Goal: Task Accomplishment & Management: Manage account settings

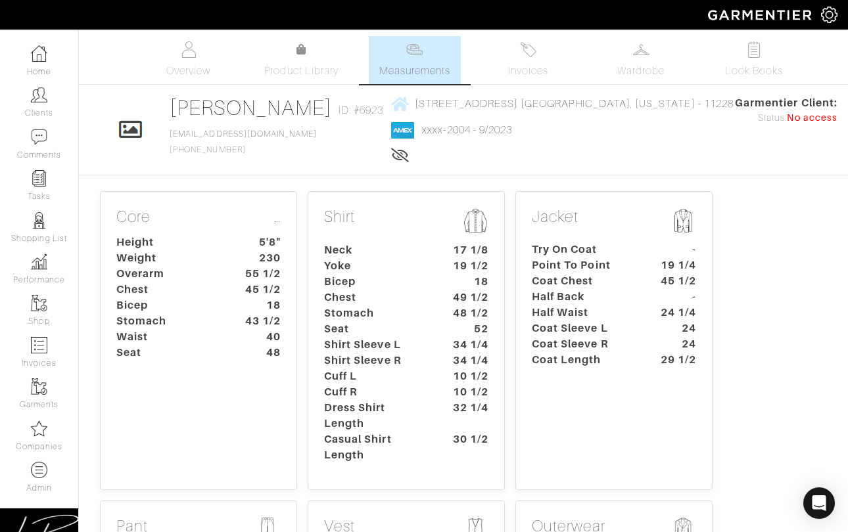
click at [440, 219] on p "Shirt" at bounding box center [406, 223] width 164 height 30
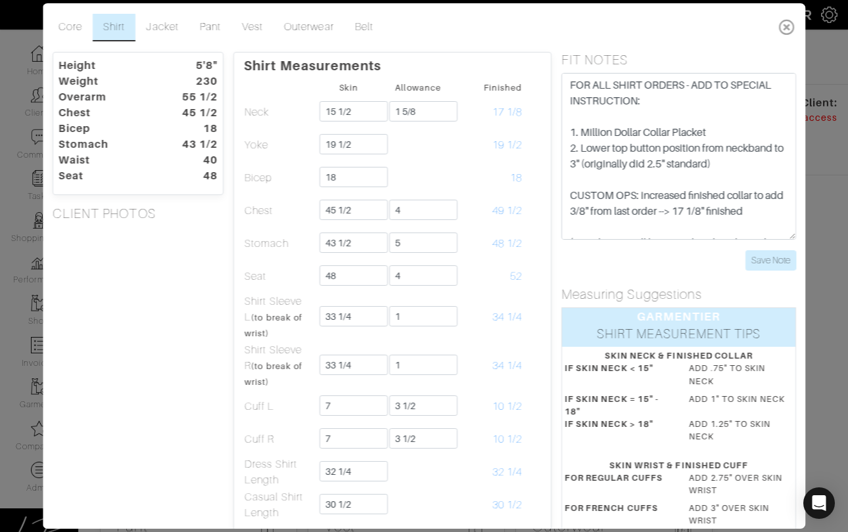
drag, startPoint x: 786, startPoint y: 29, endPoint x: 780, endPoint y: 32, distance: 7.1
click at [786, 29] on icon at bounding box center [786, 27] width 27 height 26
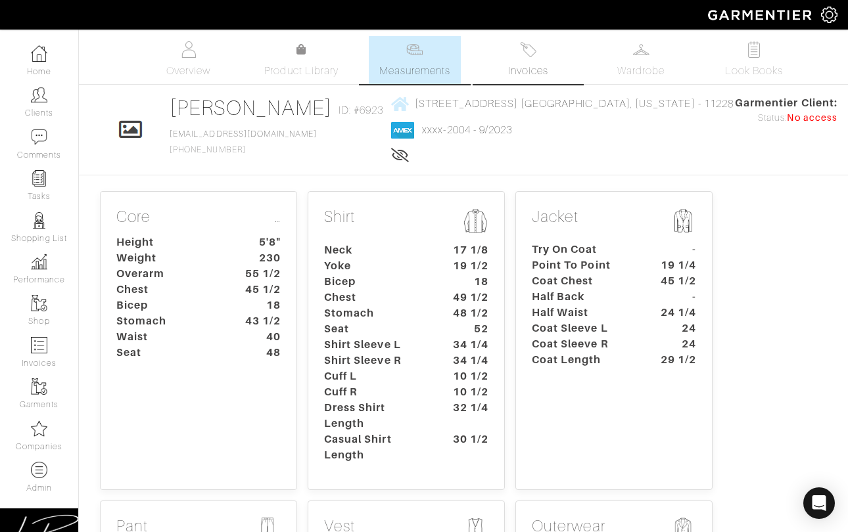
click at [500, 51] on link "Invoices" at bounding box center [528, 60] width 92 height 48
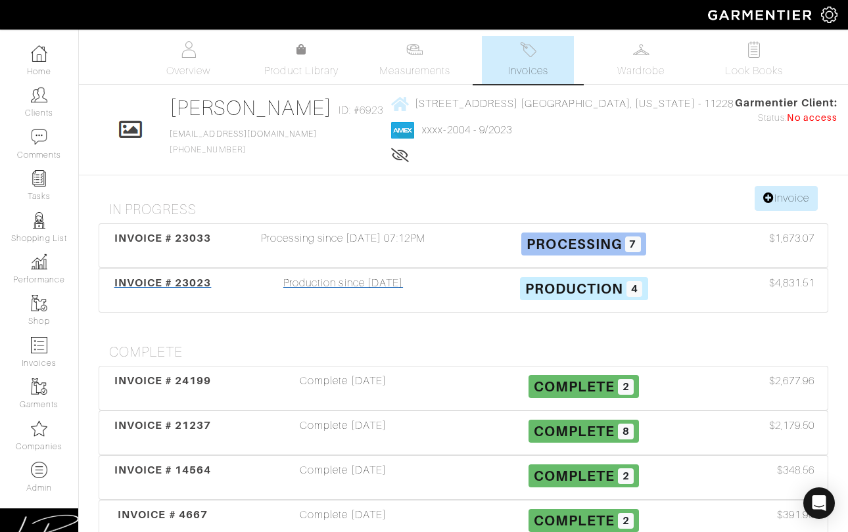
scroll to position [4, 0]
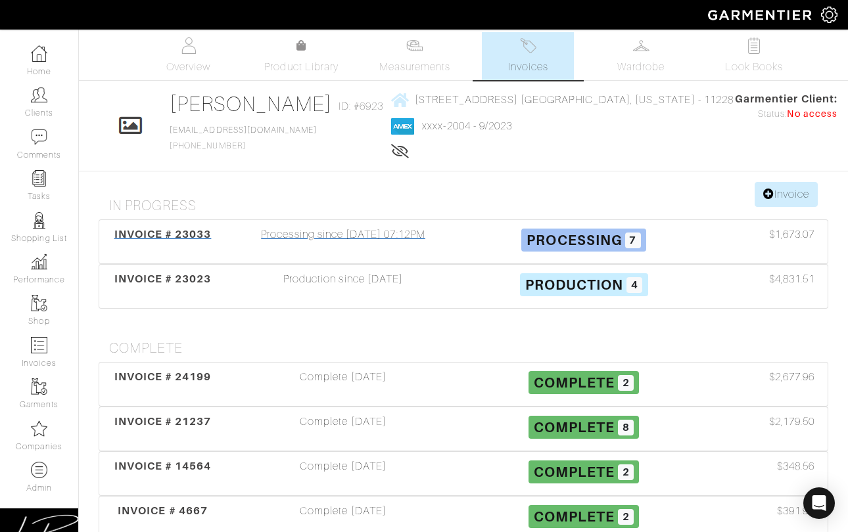
click at [234, 237] on div "Processing since 07/10/25 07:12PM" at bounding box center [343, 242] width 241 height 30
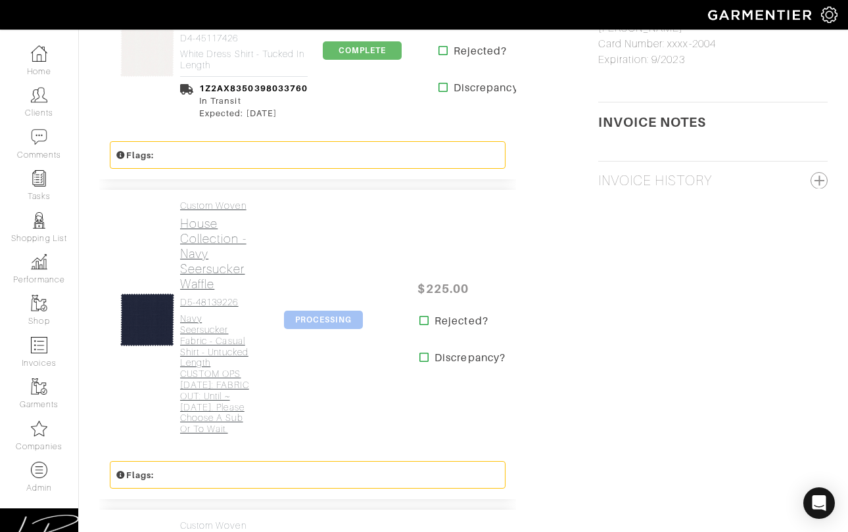
scroll to position [1054, 0]
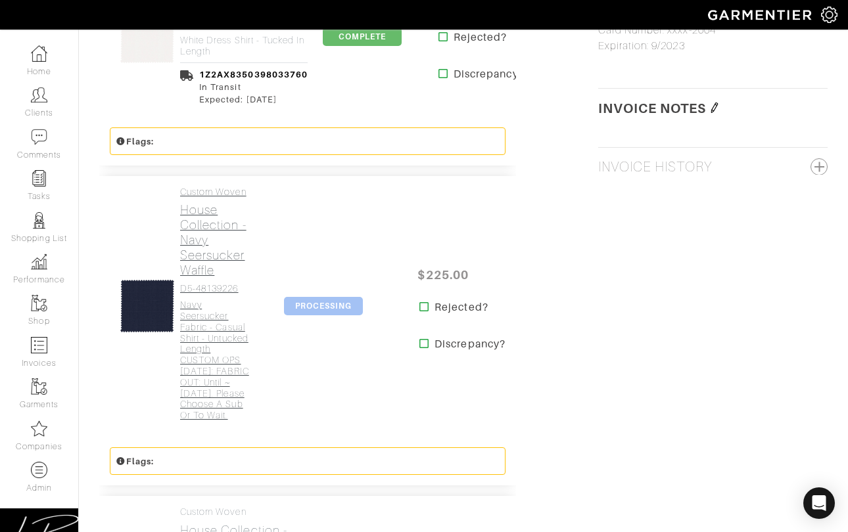
click at [218, 381] on h4 "navy seersucker fabric - casual shirt - untucked length CUSTOM OPS 7/30/25: FAB…" at bounding box center [214, 361] width 69 height 122
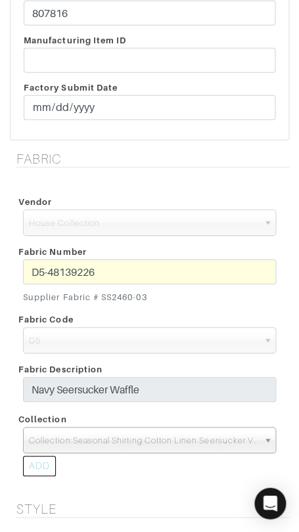
scroll to position [26, 0]
click at [212, 438] on span "Collection:Seasonal Shirting Cotton Linen Seersucker V24031" at bounding box center [143, 441] width 229 height 26
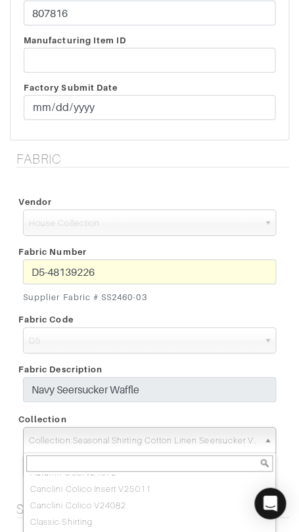
paste input "Seasonal Shirting Cotton Linen Seersucker V24031"
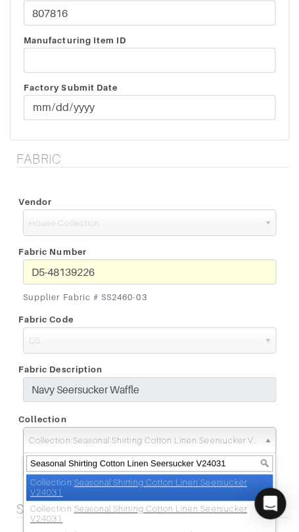
type input "Seasonal Shirting Cotton Linen Seersucker V24031"
click at [206, 488] on li "Collection: Seasonal Shirting Cotton Linen Seersucker V24031" at bounding box center [149, 488] width 246 height 26
select select "873"
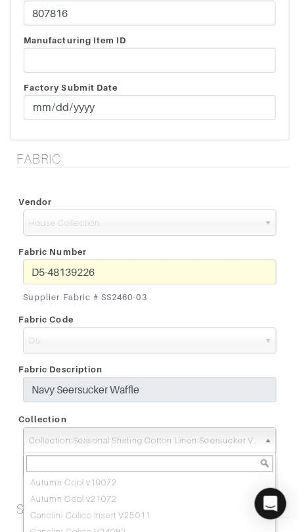
click at [204, 436] on span "Collection:Seasonal Shirting Cotton Linen Seersucker V24031" at bounding box center [143, 441] width 229 height 26
paste input "Seasonal Shirting Cotton Linen Seersucker V24031"
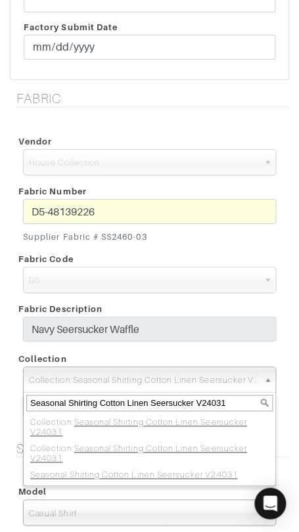
scroll to position [558, 0]
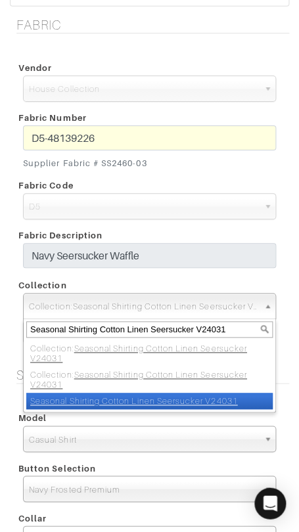
type input "Seasonal Shirting Cotton Linen Seersucker V24031"
click at [189, 398] on em "Seasonal Shirting Cotton Linen Seersucker V24031" at bounding box center [133, 401] width 207 height 10
select select "872"
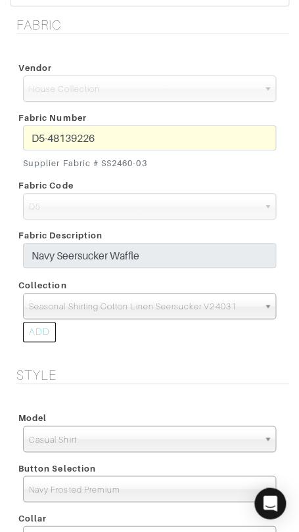
click at [189, 398] on div "Model Dress Shirt Casual Shirt Short Sleeve Tuxedo - Plain Front Tuxedo - Pleat…" at bounding box center [149, 532] width 279 height 276
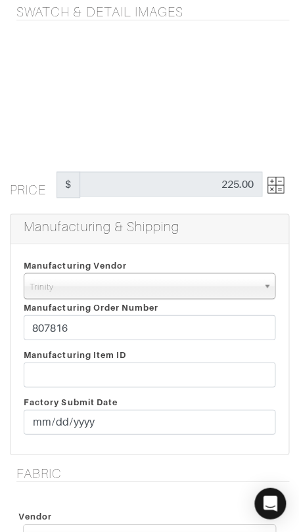
scroll to position [103, 0]
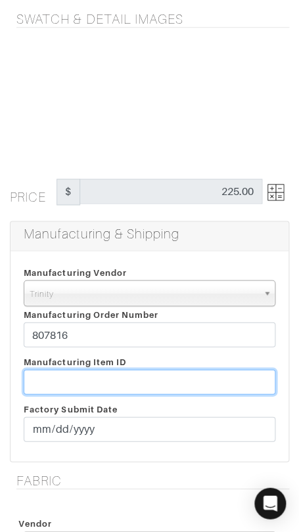
click at [164, 375] on input "text" at bounding box center [150, 381] width 252 height 25
paste input "T2-1773356"
type input "T2-1773356"
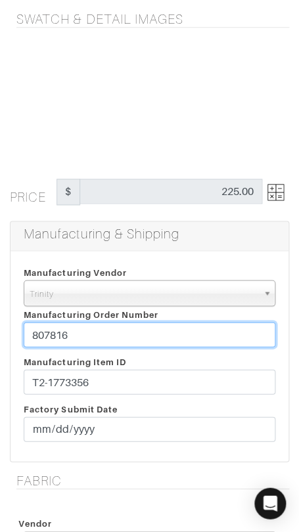
drag, startPoint x: 140, startPoint y: 332, endPoint x: 142, endPoint y: 314, distance: 17.9
click at [142, 314] on div "Manufacturing Vendor Trinity London UMS W. Kleinberg Trands YZ Red Collar Other…" at bounding box center [149, 308] width 271 height 89
paste input "9732"
type input "809732"
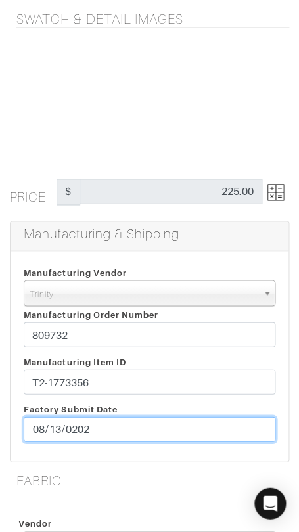
type input "2025-08-13"
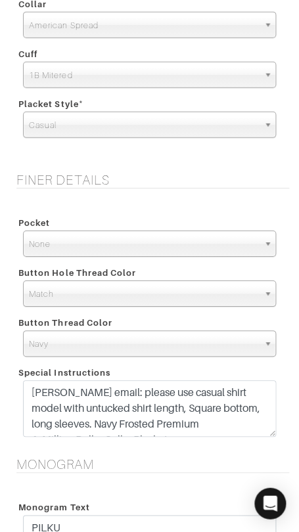
scroll to position [1075, 0]
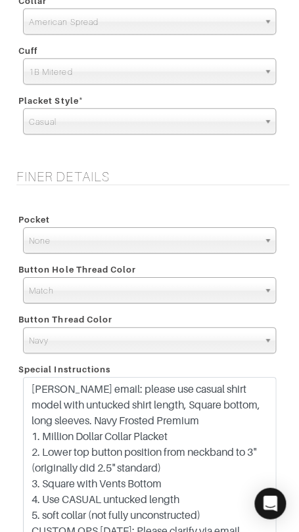
drag, startPoint x: 266, startPoint y: 429, endPoint x: 254, endPoint y: 538, distance: 109.7
click at [254, 532] on html "Curator Inc Lisa Bubes Home Clients Invoices Comments Reminders Stylists Shop C…" at bounding box center [149, 192] width 299 height 2535
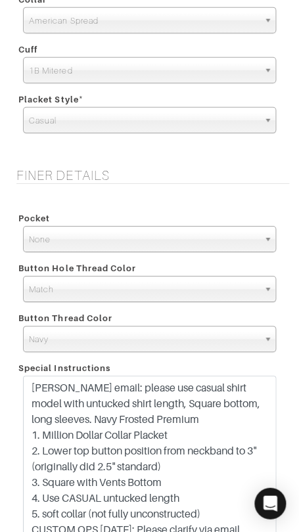
scroll to position [2000, 0]
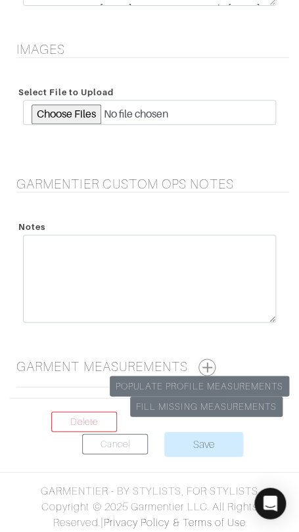
click at [208, 362] on button "button" at bounding box center [207, 367] width 17 height 17
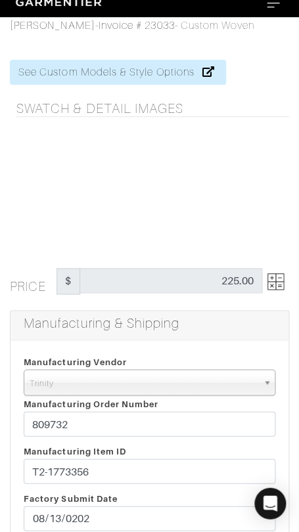
scroll to position [0, 0]
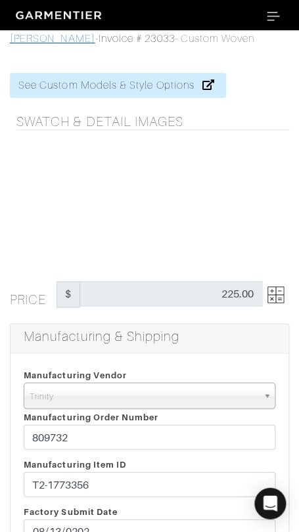
click at [42, 42] on link "Willy Pilku" at bounding box center [52, 39] width 85 height 12
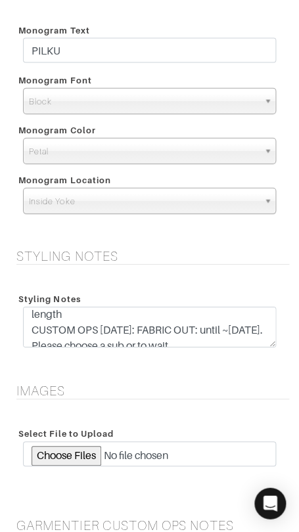
scroll to position [32, 0]
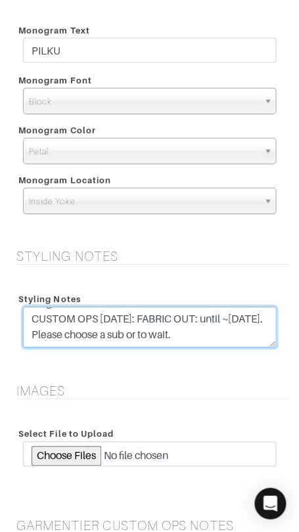
drag, startPoint x: 233, startPoint y: 333, endPoint x: 11, endPoint y: 323, distance: 223.0
click at [11, 323] on div "Styling Notes navy seersucker fabric - casual shirt - untucked length CUSTOM OP…" at bounding box center [149, 321] width 279 height 92
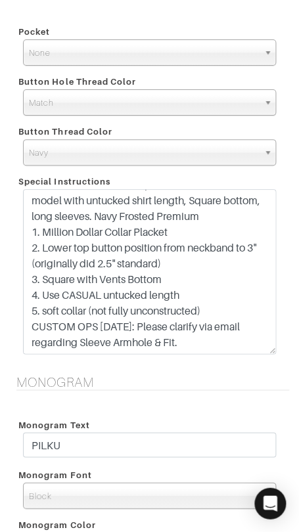
scroll to position [1261, 0]
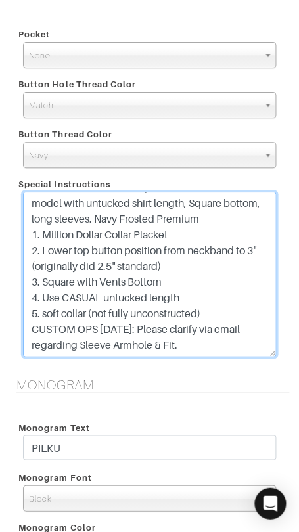
click at [61, 225] on textarea "sophie email: please use casual shirt model with untucked shirt length, Square …" at bounding box center [149, 274] width 253 height 165
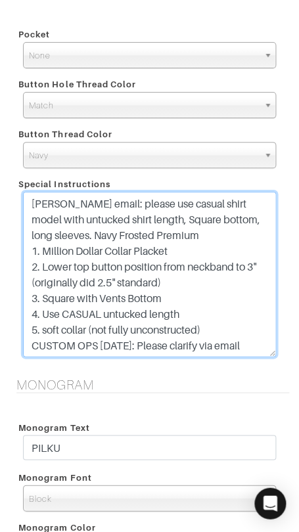
click at [28, 205] on textarea "sophie email: please use casual shirt model with untucked shirt length, Square …" at bounding box center [149, 274] width 253 height 165
paste textarea "CUSTOM OPS 7/30/25: FABRIC OUT: until ~8/30/25. Please choose a sub or to wait."
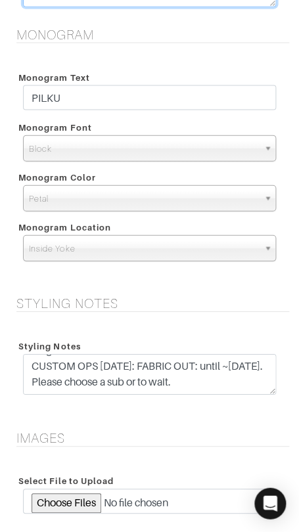
scroll to position [1727, 0]
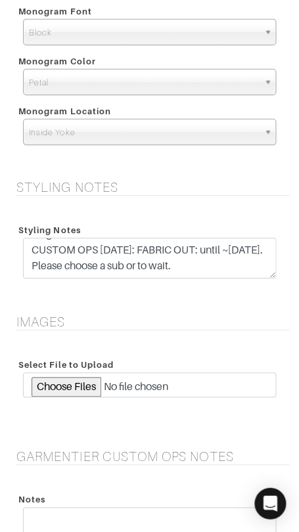
type textarea "CUSTOM OPS 7/30/25: FABRIC OUT: until ~8/30/25. Please choose a sub or to wait.…"
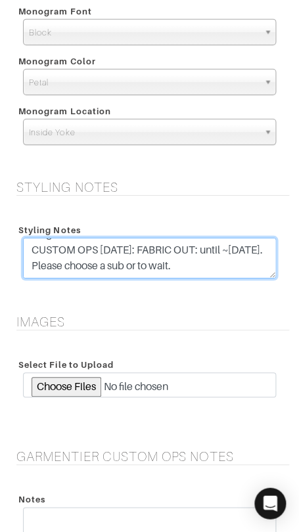
click at [226, 271] on textarea "navy seersucker fabric - casual shirt - untucked length CUSTOM OPS 7/30/25: FAB…" at bounding box center [149, 258] width 253 height 41
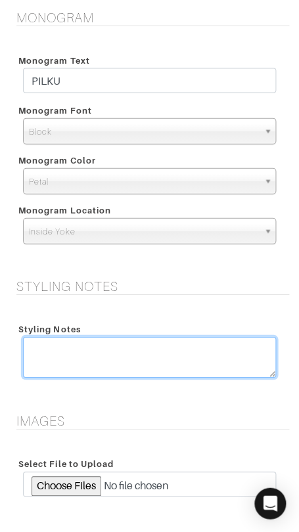
scroll to position [0, 0]
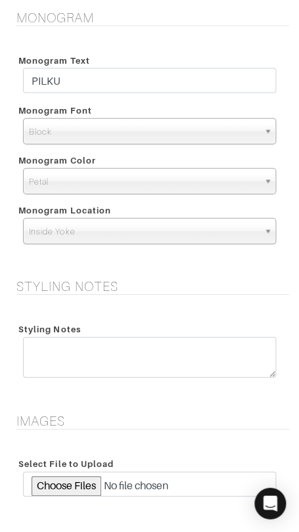
click at [221, 321] on div "Styling Notes" at bounding box center [149, 329] width 273 height 16
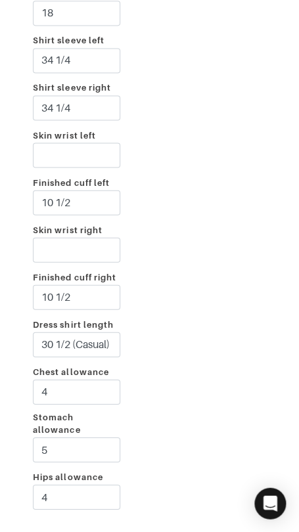
scroll to position [2970, 0]
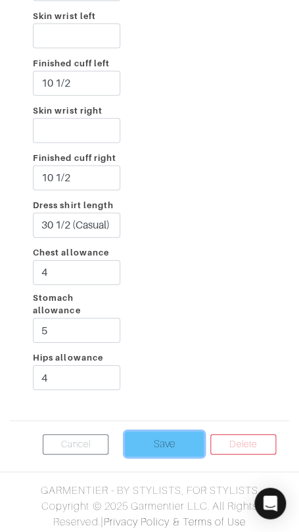
click at [168, 444] on input "Save" at bounding box center [164, 444] width 79 height 25
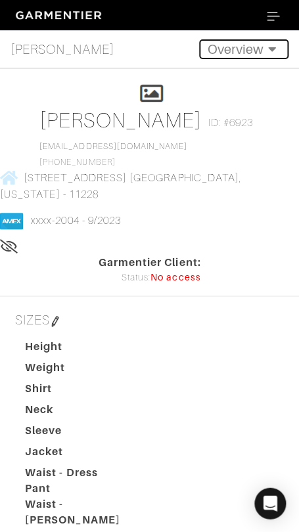
click at [224, 44] on button "Overview" at bounding box center [243, 49] width 89 height 20
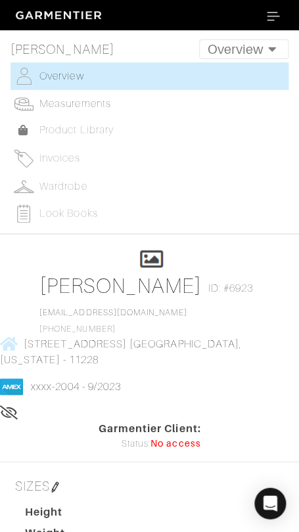
click at [100, 106] on span "Measurements" at bounding box center [75, 104] width 72 height 12
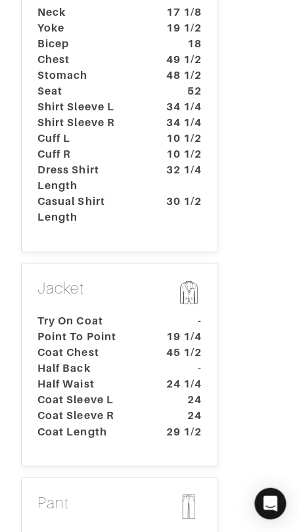
scroll to position [569, 0]
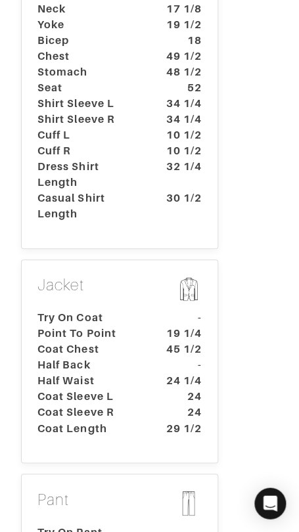
click at [98, 191] on dt "Casual Shirt Length" at bounding box center [89, 207] width 123 height 32
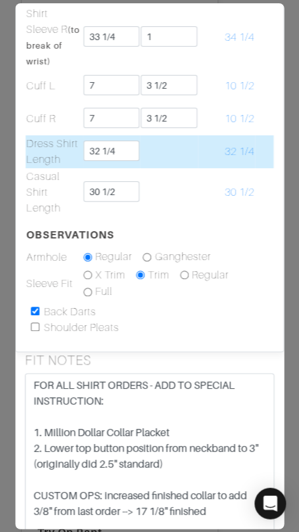
scroll to position [565, 0]
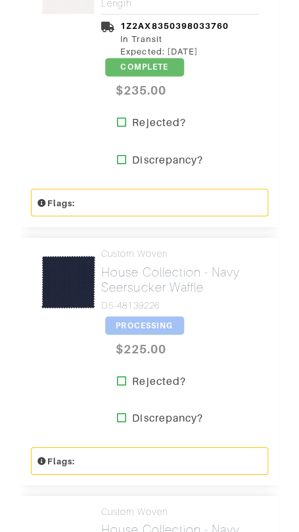
scroll to position [1564, 0]
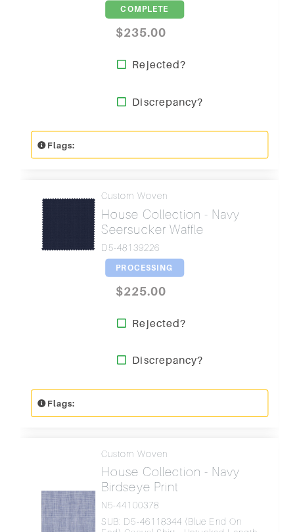
click at [147, 265] on span "PROCESSING" at bounding box center [144, 267] width 79 height 18
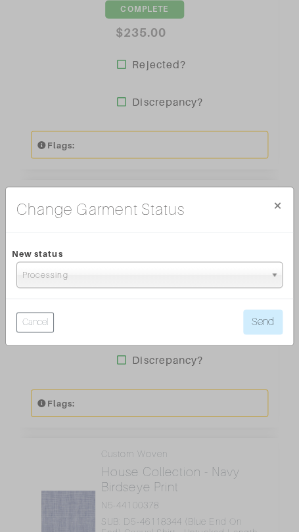
drag, startPoint x: 164, startPoint y: 270, endPoint x: 165, endPoint y: 280, distance: 9.9
click at [164, 270] on span "Processing" at bounding box center [143, 275] width 243 height 26
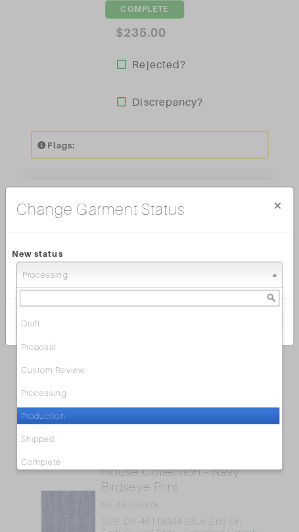
drag, startPoint x: 161, startPoint y: 412, endPoint x: 185, endPoint y: 386, distance: 35.8
click at [161, 411] on li "Production" at bounding box center [148, 416] width 262 height 16
select select "Production"
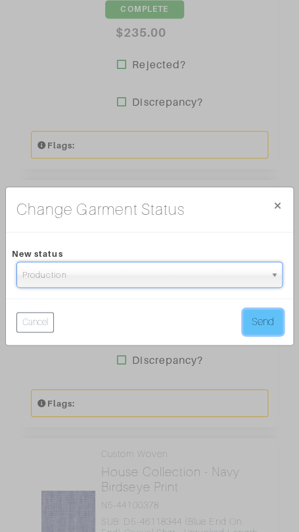
click at [258, 319] on button "Send" at bounding box center [262, 322] width 39 height 25
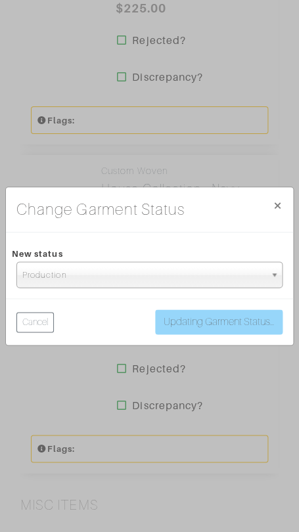
scroll to position [1848, 0]
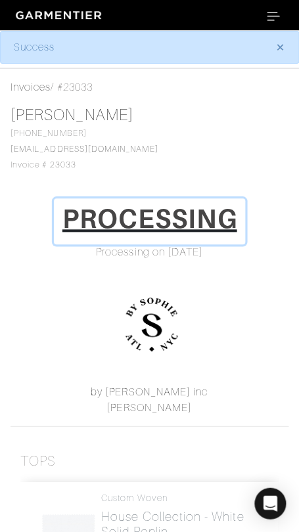
click at [183, 231] on h1 "PROCESSING" at bounding box center [149, 219] width 175 height 32
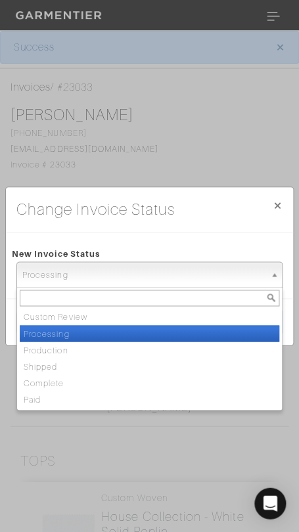
click at [188, 263] on span "Processing" at bounding box center [143, 275] width 243 height 26
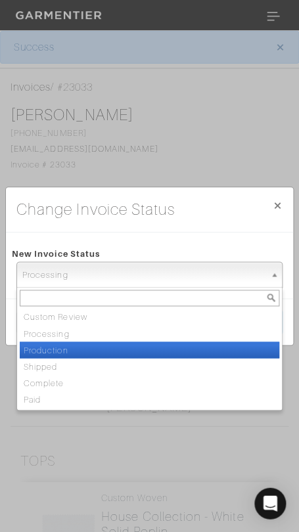
click at [181, 349] on li "Production" at bounding box center [150, 350] width 260 height 16
select select "Production"
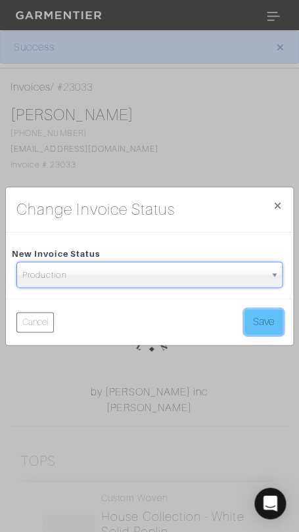
drag, startPoint x: 280, startPoint y: 310, endPoint x: 264, endPoint y: 312, distance: 16.6
click at [268, 312] on button "Save" at bounding box center [264, 322] width 38 height 25
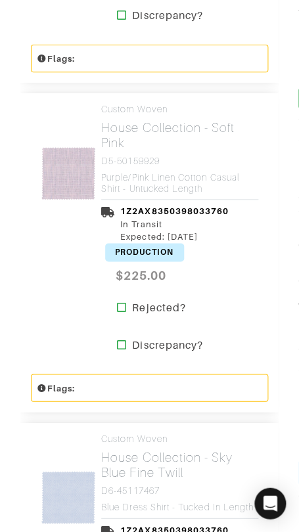
scroll to position [677, 0]
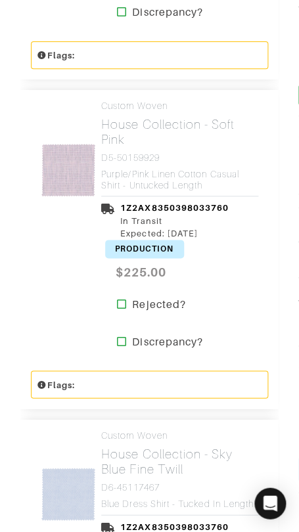
click at [143, 248] on span "PRODUCTION" at bounding box center [144, 249] width 79 height 18
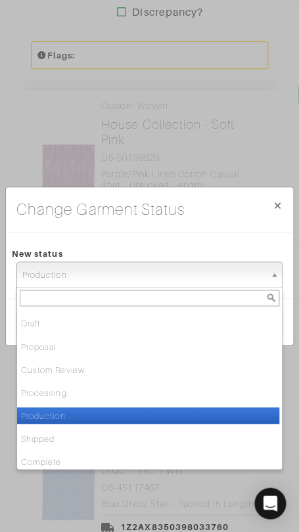
click at [182, 270] on span "Production" at bounding box center [143, 275] width 243 height 26
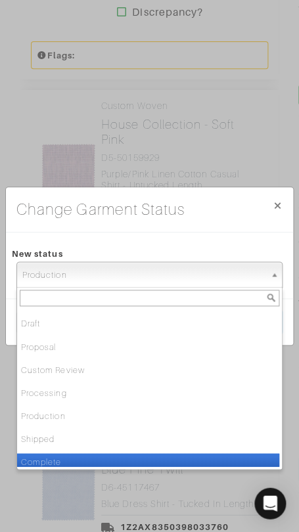
drag, startPoint x: 149, startPoint y: 457, endPoint x: 149, endPoint y: 442, distance: 14.5
click at [149, 457] on li "Complete" at bounding box center [148, 462] width 262 height 16
select select "Complete"
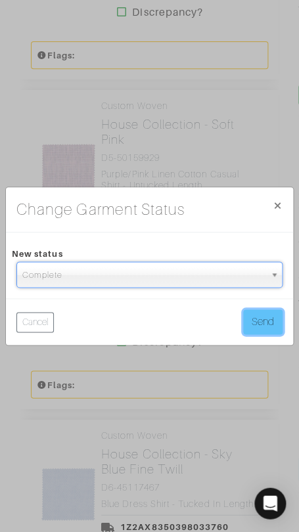
click at [252, 312] on button "Send" at bounding box center [262, 322] width 39 height 25
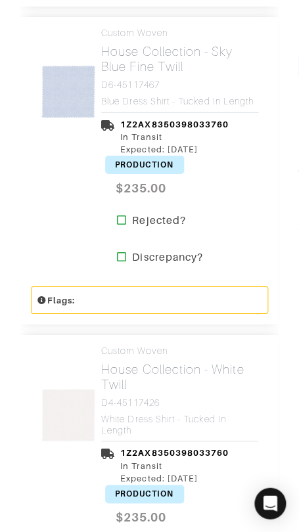
scroll to position [1089, 0]
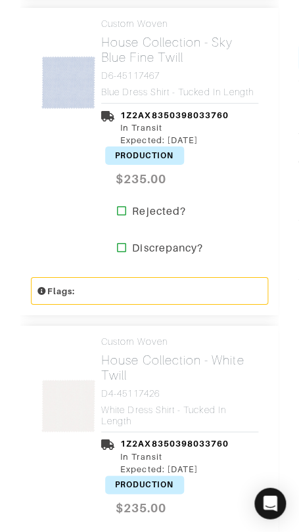
click at [160, 152] on span "PRODUCTION" at bounding box center [144, 156] width 79 height 18
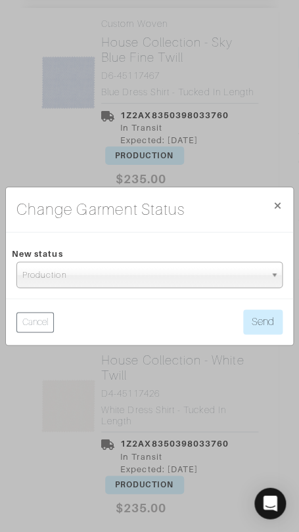
click at [165, 273] on span "Production" at bounding box center [143, 275] width 243 height 26
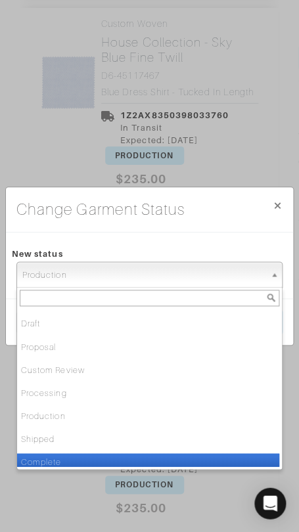
click at [163, 457] on li "Complete" at bounding box center [148, 462] width 262 height 16
select select "Complete"
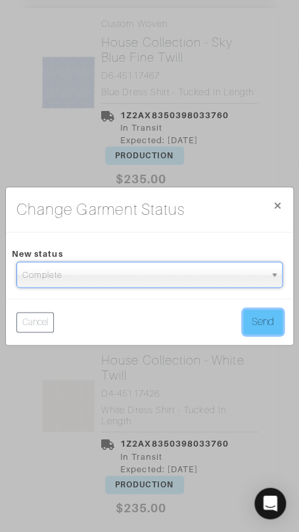
click at [257, 320] on button "Send" at bounding box center [262, 322] width 39 height 25
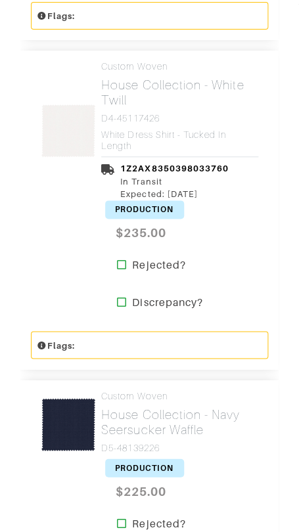
scroll to position [1379, 0]
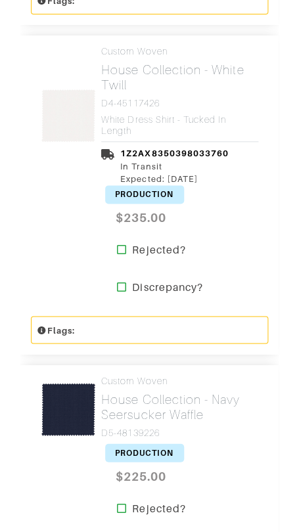
click at [151, 192] on span "PRODUCTION" at bounding box center [144, 194] width 79 height 18
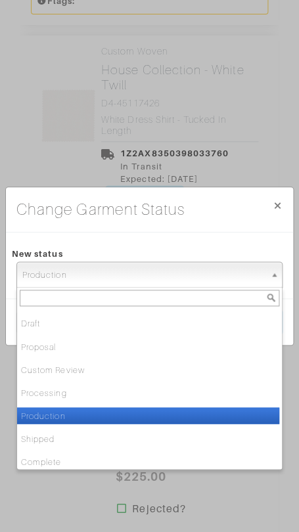
drag, startPoint x: 160, startPoint y: 276, endPoint x: 146, endPoint y: 329, distance: 54.5
click at [160, 276] on span "Production" at bounding box center [143, 275] width 243 height 26
click at [146, 417] on li "Production" at bounding box center [148, 416] width 262 height 16
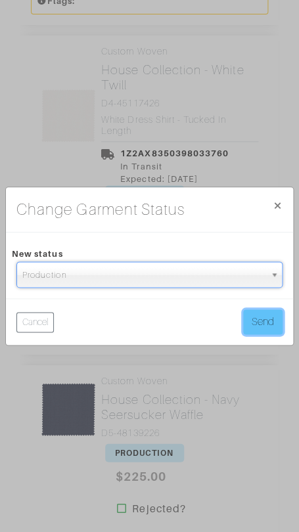
click at [264, 319] on button "Send" at bounding box center [262, 322] width 39 height 25
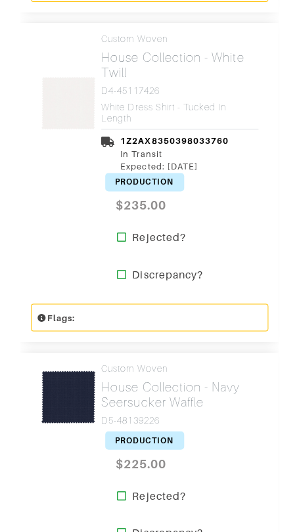
scroll to position [1406, 0]
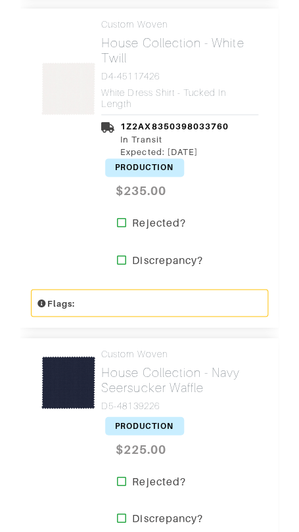
click at [132, 164] on span "PRODUCTION" at bounding box center [144, 167] width 79 height 18
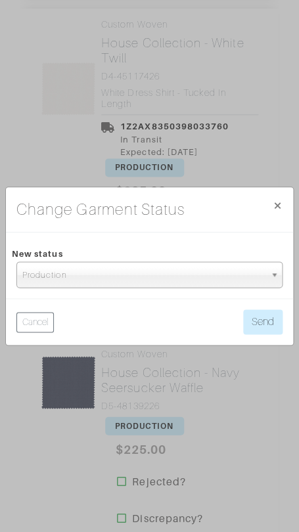
click at [151, 269] on span "Production" at bounding box center [143, 275] width 243 height 26
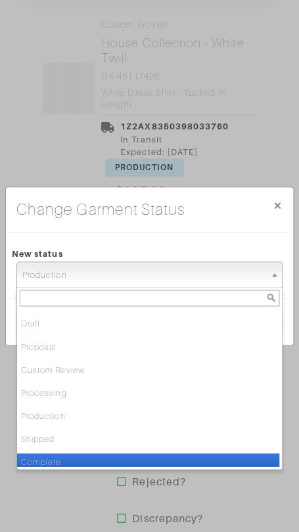
click at [154, 457] on li "Complete" at bounding box center [148, 462] width 262 height 16
select select "Complete"
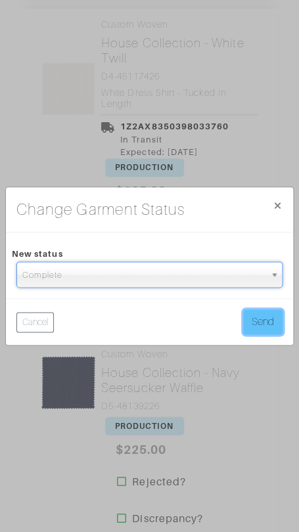
click at [268, 325] on button "Send" at bounding box center [262, 322] width 39 height 25
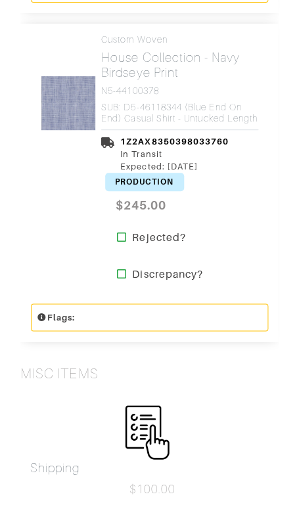
scroll to position [1977, 0]
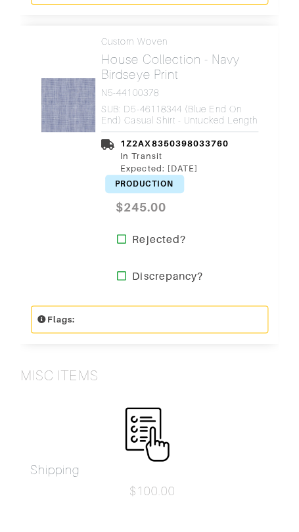
click at [162, 189] on span "PRODUCTION" at bounding box center [144, 184] width 79 height 18
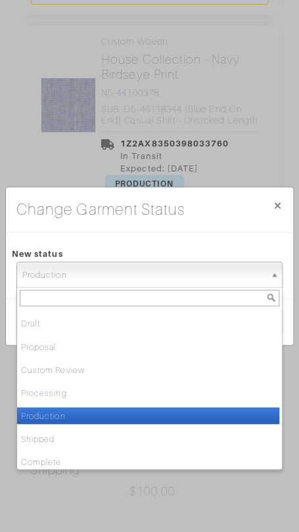
click at [177, 283] on span "Production" at bounding box center [143, 275] width 243 height 26
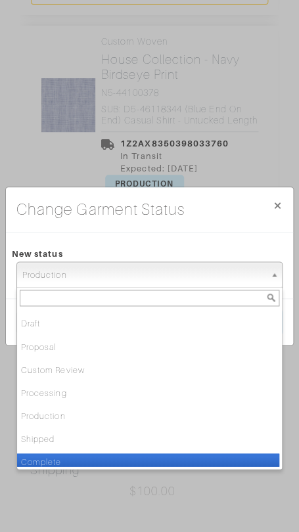
click at [172, 457] on li "Complete" at bounding box center [148, 462] width 262 height 16
select select "Complete"
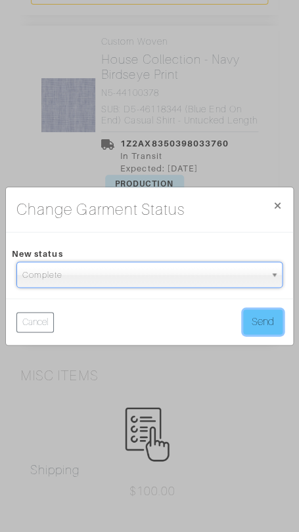
click at [261, 326] on button "Send" at bounding box center [262, 322] width 39 height 25
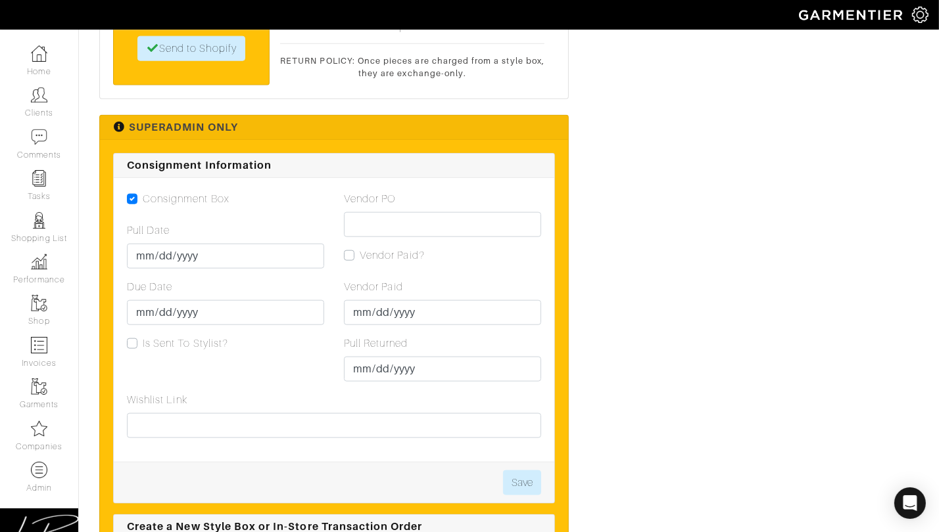
scroll to position [1617, 0]
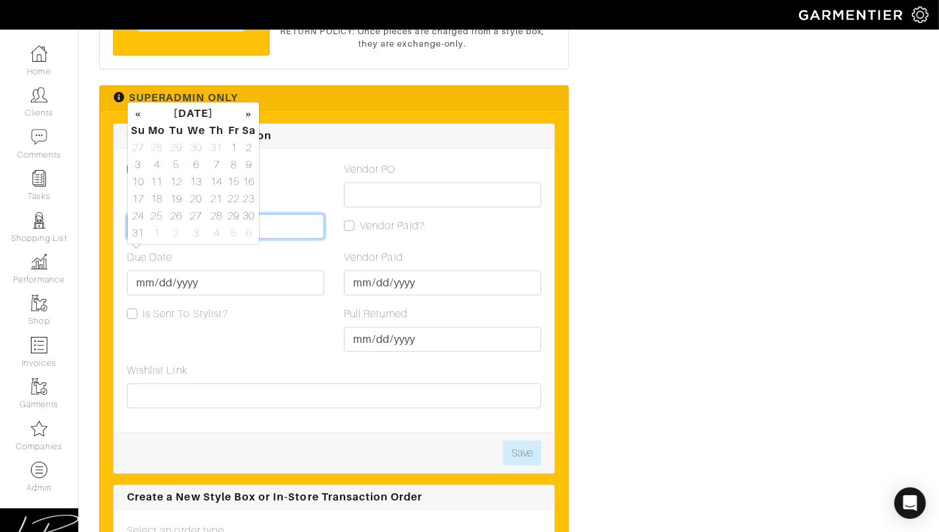
click at [151, 239] on input "Pull Date" at bounding box center [225, 226] width 197 height 25
click at [199, 174] on td "13" at bounding box center [196, 182] width 22 height 17
type input "[DATE]"
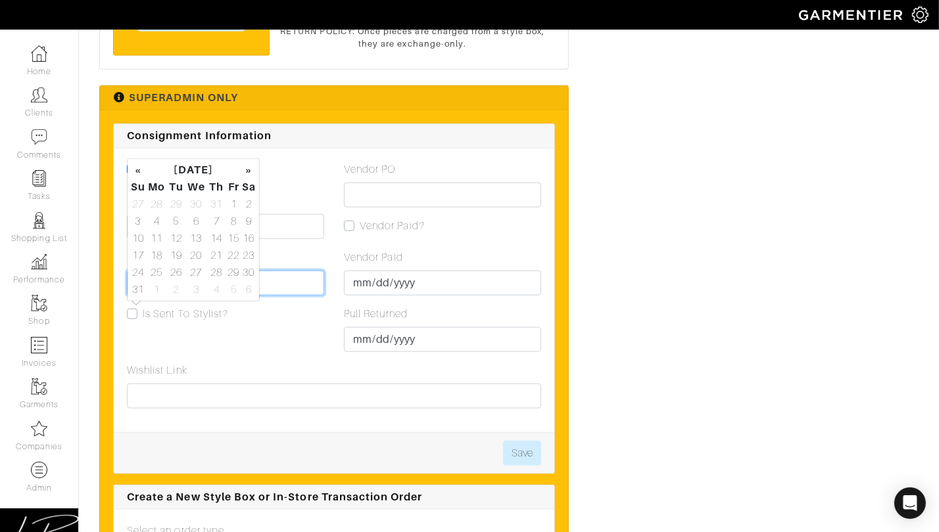
click at [147, 296] on input "Due Date" at bounding box center [225, 283] width 197 height 25
click at [196, 251] on td "20" at bounding box center [196, 255] width 22 height 17
type input "2025-08-20"
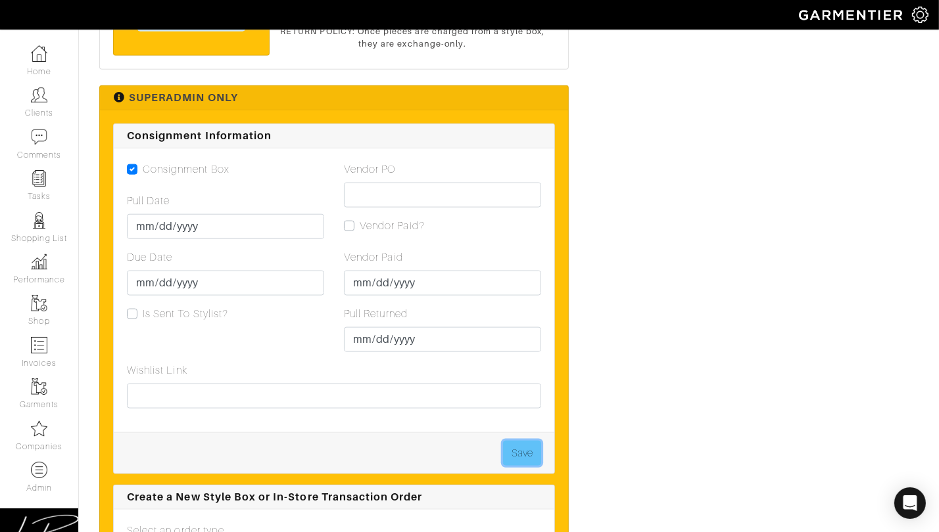
click at [515, 466] on button "Save" at bounding box center [522, 453] width 38 height 25
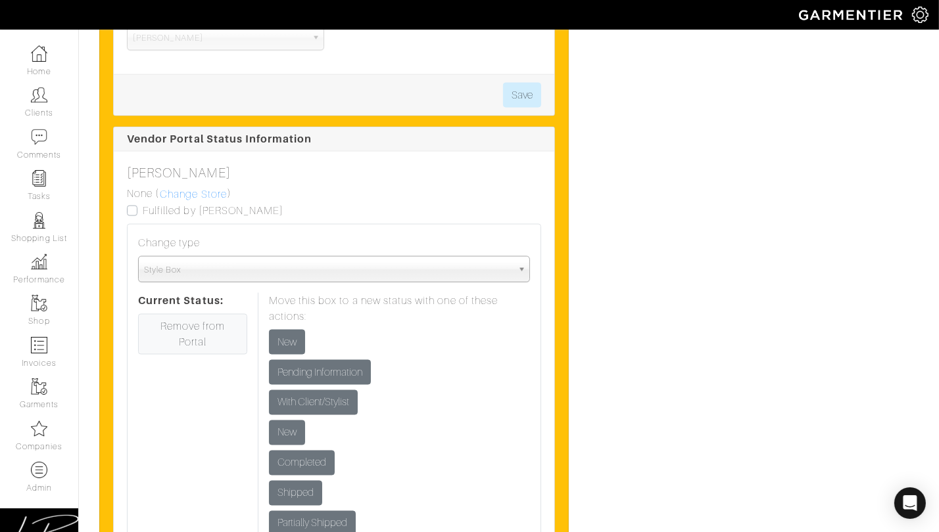
scroll to position [2195, 0]
click at [195, 202] on link "Change Store" at bounding box center [193, 193] width 68 height 17
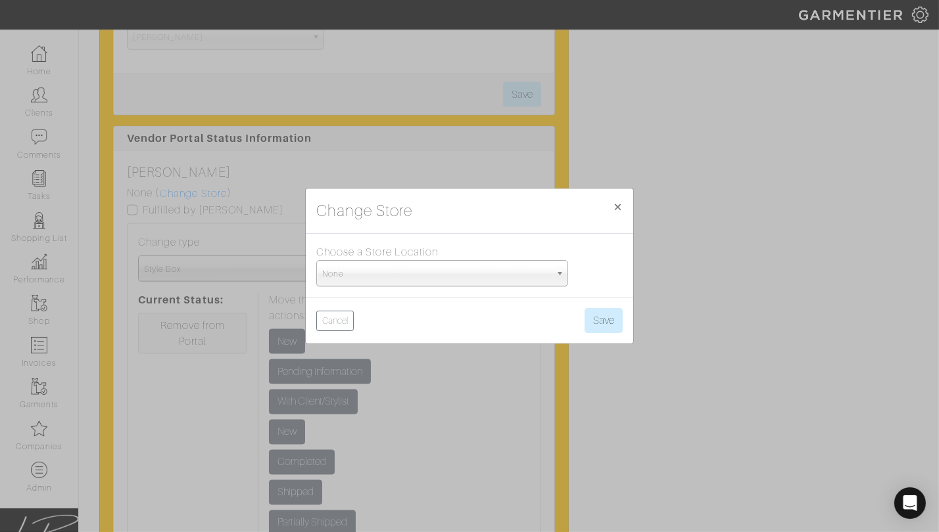
click at [434, 273] on span "None" at bounding box center [436, 274] width 228 height 26
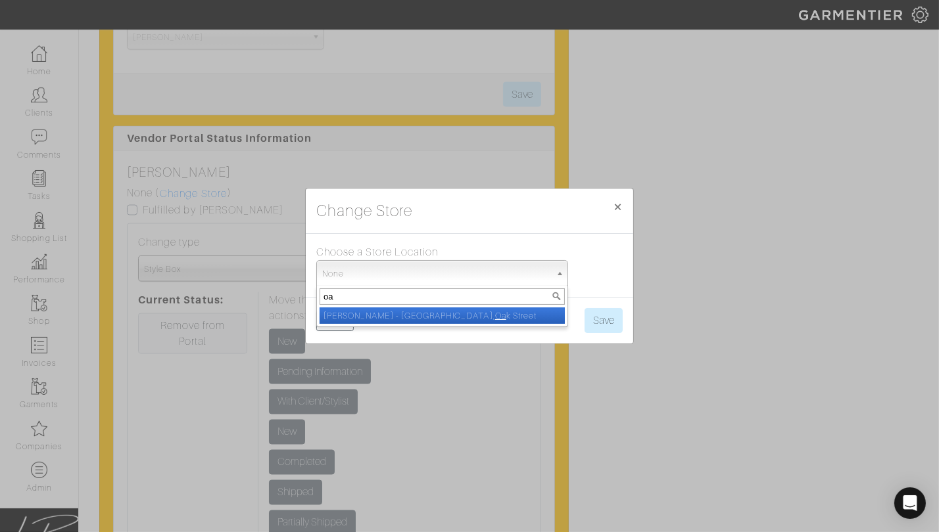
type input "oak"
select select "5"
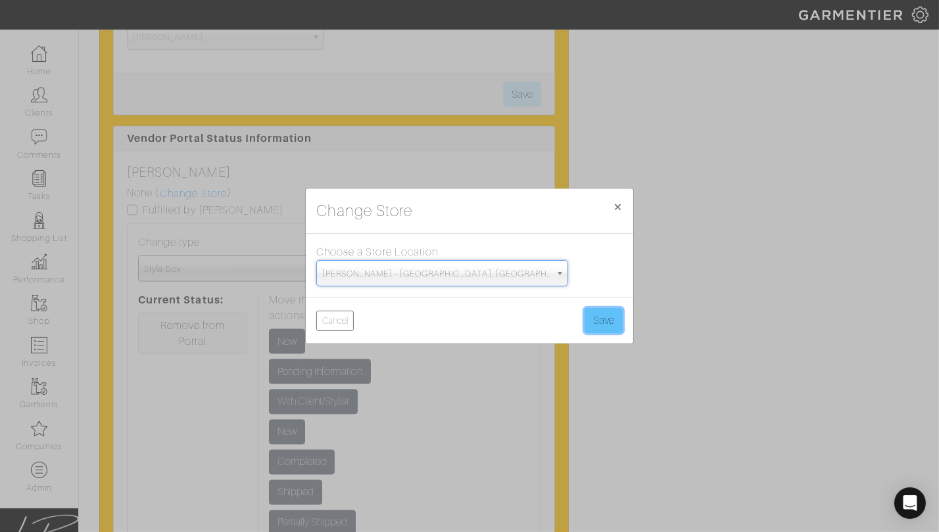
click at [603, 315] on button "Save" at bounding box center [603, 320] width 38 height 25
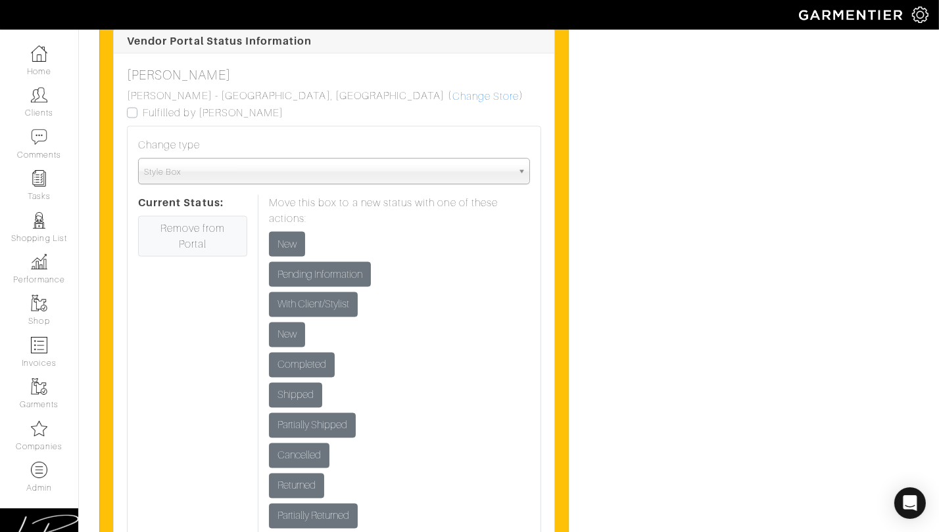
scroll to position [2293, 0]
click at [294, 256] on input "New" at bounding box center [287, 243] width 36 height 25
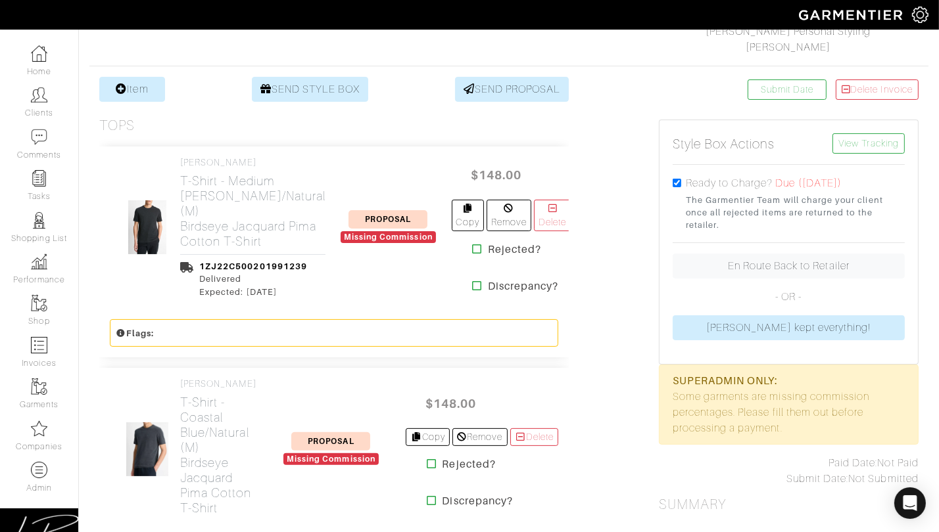
scroll to position [216, 0]
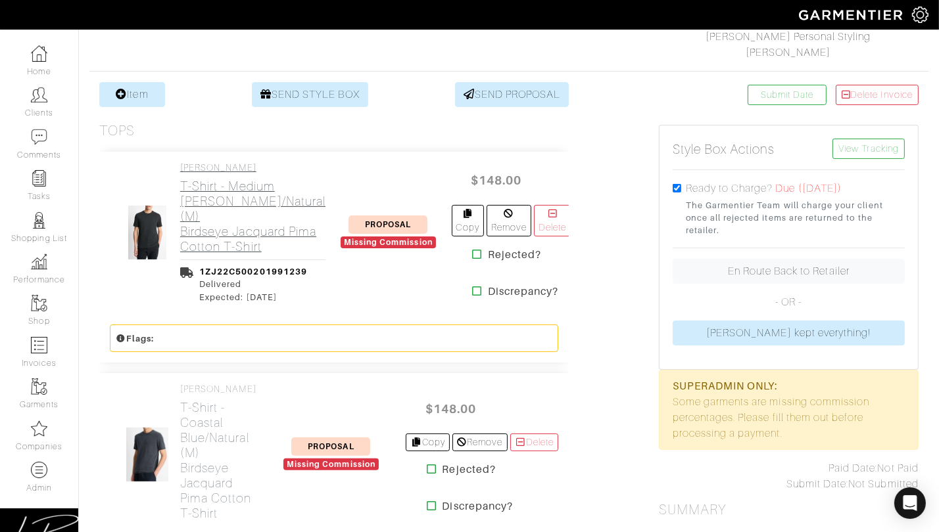
click at [263, 241] on h2 "T-Shirt - Medium [PERSON_NAME]/Natural (M) Birdseye Jacquard Pima Cotton T-Shirt" at bounding box center [252, 217] width 145 height 76
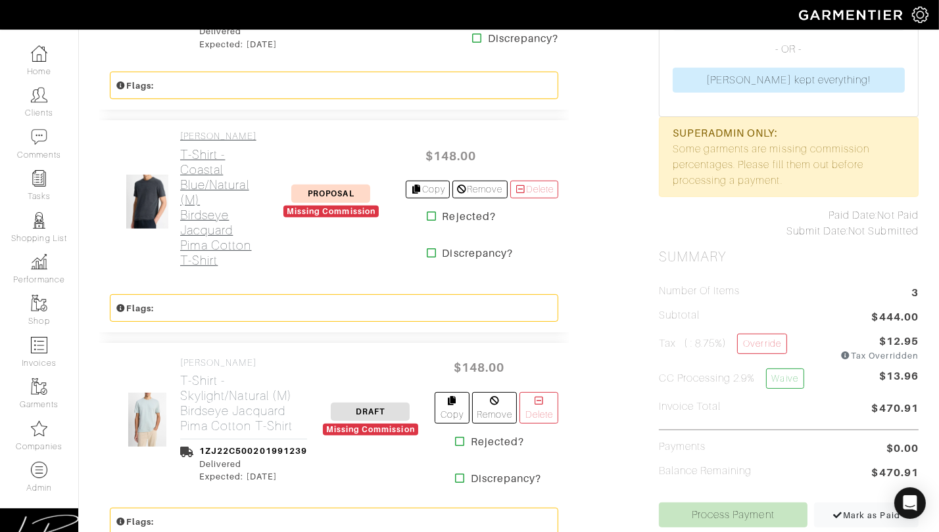
click at [216, 231] on h2 "T-Shirt - Coastal Blue/Natural (M) Birdseye Jacquard Pima Cotton T-Shirt" at bounding box center [218, 207] width 76 height 121
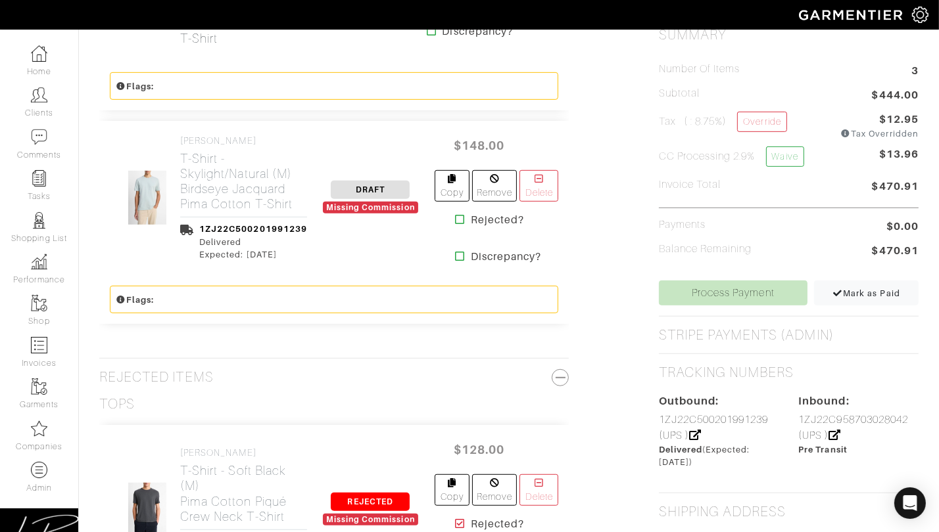
scroll to position [692, 0]
click at [214, 211] on h2 "T-Shirt - Skylight/Natural (M) Birdseye Jacquard Pima Cotton T-Shirt" at bounding box center [243, 181] width 127 height 60
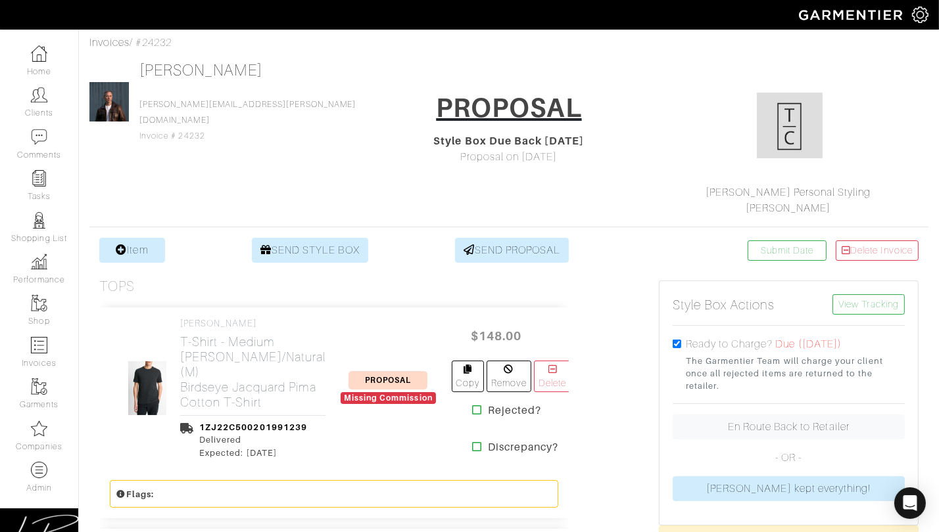
scroll to position [60, 0]
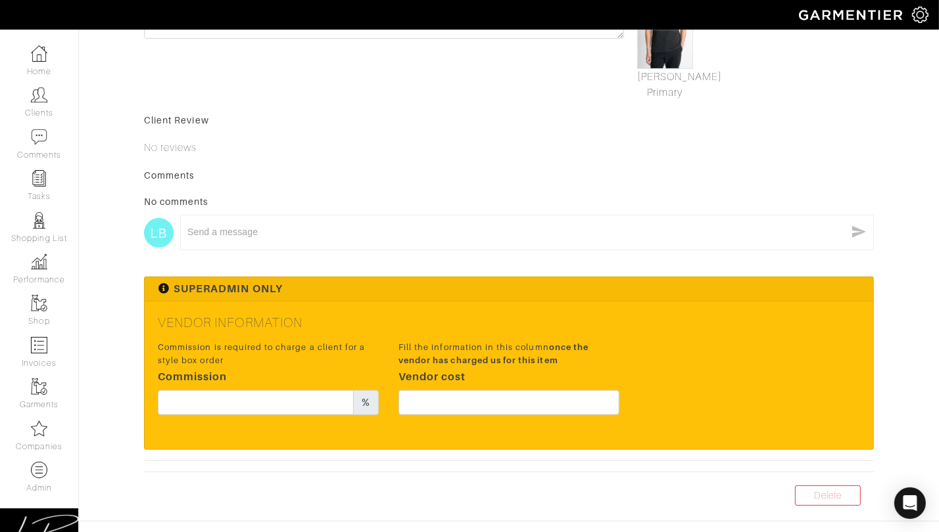
scroll to position [490, 0]
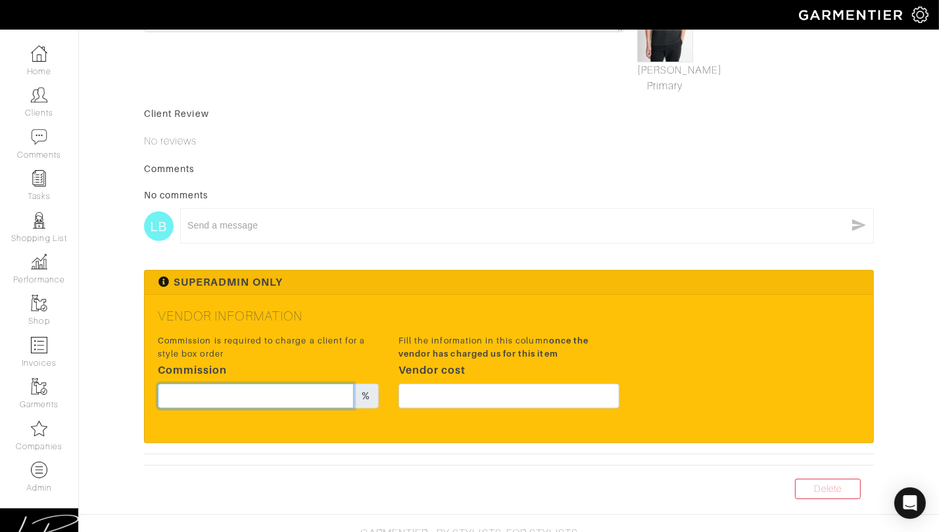
click at [268, 399] on input "text" at bounding box center [256, 396] width 196 height 25
type input "17"
click at [305, 130] on div "Client Review No reviews" at bounding box center [509, 128] width 730 height 42
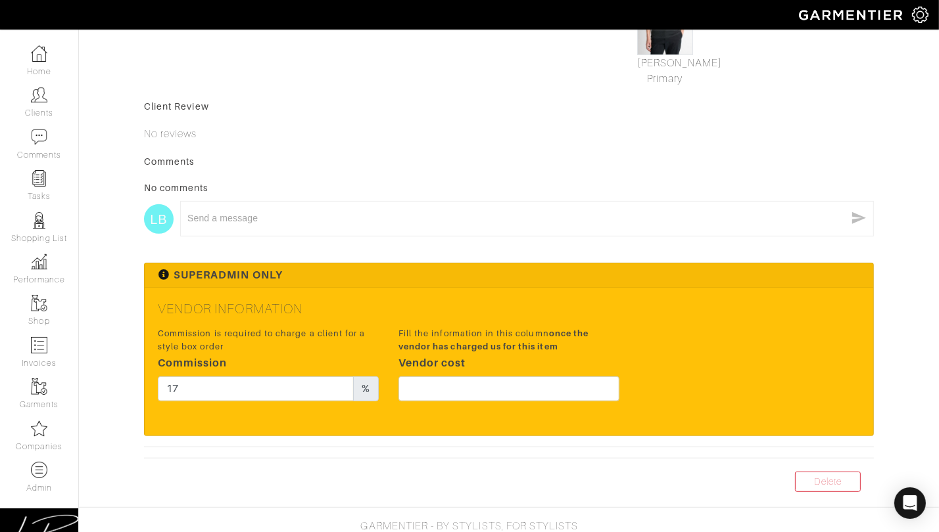
scroll to position [519, 0]
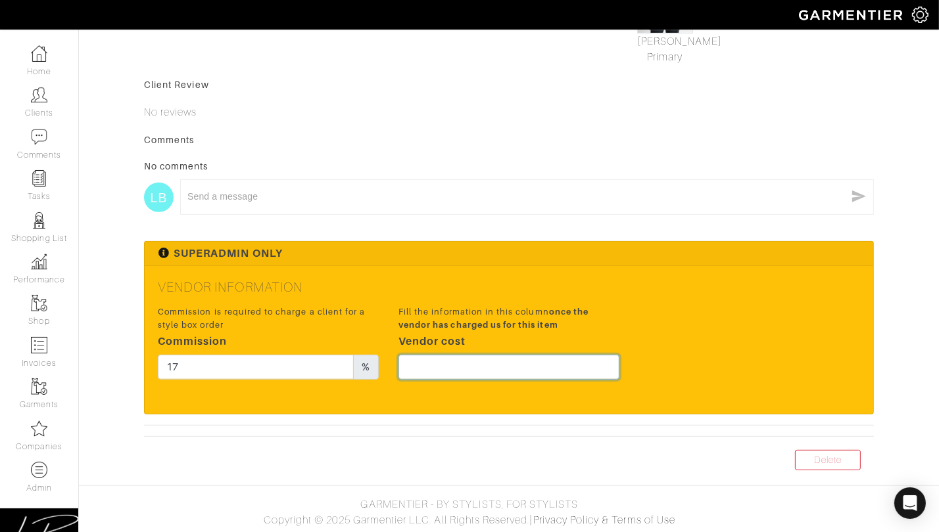
click at [482, 367] on input "text" at bounding box center [508, 367] width 221 height 25
type input "111"
drag, startPoint x: 606, startPoint y: 353, endPoint x: 621, endPoint y: 349, distance: 15.0
click at [614, 350] on div "Fill the information in this column once the vendor has charged us for this ite…" at bounding box center [508, 346] width 241 height 87
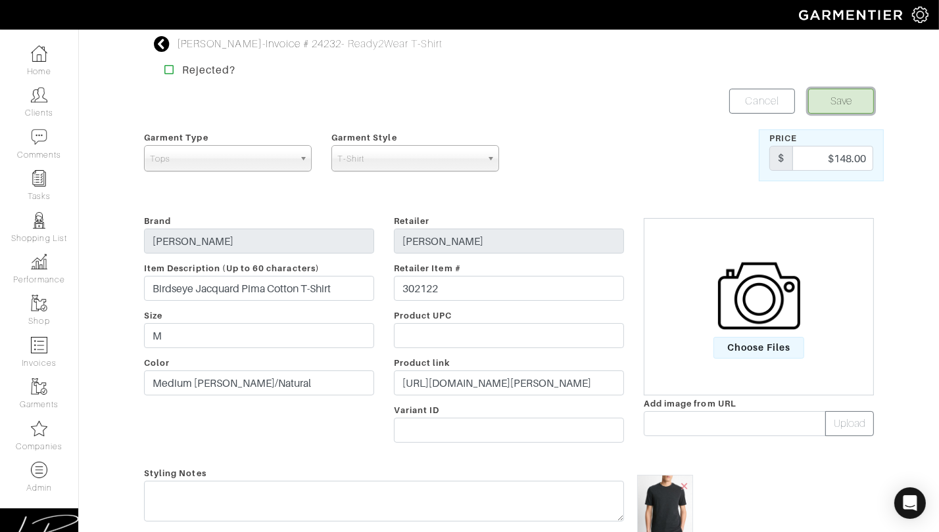
click at [822, 106] on button "Save" at bounding box center [841, 101] width 66 height 25
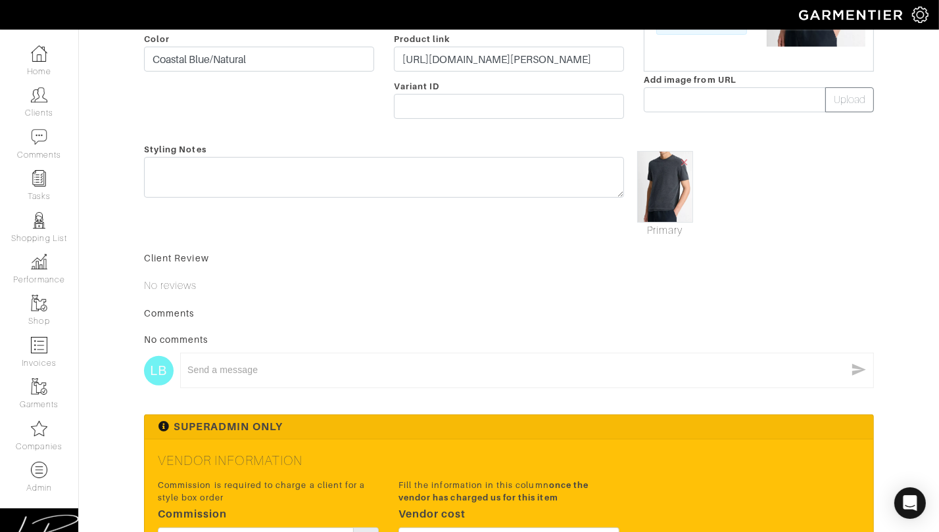
scroll to position [498, 0]
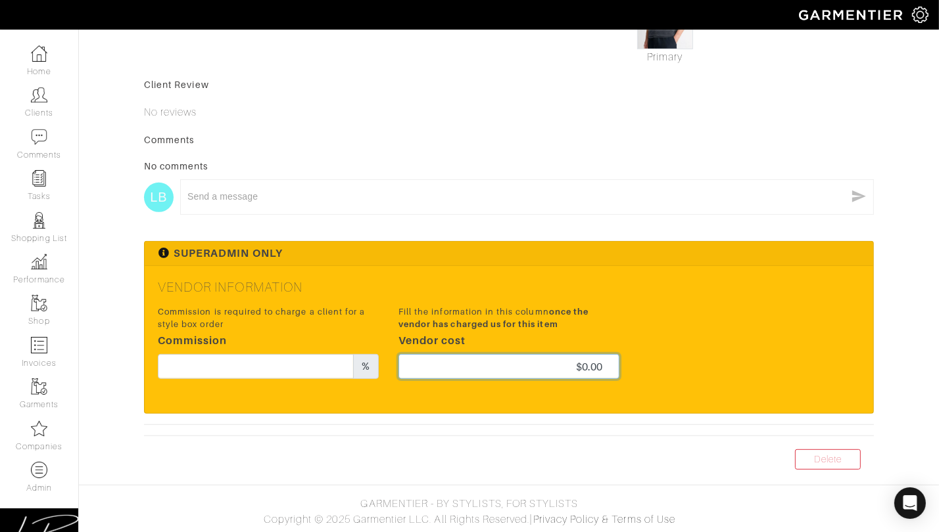
click at [456, 367] on input "$0.00" at bounding box center [508, 366] width 221 height 25
type input "111"
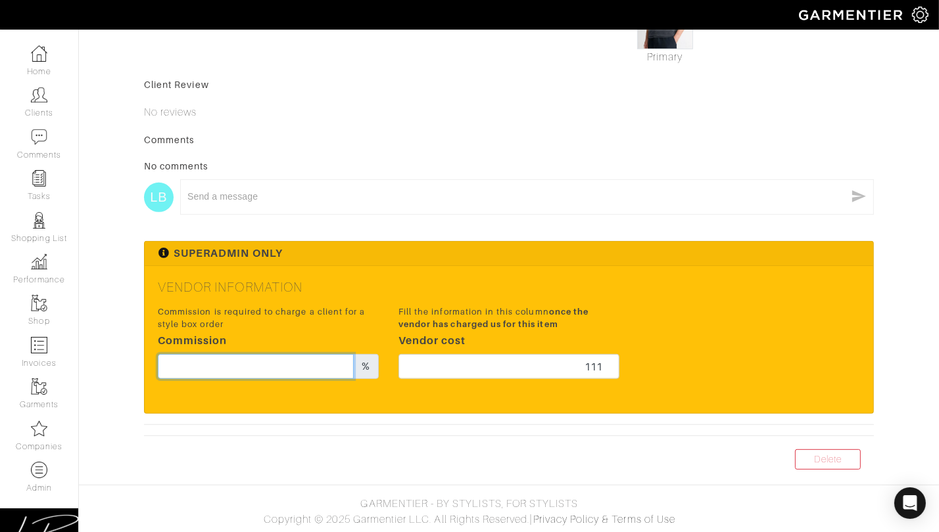
click at [317, 363] on input "text" at bounding box center [256, 366] width 196 height 25
type input "17"
click at [536, 301] on div "Vendor Information Commission is required to charge a client for a style box or…" at bounding box center [509, 339] width 728 height 147
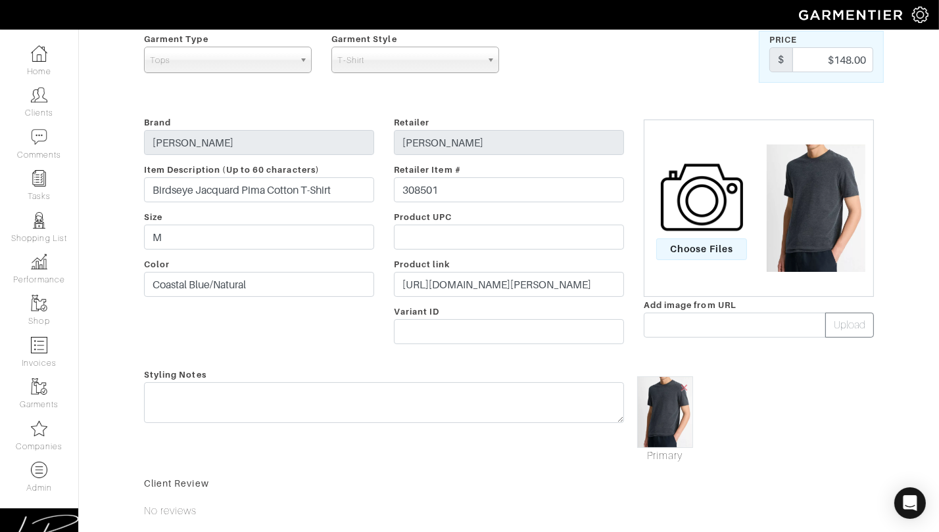
scroll to position [0, 0]
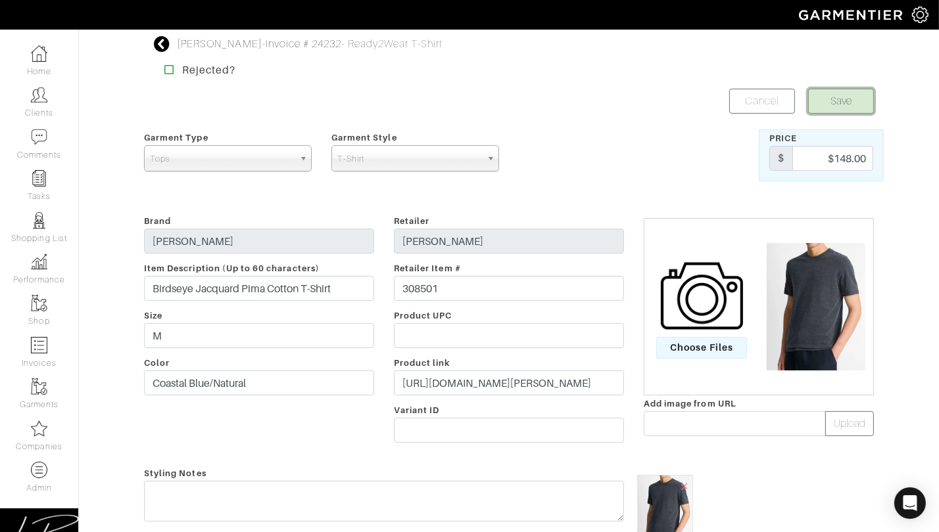
click at [824, 105] on button "Save" at bounding box center [841, 101] width 66 height 25
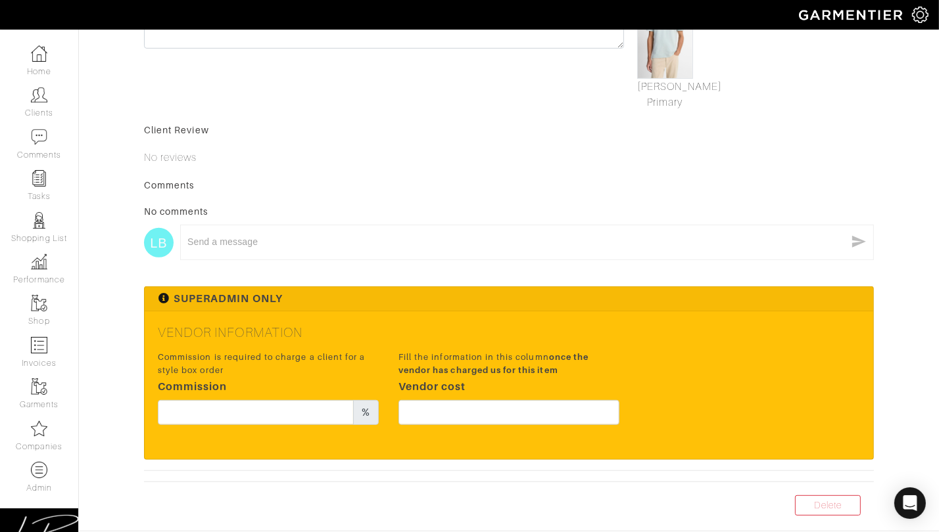
scroll to position [474, 0]
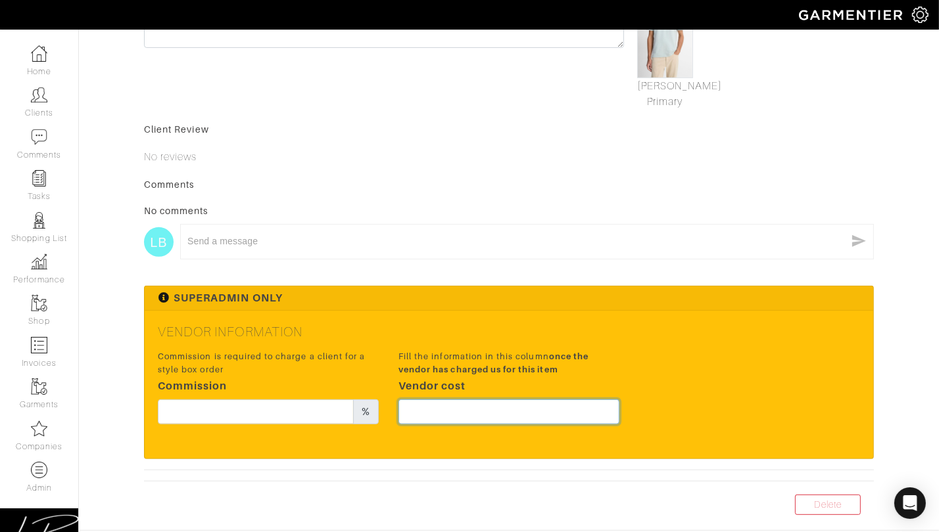
click at [436, 417] on input "text" at bounding box center [508, 412] width 221 height 25
type input "111"
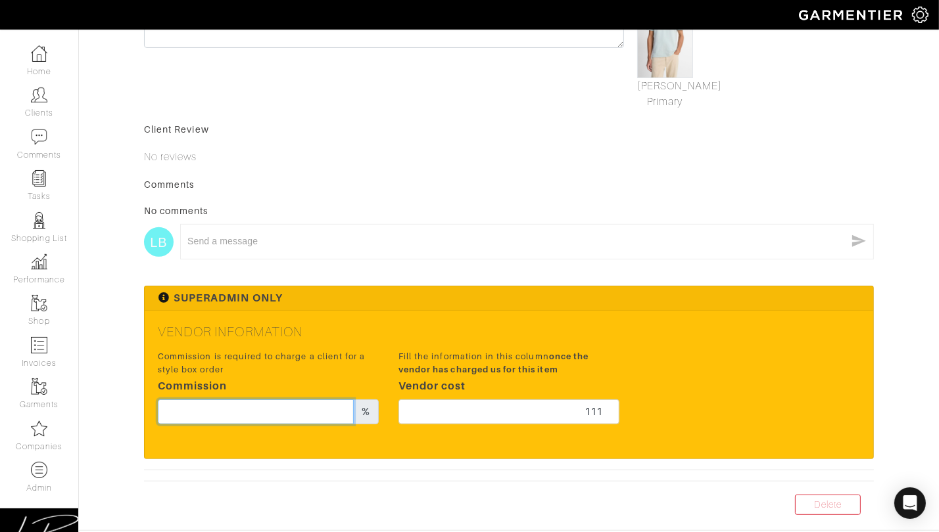
click at [299, 412] on input "text" at bounding box center [256, 412] width 196 height 25
type input "17"
click at [746, 141] on div "Client Review No reviews" at bounding box center [509, 144] width 730 height 42
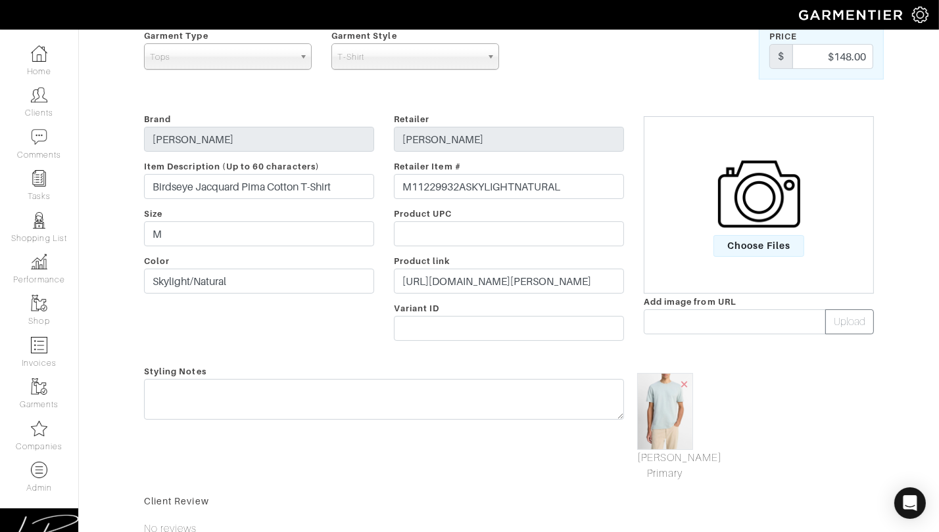
scroll to position [0, 0]
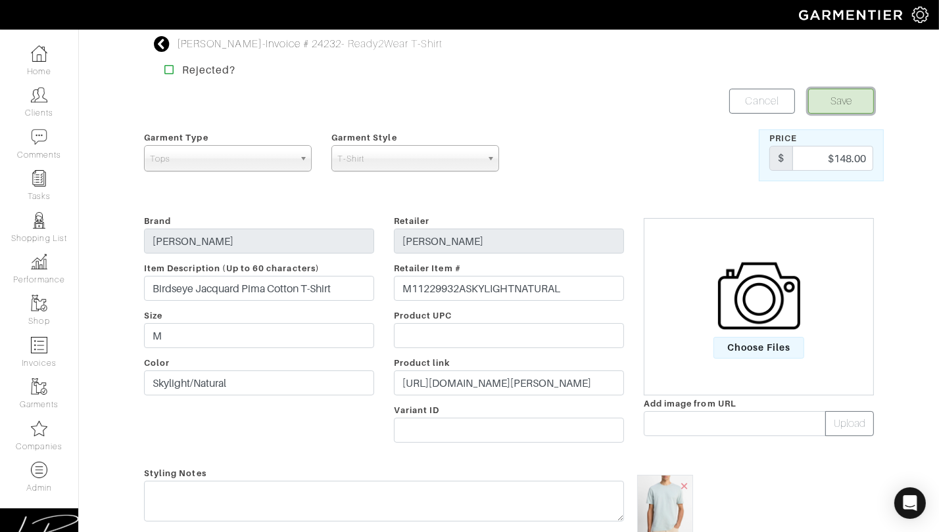
click at [837, 97] on button "Save" at bounding box center [841, 101] width 66 height 25
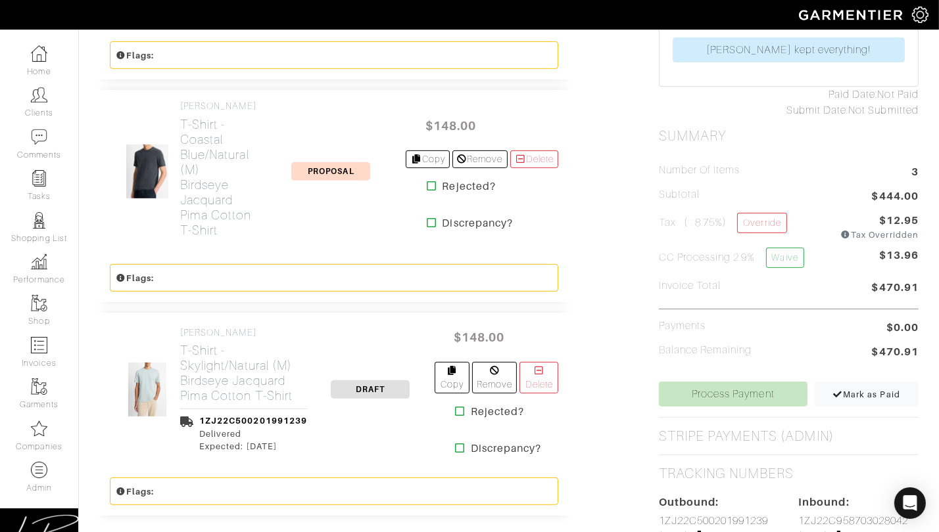
scroll to position [500, 0]
click at [692, 382] on link "Process Payment" at bounding box center [733, 394] width 149 height 25
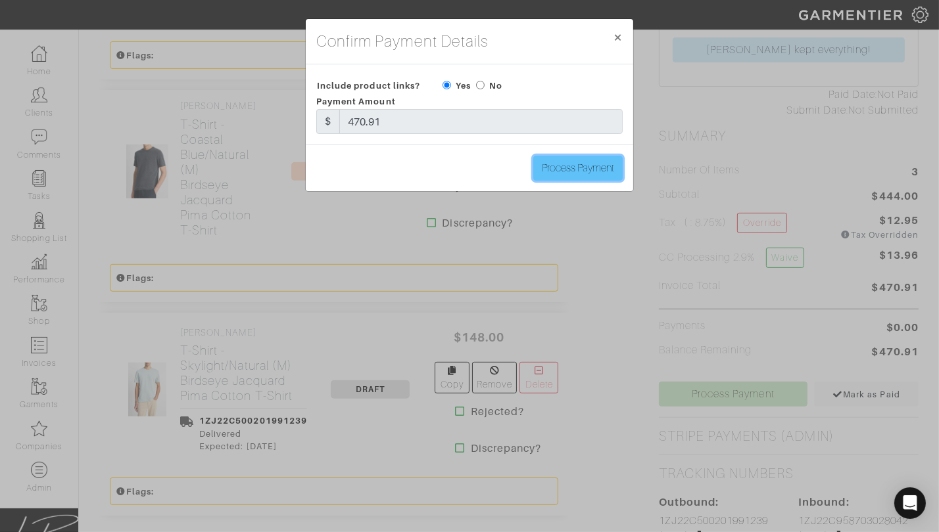
click at [555, 166] on input "Process Payment" at bounding box center [577, 168] width 89 height 25
type input "Process Payment"
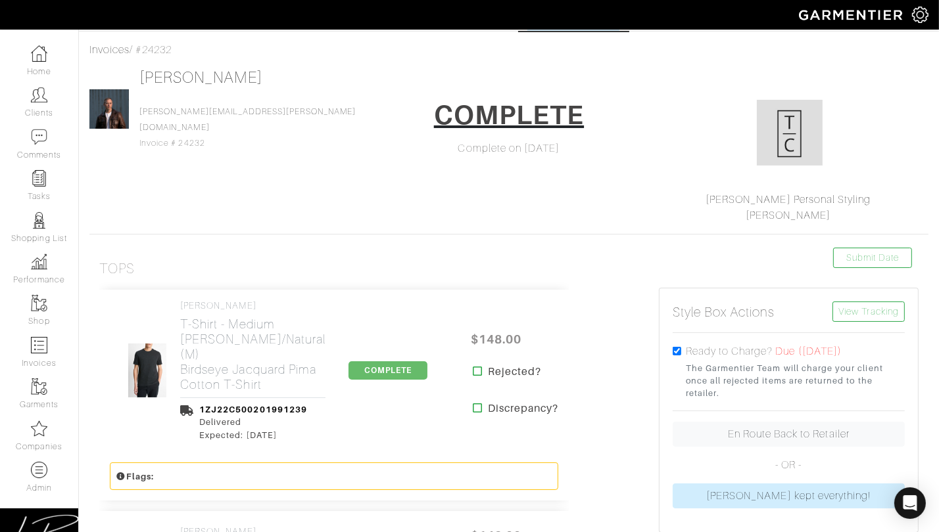
scroll to position [0, 0]
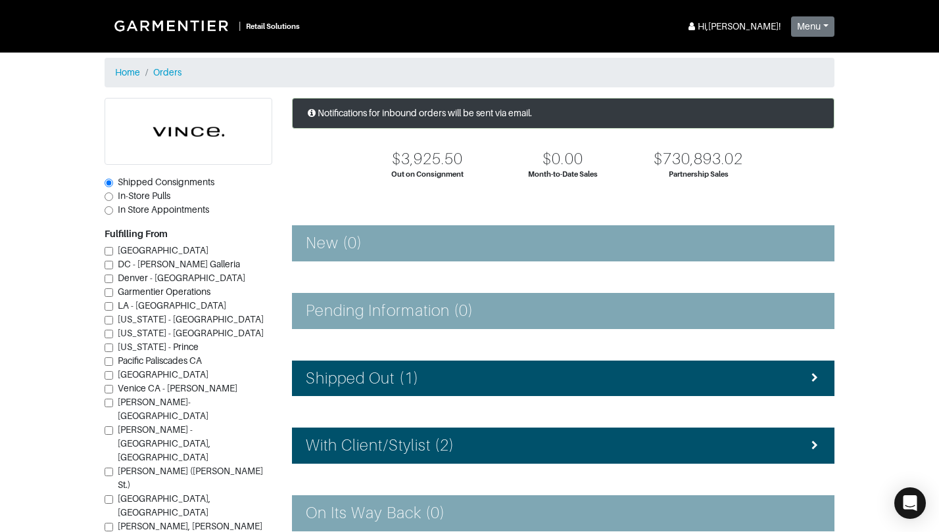
scroll to position [191, 0]
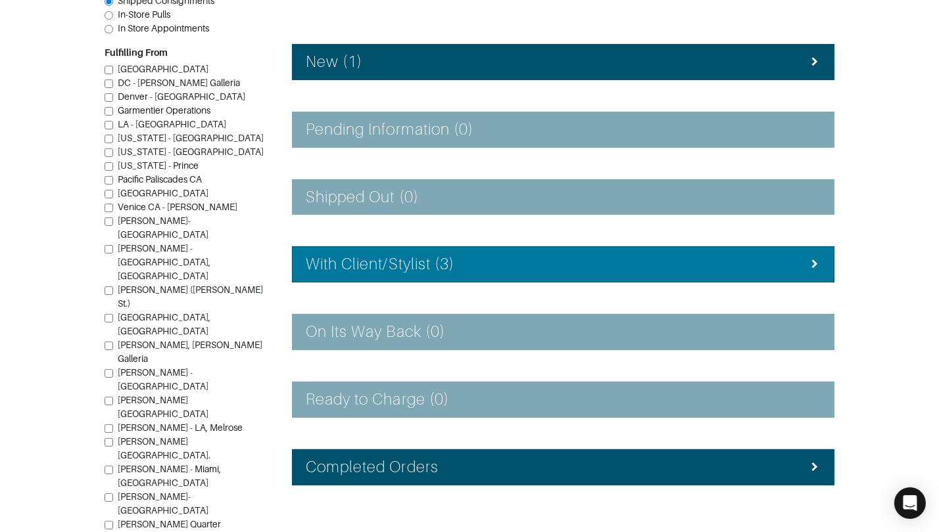
click at [451, 268] on h4 "With Client/Stylist (3)" at bounding box center [380, 264] width 149 height 19
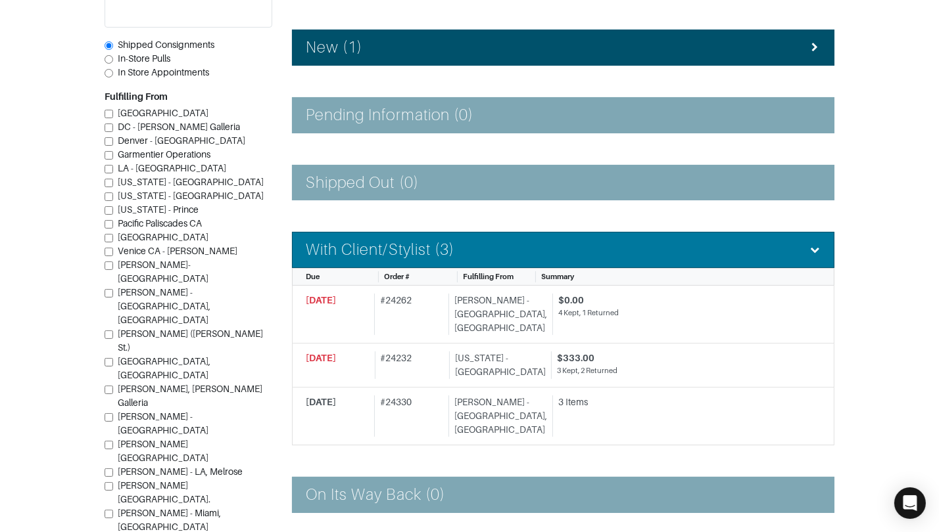
scroll to position [196, 0]
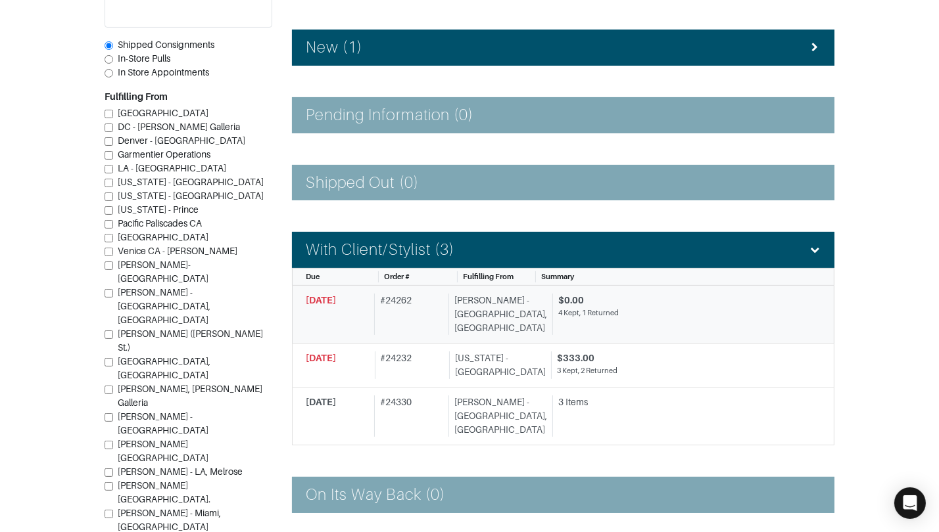
click at [471, 296] on div "[PERSON_NAME] - [GEOGRAPHIC_DATA], [GEOGRAPHIC_DATA]" at bounding box center [497, 314] width 99 height 41
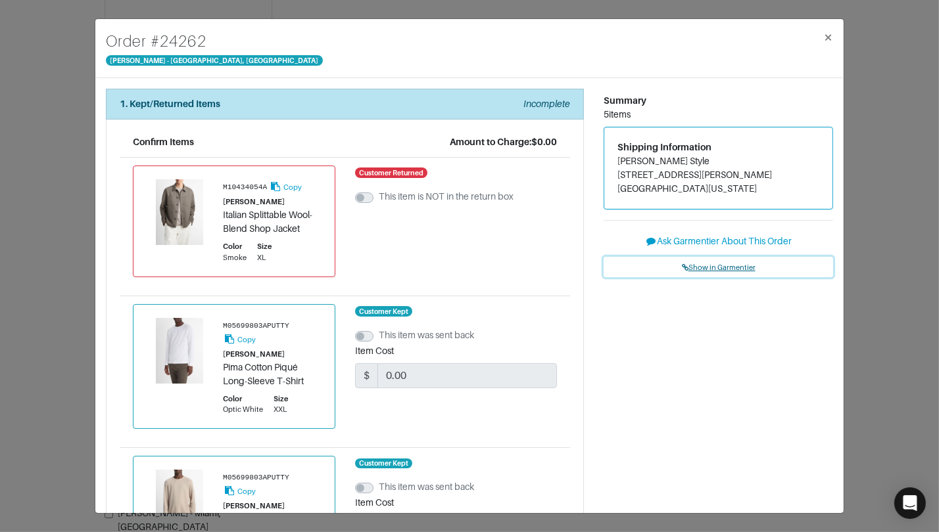
click at [707, 264] on span "Show in Garmentier" at bounding box center [719, 268] width 74 height 8
click at [50, 72] on div "Order # 24262 Vince - Chicago, Oak Street × 1. Kept/Returned Items Incomplete C…" at bounding box center [469, 266] width 939 height 532
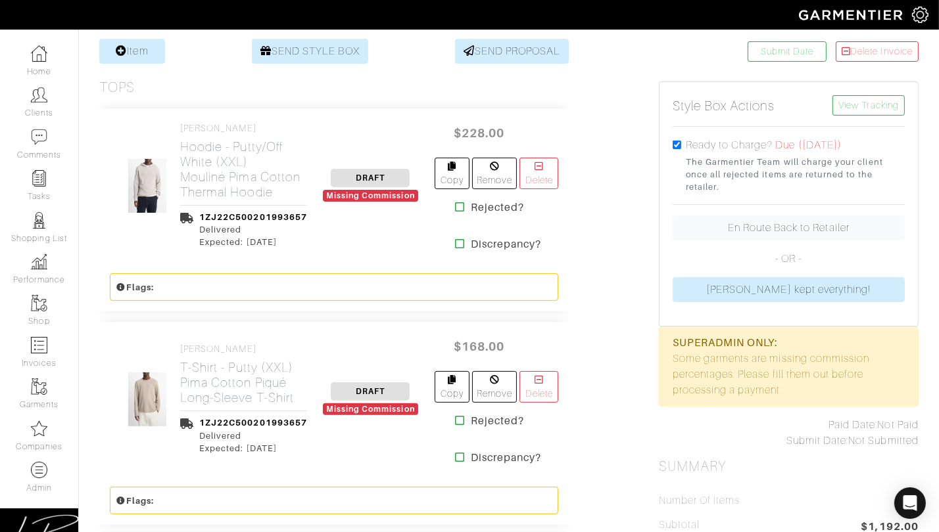
scroll to position [262, 0]
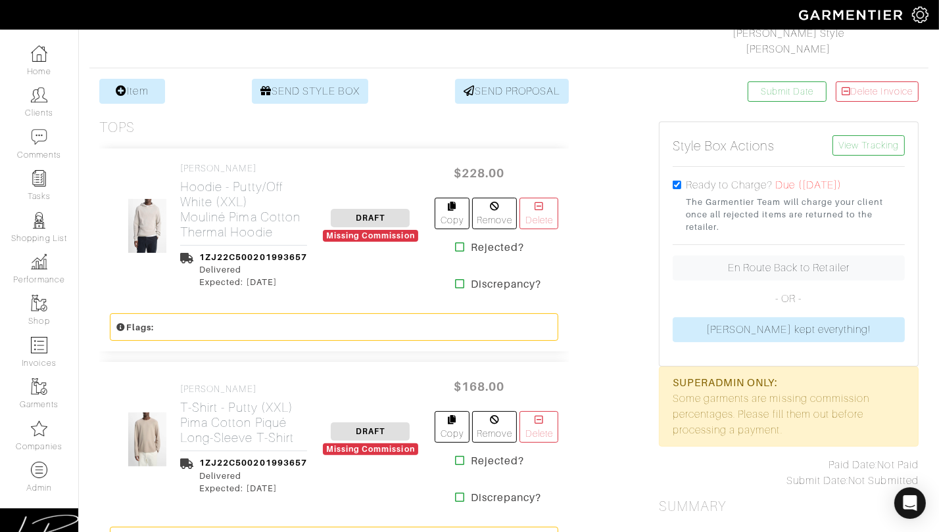
scroll to position [235, 0]
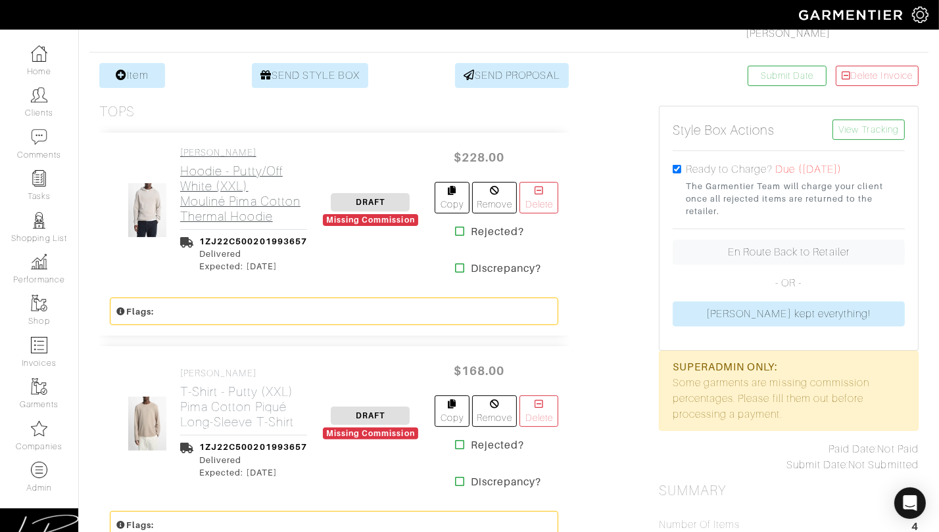
click at [250, 200] on h2 "Hoodie - Putty/Off White (XXL) Mouliné Pima Cotton Thermal Hoodie" at bounding box center [243, 194] width 127 height 60
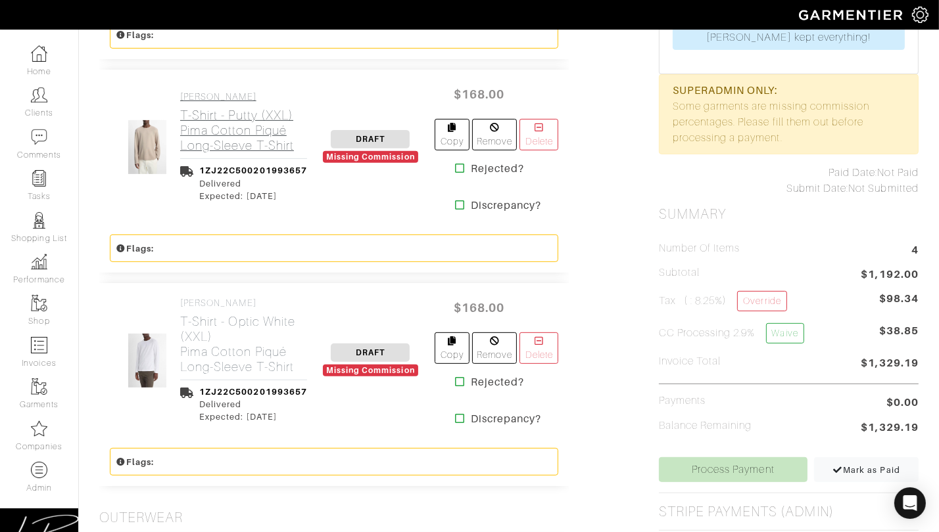
click at [240, 142] on h2 "T-Shirt - Putty (XXL) Pima Cotton Piqué Long-Sleeve T-Shirt" at bounding box center [243, 130] width 127 height 45
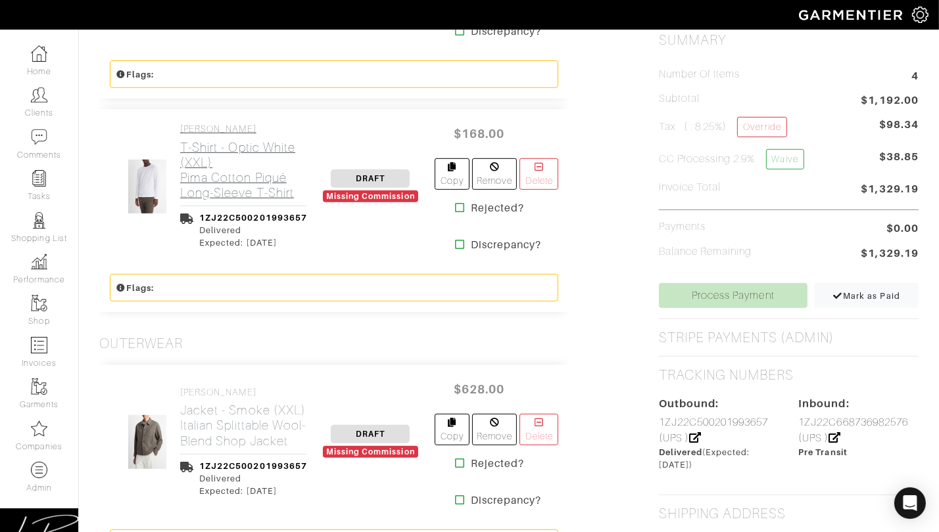
click at [237, 170] on h2 "T-Shirt - Optic White (XXL) Pima Cotton Piqué Long-Sleeve T-Shirt" at bounding box center [243, 170] width 127 height 60
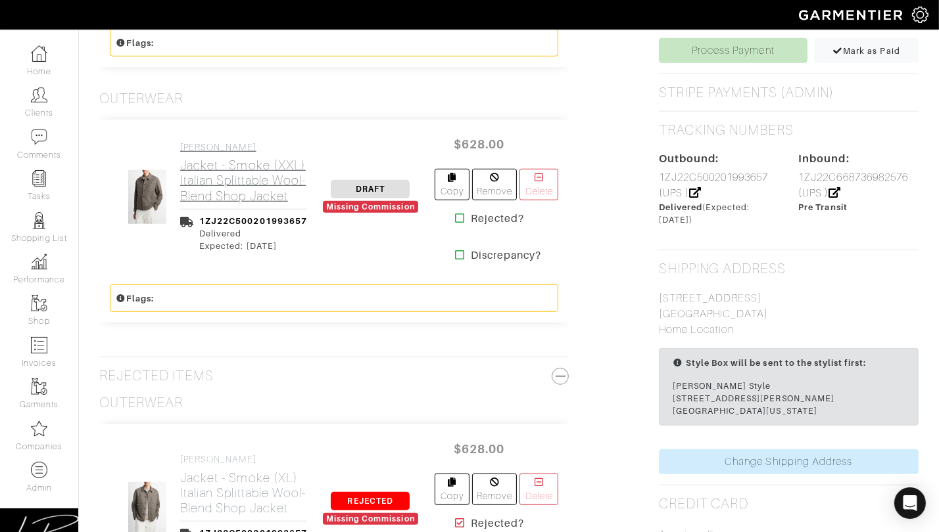
scroll to position [933, 0]
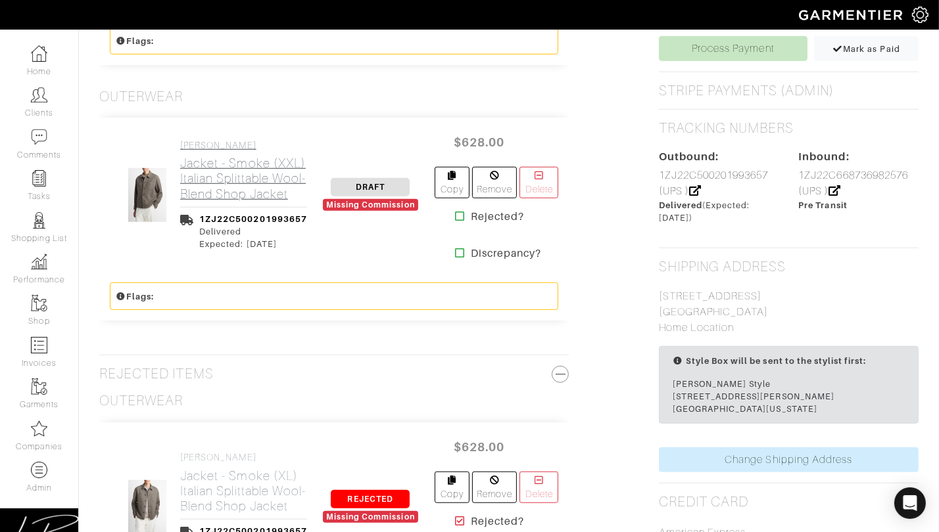
click at [237, 170] on h2 "Jacket - Smoke (XXL) Italian Splittable Wool-Blend Shop Jacket" at bounding box center [243, 178] width 127 height 45
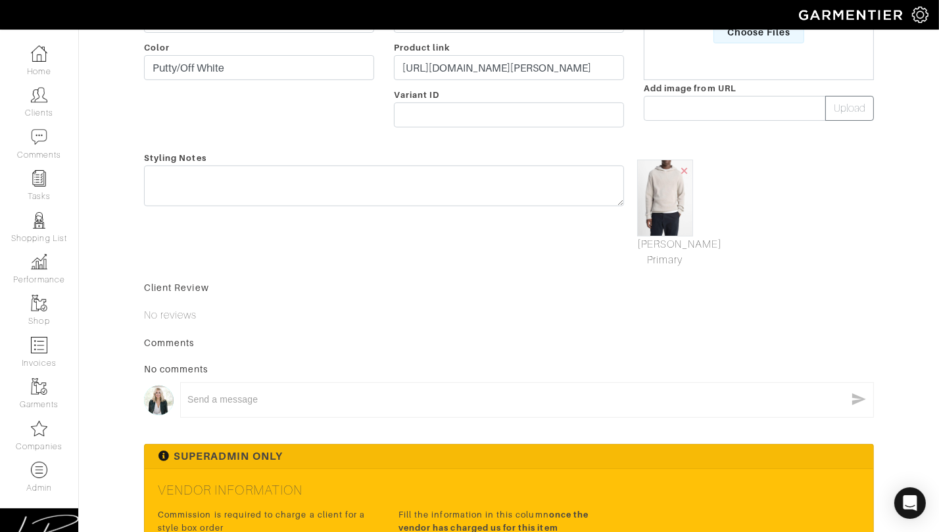
scroll to position [519, 0]
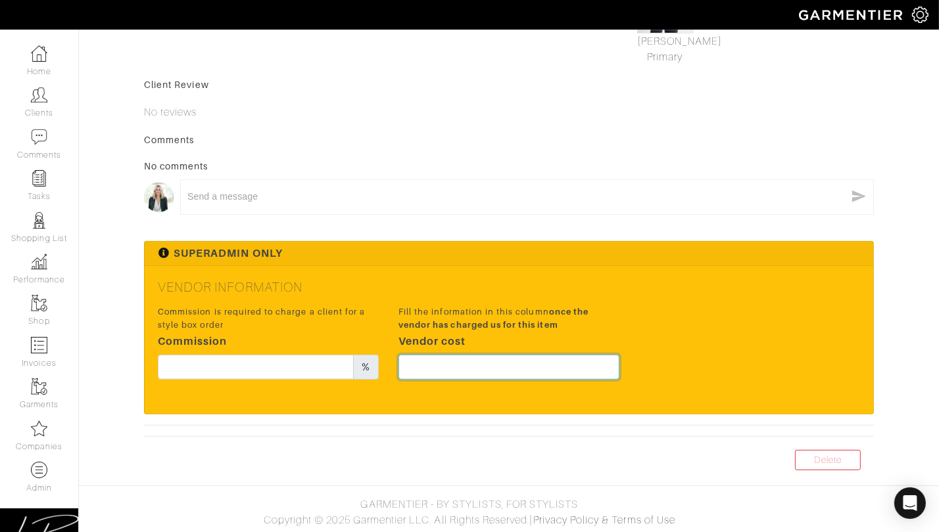
click at [525, 358] on input "text" at bounding box center [508, 367] width 221 height 25
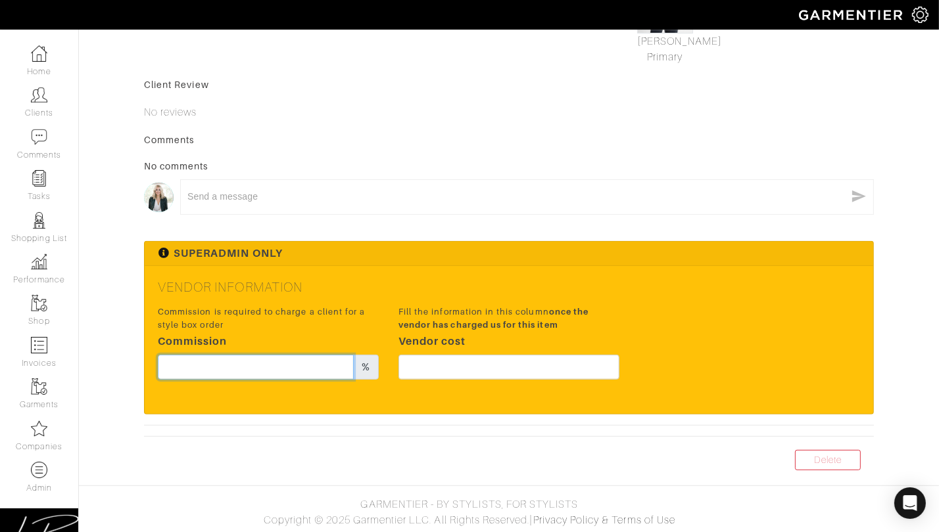
click at [319, 360] on input "text" at bounding box center [256, 367] width 196 height 25
type input "20"
click at [475, 217] on div "x" at bounding box center [526, 200] width 693 height 42
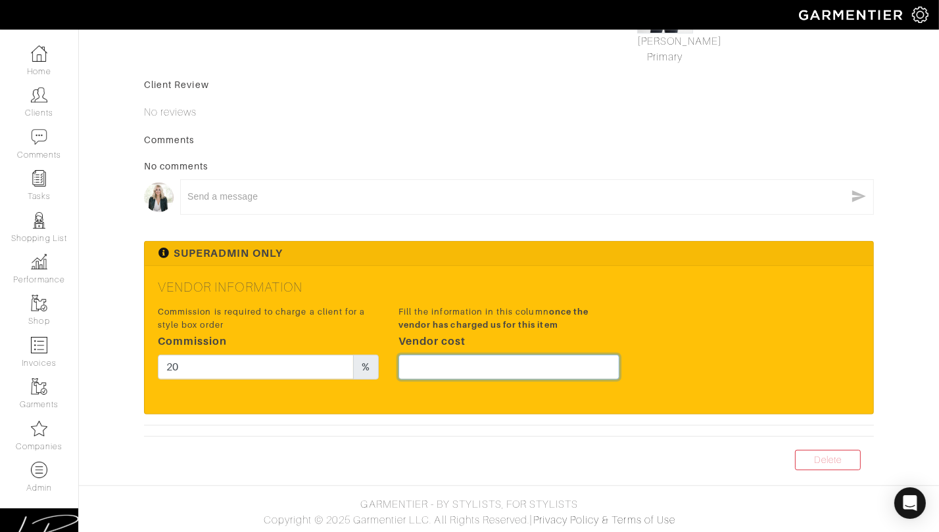
click at [479, 358] on input "text" at bounding box center [508, 367] width 221 height 25
type input "171"
drag, startPoint x: 559, startPoint y: 145, endPoint x: 561, endPoint y: 160, distance: 15.9
click at [559, 145] on div "Comments" at bounding box center [509, 139] width 730 height 13
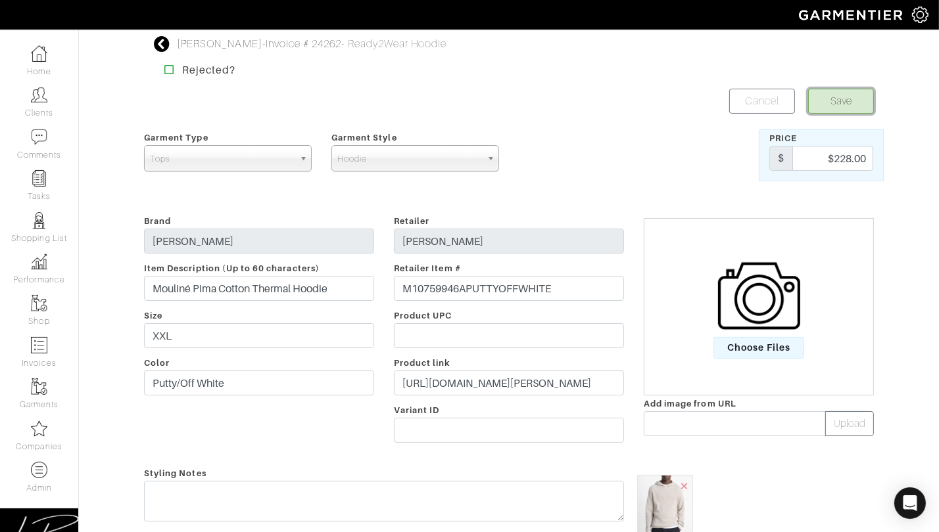
click at [853, 110] on button "Save" at bounding box center [841, 101] width 66 height 25
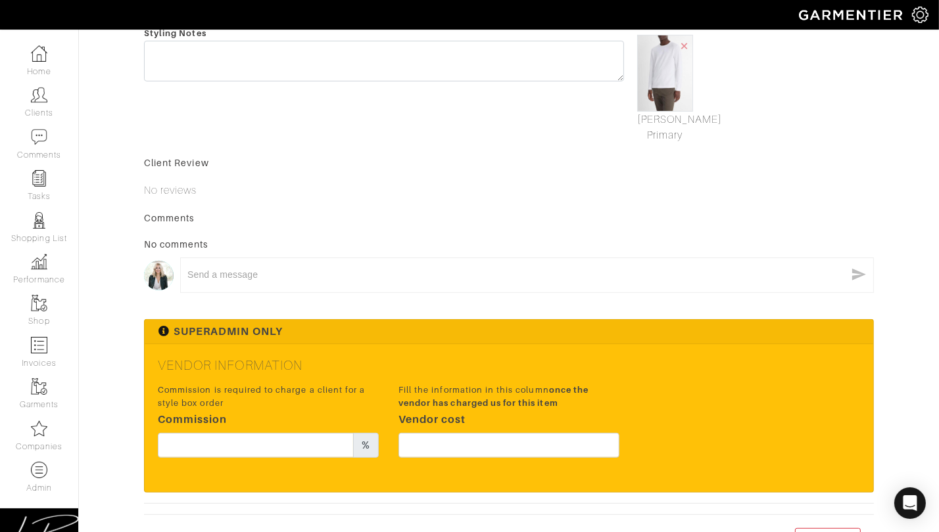
scroll to position [519, 0]
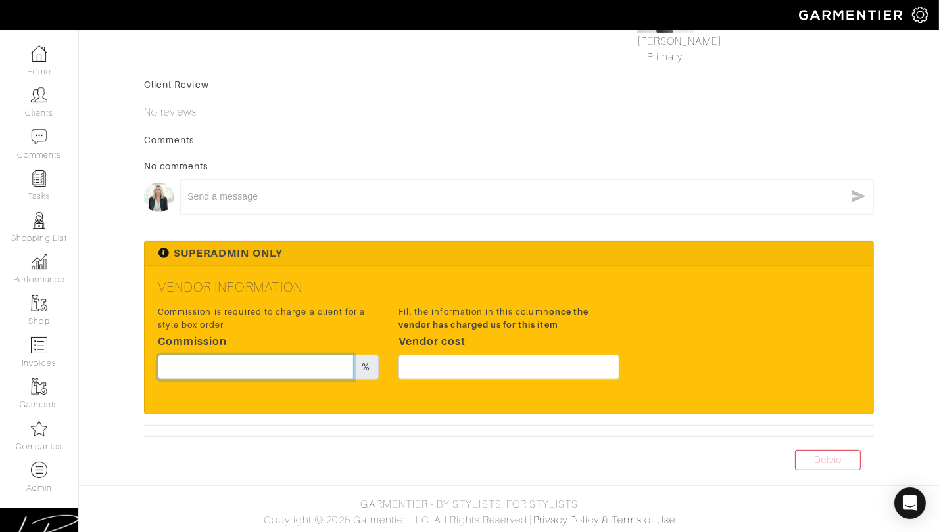
click at [259, 363] on input "text" at bounding box center [256, 367] width 196 height 25
type input "20"
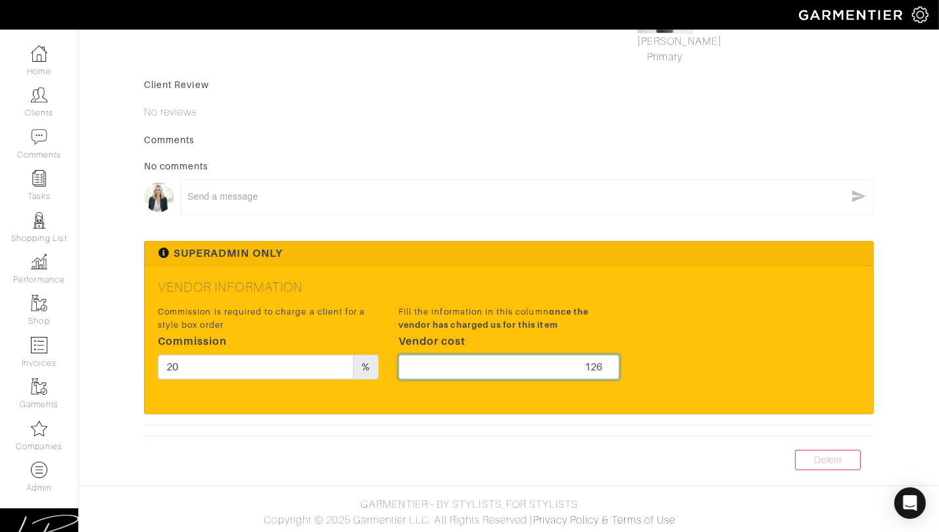
type input "126"
click at [442, 292] on h5 "Vendor Information" at bounding box center [509, 287] width 702 height 16
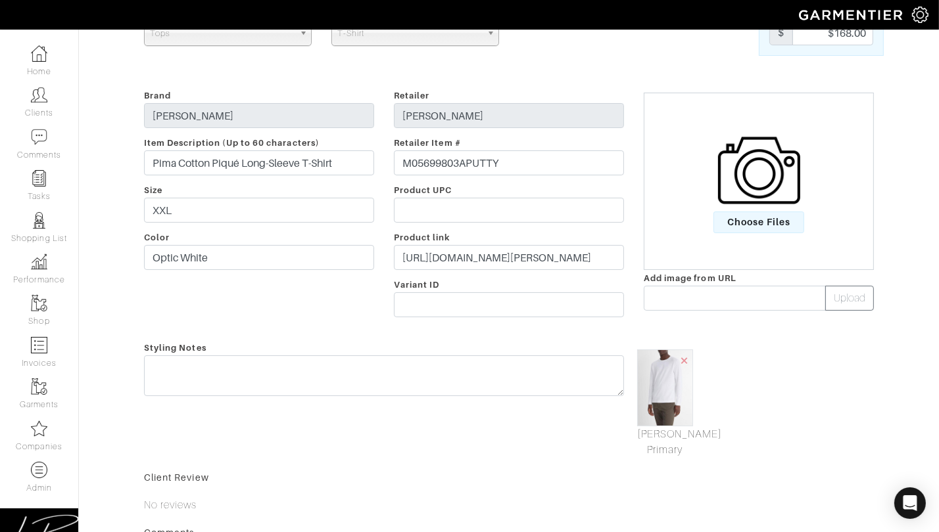
scroll to position [0, 0]
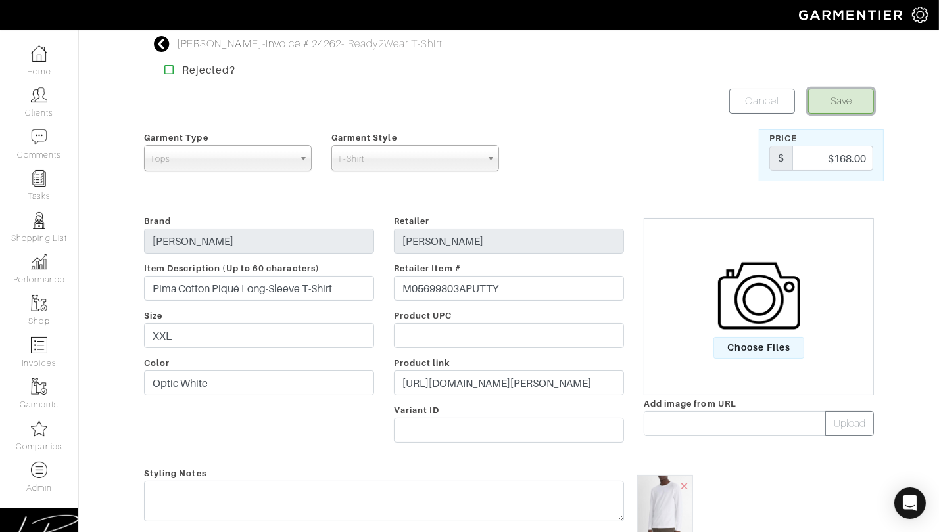
click at [847, 89] on button "Save" at bounding box center [841, 101] width 66 height 25
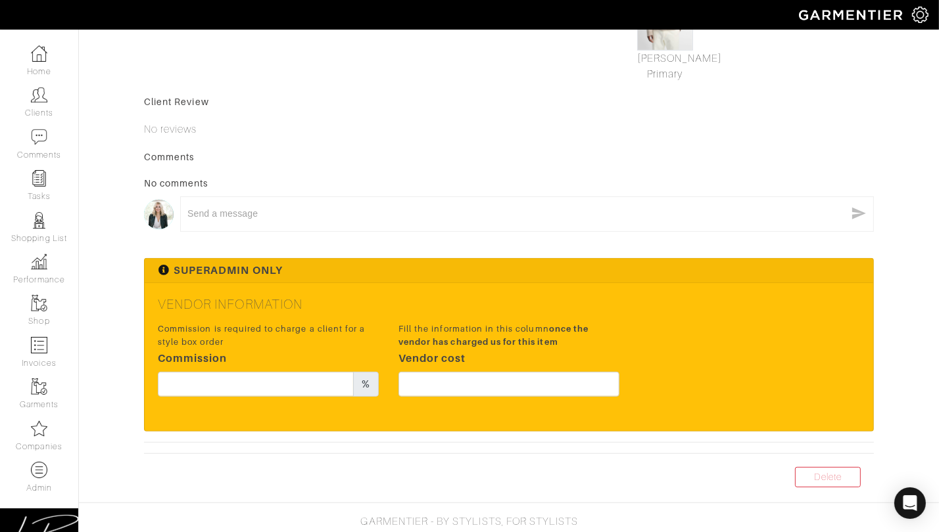
scroll to position [519, 0]
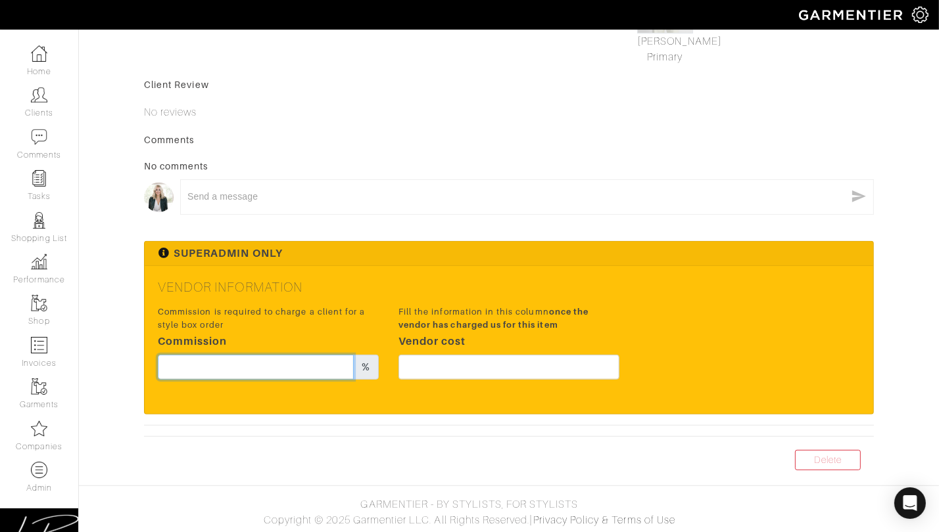
click at [308, 367] on input "text" at bounding box center [256, 367] width 196 height 25
type input "20"
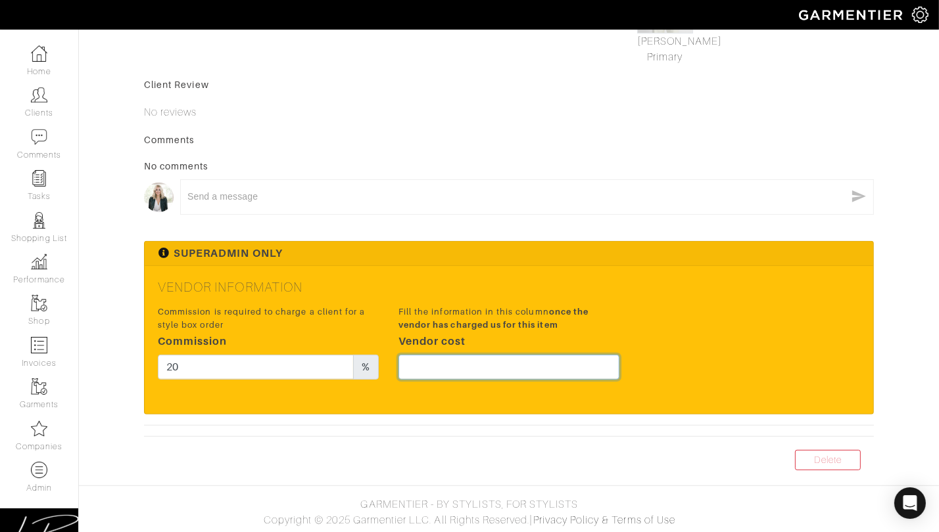
click at [471, 363] on input "text" at bounding box center [508, 367] width 221 height 25
type input "126"
click at [627, 321] on div "Fill the information in this column once the vendor has charged us for this ite…" at bounding box center [508, 346] width 241 height 87
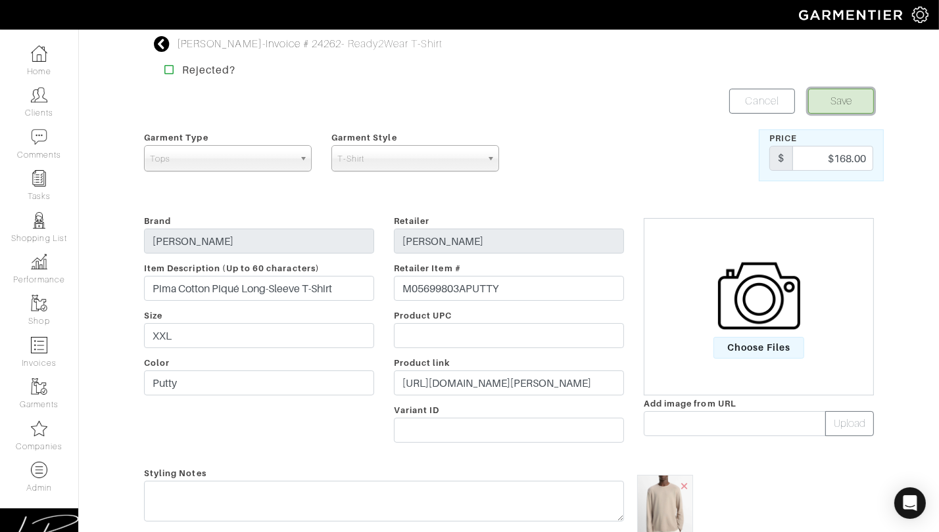
click at [855, 100] on button "Save" at bounding box center [841, 101] width 66 height 25
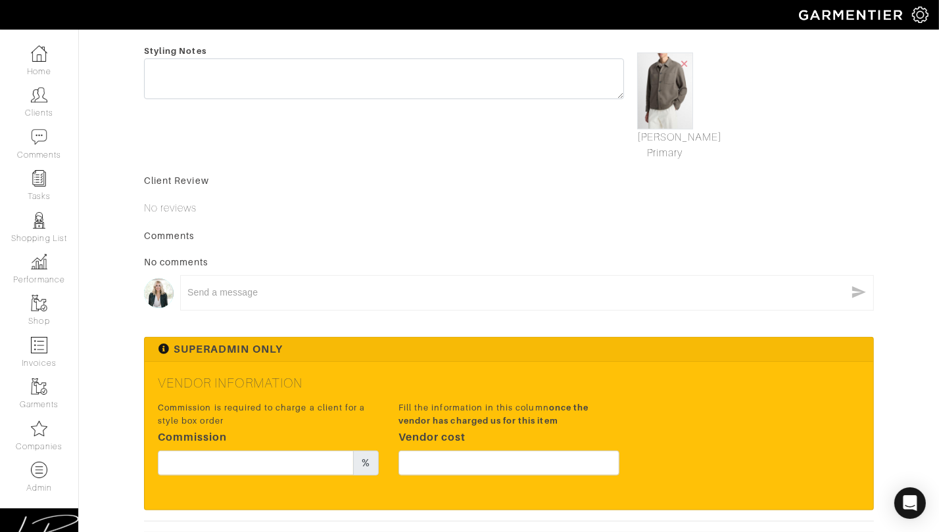
scroll to position [519, 0]
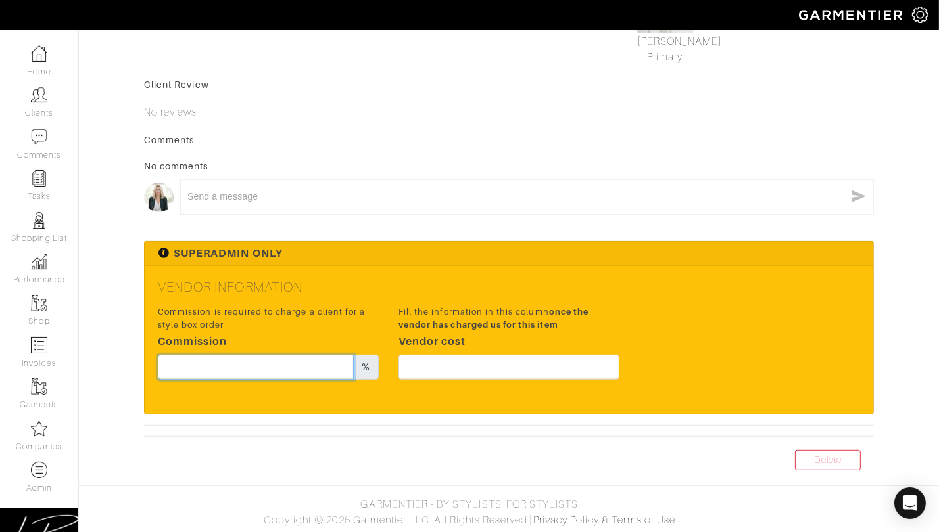
click at [285, 366] on input "text" at bounding box center [256, 367] width 196 height 25
type input "20"
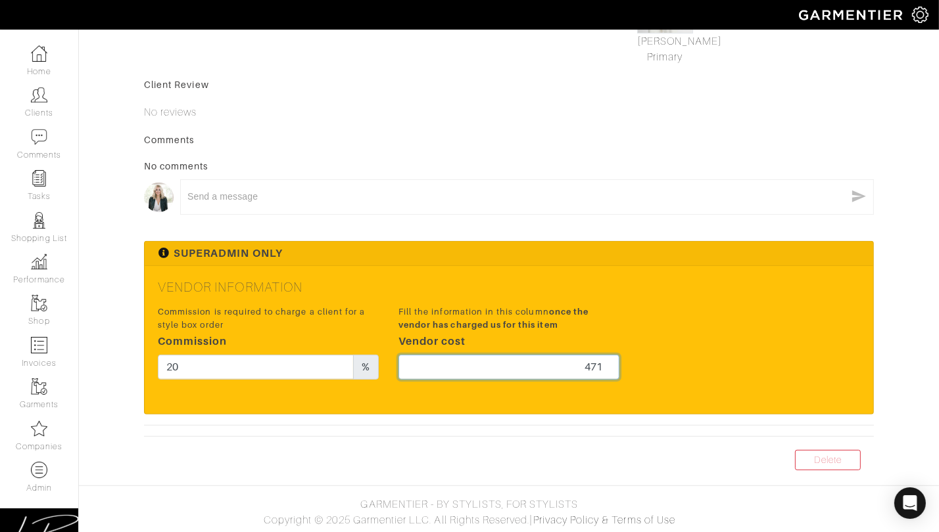
type input "471"
click at [631, 325] on div "Commission is required to charge a client for a style box order Commission 20 %…" at bounding box center [509, 346] width 722 height 87
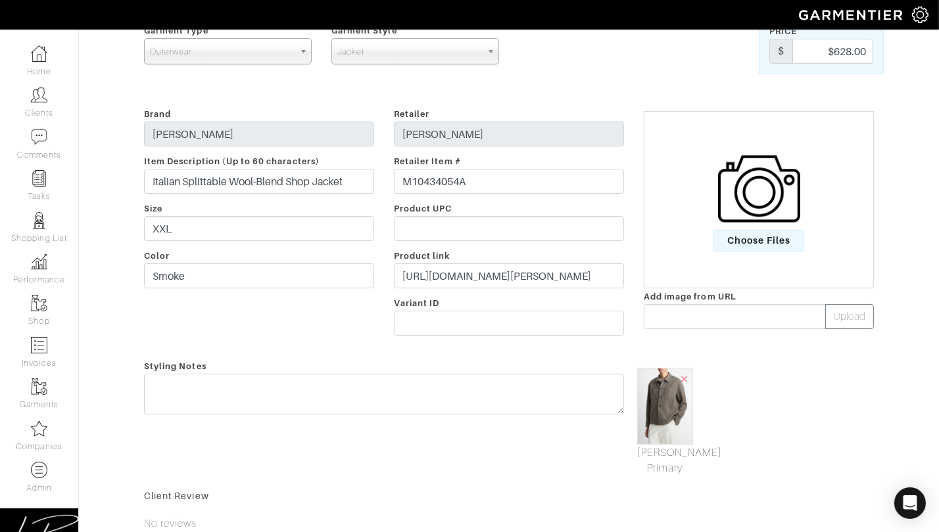
scroll to position [0, 0]
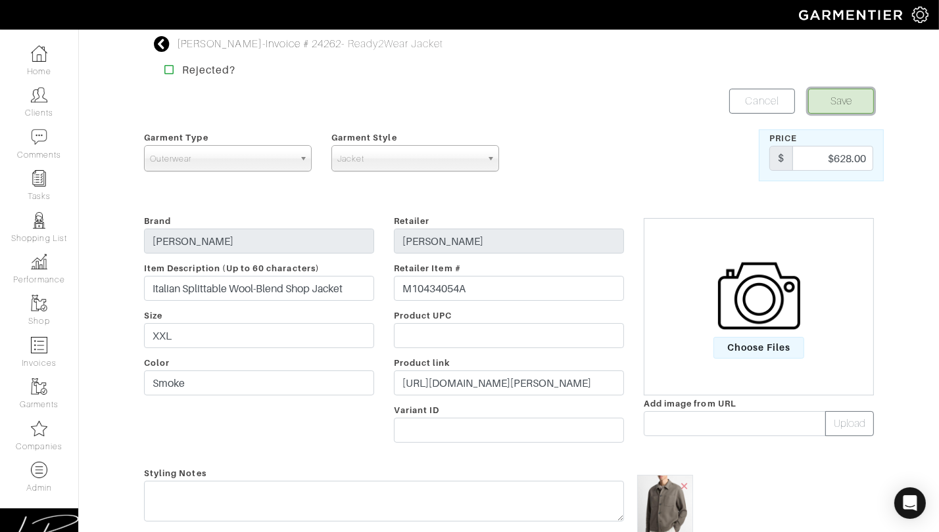
click at [822, 99] on button "Save" at bounding box center [841, 101] width 66 height 25
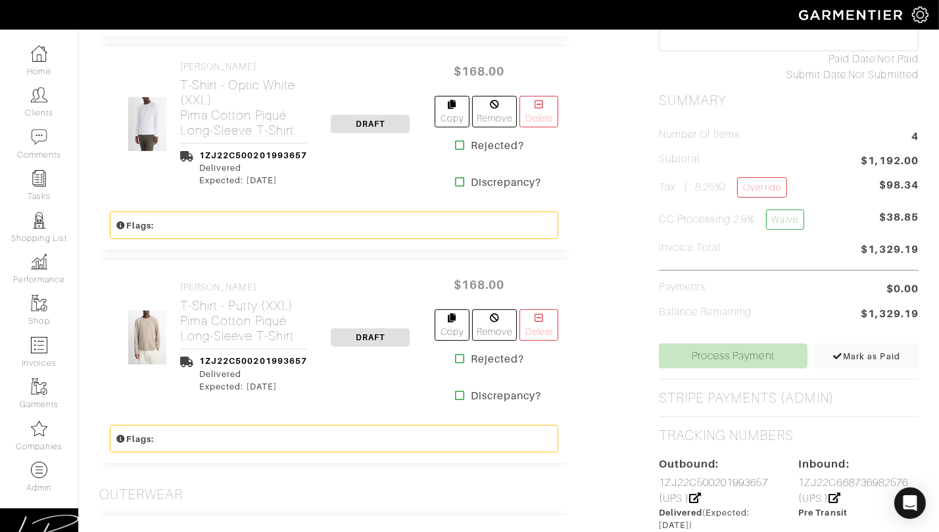
scroll to position [526, 0]
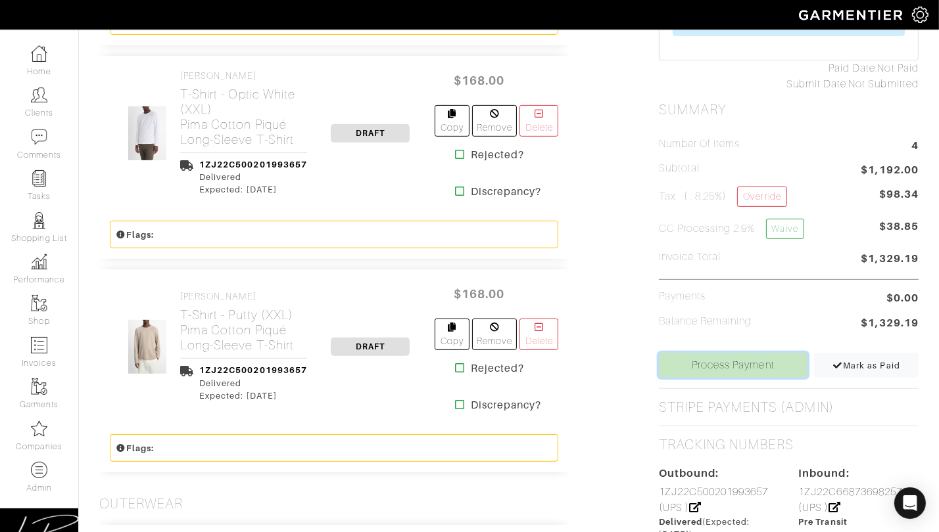
click at [705, 353] on link "Process Payment" at bounding box center [733, 365] width 149 height 25
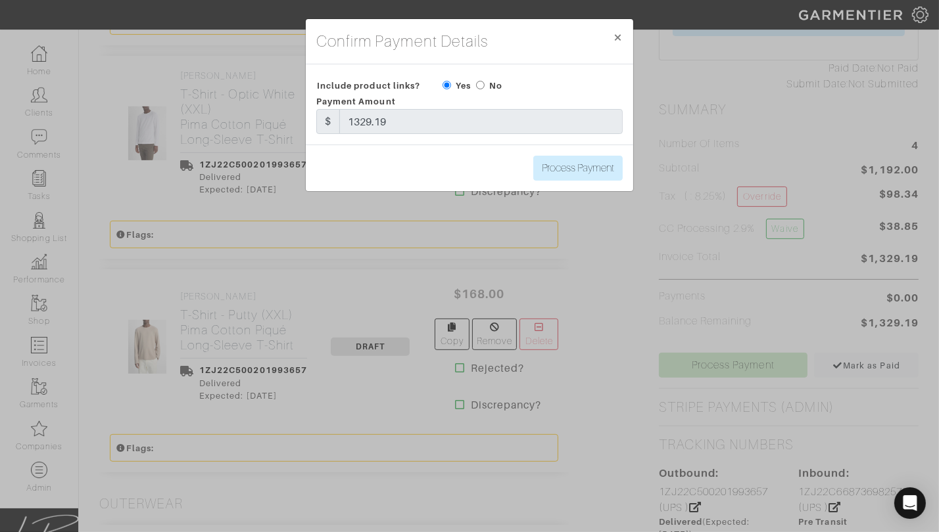
click at [481, 83] on input "radio" at bounding box center [480, 85] width 9 height 9
radio input "true"
click at [581, 166] on input "Process Payment" at bounding box center [577, 168] width 89 height 25
type input "Process Payment"
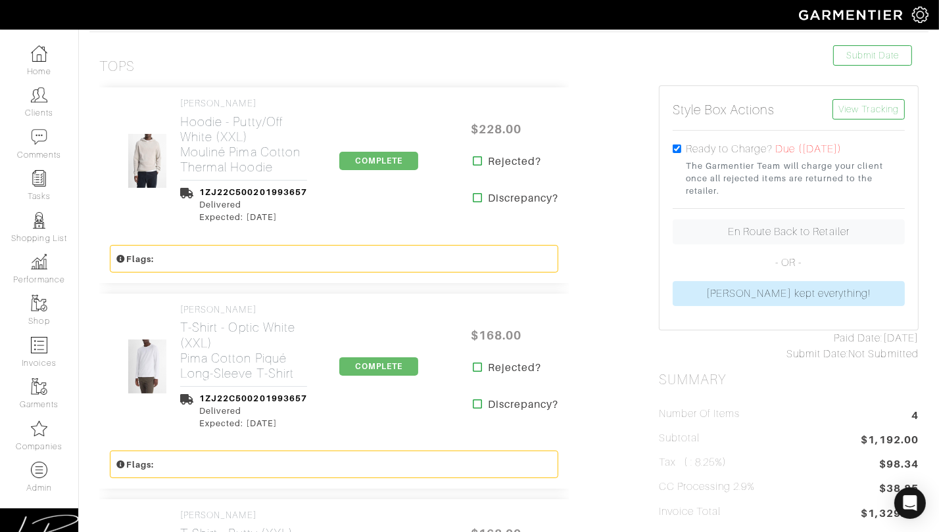
scroll to position [242, 0]
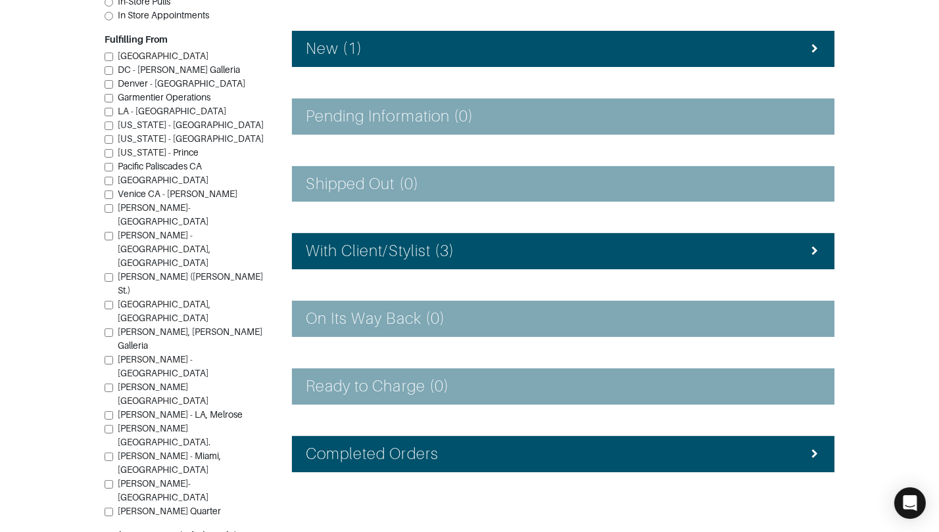
scroll to position [216, 0]
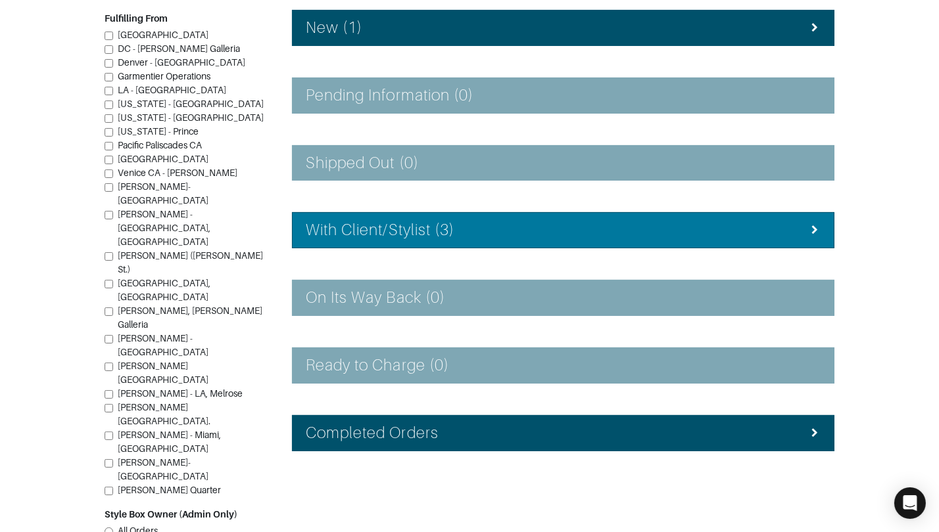
click at [434, 232] on h4 "With Client/Stylist (3)" at bounding box center [380, 230] width 149 height 19
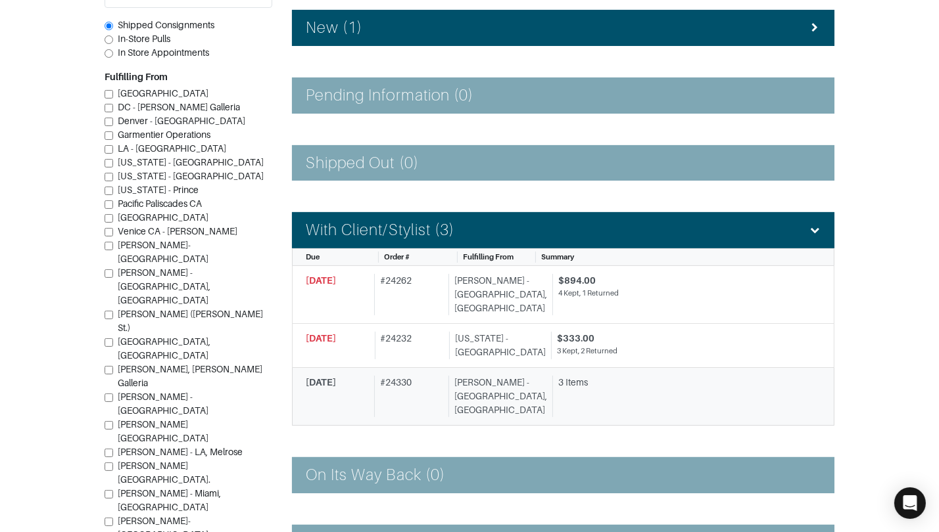
click at [590, 376] on div "3 Items" at bounding box center [684, 383] width 252 height 14
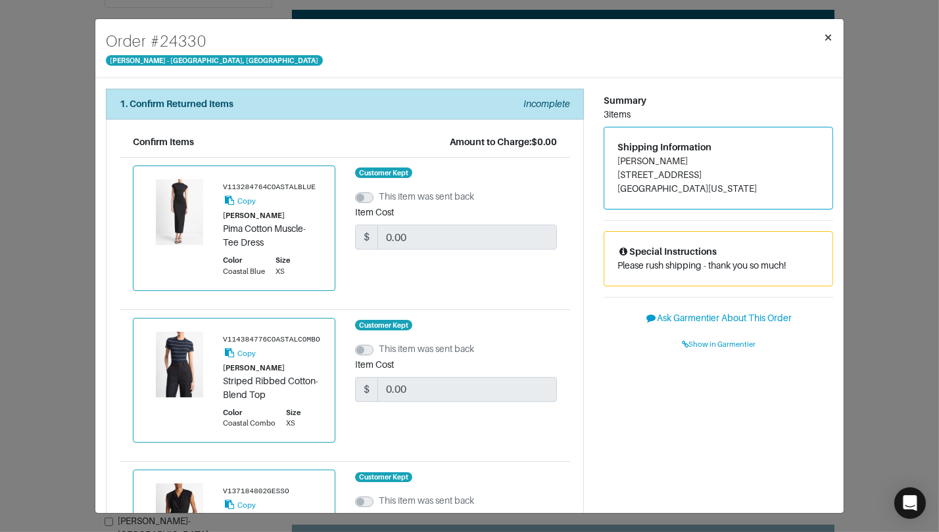
click at [828, 35] on span "×" at bounding box center [828, 37] width 10 height 18
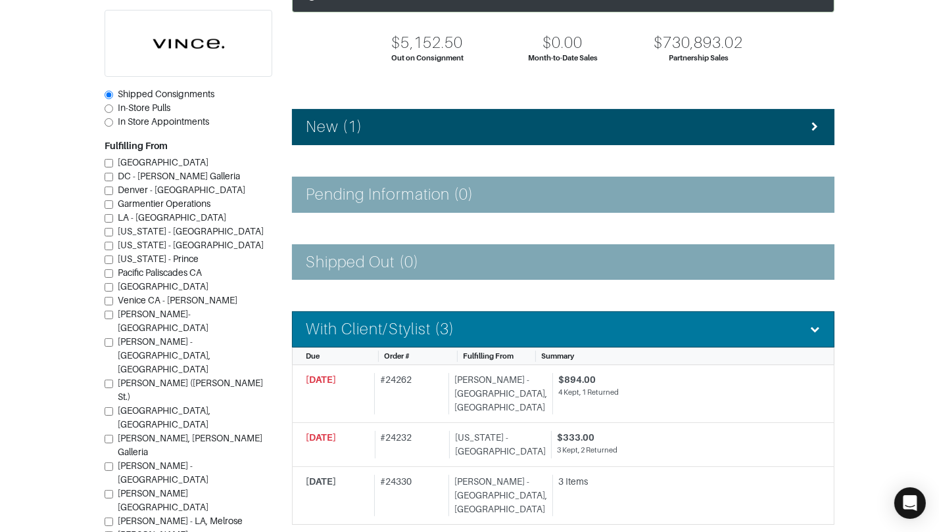
scroll to position [85, 0]
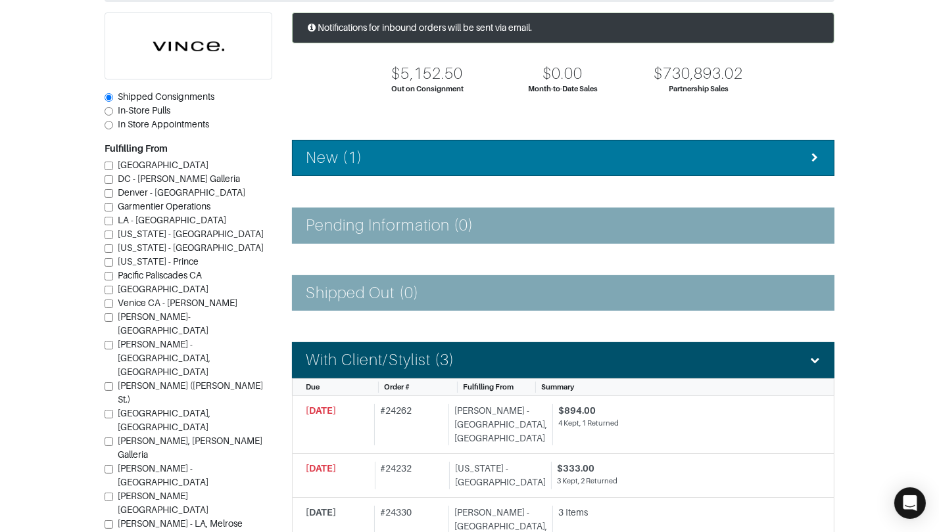
click at [439, 162] on div "New (1)" at bounding box center [563, 158] width 515 height 19
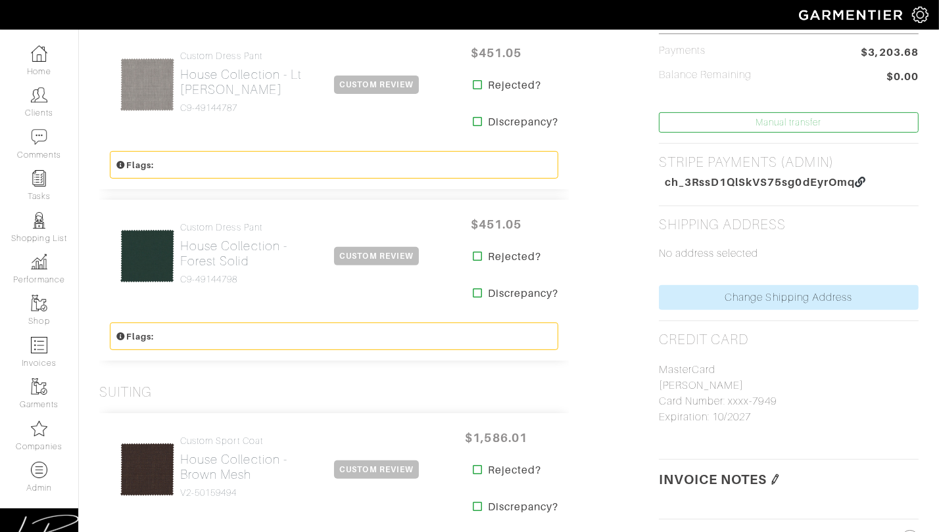
scroll to position [433, 0]
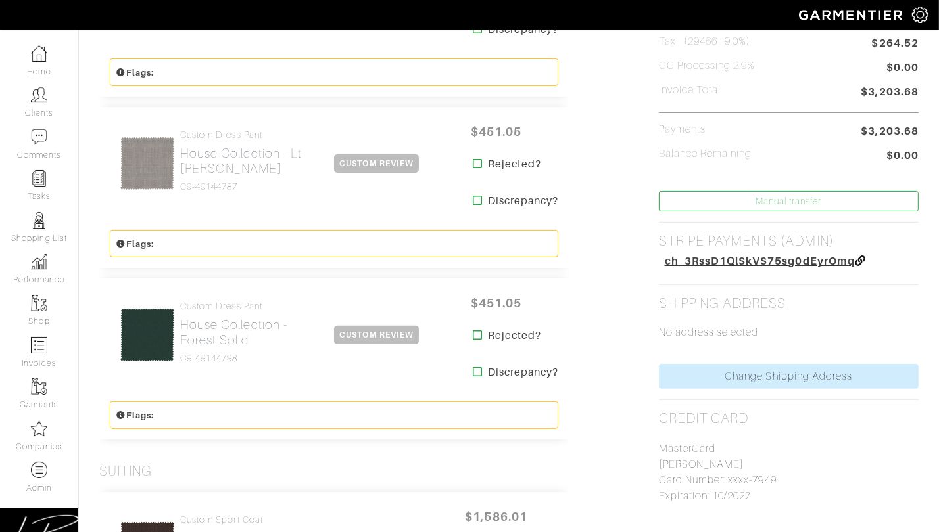
click at [711, 255] on span "ch_3RssD1QlSkVS75sg0dEyrOmq" at bounding box center [760, 261] width 190 height 12
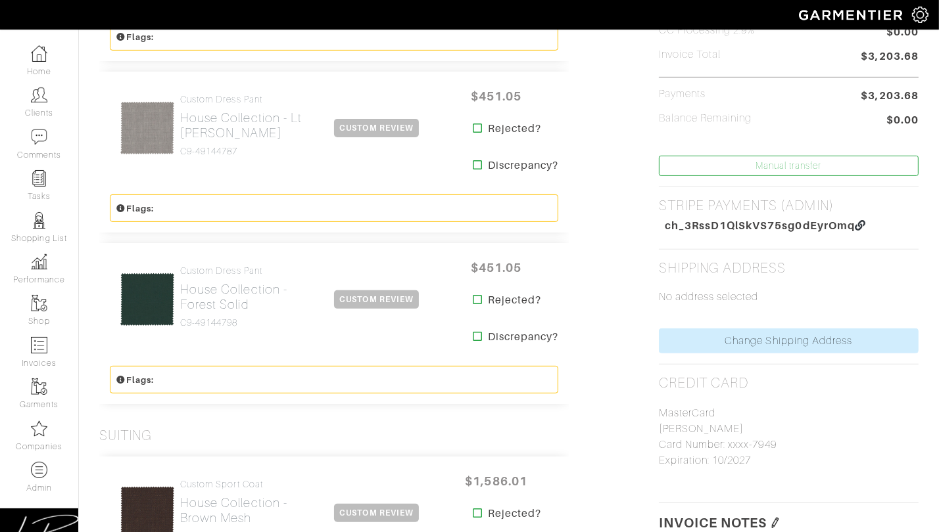
scroll to position [527, 0]
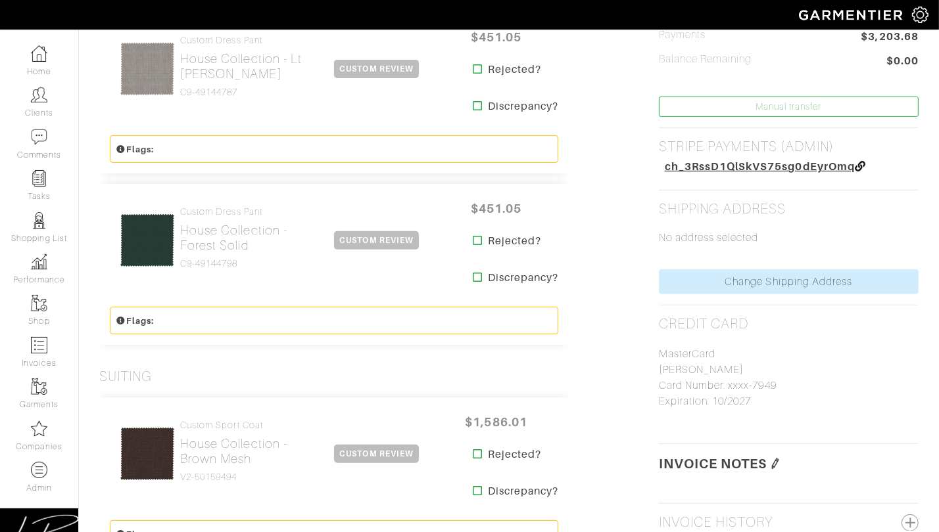
click at [697, 168] on span "ch_3RssD1QlSkVS75sg0dEyrOmq" at bounding box center [760, 166] width 190 height 12
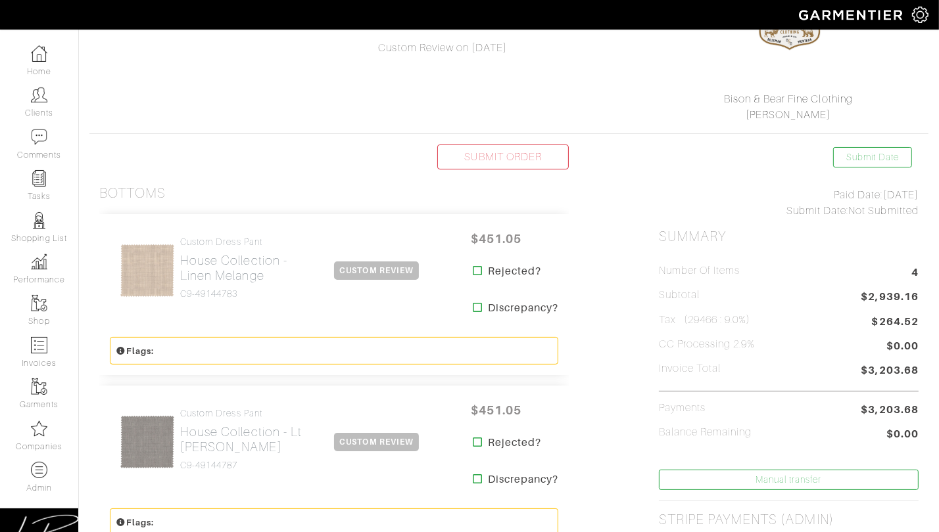
scroll to position [153, 0]
click at [475, 271] on icon at bounding box center [478, 271] width 10 height 11
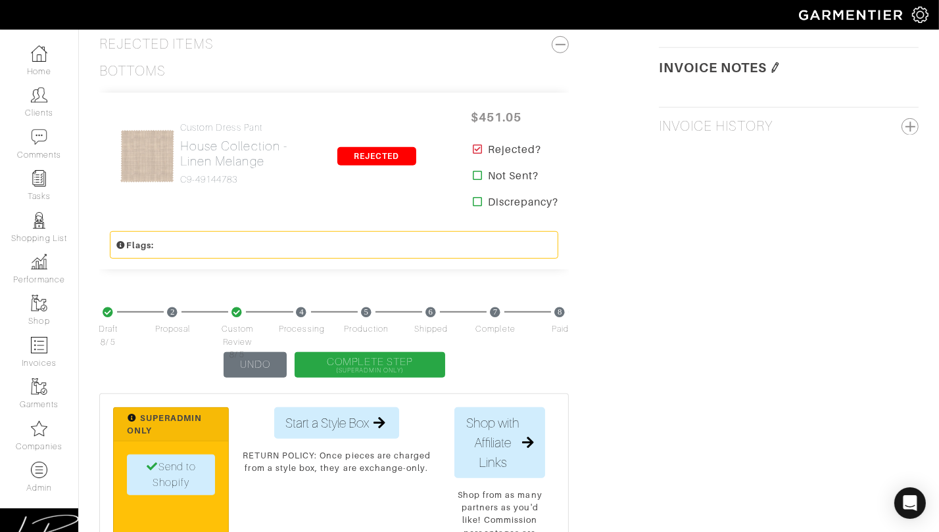
scroll to position [843, 0]
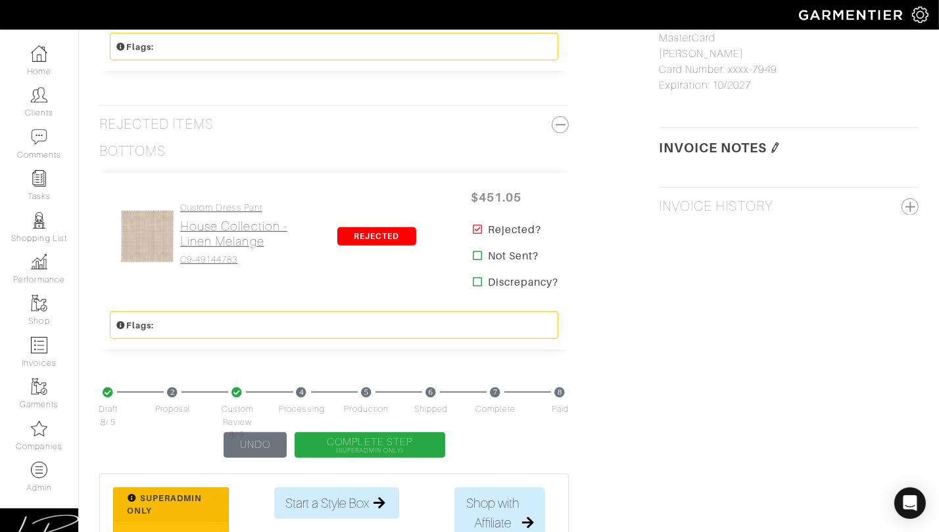
click at [231, 251] on link "Custom Dress Pant House Collection - Linen Melange C9-49144783" at bounding box center [241, 233] width 122 height 63
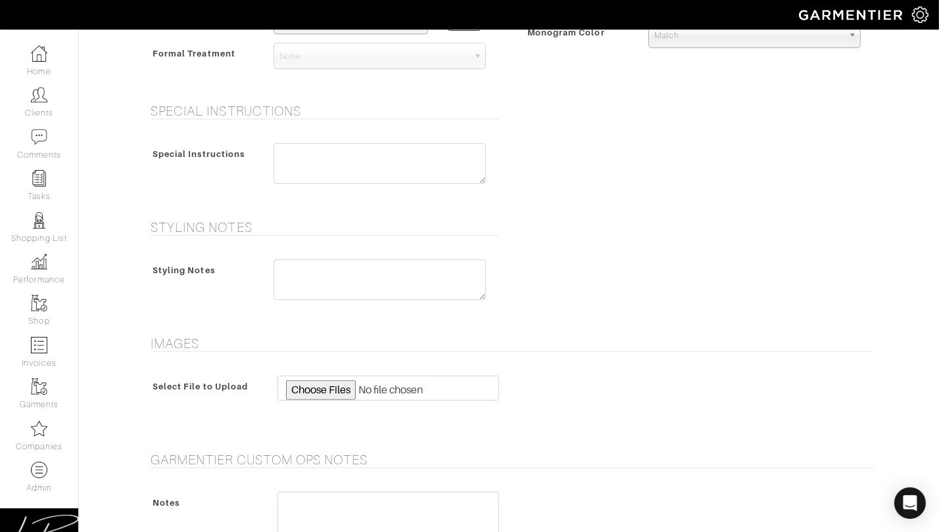
scroll to position [697, 0]
click at [335, 268] on textarea at bounding box center [379, 281] width 212 height 41
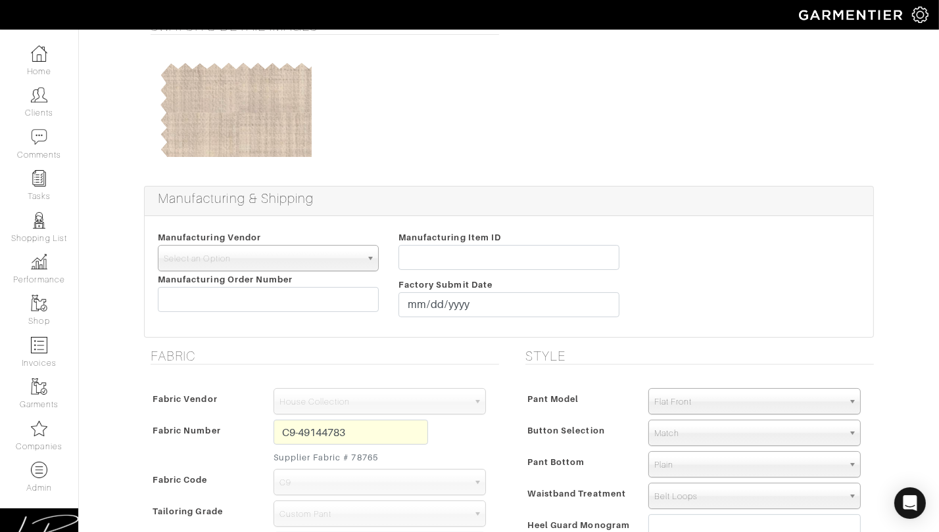
scroll to position [0, 0]
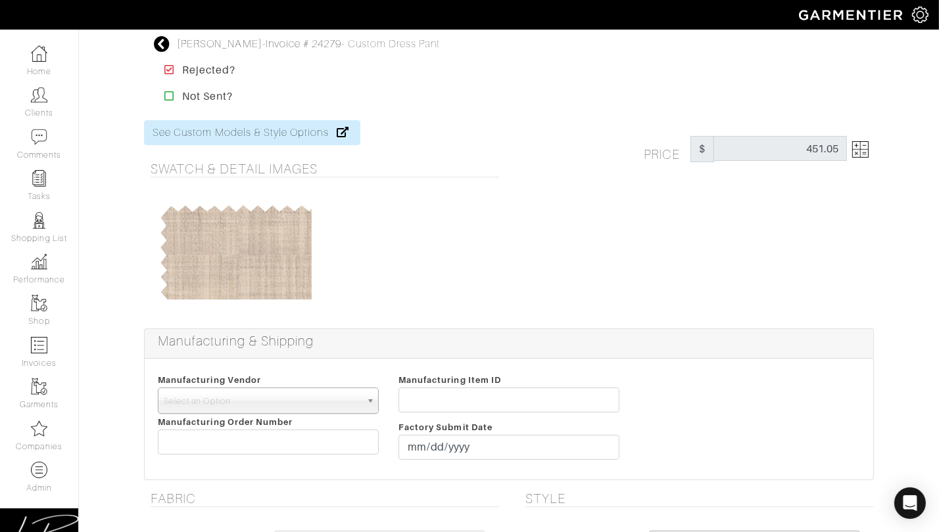
type textarea "CANCELLED & REFUNDED 8/13/25"
click at [857, 151] on img at bounding box center [860, 149] width 16 height 16
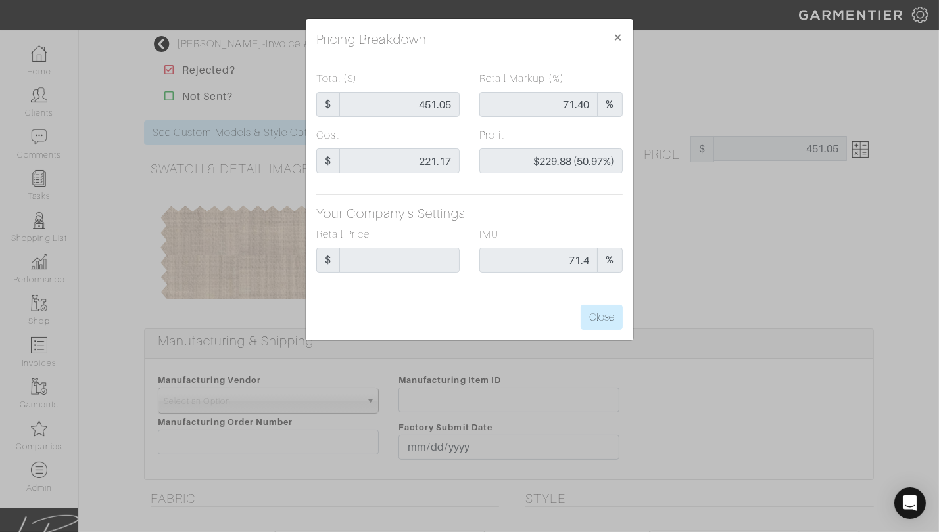
click at [205, 93] on div "Pricing Breakdown × Total ($) $ 451.05 Retail Markup (%) 71.40 % Cost $ 221.17 …" at bounding box center [469, 266] width 939 height 532
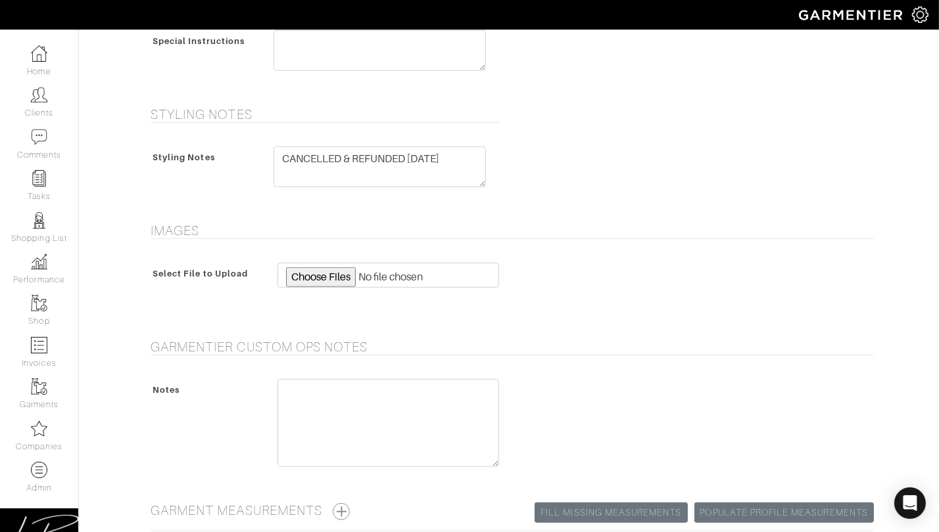
scroll to position [764, 0]
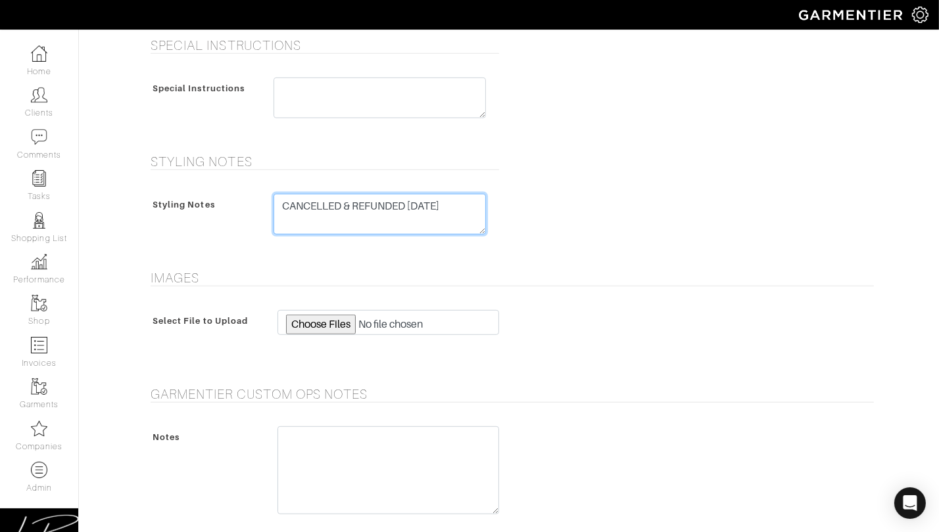
click at [475, 195] on textarea "CANCELLED & REFUNDED 8/13/25" at bounding box center [379, 214] width 212 height 41
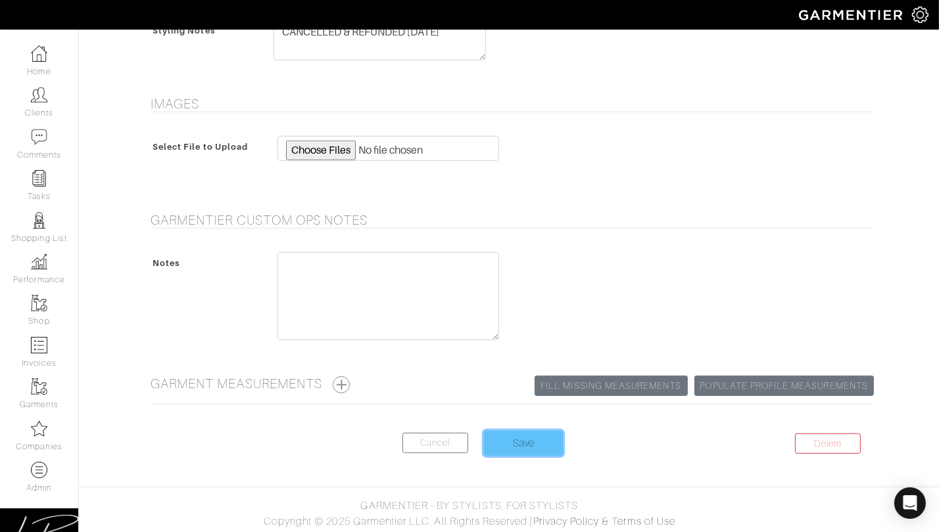
click at [504, 443] on input "Save" at bounding box center [523, 443] width 79 height 25
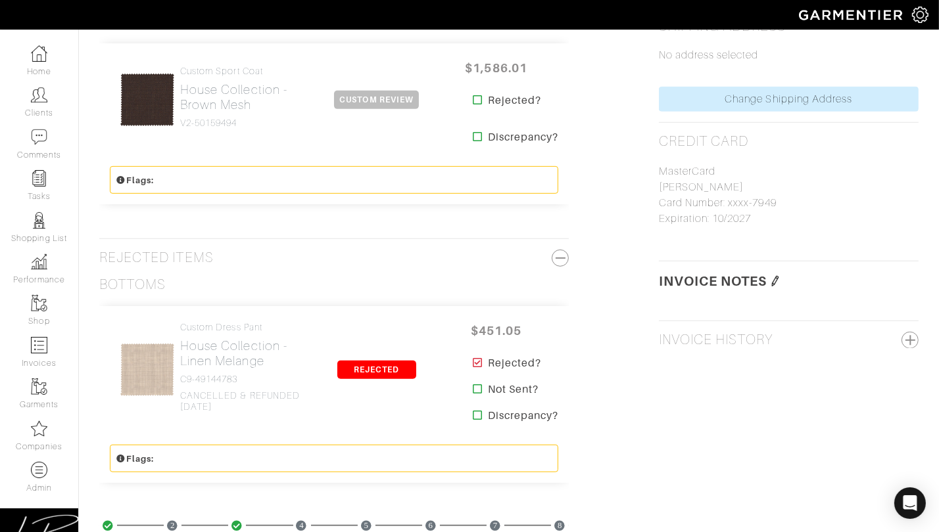
scroll to position [713, 0]
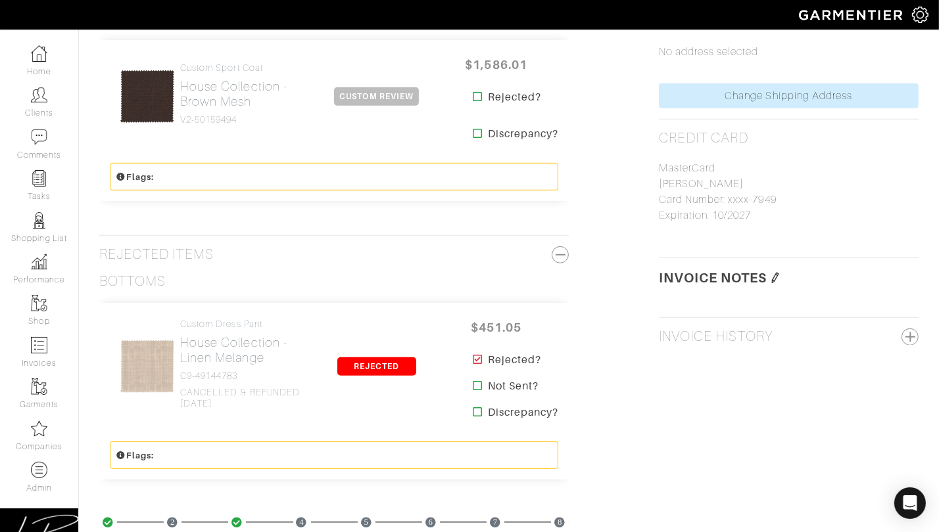
click at [777, 275] on img at bounding box center [775, 278] width 11 height 11
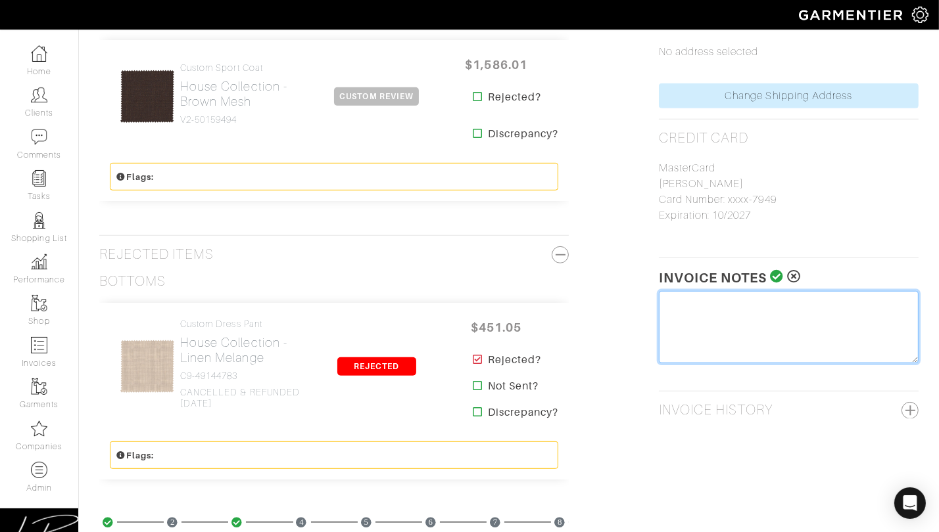
click at [725, 294] on textarea at bounding box center [789, 327] width 260 height 72
paste textarea "$491.64"
type textarea "REFUNDED $$491.64 - 8/13/25"
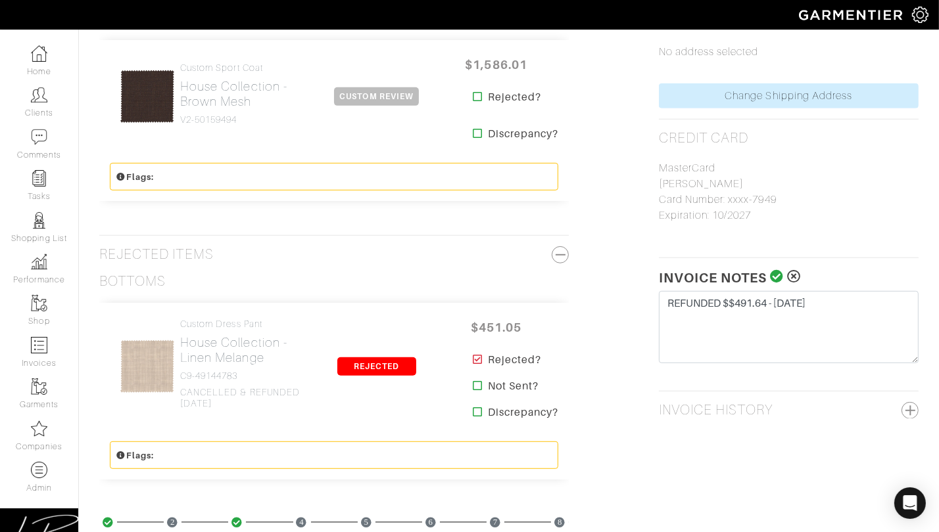
click at [780, 277] on icon at bounding box center [777, 276] width 14 height 13
click at [778, 273] on img at bounding box center [775, 278] width 11 height 11
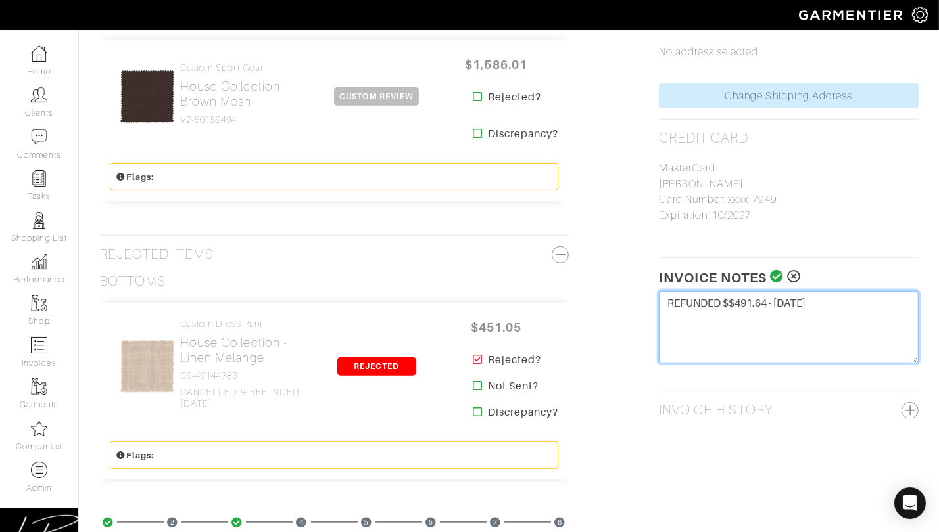
click at [735, 302] on textarea "REFUNDED $$491.64 - 8/13/25" at bounding box center [789, 327] width 260 height 72
click at [770, 300] on textarea "REFUNDED $$491.64 - 8/13/25" at bounding box center [789, 327] width 260 height 72
type textarea "REFUNDED $491.64 - 8/13/25"
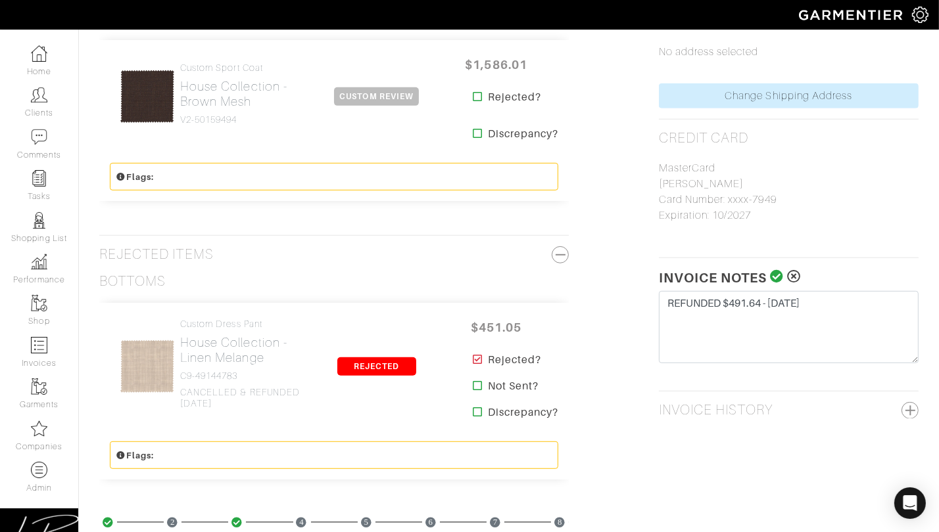
click at [777, 276] on icon at bounding box center [777, 276] width 14 height 13
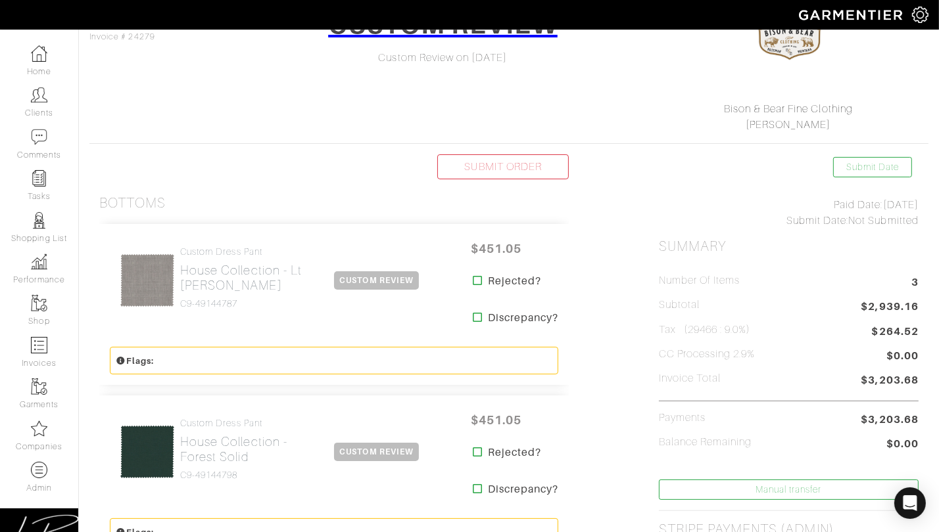
scroll to position [0, 0]
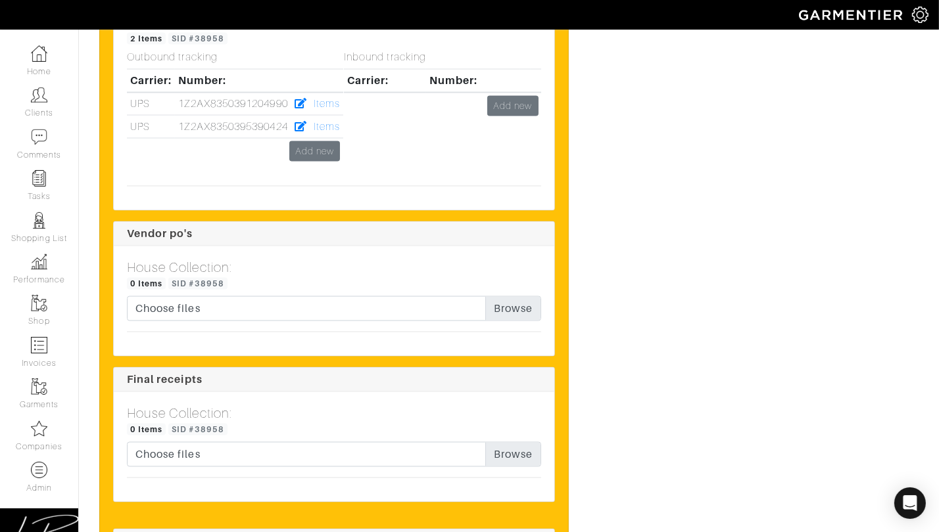
scroll to position [2113, 0]
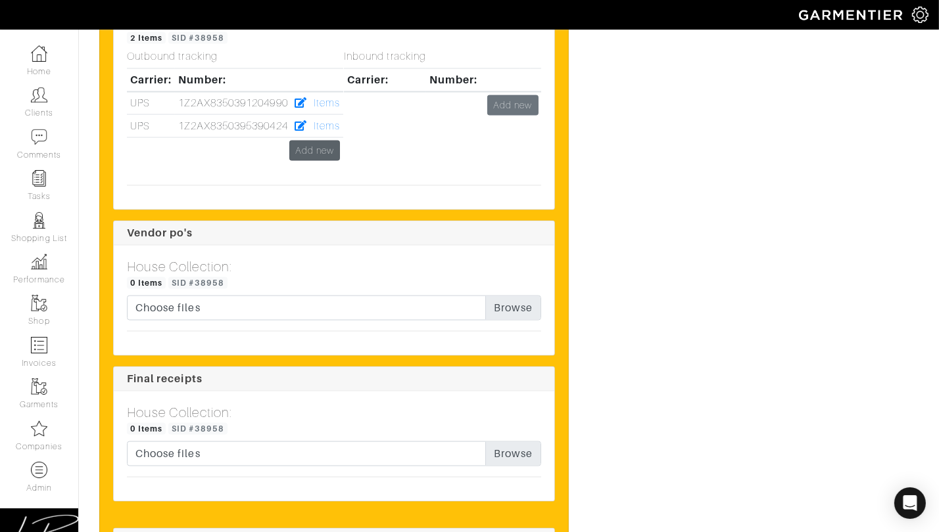
drag, startPoint x: 321, startPoint y: 160, endPoint x: 323, endPoint y: 152, distance: 8.1
click at [321, 158] on td "Add new" at bounding box center [235, 150] width 216 height 27
click at [323, 151] on link "Add new" at bounding box center [314, 151] width 51 height 20
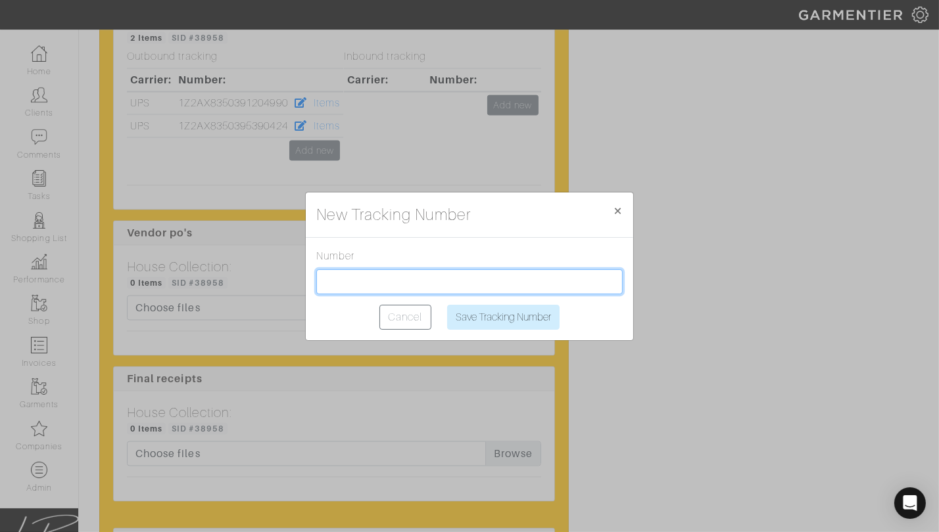
click at [350, 271] on input "text" at bounding box center [469, 282] width 306 height 25
paste input "1Z2AX8350390050649"
type input "1Z2AX8350390050649"
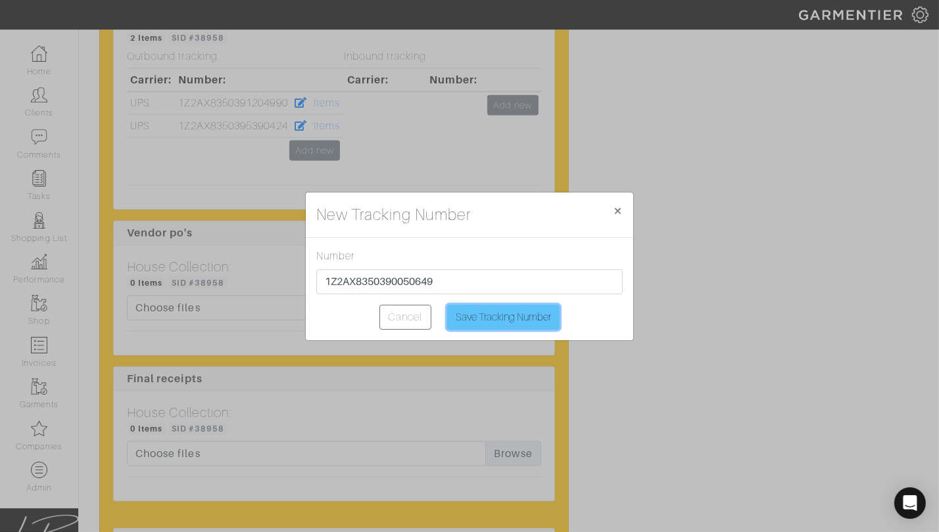
click at [469, 316] on input "Save Tracking Number" at bounding box center [503, 317] width 112 height 25
type input "Saving..."
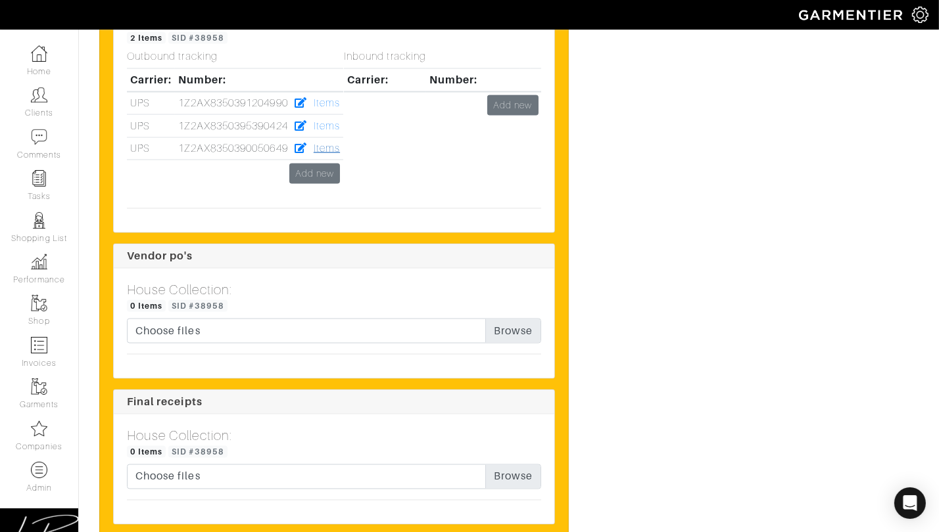
click at [331, 143] on link "Items" at bounding box center [327, 149] width 26 height 12
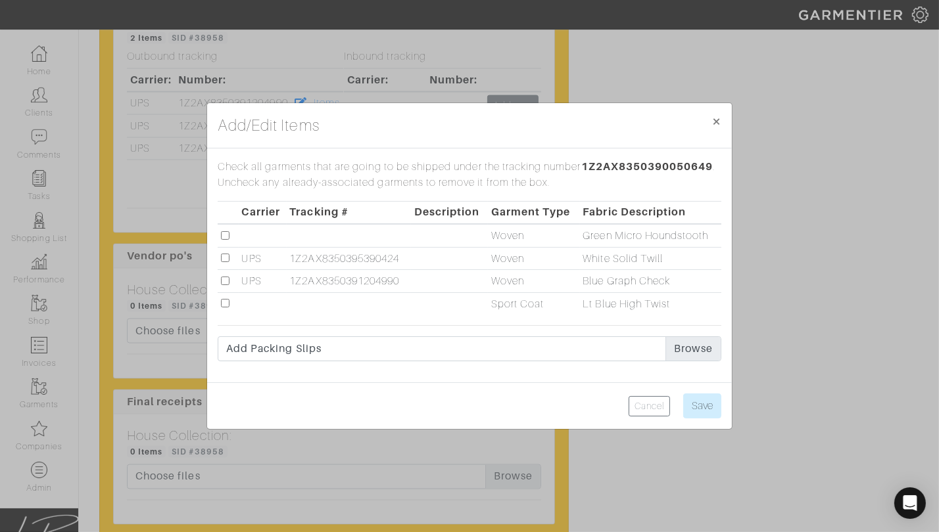
drag, startPoint x: 225, startPoint y: 302, endPoint x: 233, endPoint y: 304, distance: 8.6
click at [226, 302] on input "checkbox" at bounding box center [225, 303] width 9 height 9
checkbox input "true"
click at [693, 409] on input "Save" at bounding box center [702, 406] width 38 height 25
type input "Save"
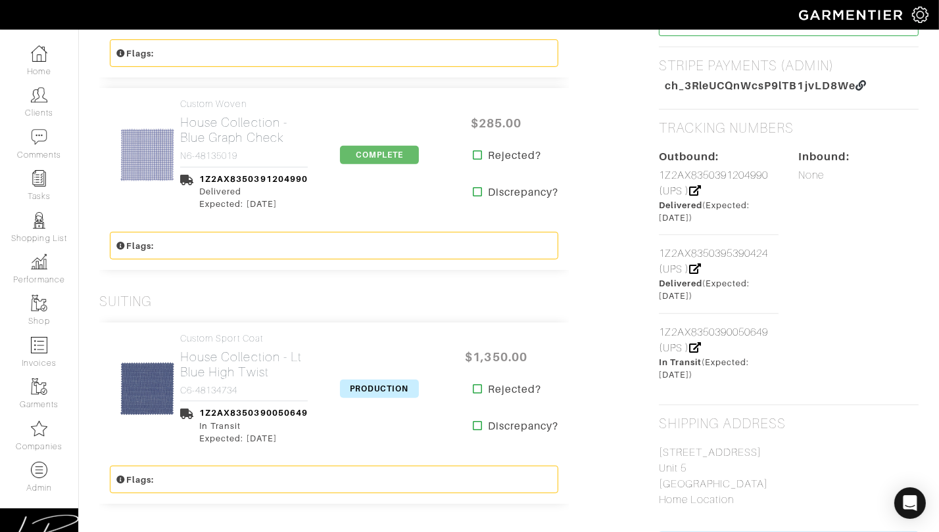
scroll to position [620, 0]
click at [381, 383] on span "PRODUCTION" at bounding box center [379, 388] width 79 height 18
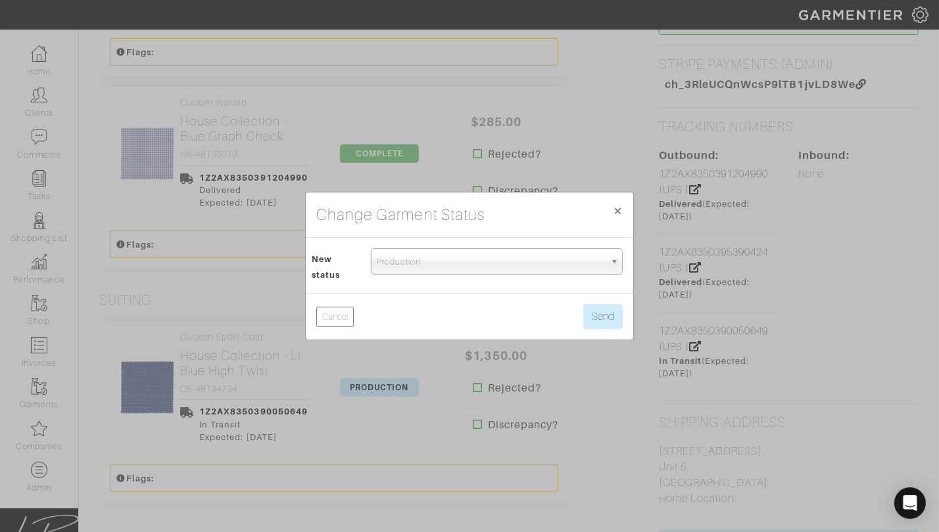
drag, startPoint x: 394, startPoint y: 264, endPoint x: 394, endPoint y: 290, distance: 26.3
click at [394, 265] on span "Production" at bounding box center [491, 262] width 228 height 26
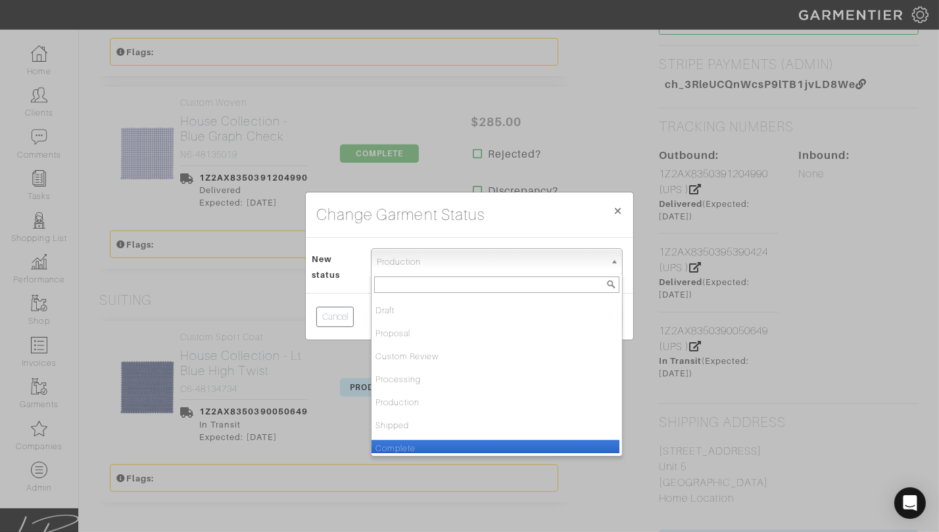
click at [423, 444] on li "Complete" at bounding box center [495, 448] width 248 height 16
select select "Complete"
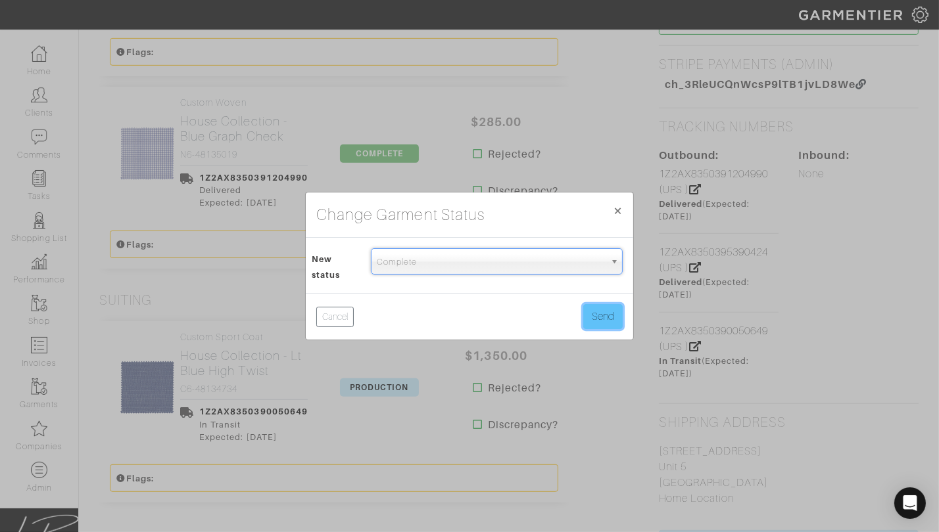
click at [598, 321] on button "Send" at bounding box center [602, 316] width 39 height 25
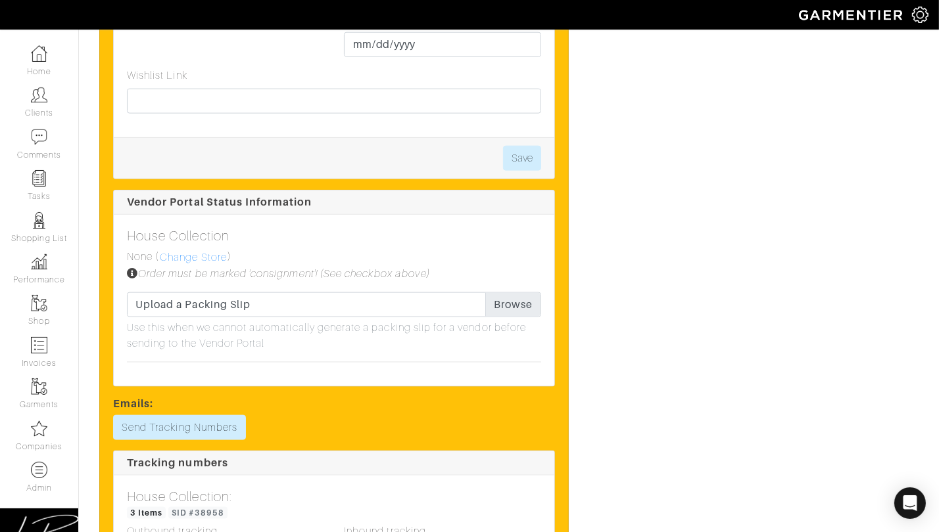
scroll to position [1658, 0]
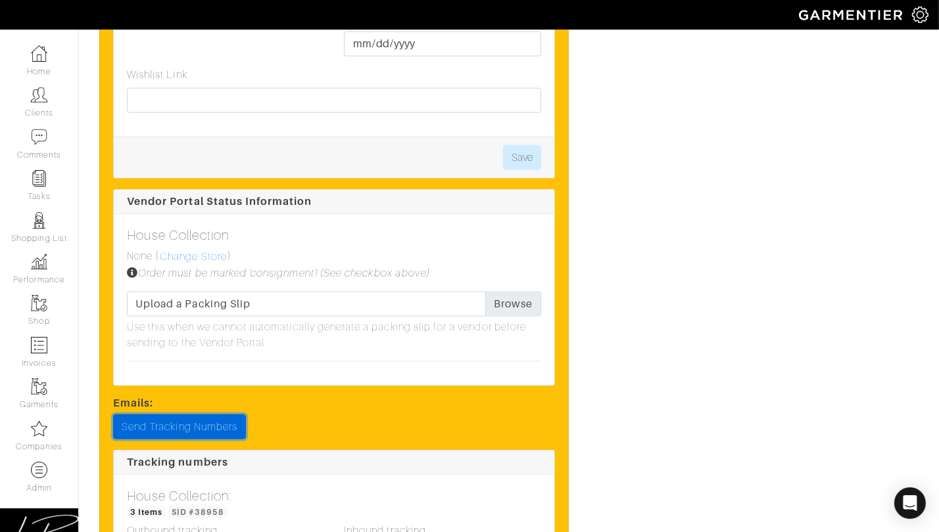
click at [208, 423] on link "Send Tracking Numbers" at bounding box center [179, 427] width 133 height 25
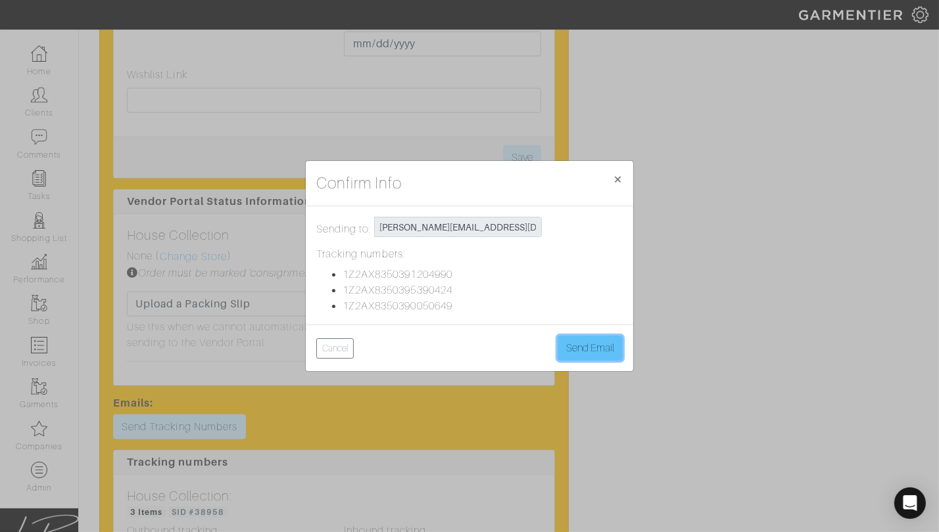
click at [599, 340] on button "Send Email" at bounding box center [589, 348] width 65 height 25
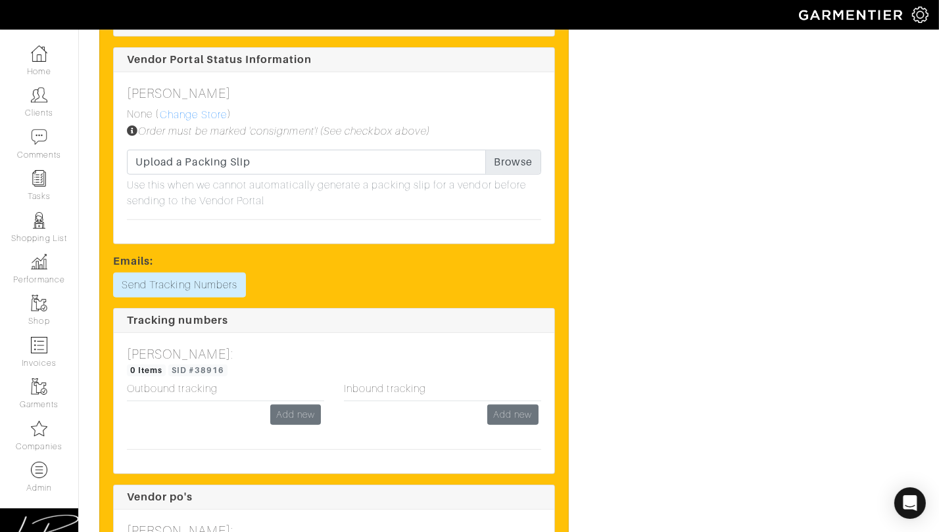
scroll to position [1183, 0]
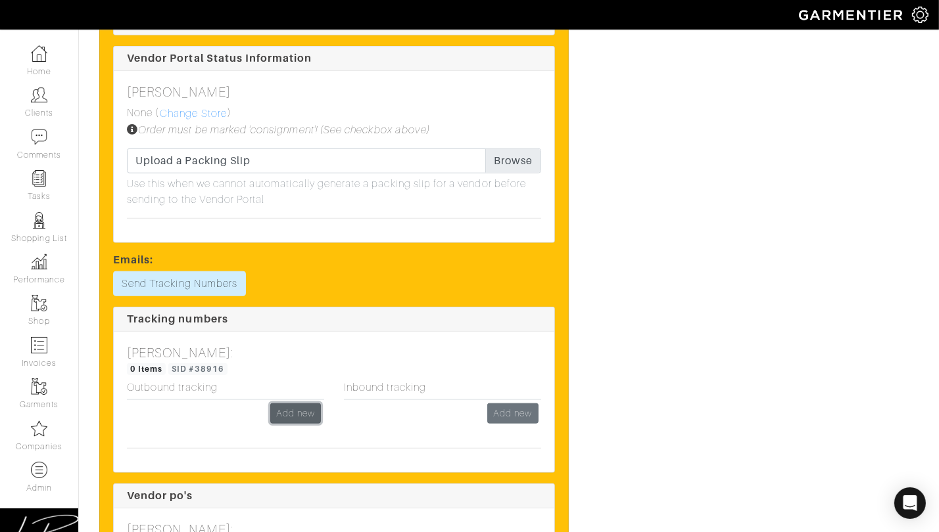
drag, startPoint x: 294, startPoint y: 410, endPoint x: 315, endPoint y: 371, distance: 44.1
click at [294, 410] on link "Add new" at bounding box center [295, 414] width 51 height 20
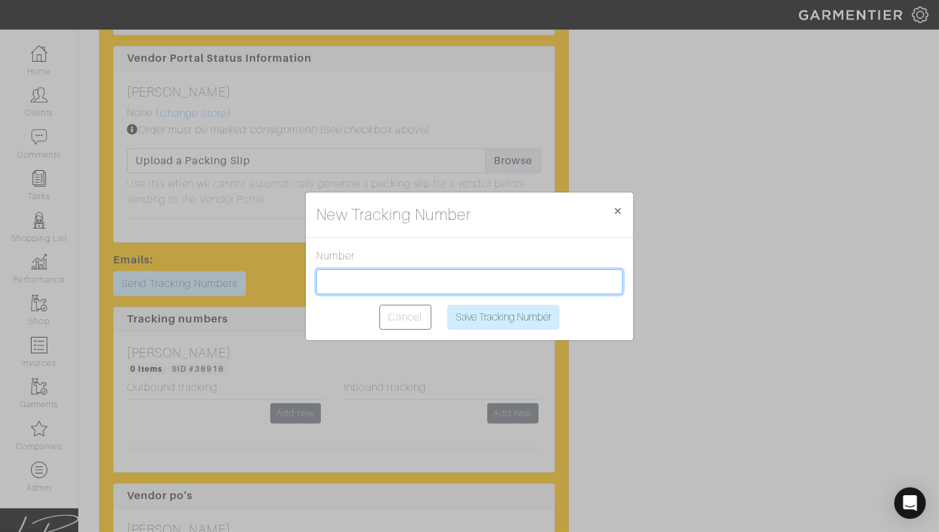
drag, startPoint x: 413, startPoint y: 288, endPoint x: 410, endPoint y: 281, distance: 8.2
click at [413, 287] on input "text" at bounding box center [469, 282] width 306 height 25
paste input "1Z2AX8350393779661"
type input "1Z2AX8350393779661"
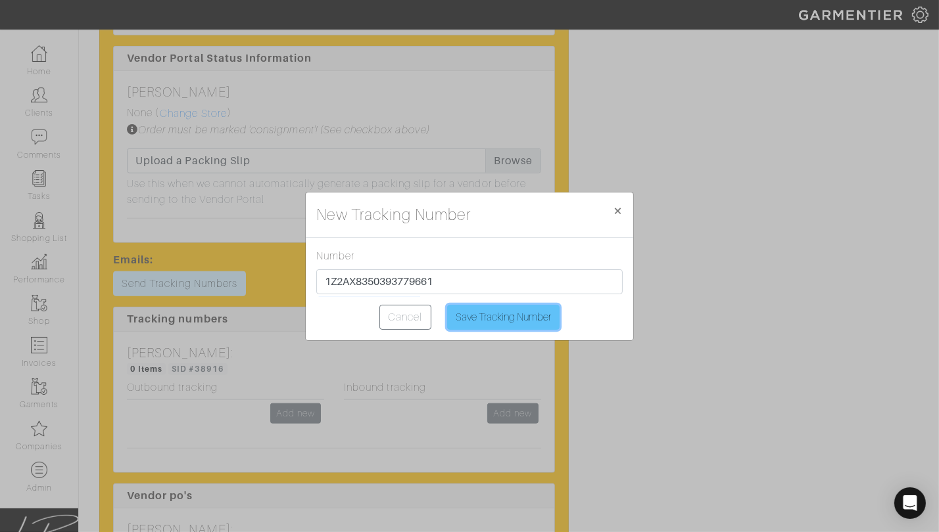
click at [459, 313] on input "Save Tracking Number" at bounding box center [503, 317] width 112 height 25
type input "Saving..."
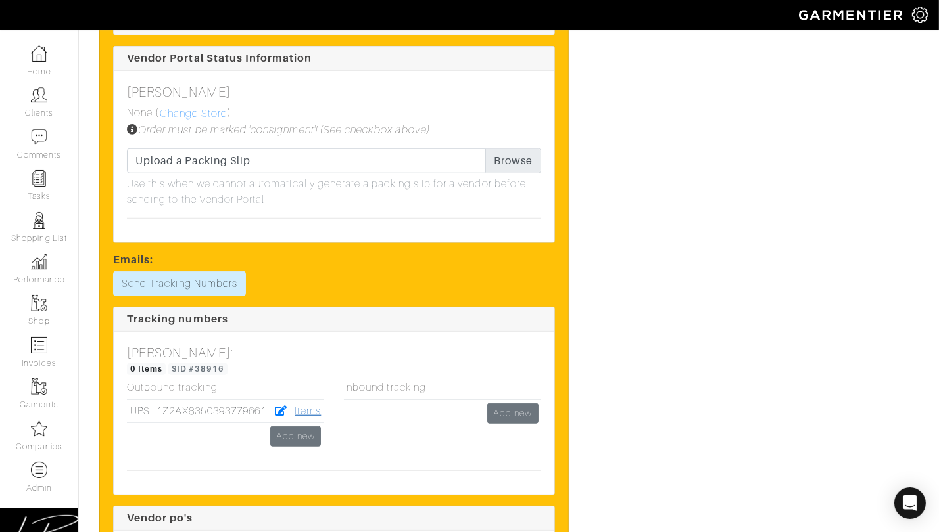
click at [309, 407] on link "Items" at bounding box center [307, 412] width 26 height 12
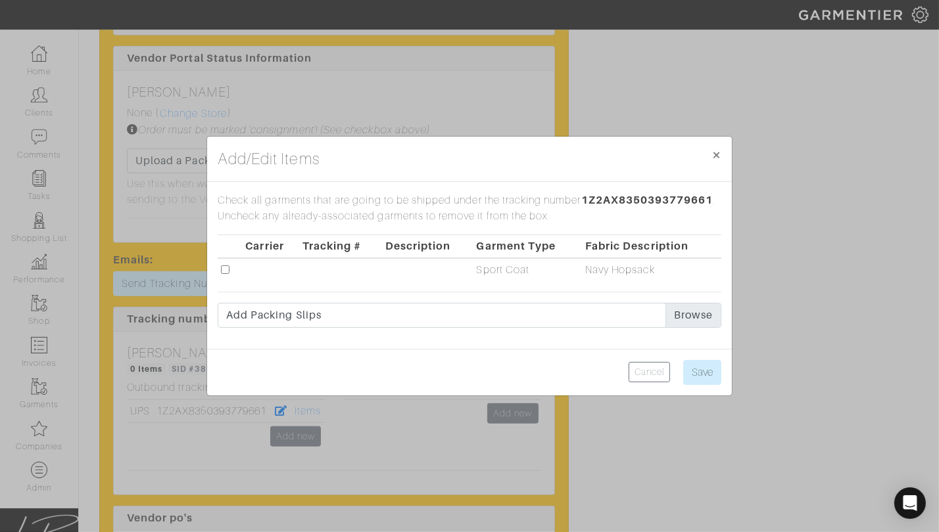
drag, startPoint x: 226, startPoint y: 267, endPoint x: 259, endPoint y: 283, distance: 36.7
click at [228, 268] on input "checkbox" at bounding box center [225, 270] width 9 height 9
checkbox input "true"
click at [703, 367] on input "Save" at bounding box center [702, 372] width 38 height 25
type input "Save"
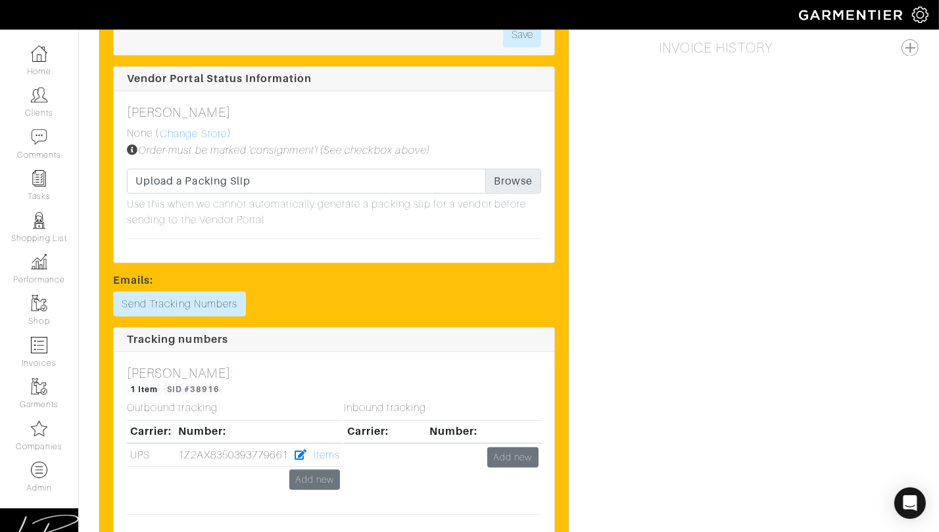
scroll to position [0, 0]
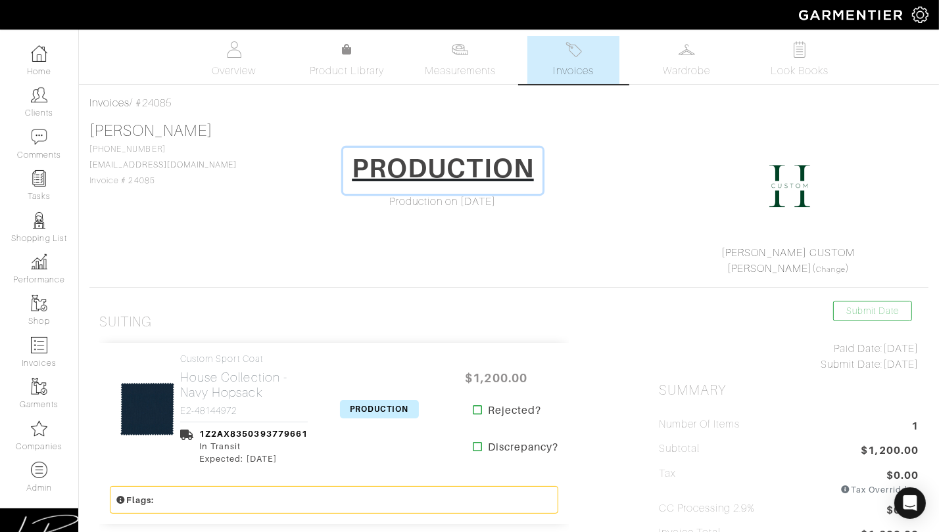
click at [459, 166] on h1 "PRODUCTION" at bounding box center [443, 168] width 182 height 32
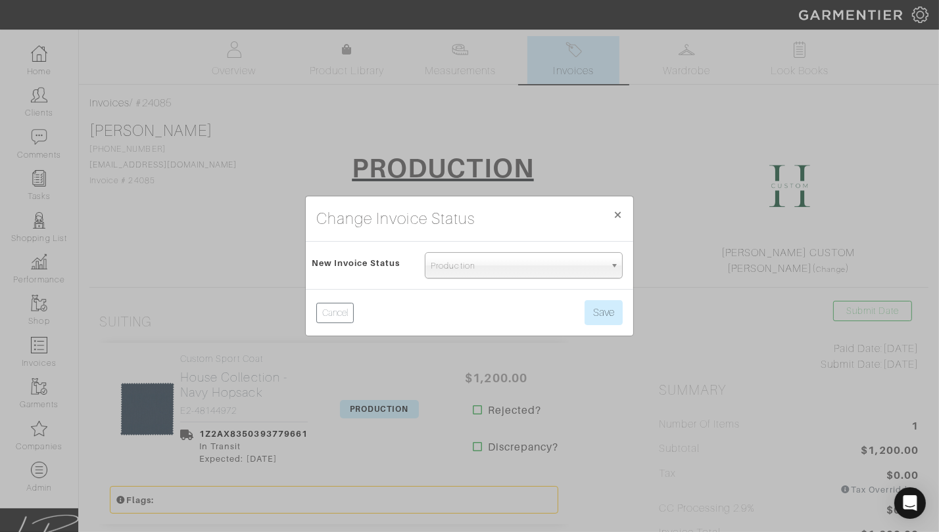
click at [468, 263] on span "Production" at bounding box center [518, 266] width 174 height 26
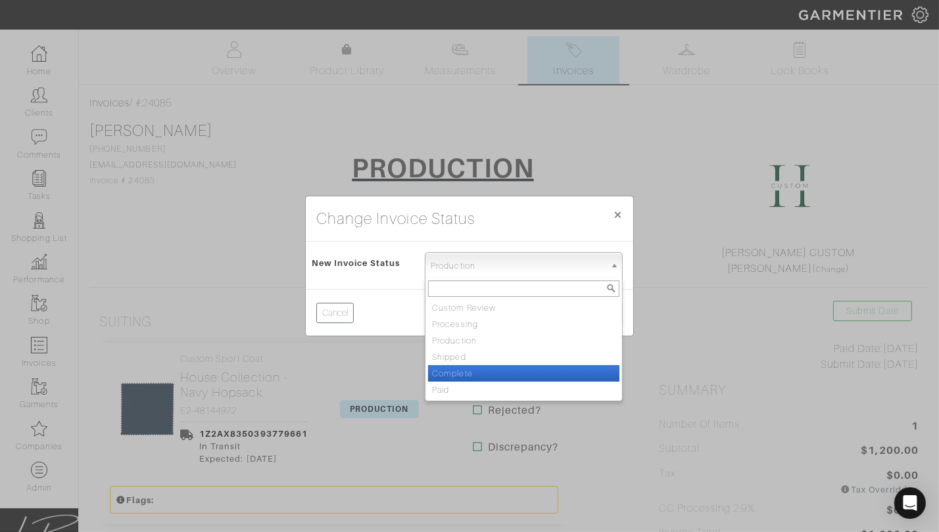
click at [471, 368] on li "Complete" at bounding box center [523, 373] width 191 height 16
select select "Complete"
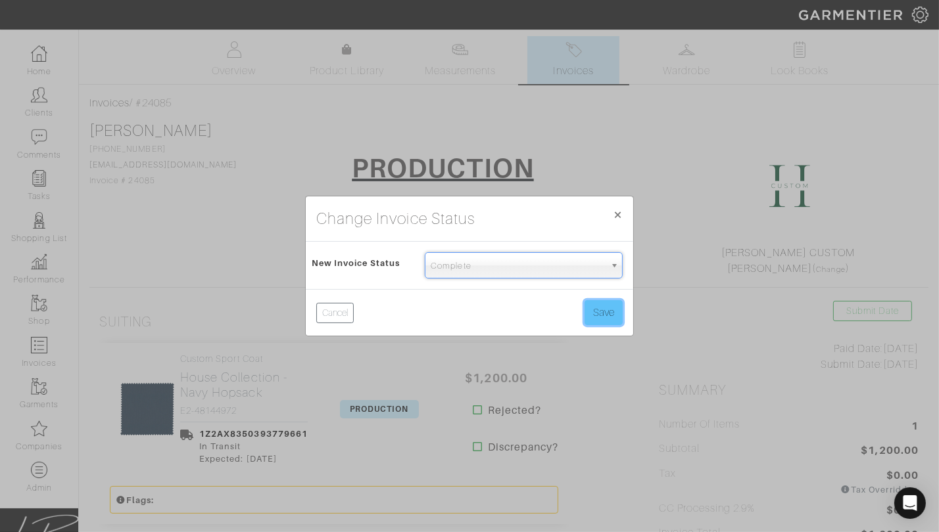
drag, startPoint x: 594, startPoint y: 307, endPoint x: 580, endPoint y: 306, distance: 13.2
click at [594, 307] on button "Save" at bounding box center [603, 312] width 38 height 25
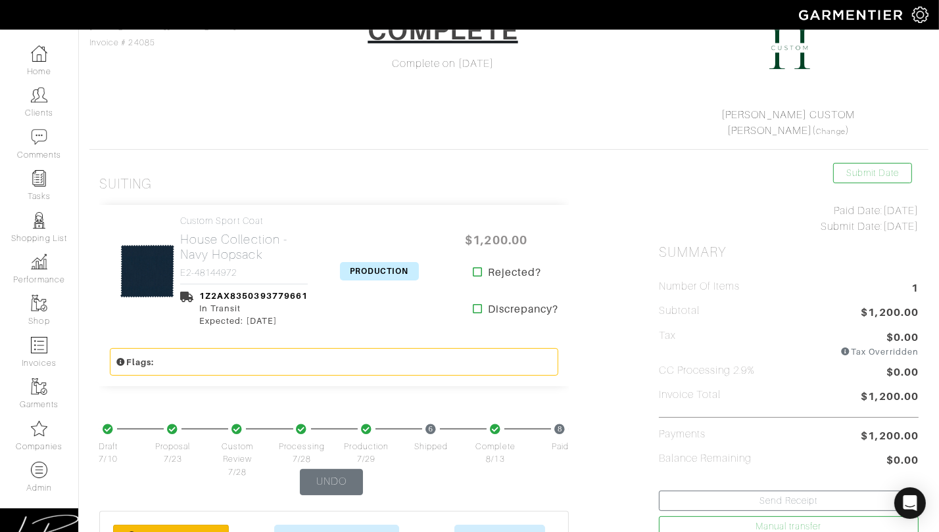
scroll to position [172, 0]
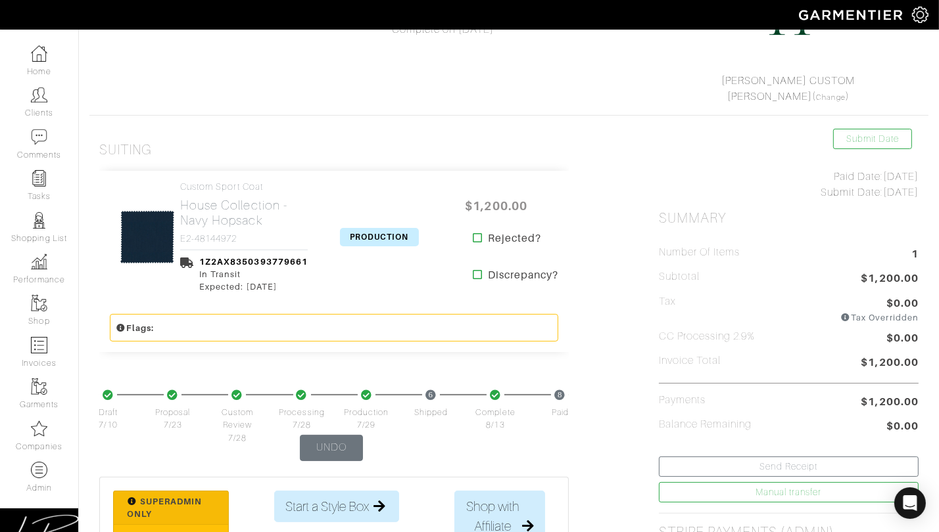
click at [377, 234] on span "PRODUCTION" at bounding box center [379, 237] width 79 height 18
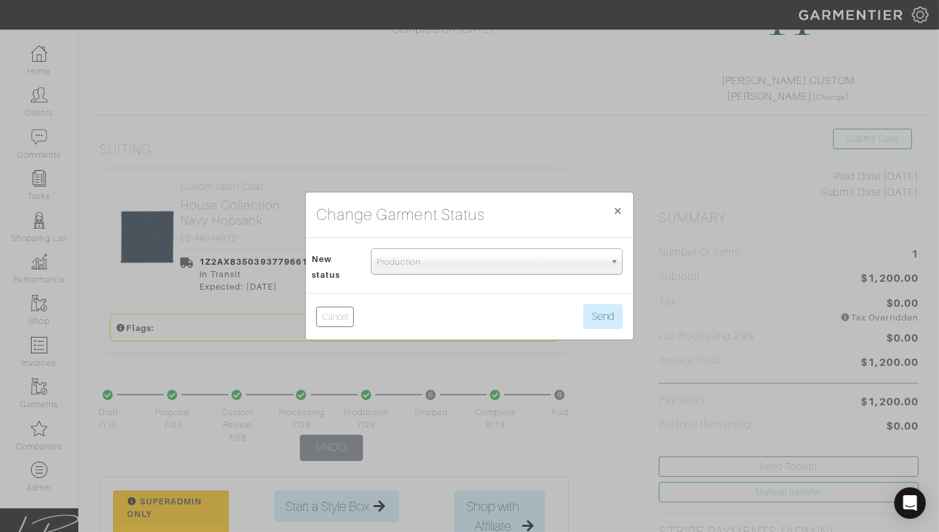
click at [408, 262] on span "Production" at bounding box center [491, 262] width 228 height 26
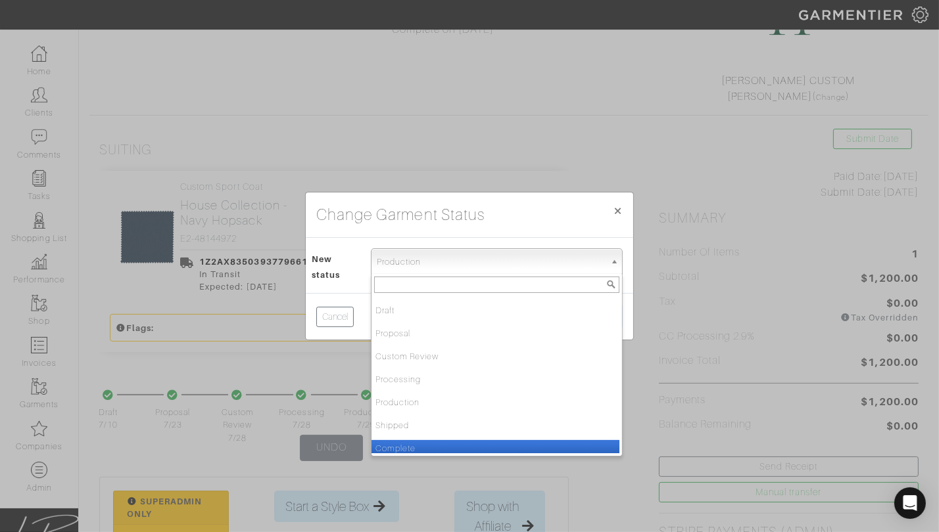
drag, startPoint x: 438, startPoint y: 442, endPoint x: 464, endPoint y: 414, distance: 37.7
click at [438, 441] on li "Complete" at bounding box center [495, 448] width 248 height 16
select select "Complete"
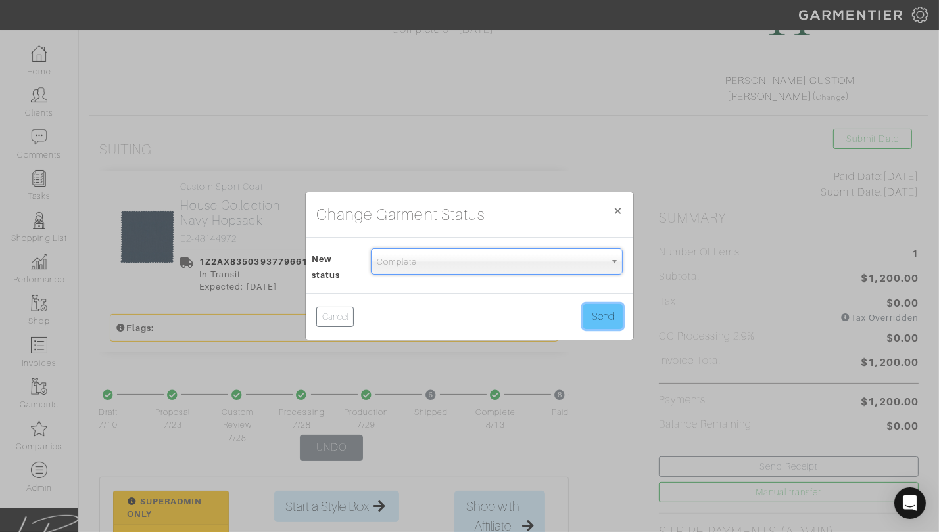
click at [597, 316] on button "Send" at bounding box center [602, 316] width 39 height 25
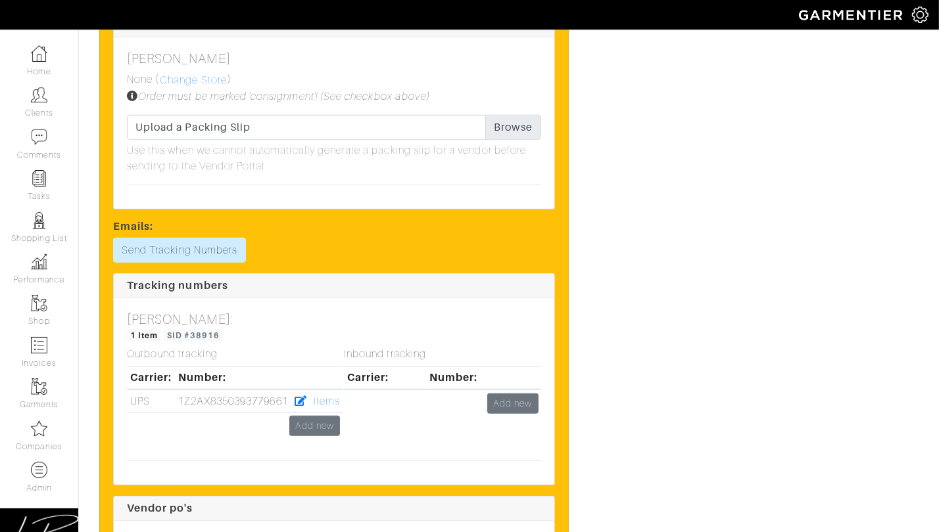
scroll to position [1240, 0]
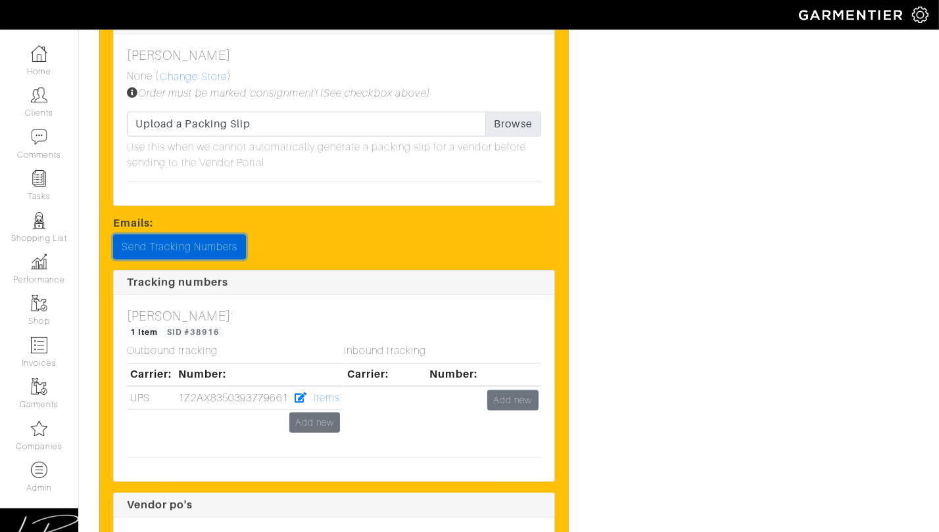
click at [181, 243] on link "Send Tracking Numbers" at bounding box center [179, 247] width 133 height 25
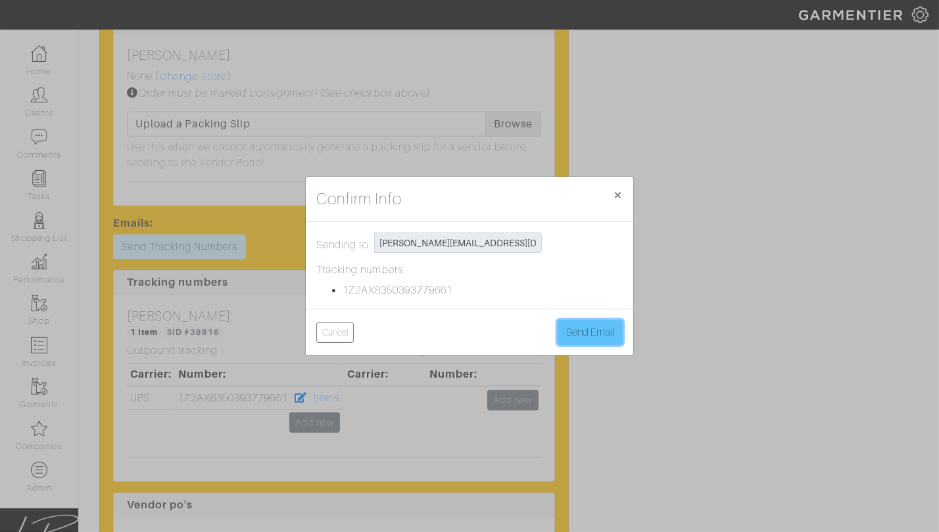
drag, startPoint x: 576, startPoint y: 329, endPoint x: 559, endPoint y: 335, distance: 18.7
click at [576, 329] on button "Send Email" at bounding box center [589, 332] width 65 height 25
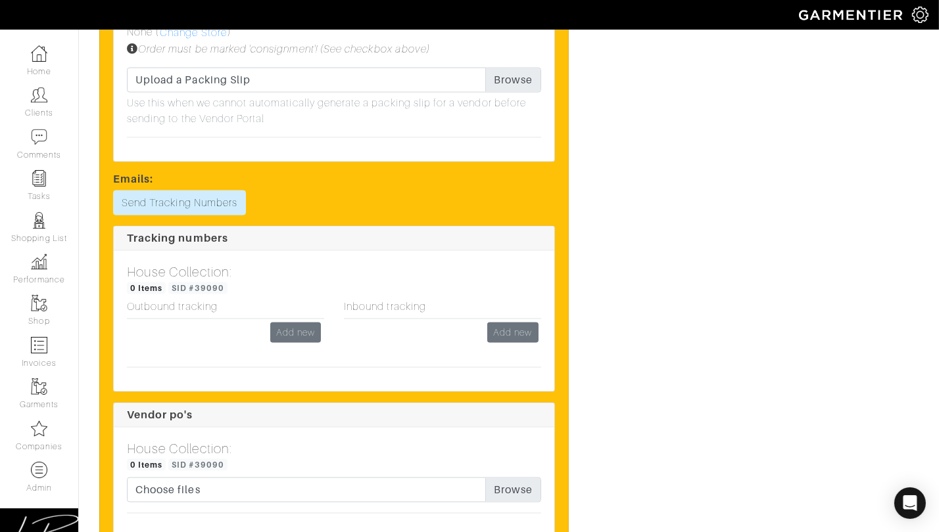
scroll to position [2038, 0]
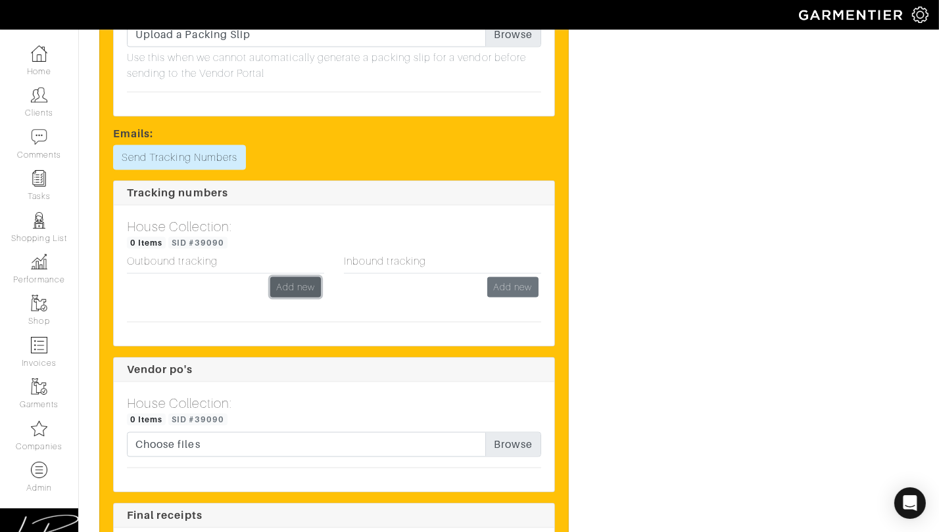
click at [282, 288] on link "Add new" at bounding box center [295, 287] width 51 height 20
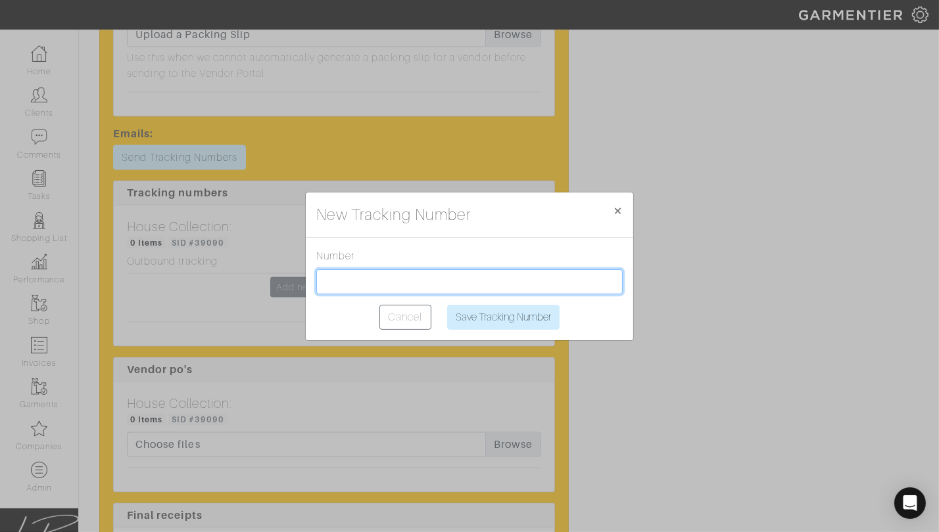
click at [387, 281] on input "text" at bounding box center [469, 282] width 306 height 25
paste input "1Z2AX8350395462150"
type input "1Z2AX8350395462150"
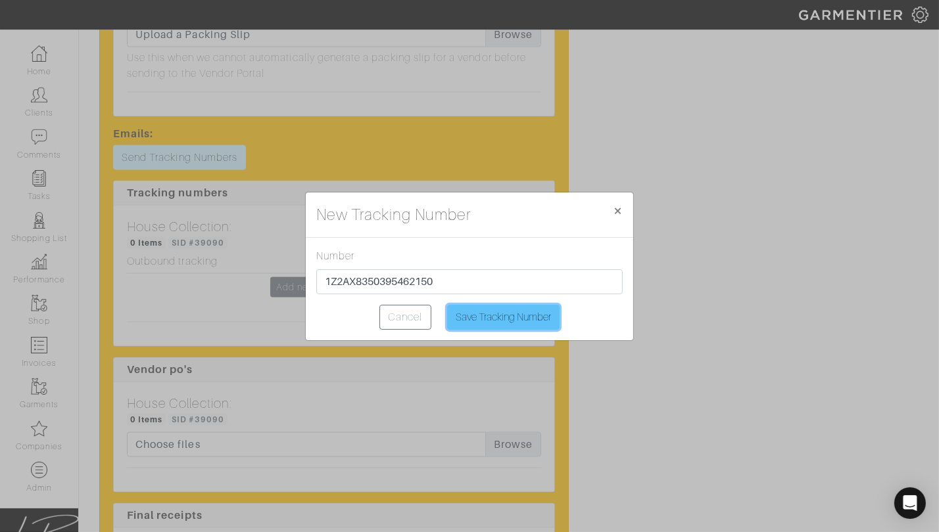
click at [508, 306] on input "Save Tracking Number" at bounding box center [503, 317] width 112 height 25
type input "Saving..."
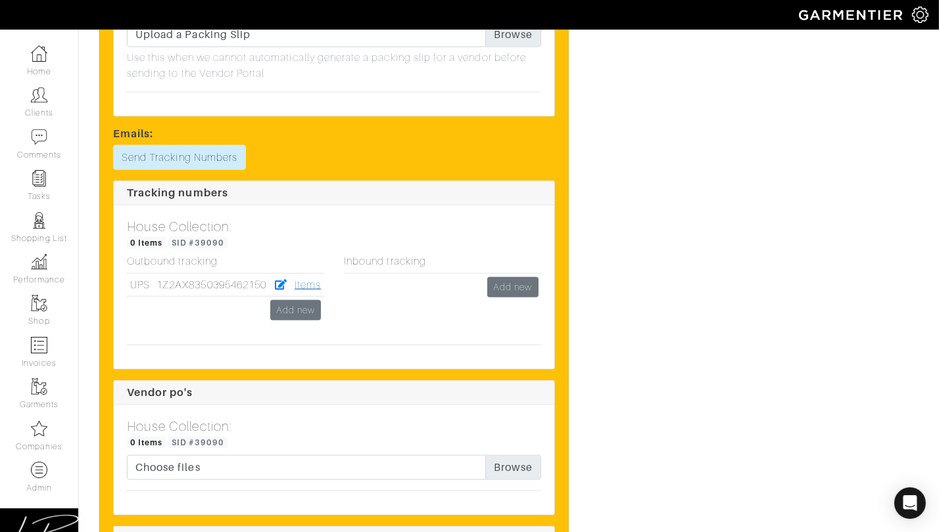
click at [300, 283] on link "Items" at bounding box center [307, 285] width 26 height 12
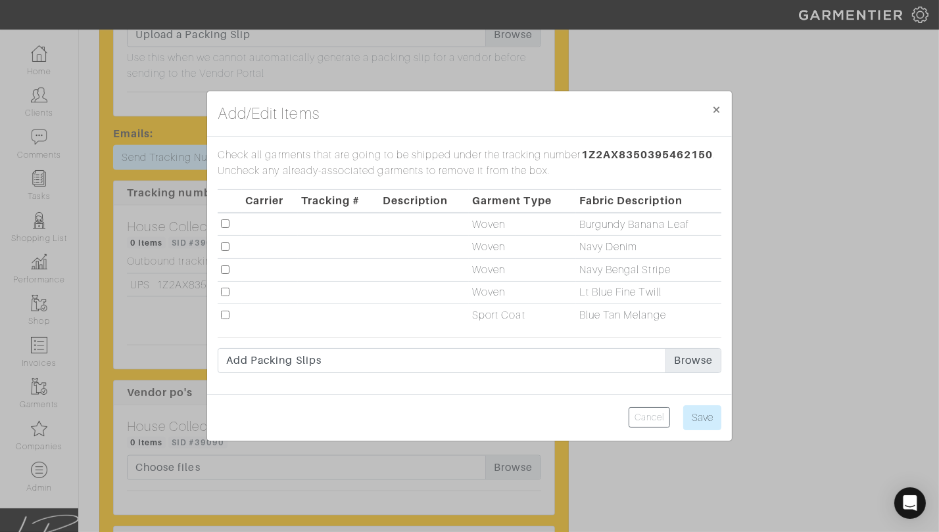
click at [228, 270] on input "checkbox" at bounding box center [225, 270] width 9 height 9
checkbox input "true"
click at [702, 419] on input "Save" at bounding box center [702, 418] width 38 height 25
type input "Save"
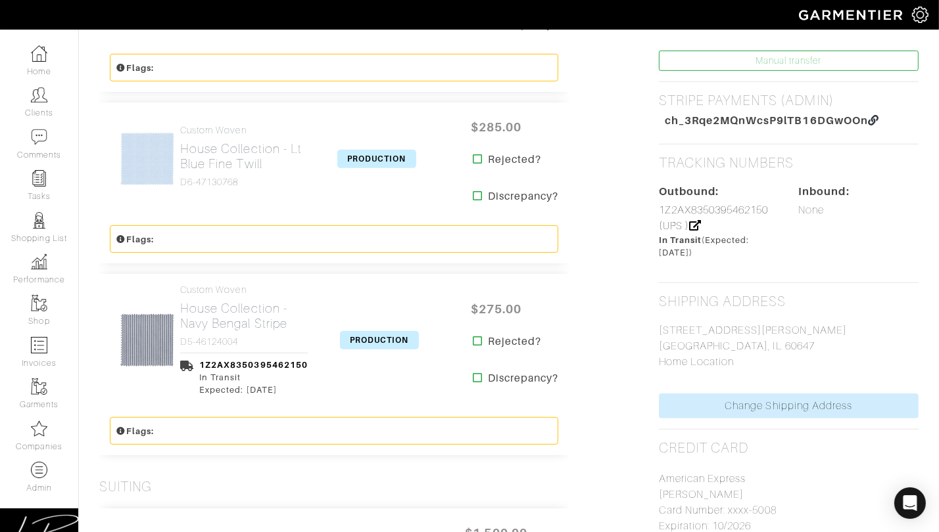
scroll to position [585, 0]
click at [396, 335] on span "PRODUCTION" at bounding box center [379, 339] width 79 height 18
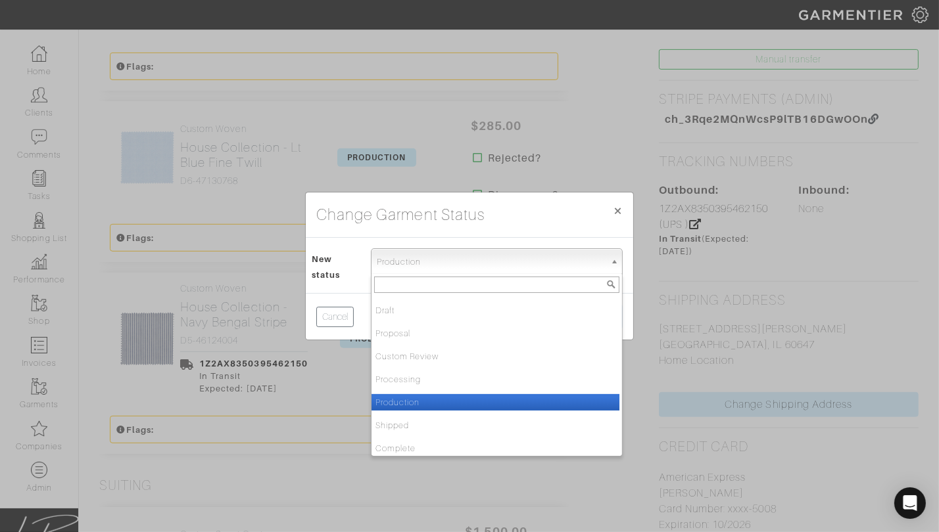
click at [395, 260] on span "Production" at bounding box center [491, 262] width 228 height 26
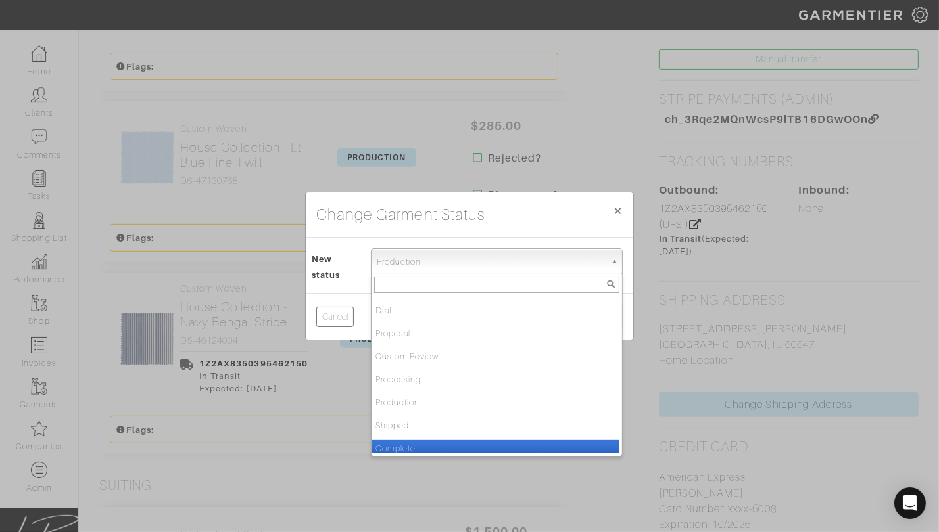
drag, startPoint x: 415, startPoint y: 446, endPoint x: 447, endPoint y: 425, distance: 38.8
click at [415, 446] on li "Complete" at bounding box center [495, 448] width 248 height 16
select select "Complete"
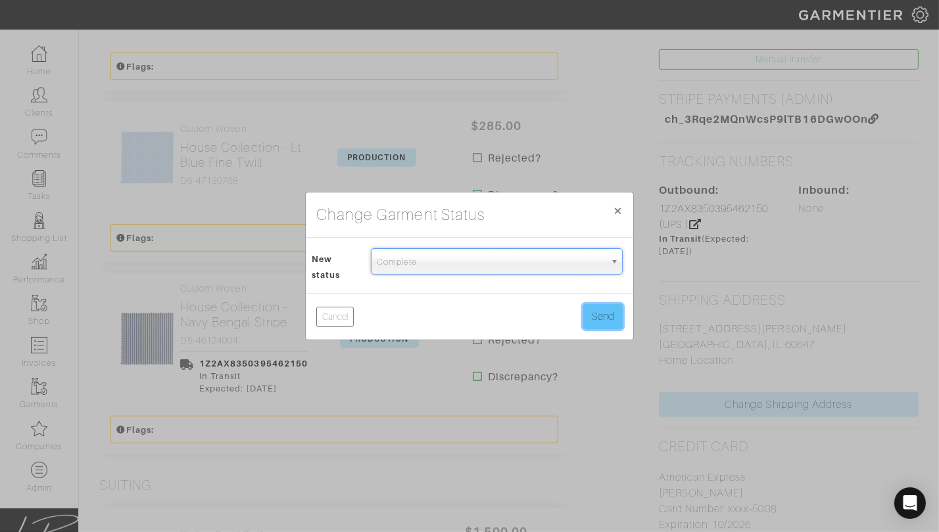
click at [592, 320] on button "Send" at bounding box center [602, 316] width 39 height 25
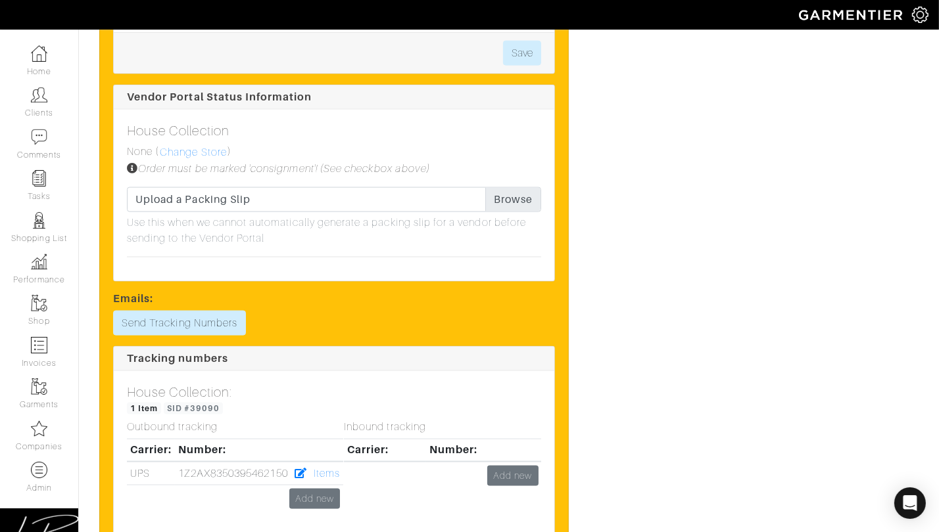
scroll to position [1896, 0]
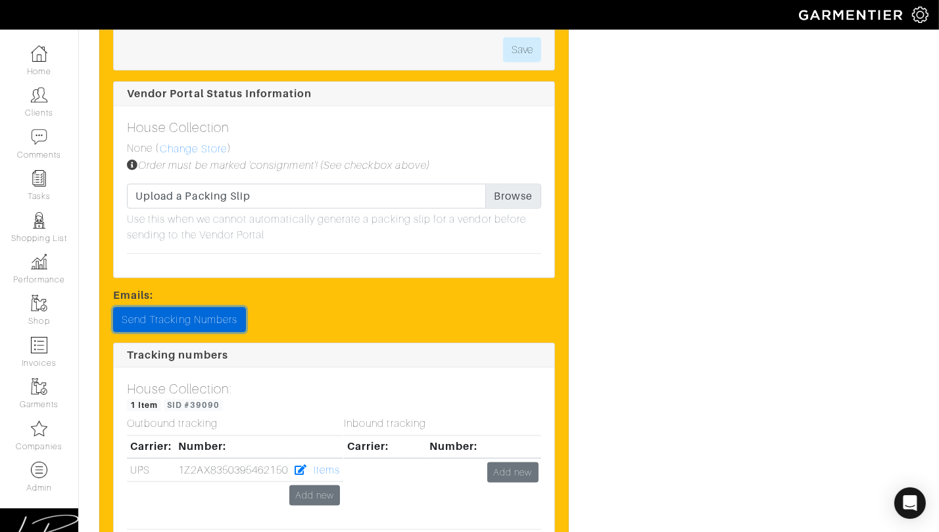
click at [184, 323] on link "Send Tracking Numbers" at bounding box center [179, 320] width 133 height 25
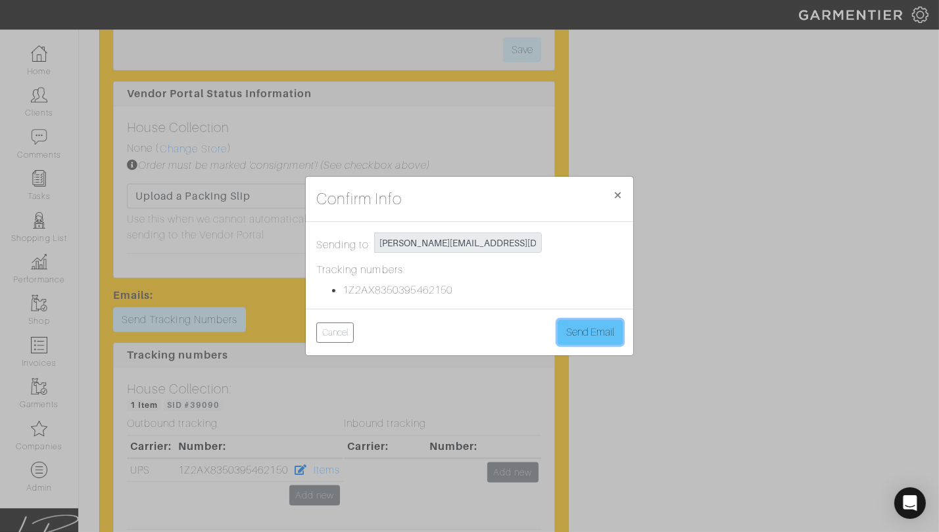
click at [571, 333] on button "Send Email" at bounding box center [589, 332] width 65 height 25
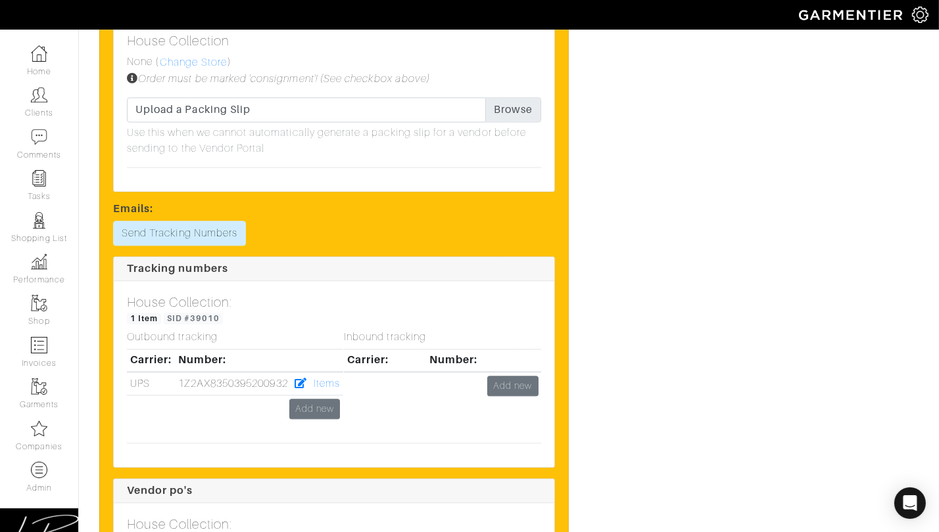
scroll to position [3014, 0]
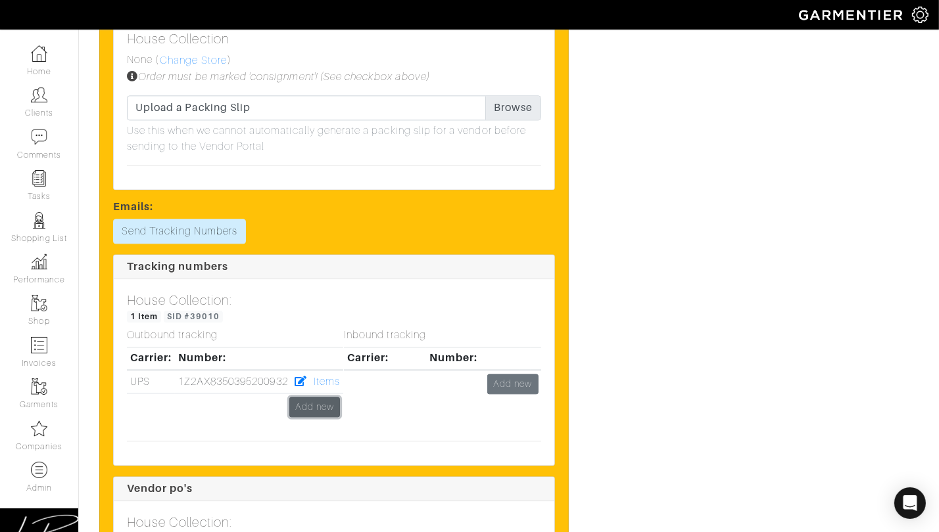
click at [319, 403] on link "Add new" at bounding box center [314, 407] width 51 height 20
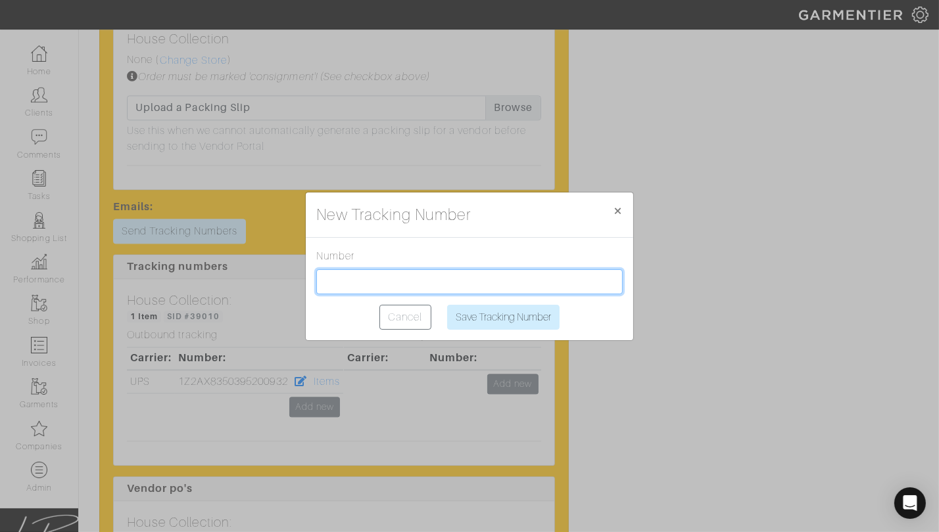
click at [340, 285] on input "text" at bounding box center [469, 282] width 306 height 25
paste input "1Z2AX8350390165801"
type input "1Z2AX8350390165801"
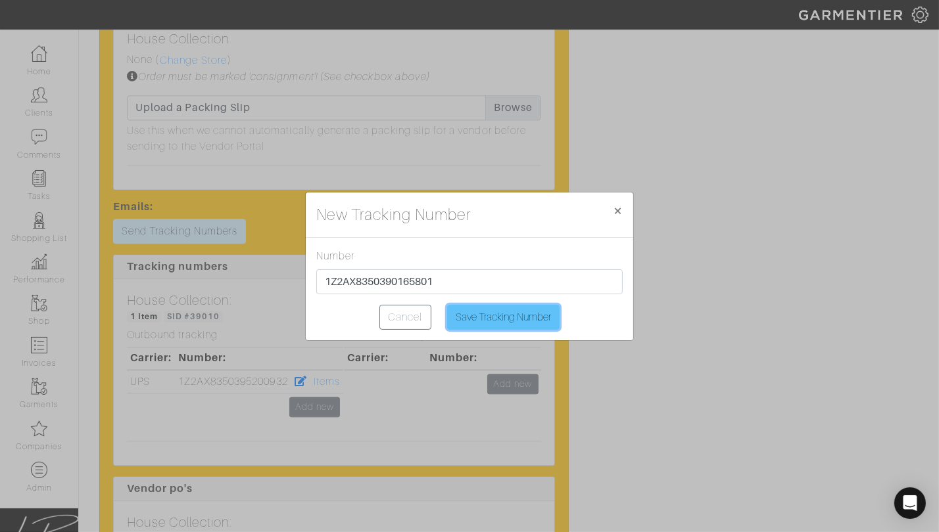
click at [475, 318] on input "Save Tracking Number" at bounding box center [503, 317] width 112 height 25
type input "Saving..."
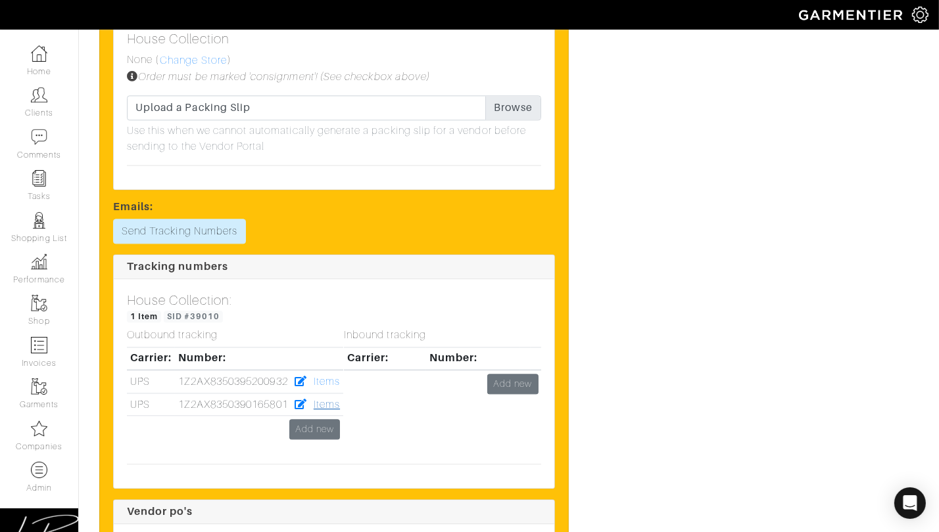
click at [328, 399] on link "Items" at bounding box center [327, 405] width 26 height 12
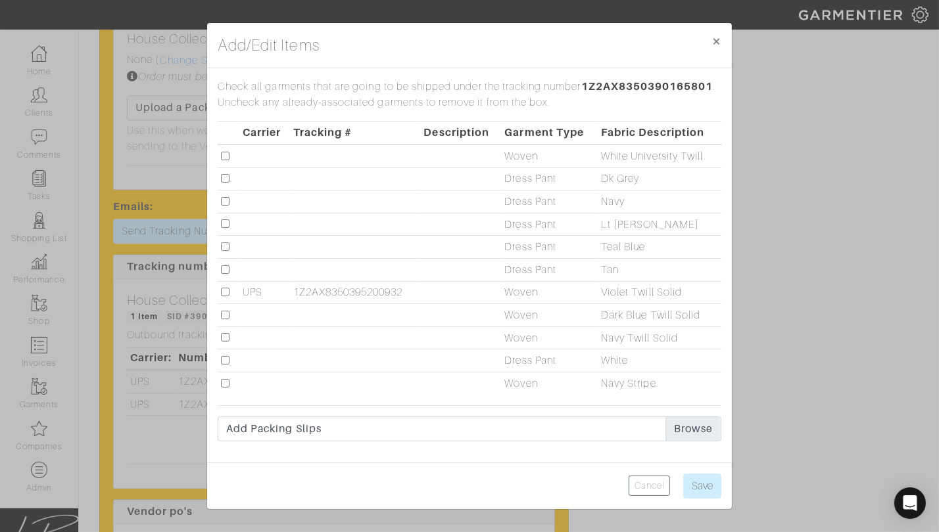
click at [227, 338] on input "checkbox" at bounding box center [225, 337] width 9 height 9
checkbox input "true"
click at [695, 481] on input "Save" at bounding box center [702, 486] width 38 height 25
type input "Save"
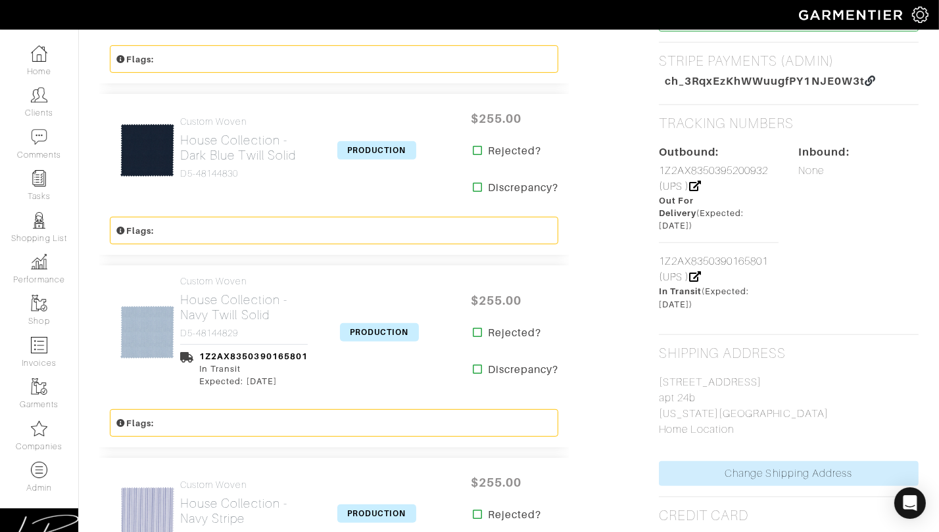
scroll to position [620, 0]
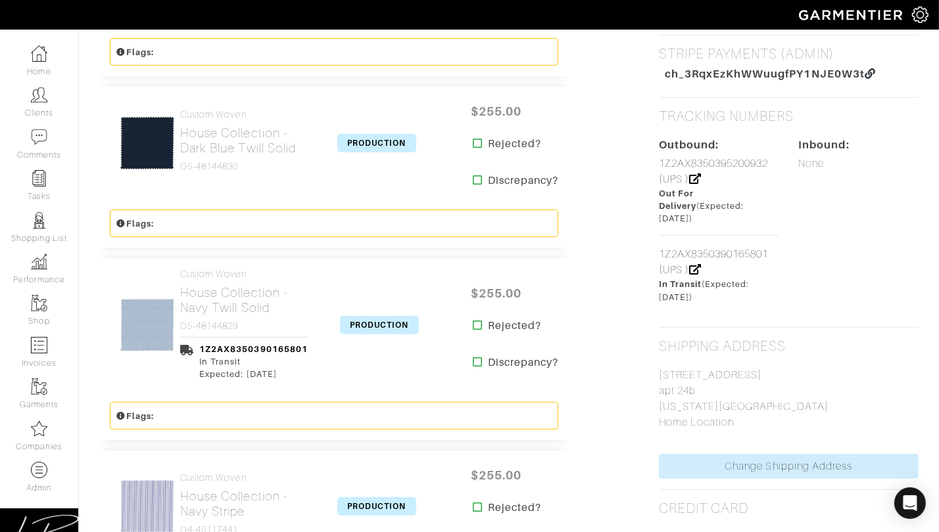
click at [374, 322] on span "PRODUCTION" at bounding box center [379, 325] width 79 height 18
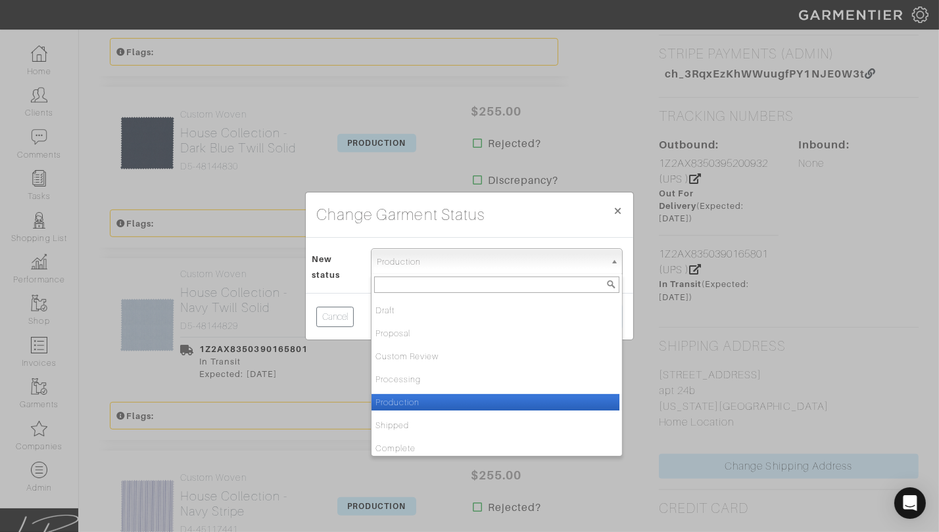
click at [387, 262] on span "Production" at bounding box center [491, 262] width 228 height 26
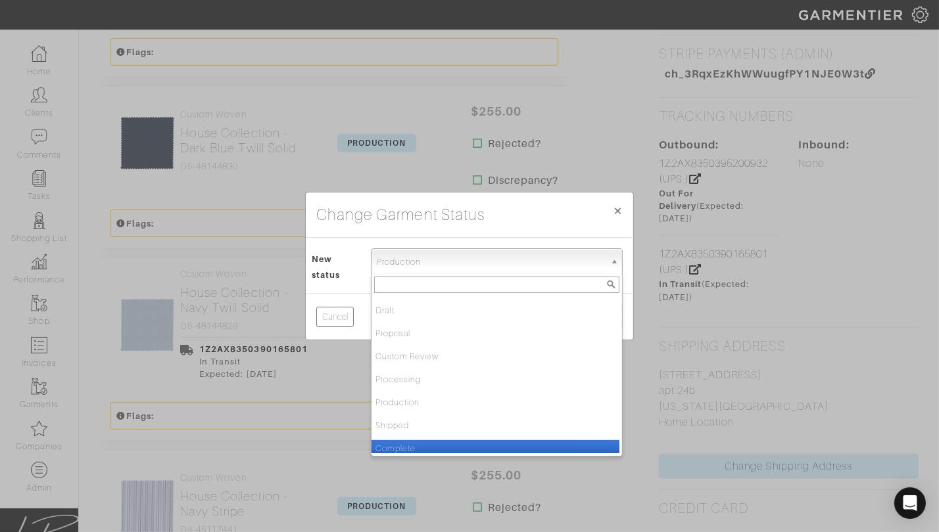
click at [400, 448] on li "Complete" at bounding box center [495, 448] width 248 height 16
select select "Complete"
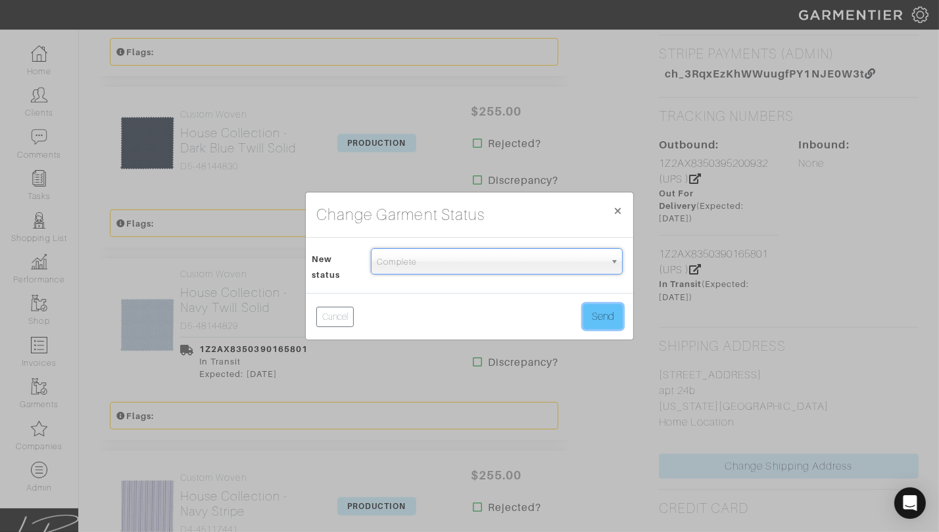
click at [598, 315] on button "Send" at bounding box center [602, 316] width 39 height 25
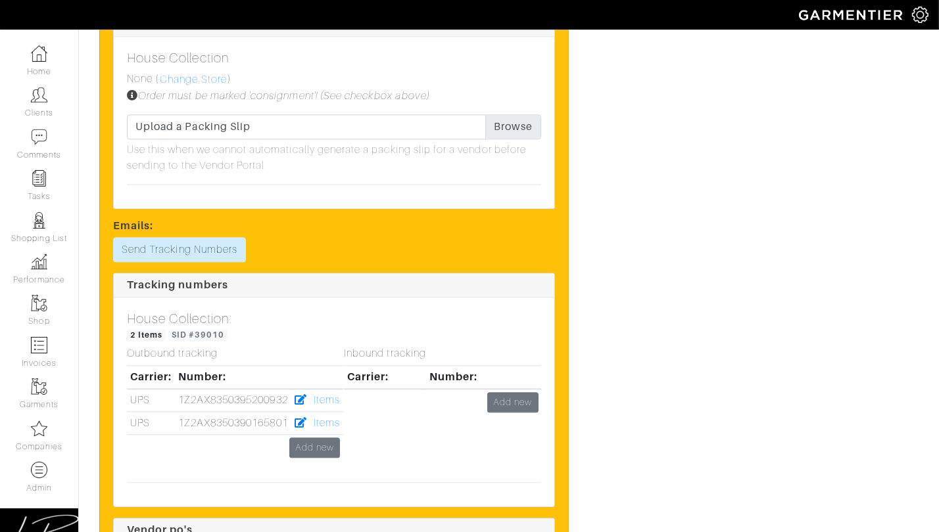
scroll to position [3016, 0]
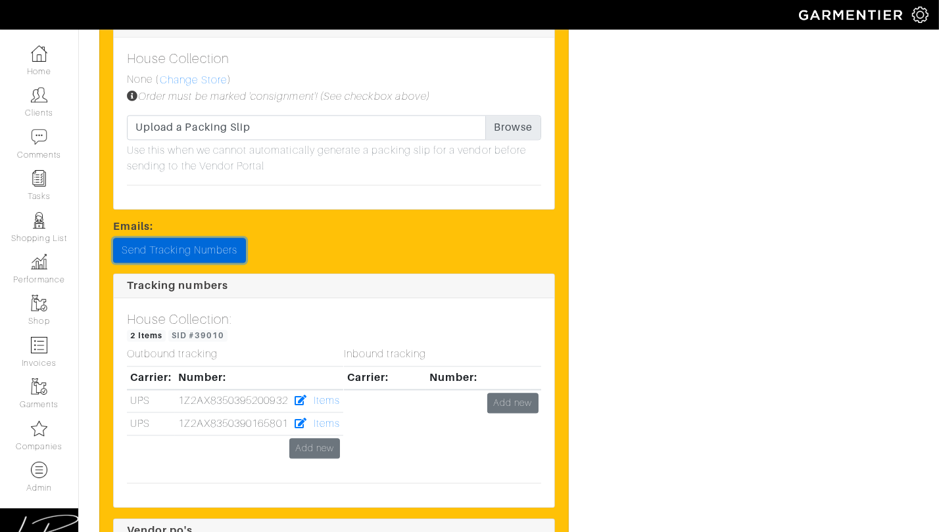
click at [216, 246] on link "Send Tracking Numbers" at bounding box center [179, 250] width 133 height 25
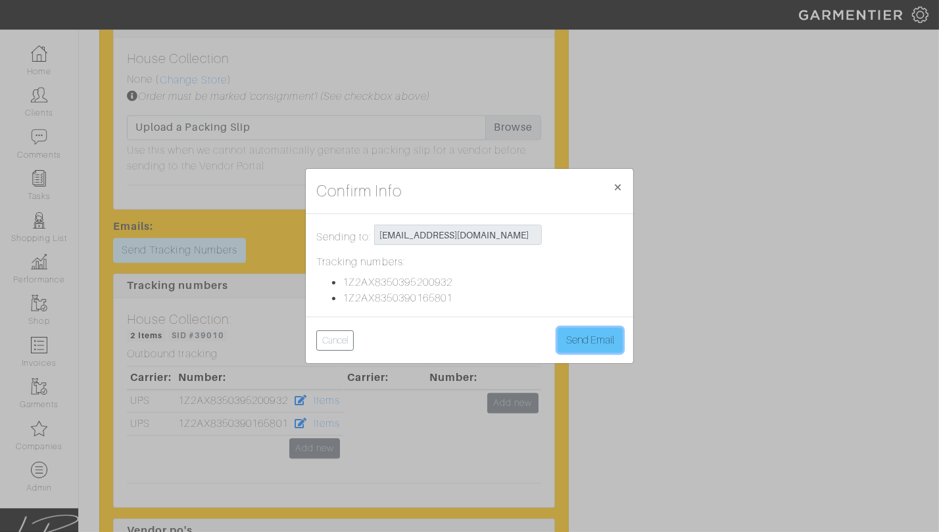
click at [591, 351] on button "Send Email" at bounding box center [589, 340] width 65 height 25
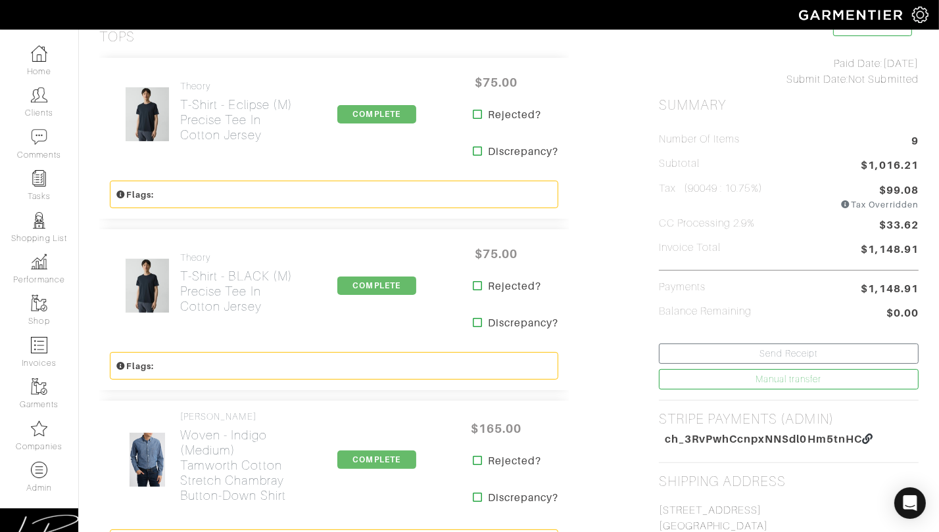
scroll to position [268, 0]
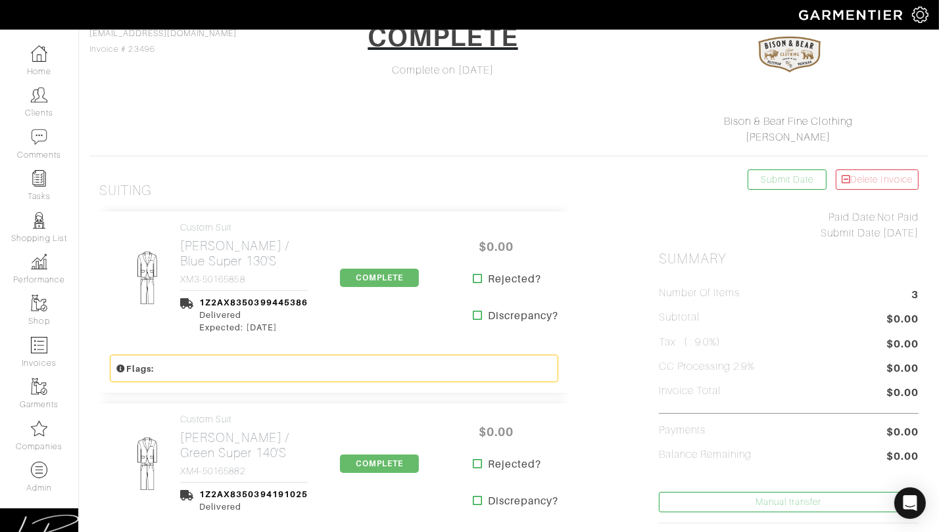
scroll to position [128, 0]
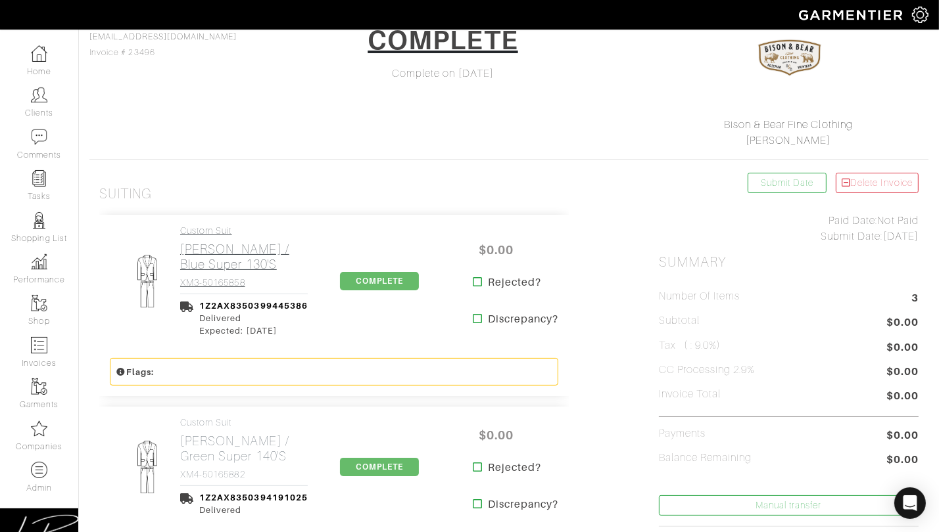
click at [246, 261] on h2 "Marzoni - Brown / Blue Super 130's" at bounding box center [244, 257] width 128 height 30
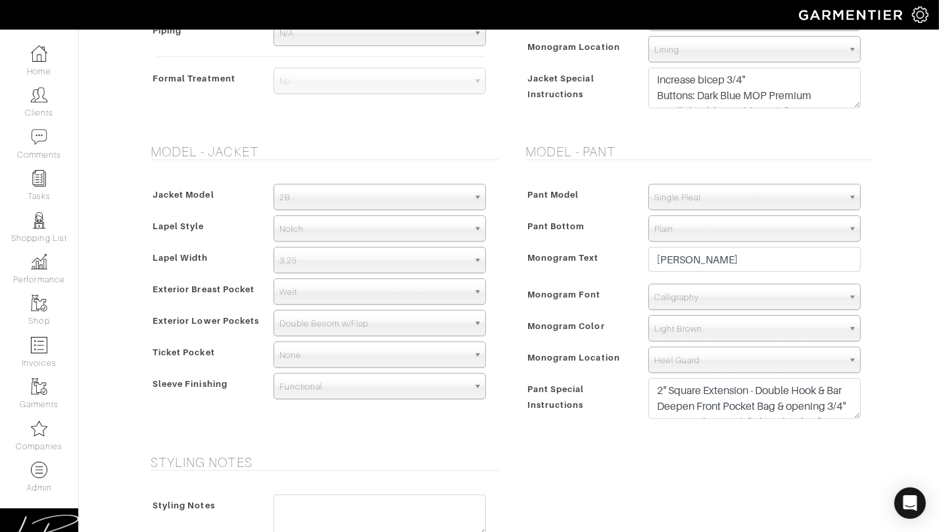
scroll to position [807, 0]
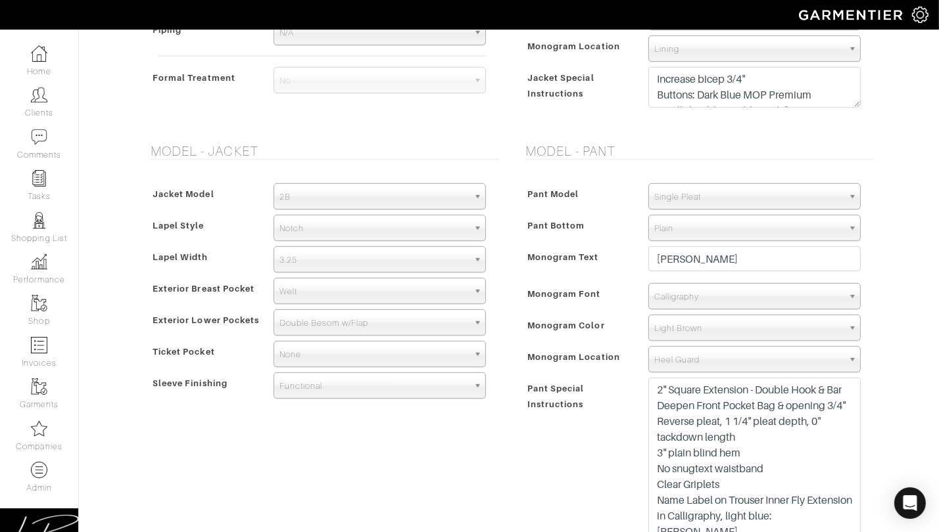
drag, startPoint x: 856, startPoint y: 416, endPoint x: 830, endPoint y: 528, distance: 115.3
click at [831, 532] on html "Curator Inc Lisa Bubes Home Clients Invoices Comments Reminders Stylists Shop C…" at bounding box center [469, 165] width 939 height 1944
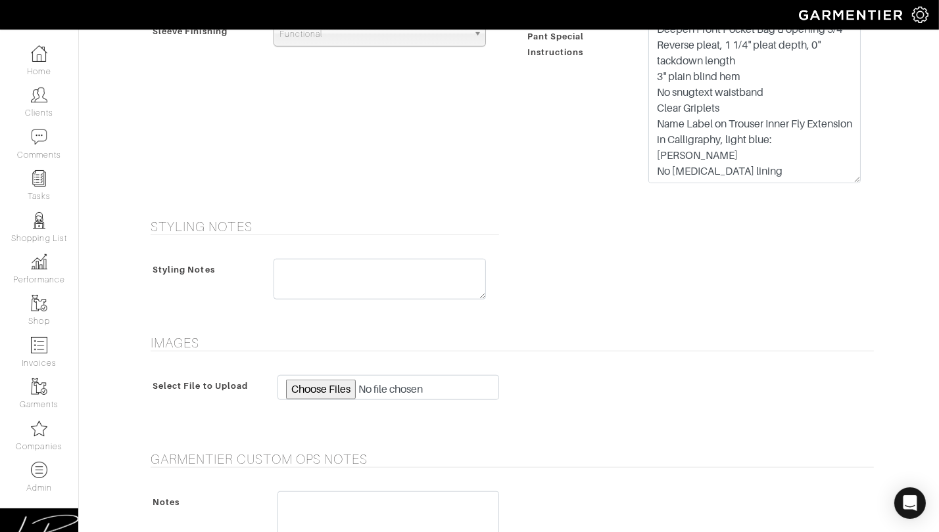
scroll to position [1102, 0]
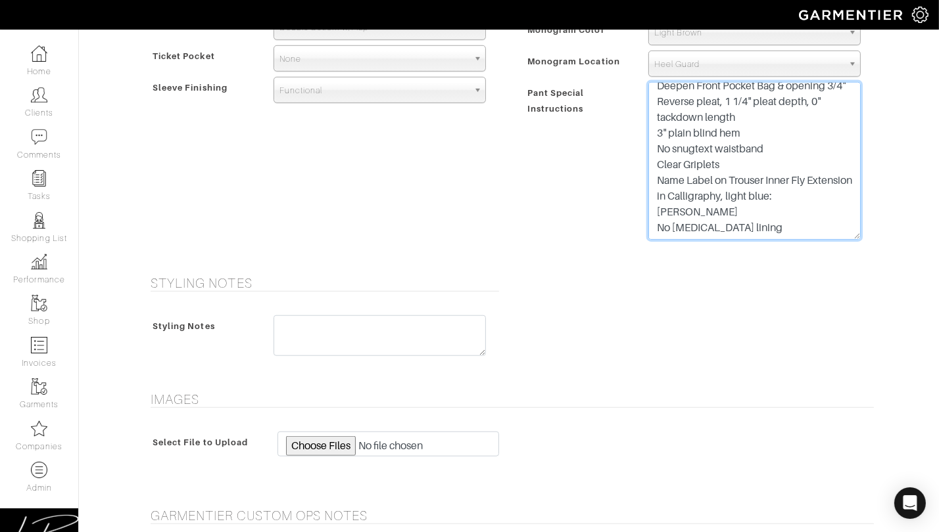
click at [810, 224] on textarea "2" Square Extension - Double Hook & Bar Deepen Front Pocket Bag & opening 3/4" …" at bounding box center [754, 161] width 212 height 158
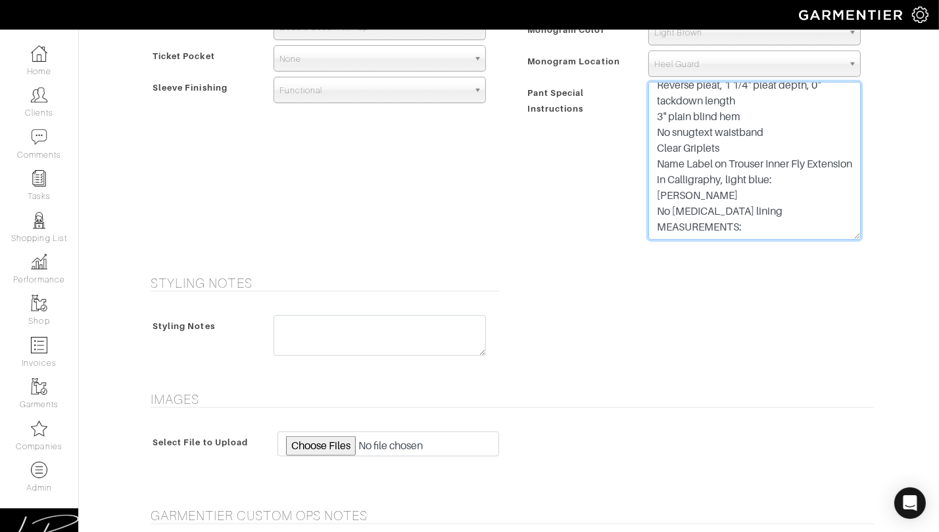
paste textarea "Skin Waist 43 3/4 in Skin Seat 50 in Rise 12 1/2 in Outseam 42 1/4 in Outseam (…"
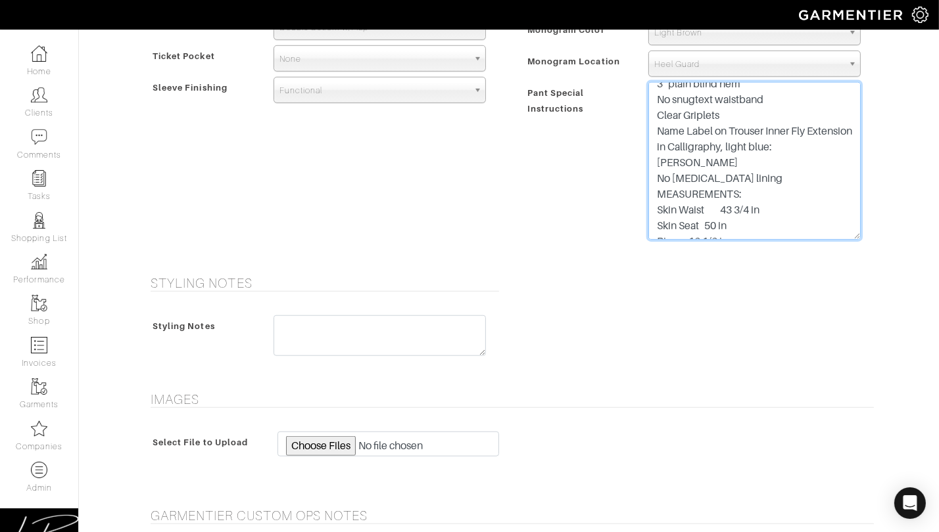
scroll to position [74, 0]
drag, startPoint x: 680, startPoint y: 209, endPoint x: 636, endPoint y: 210, distance: 44.1
click at [635, 210] on div "Pant Special Instructions 2" Square Extension - Double Hook & Bar Deepen Front …" at bounding box center [696, 164] width 348 height 164
drag, startPoint x: 678, startPoint y: 220, endPoint x: 630, endPoint y: 220, distance: 48.6
click at [630, 220] on div "Pant Special Instructions 2" Square Extension - Double Hook & Bar Deepen Front …" at bounding box center [696, 164] width 348 height 164
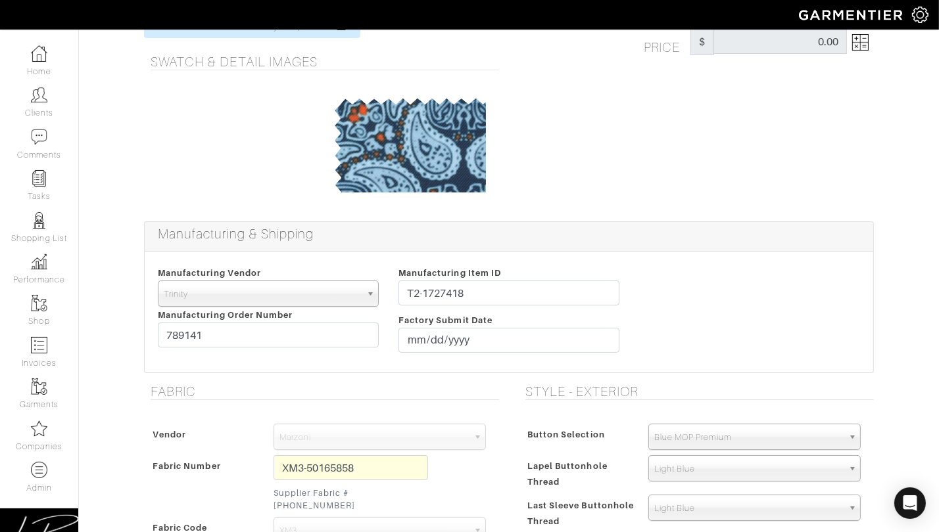
scroll to position [0, 0]
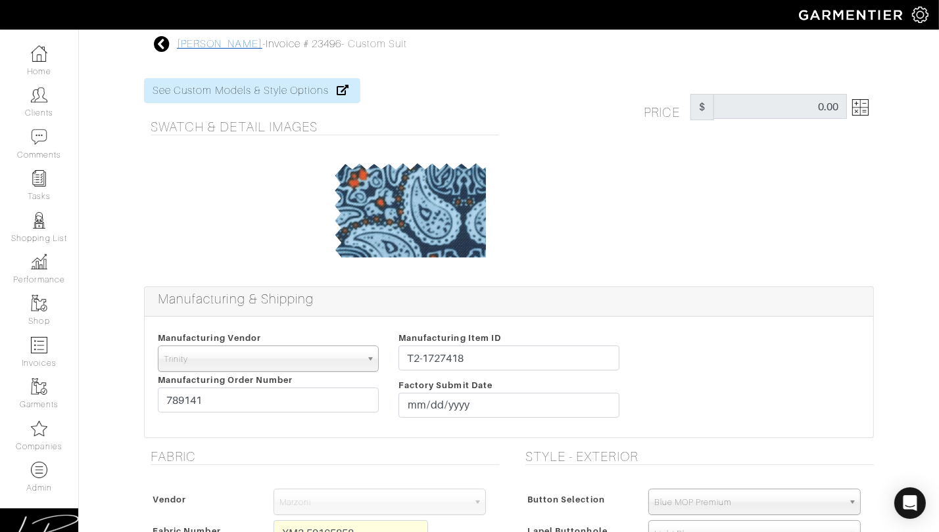
click at [222, 42] on link "Seth Diamond" at bounding box center [219, 44] width 85 height 12
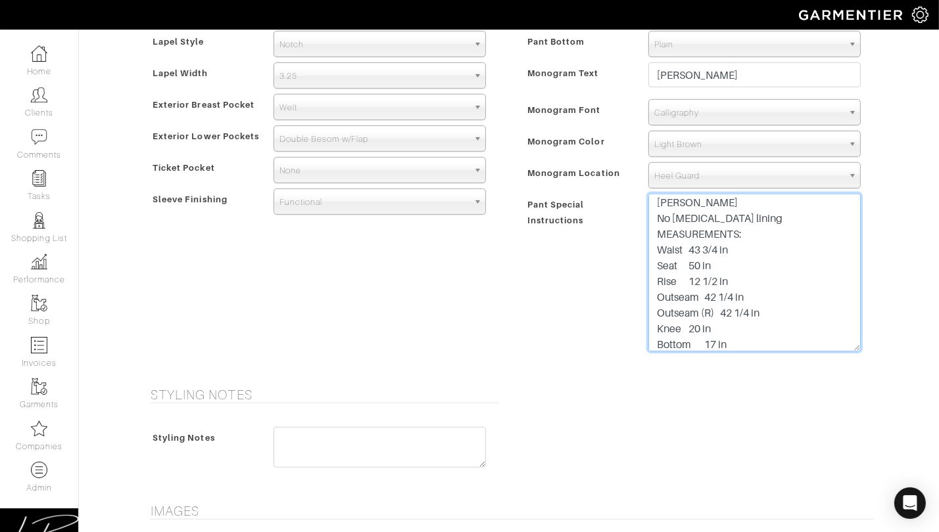
scroll to position [151, 0]
drag, startPoint x: 670, startPoint y: 329, endPoint x: 744, endPoint y: 396, distance: 100.1
paste textarea ": 43 3/4 Seat: 50 Rise: 12 1/2 Outseam (L): 42 1/4 Outseam (R): 42 1/4 Knee: 20…"
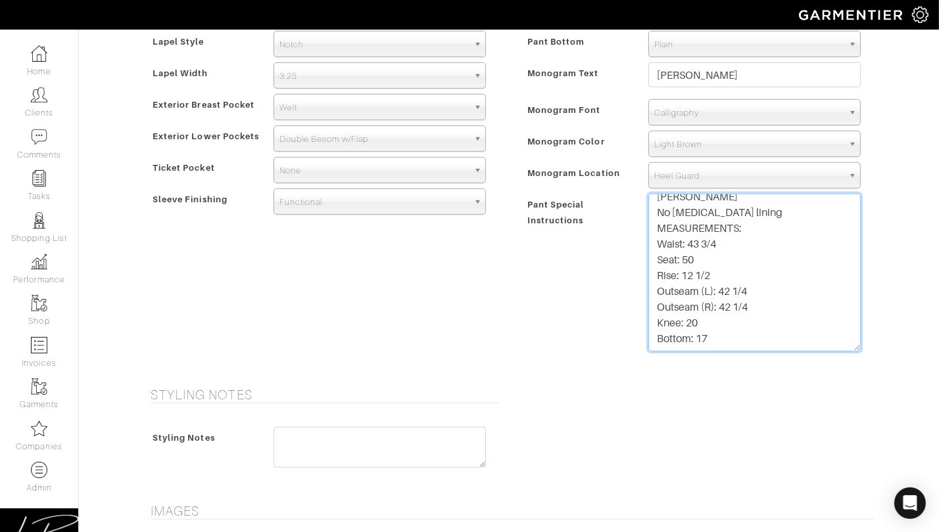
click at [657, 230] on textarea "2" Square Extension - Double Hook & Bar Deepen Front Pocket Bag & opening 3/4" …" at bounding box center [754, 273] width 212 height 158
drag, startPoint x: 657, startPoint y: 225, endPoint x: 778, endPoint y: 331, distance: 160.8
click at [777, 331] on textarea "2" Square Extension - Double Hook & Bar Deepen Front Pocket Bag & opening 3/4" …" at bounding box center [754, 273] width 212 height 158
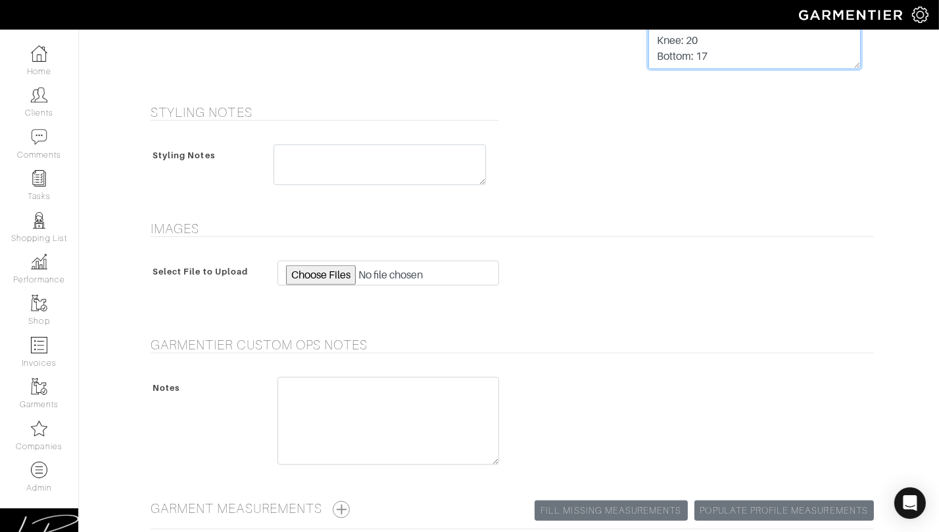
scroll to position [1394, 0]
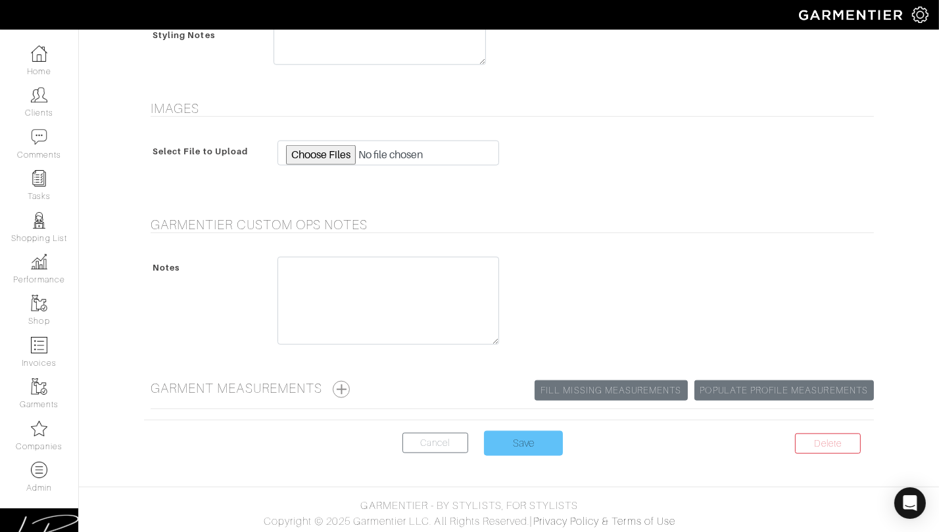
type textarea "2" Square Extension - Double Hook & Bar Deepen Front Pocket Bag & opening 3/4" …"
click at [546, 434] on input "Save" at bounding box center [523, 443] width 79 height 25
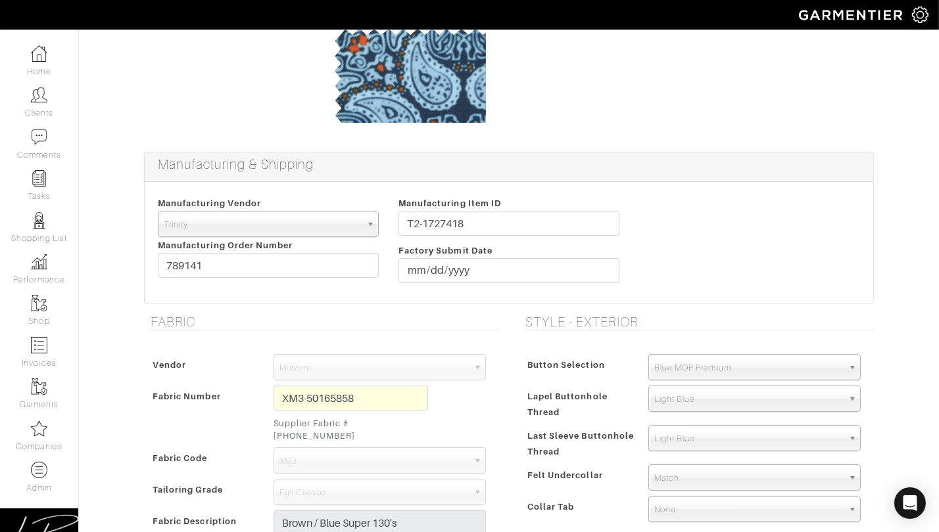
scroll to position [191, 0]
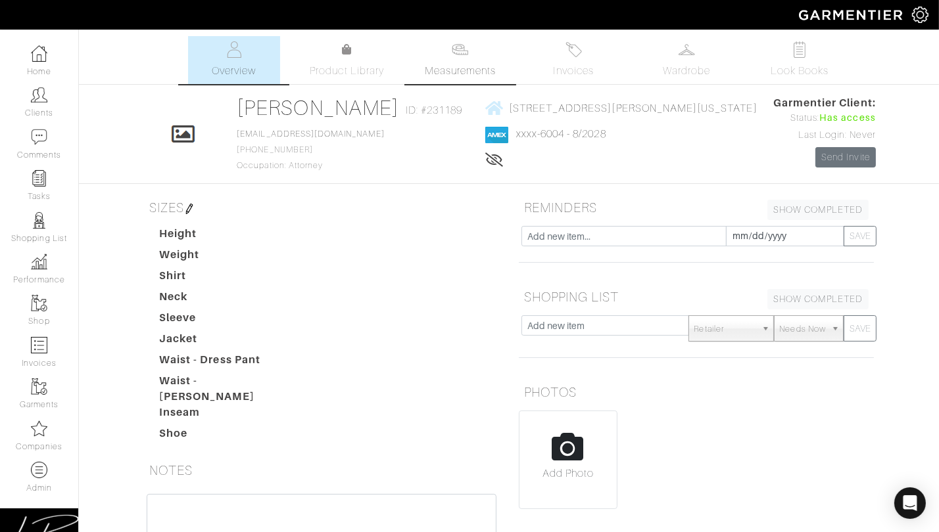
click at [449, 64] on span "Measurements" at bounding box center [461, 71] width 72 height 16
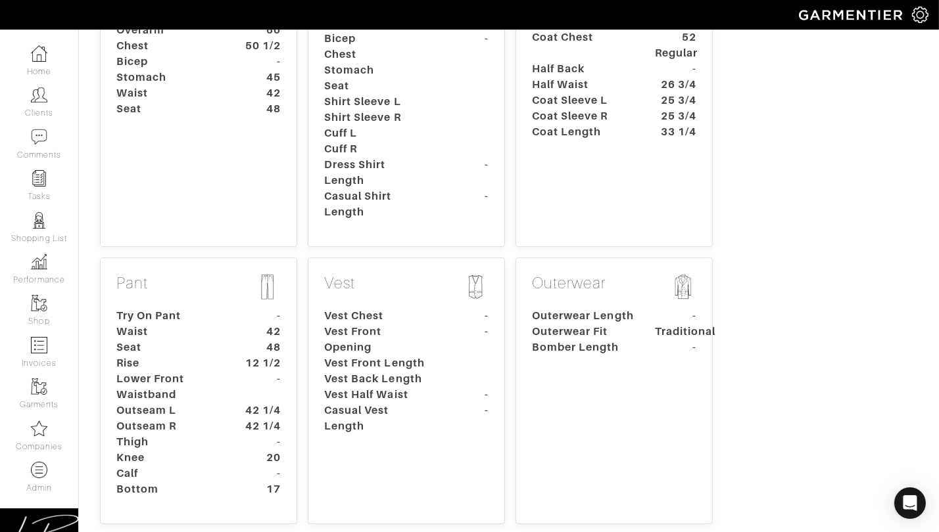
scroll to position [254, 0]
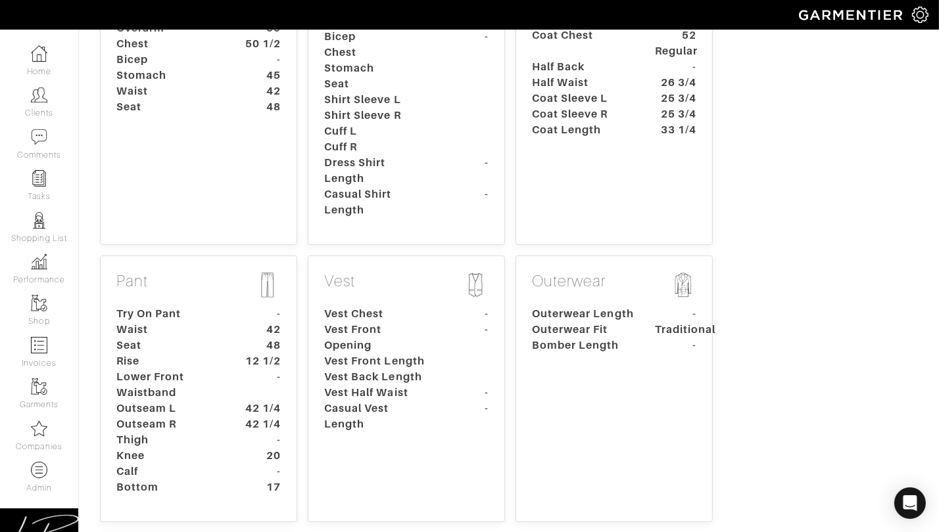
click at [127, 307] on dt "Try On Pant" at bounding box center [167, 314] width 123 height 16
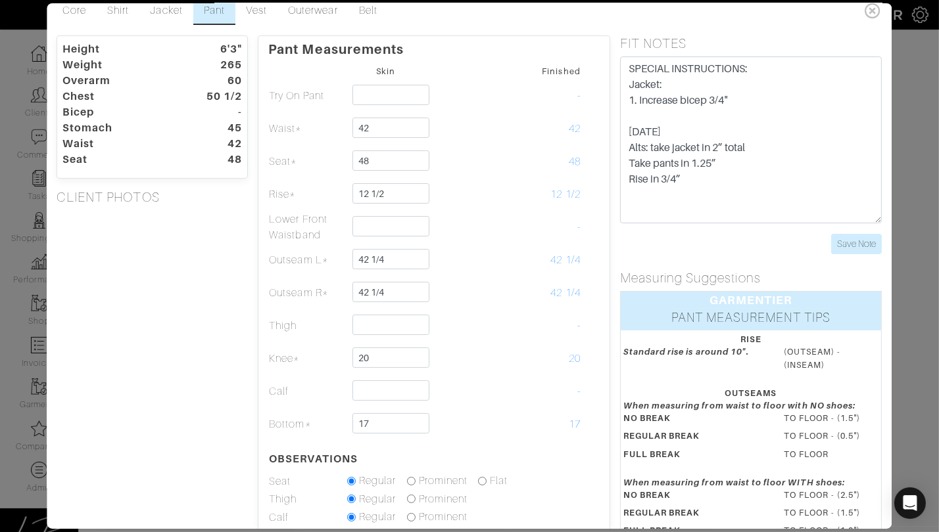
scroll to position [0, 0]
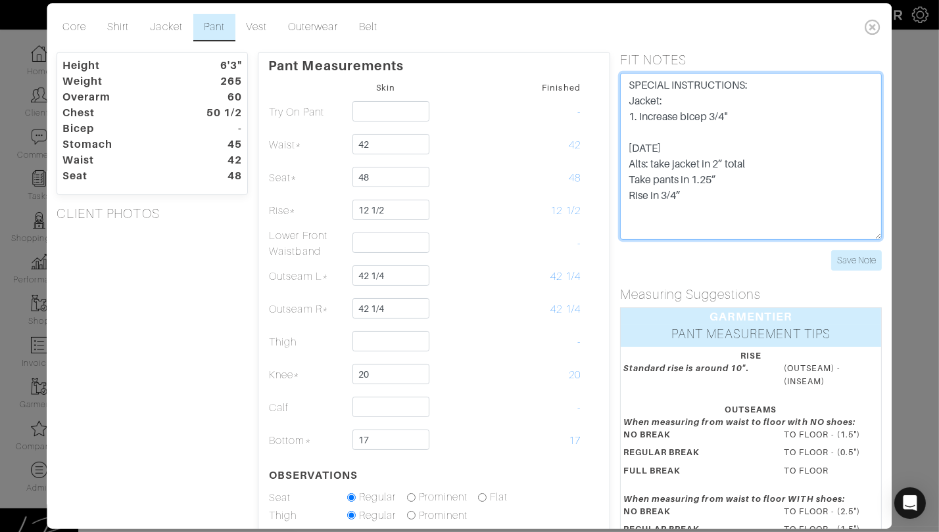
click at [715, 200] on textarea "SPECIAL INSTRUCTIONS: Jacket: 1. Increase bicep 3/4" 8/5/25 Alts: take jacket i…" at bounding box center [751, 156] width 262 height 167
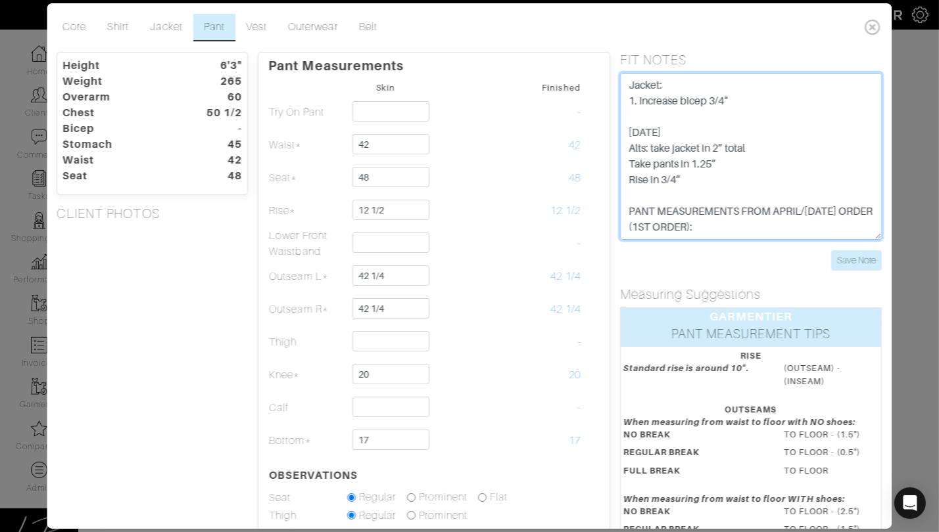
paste textarea "Skin Waist 43 3/4 in Skin Seat 50 in Rise 12 1/2 in Outseam 42 1/4 in Outseam (…"
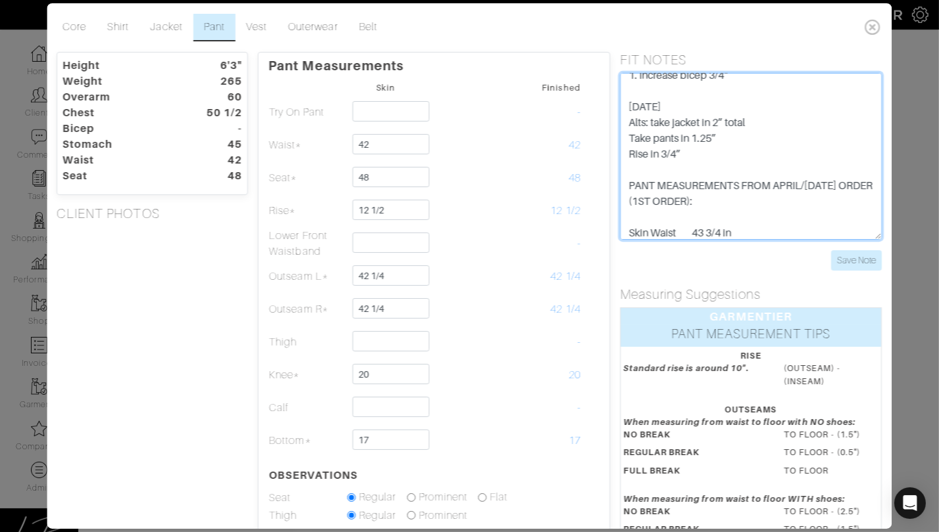
scroll to position [136, 0]
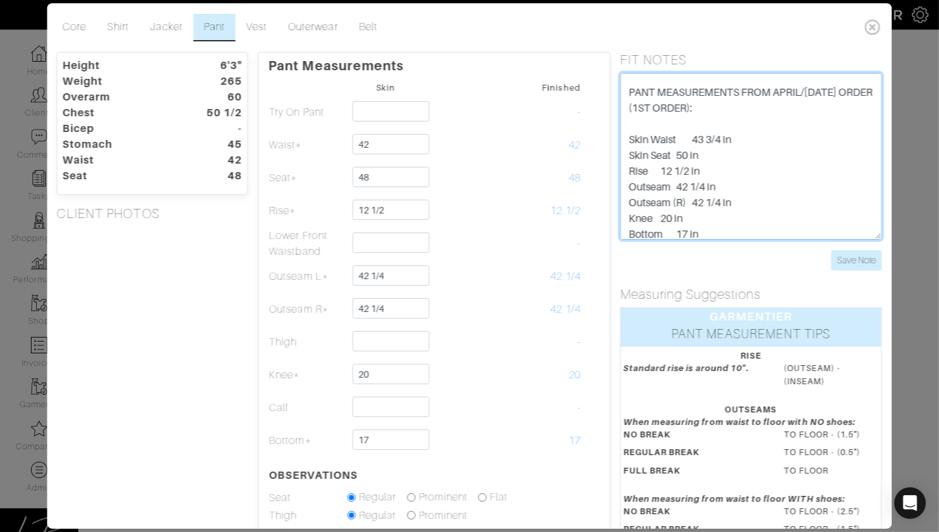
drag, startPoint x: 652, startPoint y: 136, endPoint x: 612, endPoint y: 135, distance: 40.1
click at [612, 134] on div "FIT NOTES SPECIAL INSTRUCTIONS: Jacket: 1. Increase bicep 3/4" 8/5/25 Alts: tak…" at bounding box center [750, 161] width 281 height 219
click at [665, 135] on textarea "SPECIAL INSTRUCTIONS: Jacket: 1. Increase bicep 3/4" 8/5/25 Alts: take jacket i…" at bounding box center [751, 156] width 262 height 167
click at [747, 139] on textarea "SPECIAL INSTRUCTIONS: Jacket: 1. Increase bicep 3/4" 8/5/25 Alts: take jacket i…" at bounding box center [751, 156] width 262 height 167
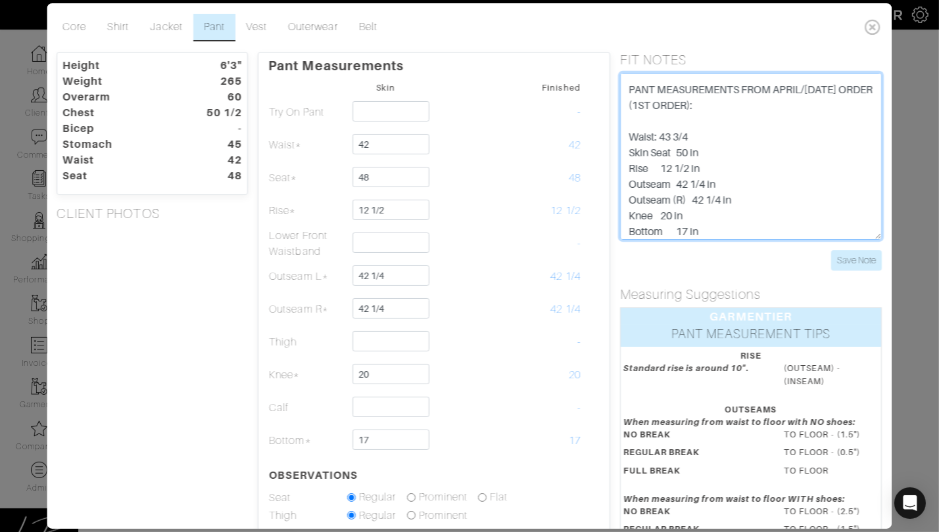
drag, startPoint x: 652, startPoint y: 153, endPoint x: 608, endPoint y: 157, distance: 44.2
click at [608, 156] on div "Height 6'3" Weight 265 Overarm 60 Chest 50 1/2 Bicep - Stomach 45 Waist 42 Seat…" at bounding box center [469, 394] width 845 height 684
click at [727, 166] on textarea "SPECIAL INSTRUCTIONS: Jacket: 1. Increase bicep 3/4" 8/5/25 Alts: take jacket i…" at bounding box center [751, 156] width 262 height 167
click at [771, 181] on textarea "SPECIAL INSTRUCTIONS: Jacket: 1. Increase bicep 3/4" 8/5/25 Alts: take jacket i…" at bounding box center [751, 156] width 262 height 167
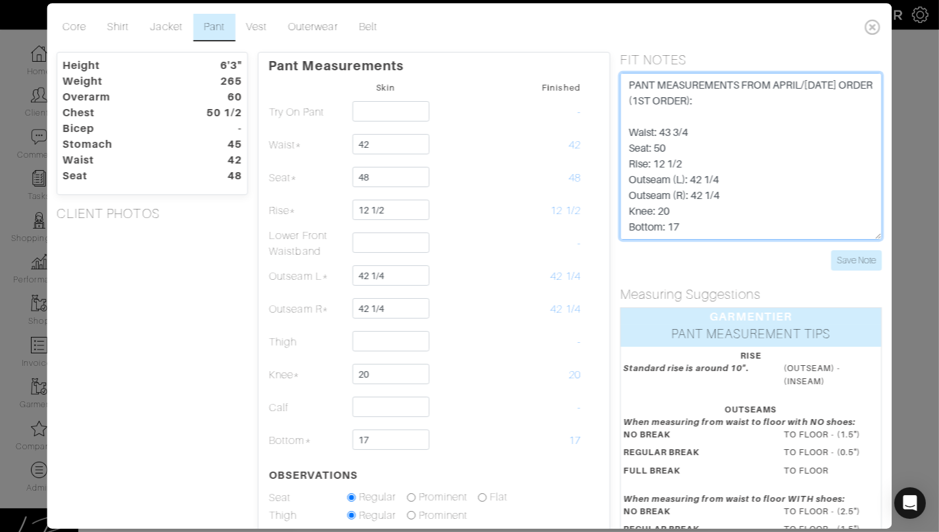
type textarea "SPECIAL INSTRUCTIONS: Jacket: 1. Increase bicep 3/4" 8/5/25 Alts: take jacket i…"
drag, startPoint x: 697, startPoint y: 222, endPoint x: 610, endPoint y: 124, distance: 130.4
click at [610, 124] on div "FIT NOTES SPECIAL INSTRUCTIONS: Jacket: 1. Increase bicep 3/4" 8/5/25 Alts: tak…" at bounding box center [750, 161] width 281 height 219
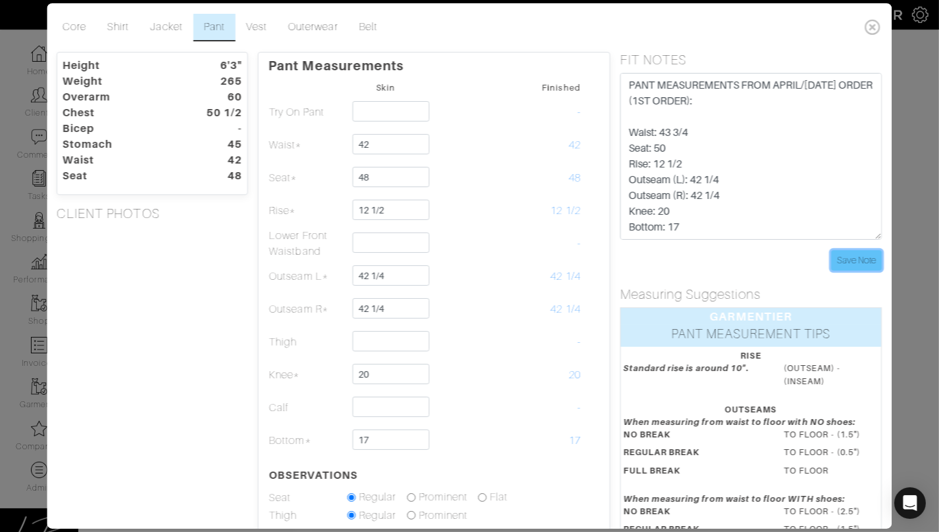
click at [862, 260] on input "Save Note" at bounding box center [857, 260] width 51 height 20
click at [868, 26] on icon at bounding box center [873, 27] width 27 height 26
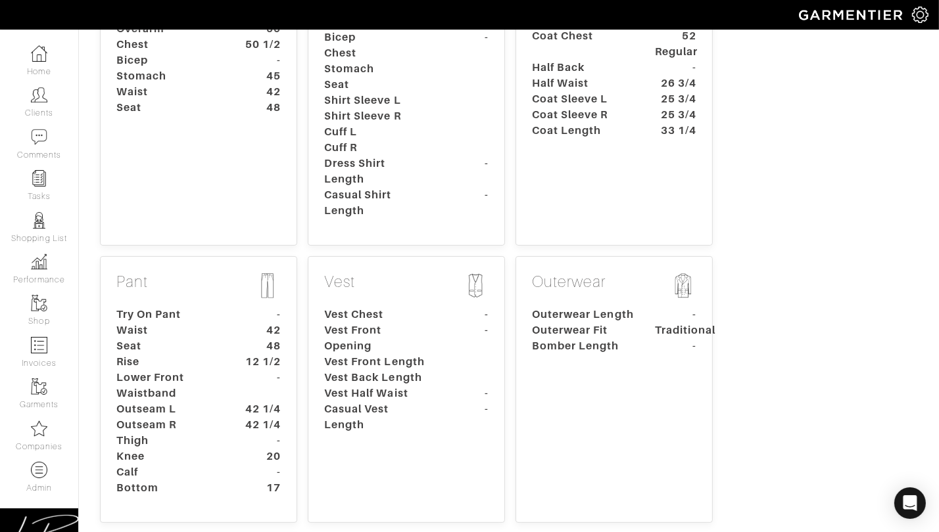
scroll to position [0, 0]
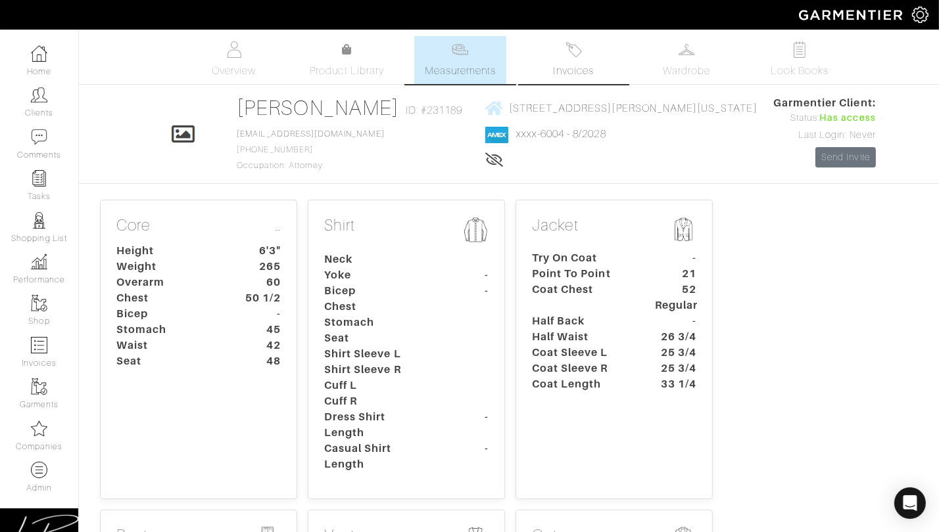
click at [598, 61] on link "Invoices" at bounding box center [573, 60] width 92 height 48
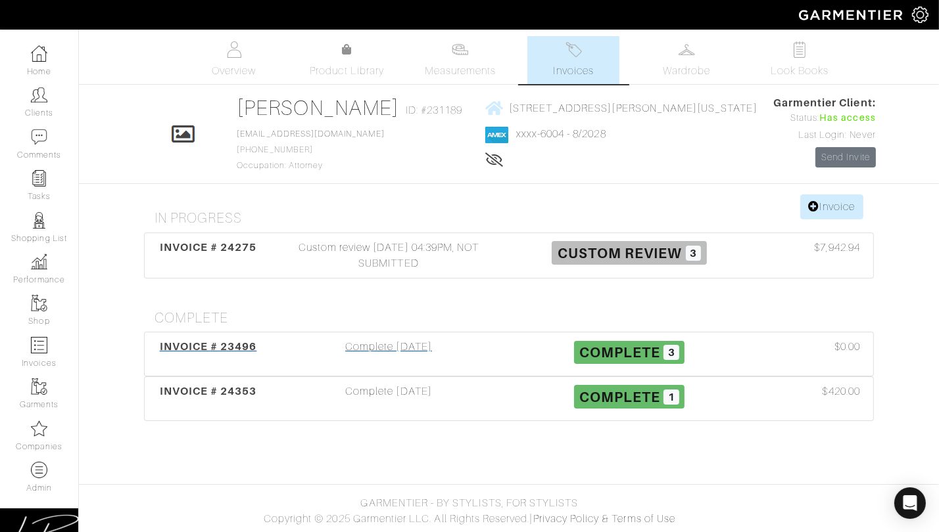
click at [400, 351] on div "Complete 05/27/25" at bounding box center [388, 354] width 241 height 30
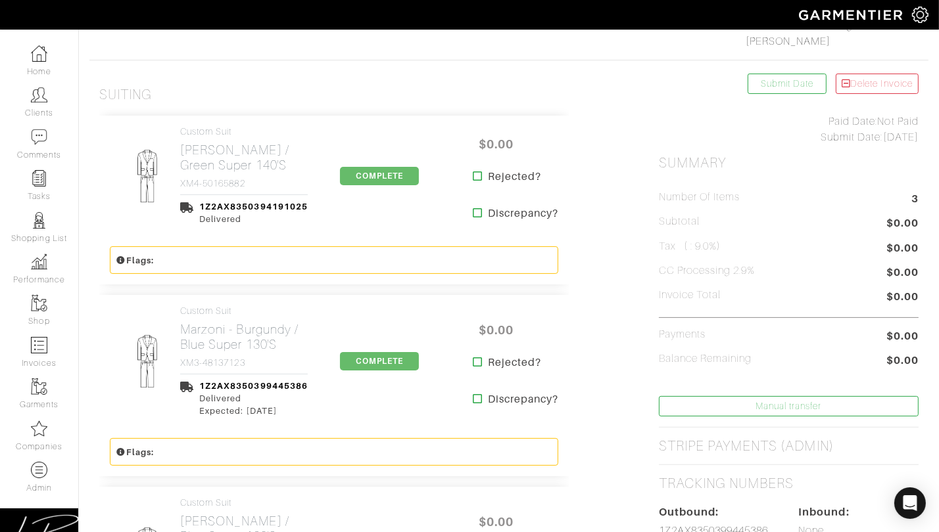
scroll to position [229, 0]
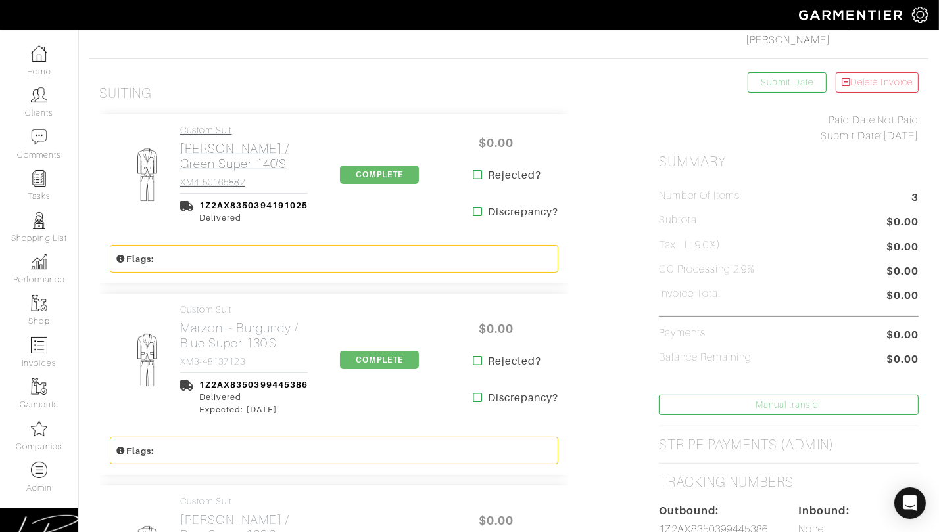
click at [201, 174] on link "Custom Suit [PERSON_NAME] / Green Super 140's XM4-50165882" at bounding box center [244, 156] width 128 height 63
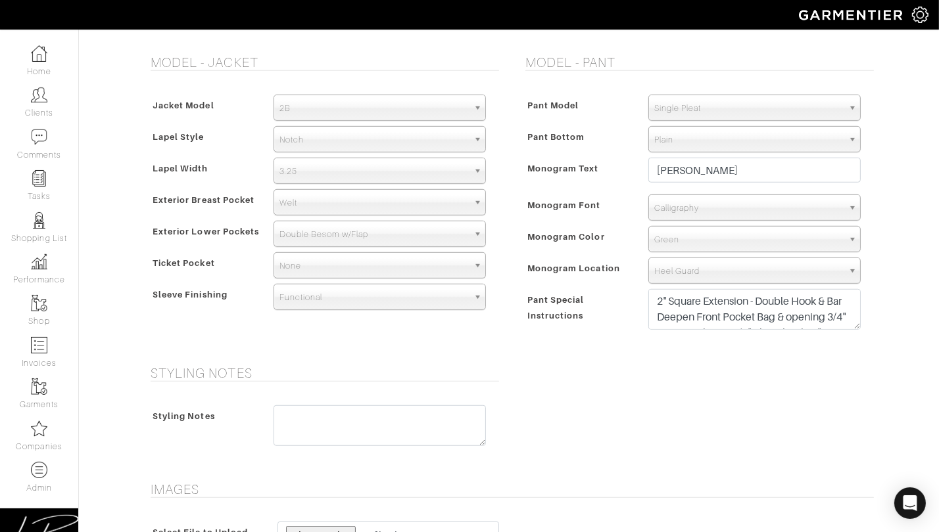
scroll to position [898, 0]
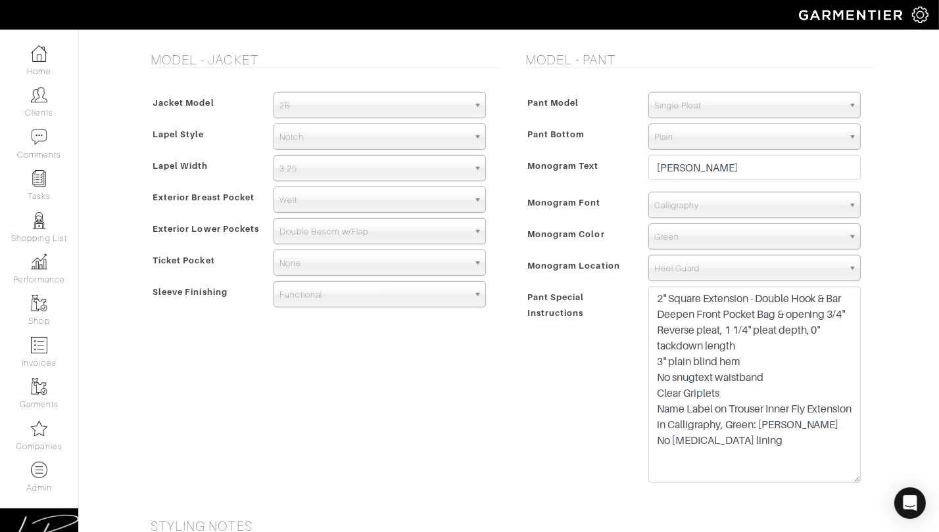
drag, startPoint x: 852, startPoint y: 322, endPoint x: 849, endPoint y: 481, distance: 159.1
click at [849, 481] on textarea "2" Square Extension - Double Hook & Bar Deepen Front Pocket Bag & opening 3/4" …" at bounding box center [754, 385] width 212 height 197
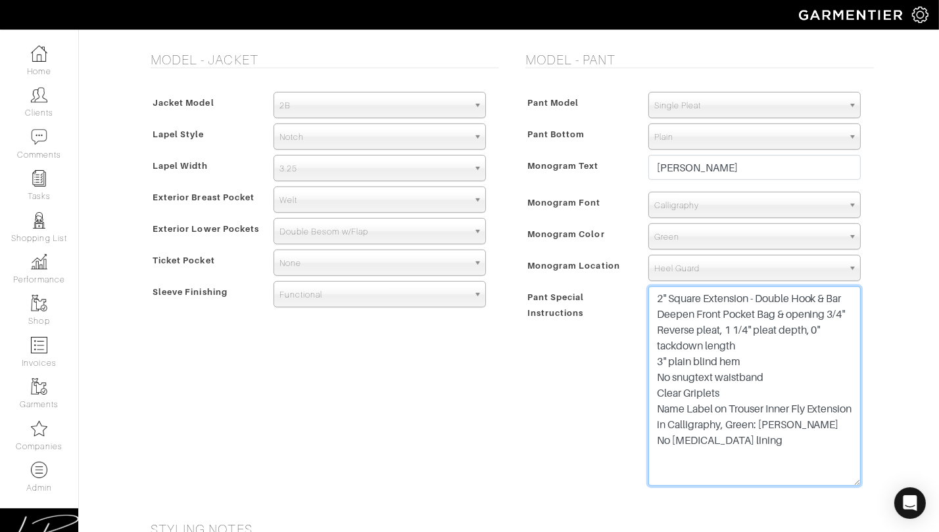
click at [747, 471] on textarea "2" Square Extension - Double Hook & Bar Deepen Front Pocket Bag & opening 3/4" …" at bounding box center [754, 387] width 212 height 200
paste textarea "PANT MEASUREMENTS: Waist: 43 3/4 Seat: 50 Rise: 12 1/2 Outseam (L): 42 1/4 Outs…"
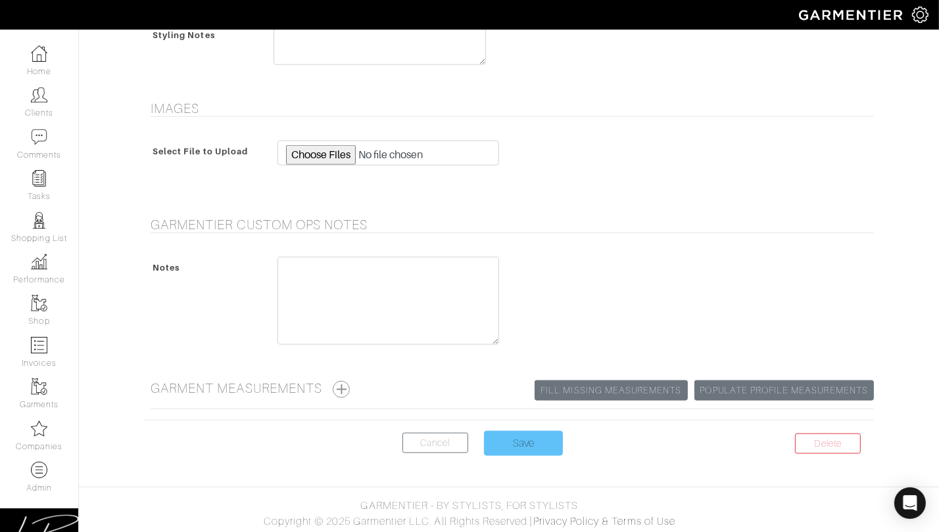
type textarea "2" Square Extension - Double Hook & Bar Deepen Front Pocket Bag & opening 3/4" …"
click at [539, 431] on input "Save" at bounding box center [523, 443] width 79 height 25
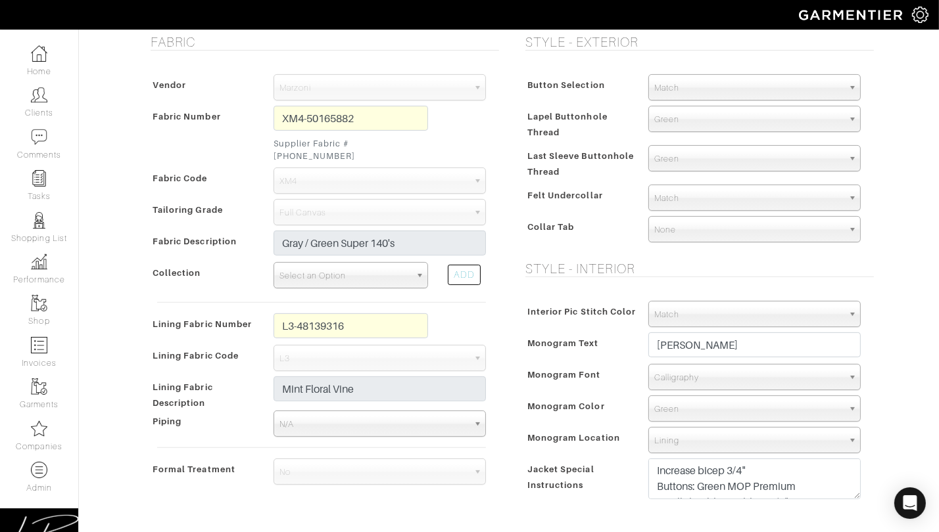
scroll to position [412, 0]
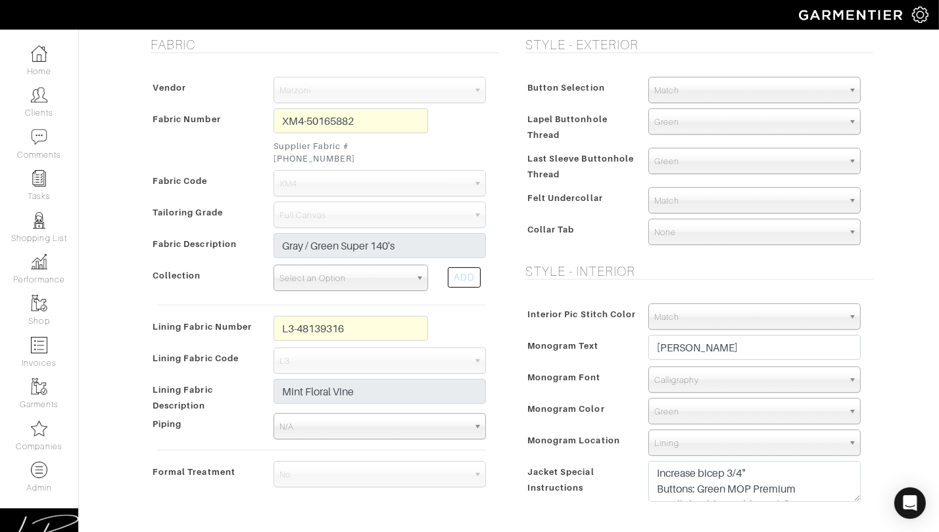
click at [331, 266] on span "Select an Option" at bounding box center [344, 279] width 131 height 26
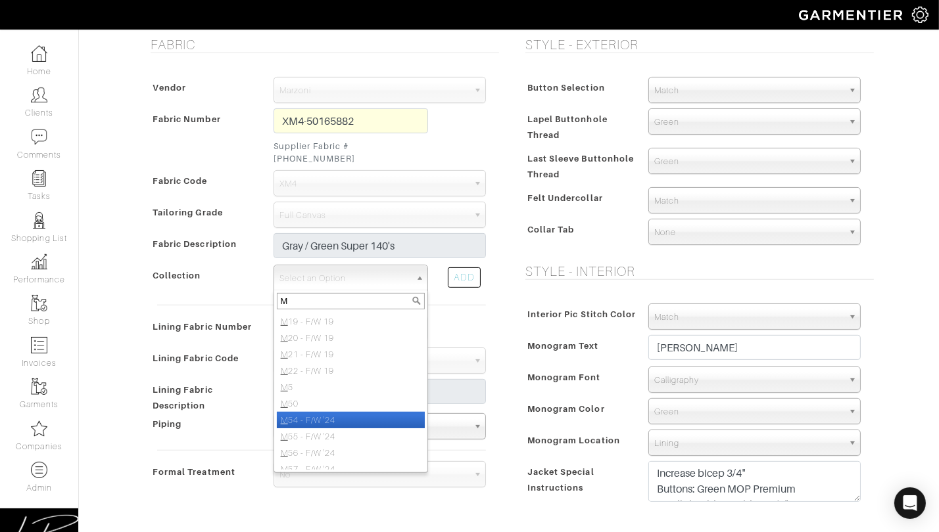
scroll to position [142, 0]
type input "M"
click at [465, 268] on div "ADD" at bounding box center [464, 278] width 33 height 20
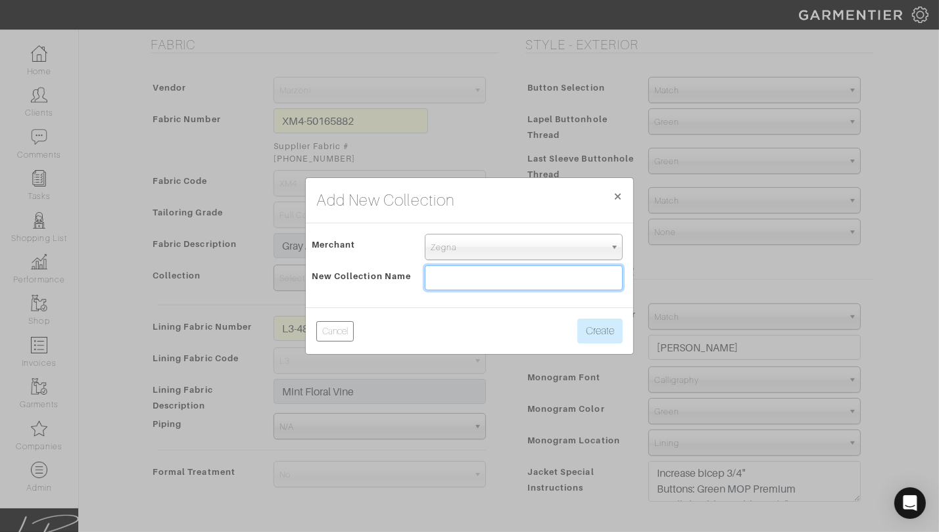
drag, startPoint x: 465, startPoint y: 266, endPoint x: 462, endPoint y: 256, distance: 9.6
click at [465, 266] on input "text" at bounding box center [524, 278] width 198 height 25
click at [460, 246] on span "Zegna" at bounding box center [518, 248] width 174 height 26
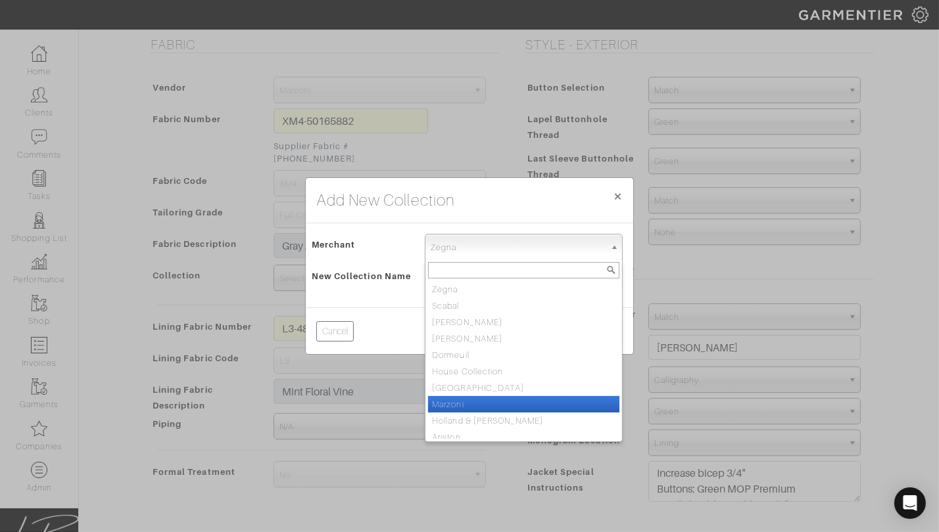
click at [459, 404] on li "Marzoni" at bounding box center [523, 404] width 191 height 16
select select "77"
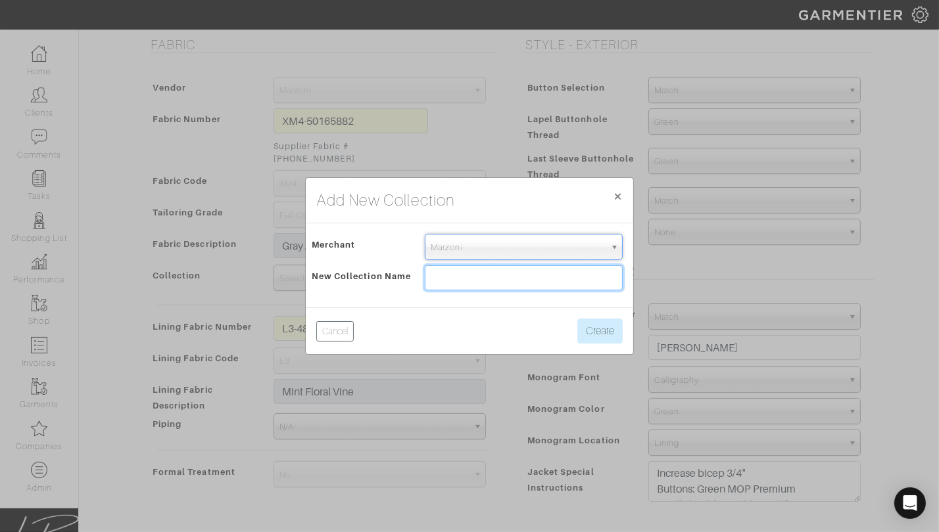
click at [439, 275] on input "text" at bounding box center [524, 278] width 198 height 25
type input "M58-M60"
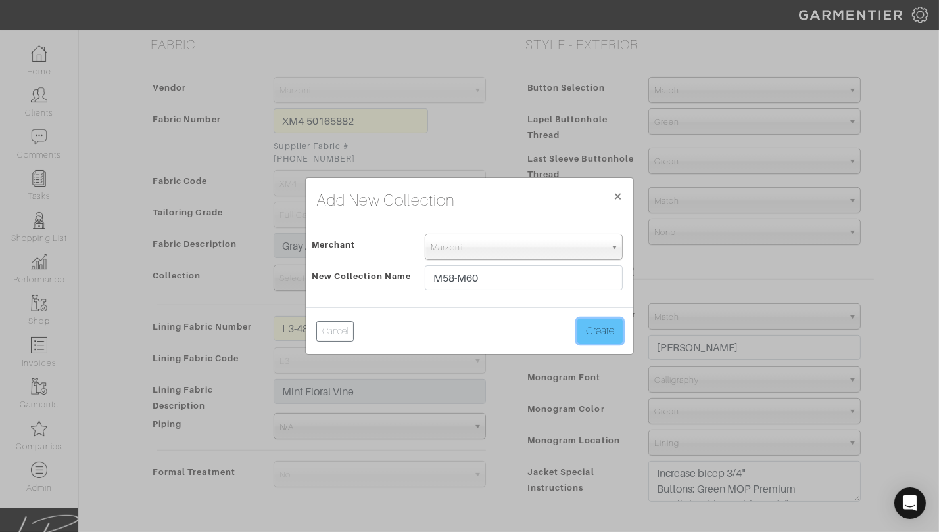
click at [611, 333] on button "Create" at bounding box center [599, 331] width 45 height 25
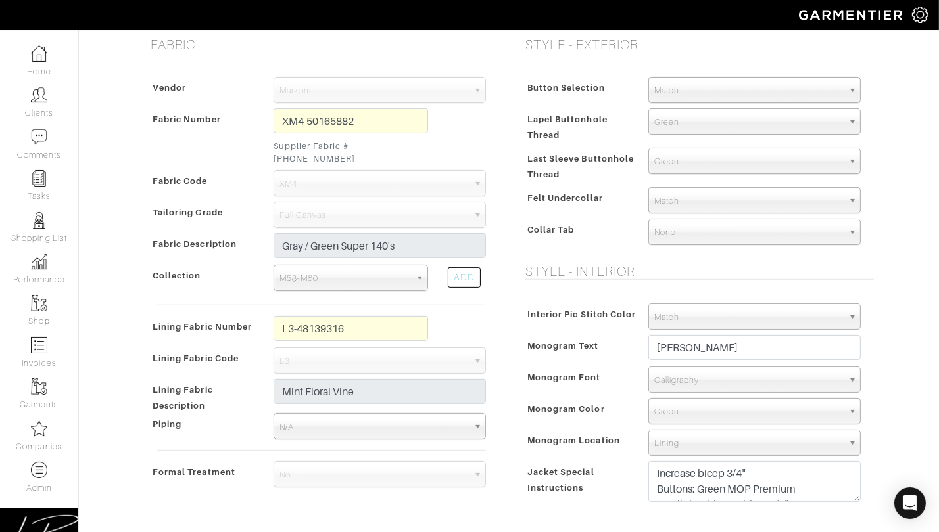
click at [566, 367] on div "Monogram Font N/A Script Calligraphy Block Times Roman Calligraphy" at bounding box center [696, 380] width 348 height 26
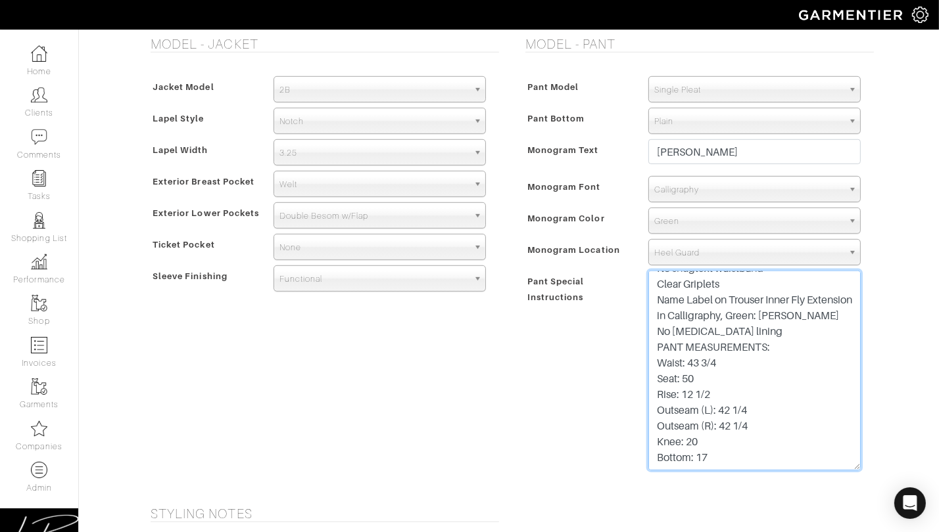
scroll to position [109, 0]
drag, startPoint x: 657, startPoint y: 354, endPoint x: 731, endPoint y: 492, distance: 156.8
click at [730, 492] on form "See Custom Models & Style Options Swatch & Detail Images Price $ 0.00 Manufactu…" at bounding box center [509, 71] width 730 height 1845
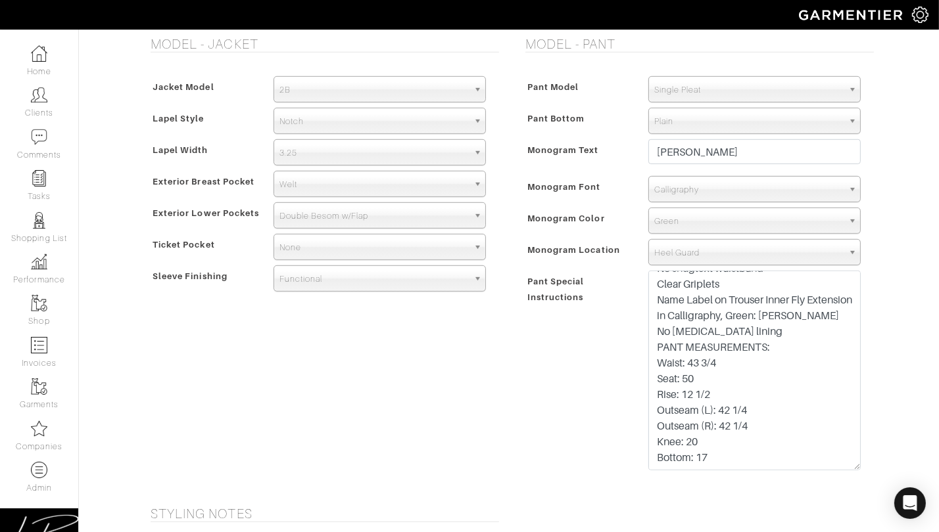
click at [527, 433] on div "Pant Special Instructions" at bounding box center [580, 375] width 116 height 204
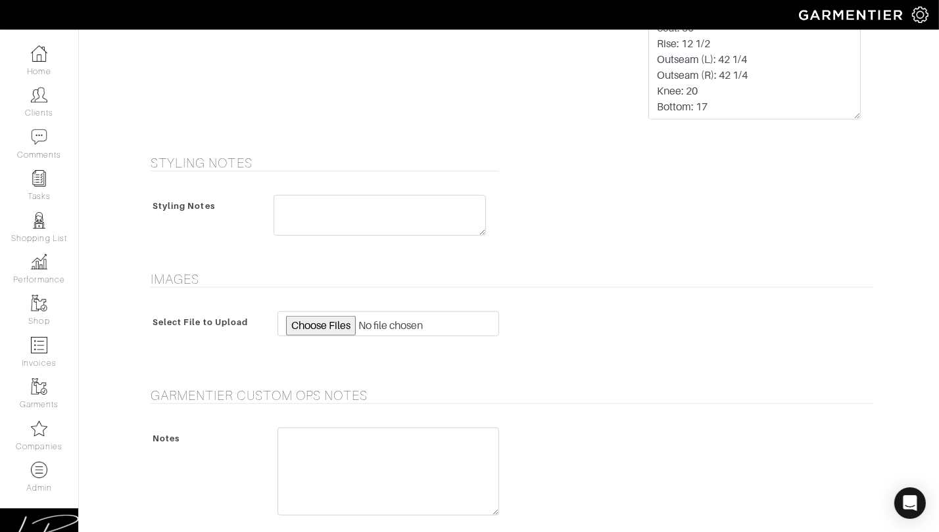
scroll to position [1436, 0]
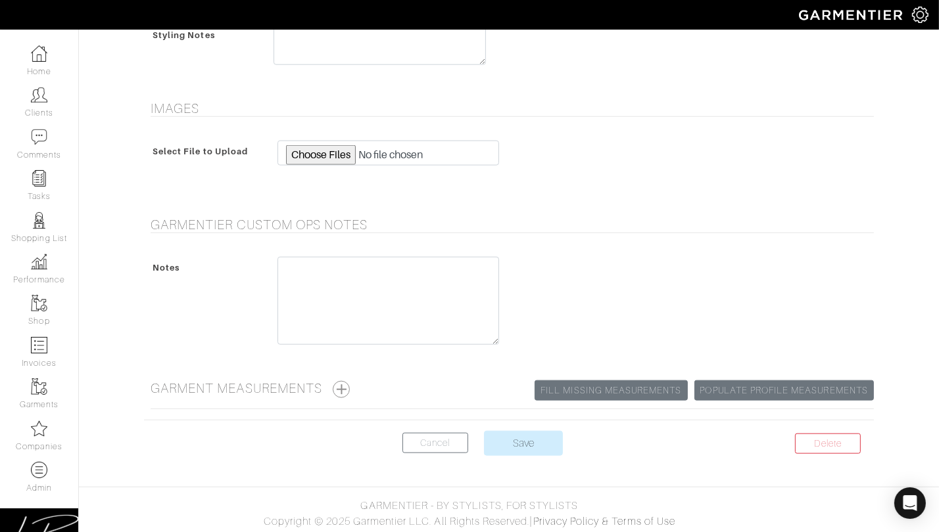
click at [530, 438] on input "Save" at bounding box center [523, 443] width 79 height 25
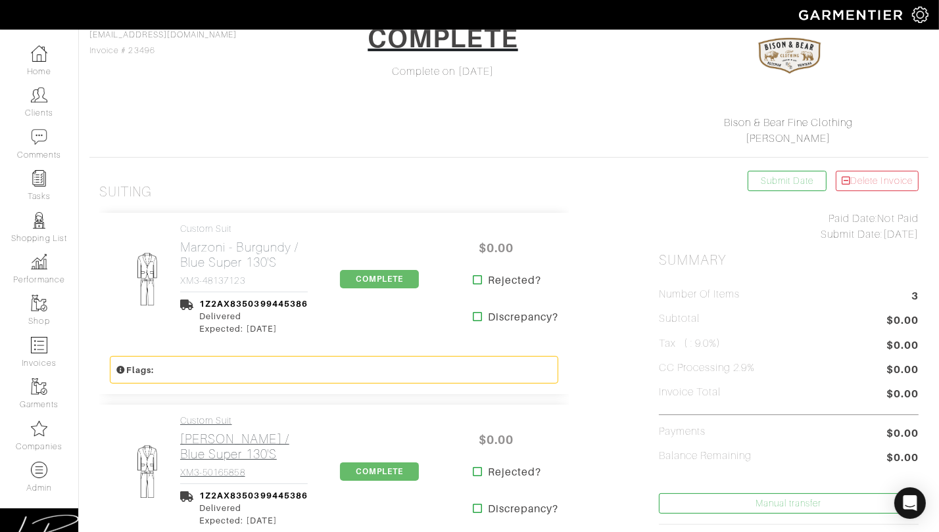
scroll to position [123, 0]
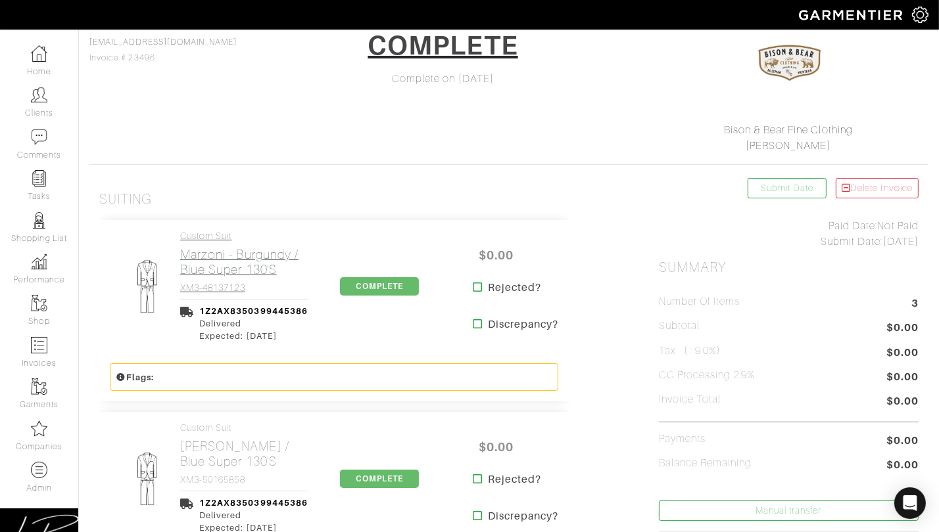
click at [237, 260] on h2 "Marzoni - Burgundy / Blue Super 130's" at bounding box center [244, 262] width 128 height 30
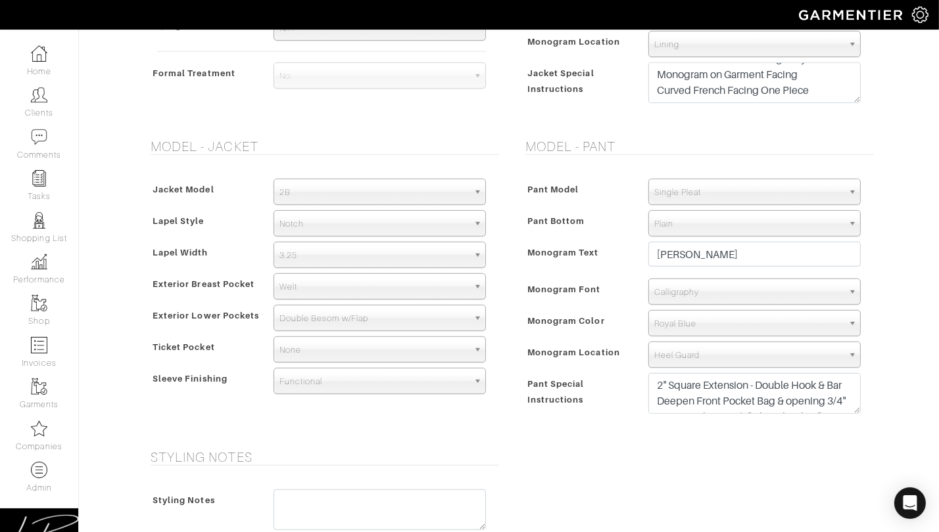
scroll to position [812, 0]
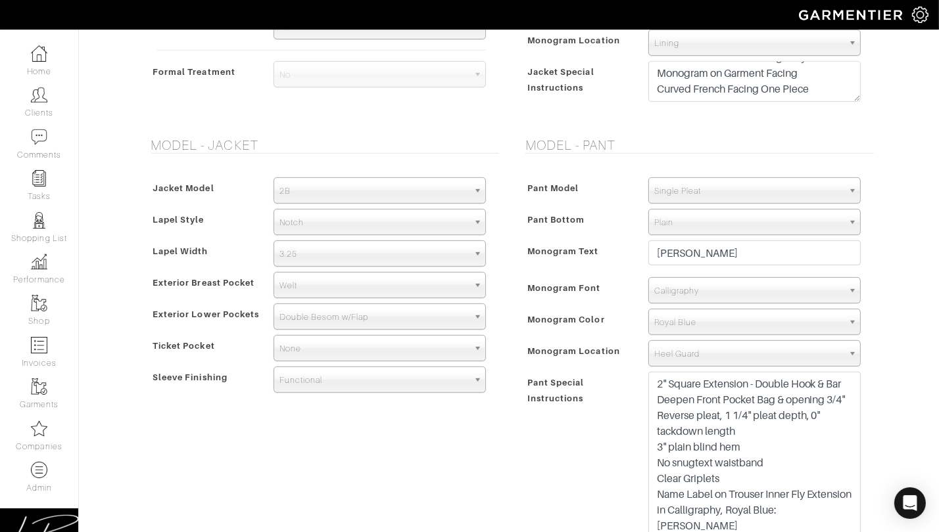
drag, startPoint x: 855, startPoint y: 407, endPoint x: 828, endPoint y: 570, distance: 165.3
click at [828, 532] on html "Curator Inc Lisa Bubes Home Clients Invoices Comments Reminders Stylists Shop C…" at bounding box center [469, 179] width 939 height 1983
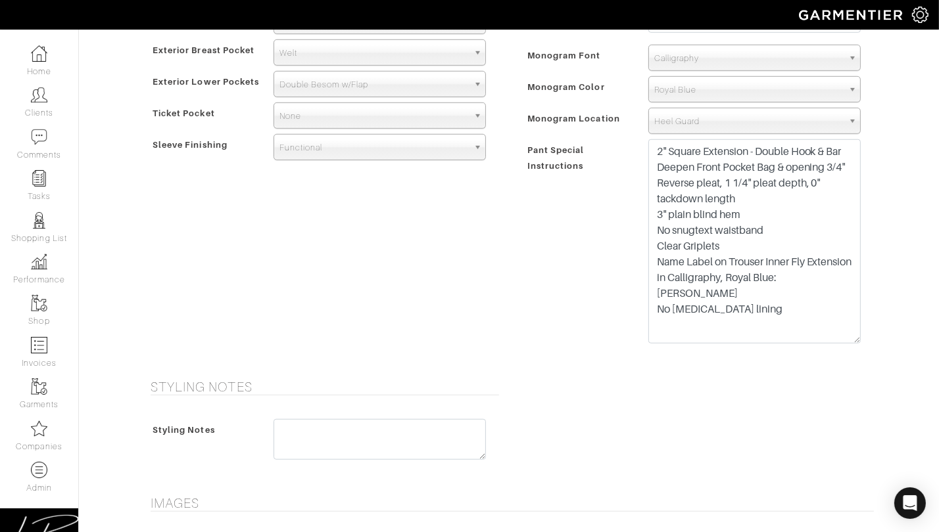
scroll to position [1047, 0]
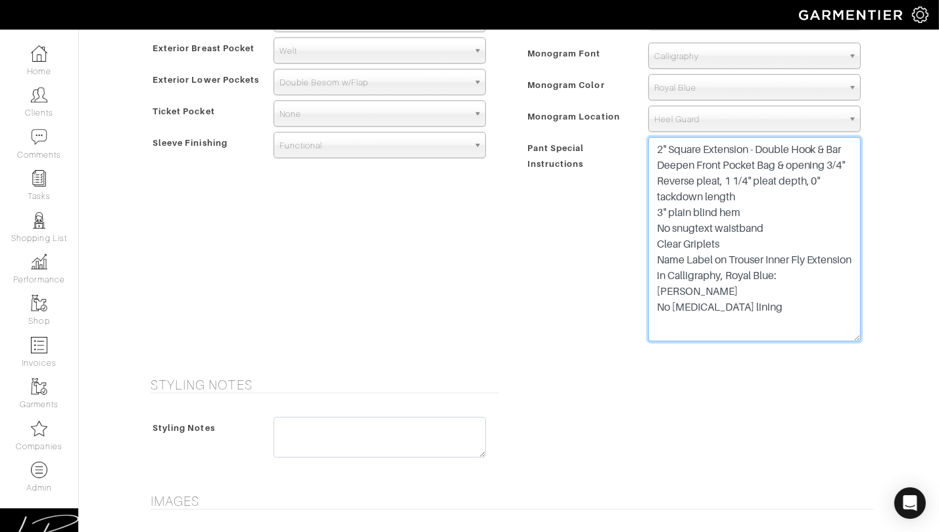
click at [747, 316] on textarea "2" Square Extension - Double Hook & Bar Deepen Front Pocket Bag & opening 3/4" …" at bounding box center [754, 239] width 212 height 204
paste textarea "PANT MEASUREMENTS: Waist: 43 3/4 Seat: 50 Rise: 12 1/2 Outseam (L): 42 1/4 Outs…"
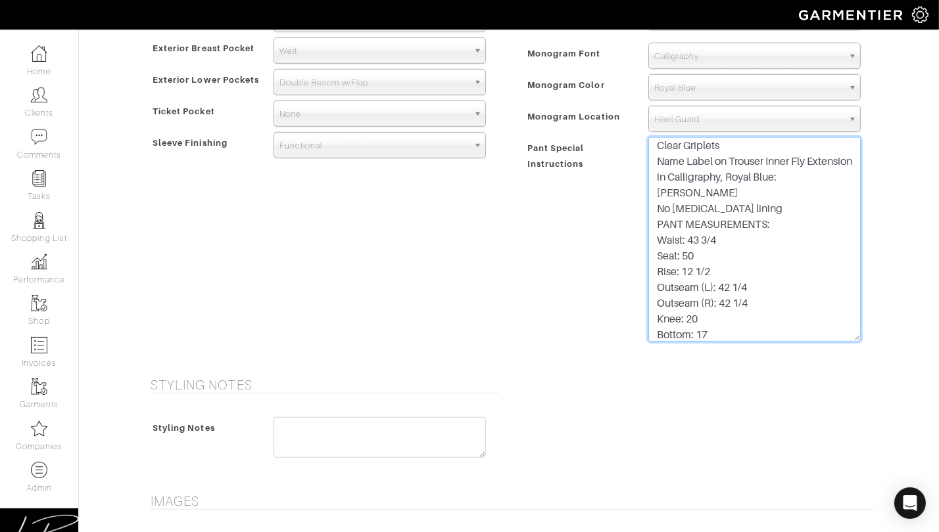
type textarea "2" Square Extension - Double Hook & Bar Deepen Front Pocket Bag & opening 3/4" …"
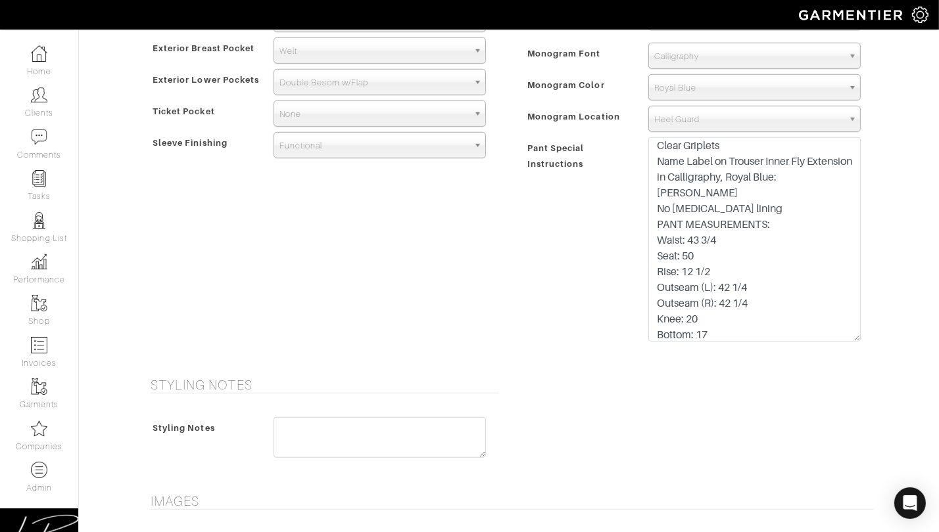
drag, startPoint x: 559, startPoint y: 324, endPoint x: 551, endPoint y: 347, distance: 24.3
click at [559, 324] on div "Pant Special Instructions" at bounding box center [580, 244] width 116 height 208
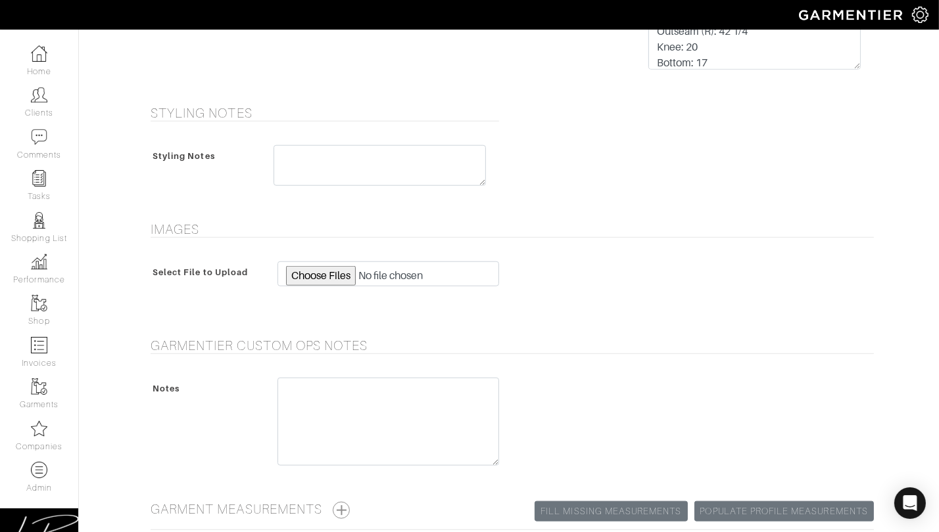
scroll to position [1440, 0]
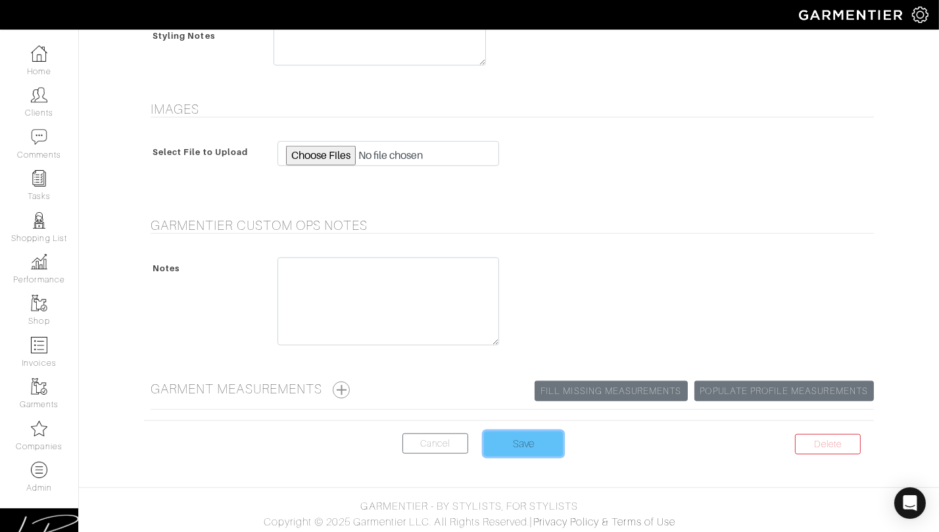
click at [530, 435] on input "Save" at bounding box center [523, 444] width 79 height 25
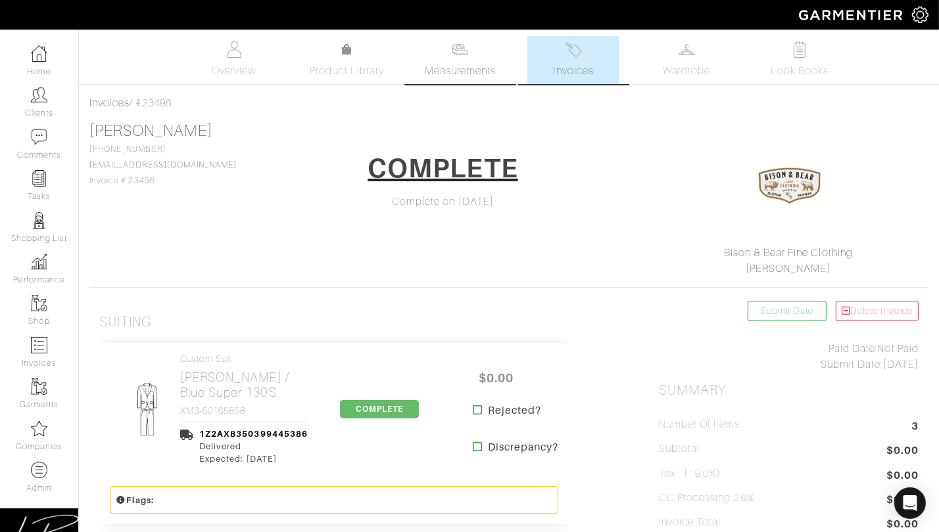
click at [450, 62] on link "Measurements" at bounding box center [460, 60] width 93 height 48
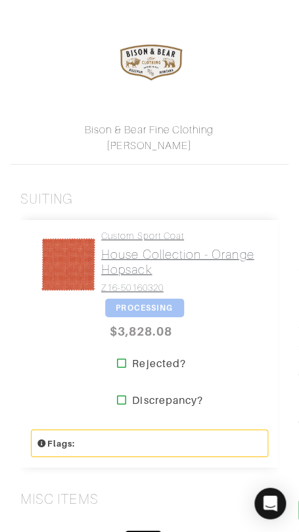
scroll to position [268, 0]
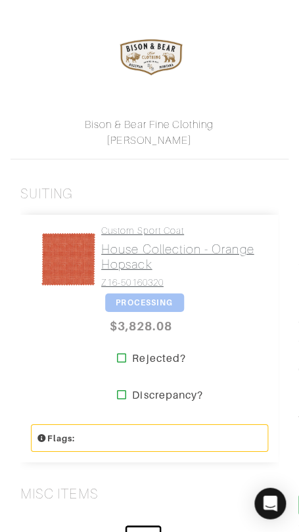
click at [182, 262] on h2 "House Collection - Orange Hopsack" at bounding box center [179, 256] width 157 height 30
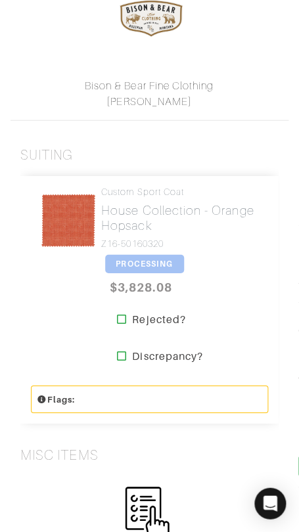
scroll to position [0, 0]
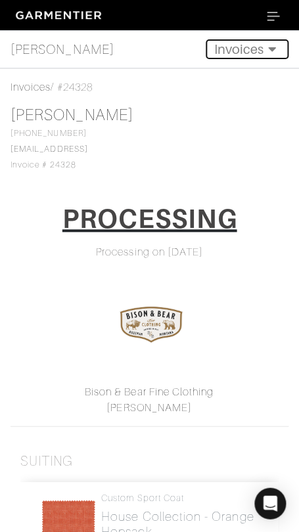
click at [245, 50] on button "Invoices" at bounding box center [247, 49] width 83 height 20
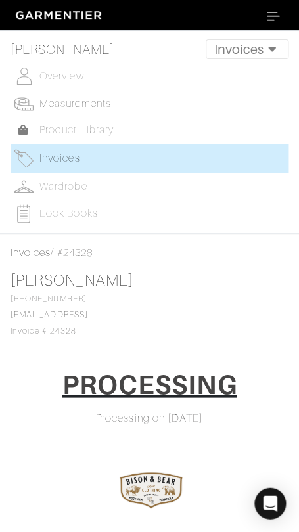
click at [78, 101] on span "Measurements" at bounding box center [75, 104] width 72 height 12
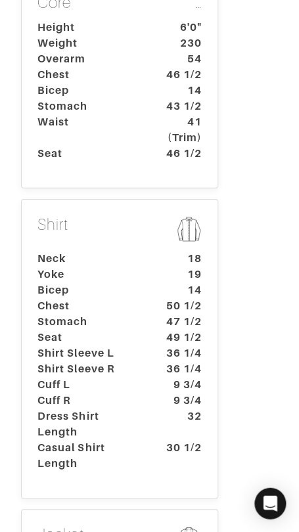
scroll to position [530, 0]
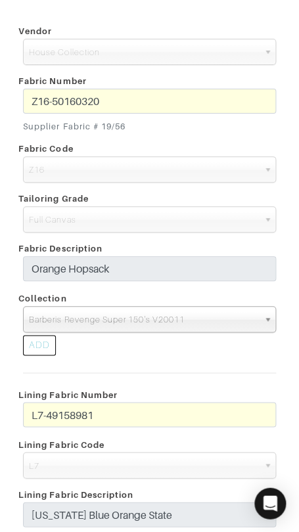
scroll to position [568, 0]
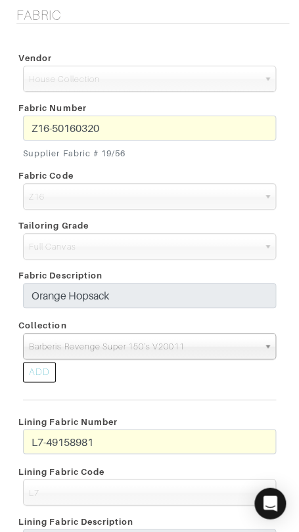
click at [174, 339] on span "Barberis Revenge Super 150's V20011" at bounding box center [143, 347] width 229 height 26
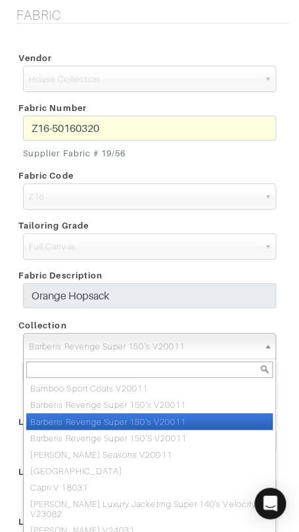
paste input "Piacenza Alashan Cashmere V25011"
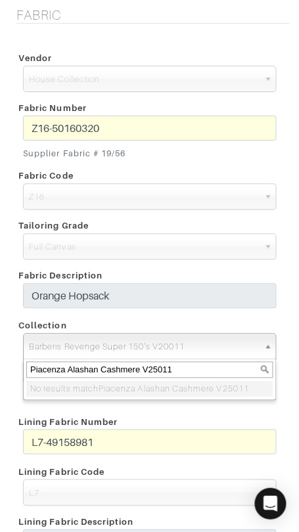
type input "Piacenza Alashan Cashmere V25011"
drag, startPoint x: 204, startPoint y: 319, endPoint x: 196, endPoint y: 323, distance: 8.8
click at [204, 319] on div "Collection" at bounding box center [149, 325] width 273 height 16
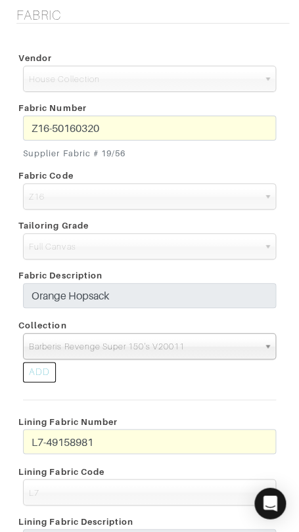
click at [29, 372] on div "ADD" at bounding box center [39, 372] width 33 height 20
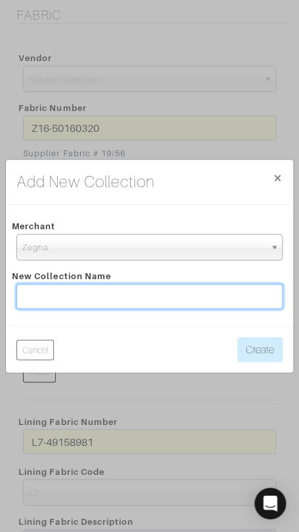
click at [118, 289] on input "text" at bounding box center [149, 296] width 266 height 25
paste input "Piacenza Alashan Cashmere V25011"
type input "Piacenza Alashan Cashmere V25011"
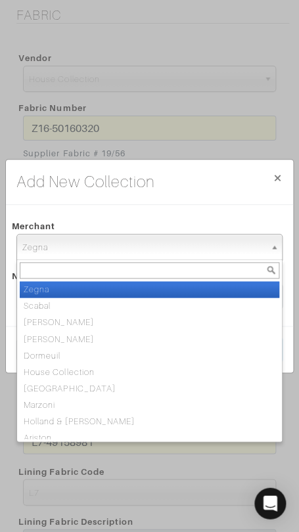
click at [143, 238] on span "Zegna" at bounding box center [143, 248] width 243 height 26
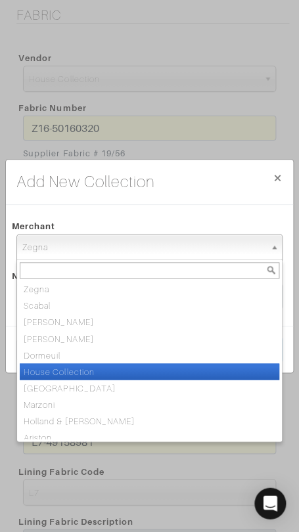
click at [120, 365] on li "House Collection" at bounding box center [150, 371] width 260 height 16
select select "75"
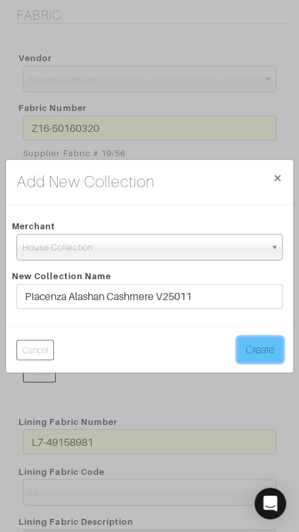
click at [259, 346] on button "Create" at bounding box center [259, 349] width 45 height 25
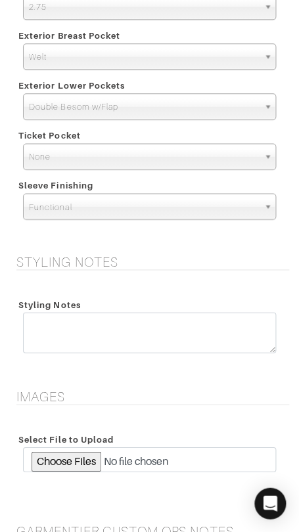
scroll to position [2458, 0]
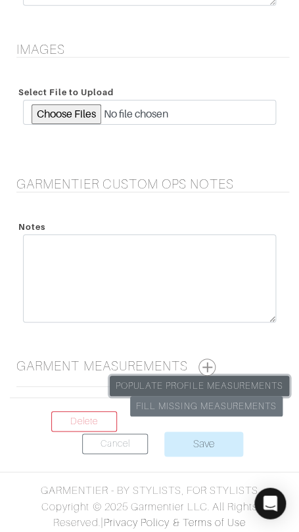
click at [219, 381] on link "Populate Profile Measurements" at bounding box center [199, 386] width 179 height 20
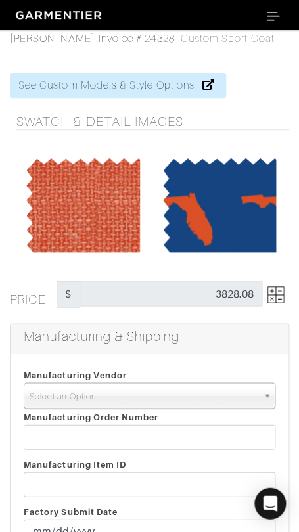
click at [156, 396] on span "Select an Option" at bounding box center [144, 396] width 228 height 26
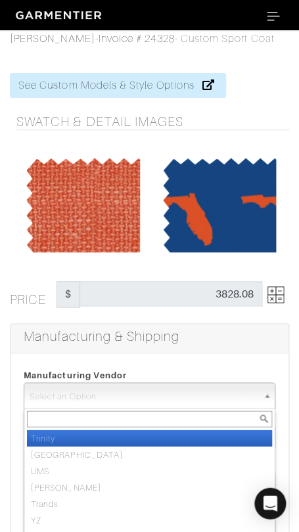
click at [162, 440] on li "Trinity" at bounding box center [149, 438] width 245 height 16
select select "1"
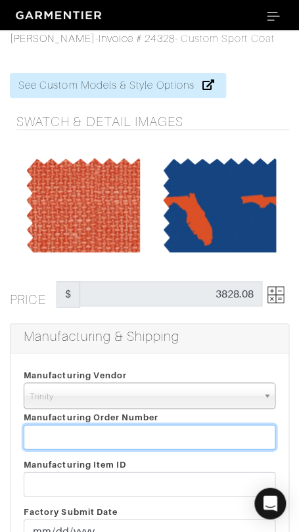
click at [162, 440] on input "text" at bounding box center [150, 437] width 252 height 25
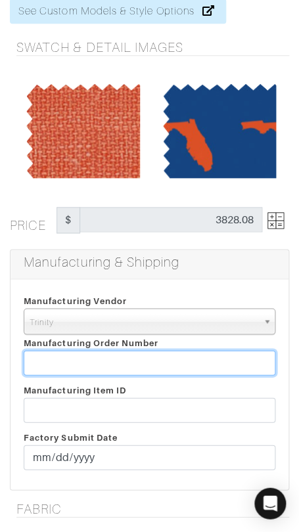
scroll to position [135, 0]
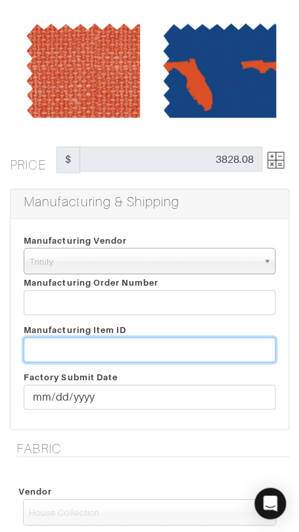
click at [148, 352] on input "text" at bounding box center [150, 349] width 252 height 25
paste input "T2-1773402."
type input "T2-1773402"
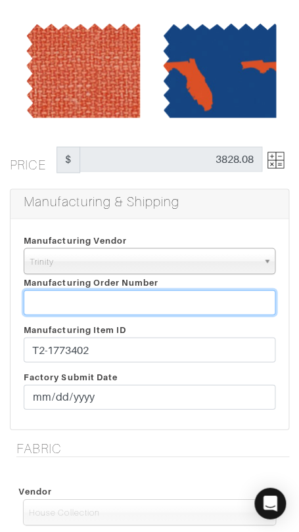
click at [199, 297] on input "text" at bounding box center [150, 302] width 252 height 25
paste input "809755"
type input "809755"
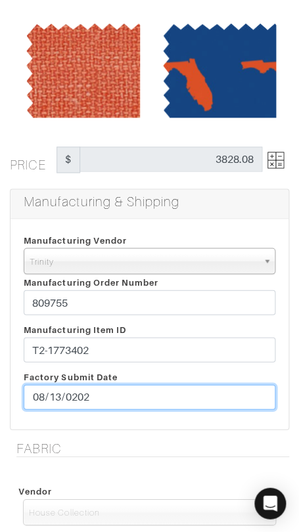
type input "[DATE]"
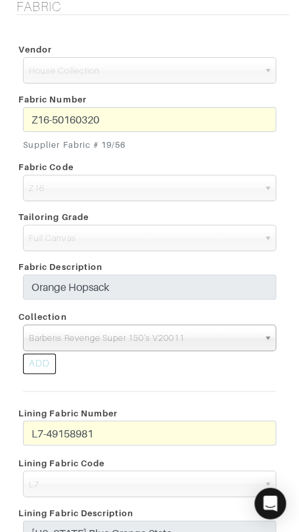
scroll to position [705, 0]
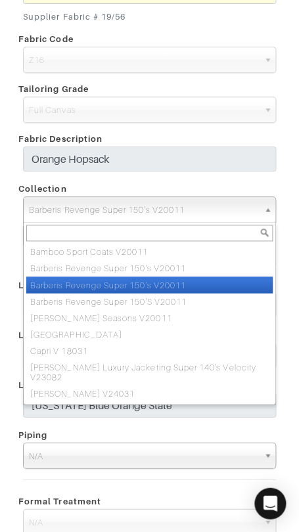
click at [188, 213] on span "Barberis Revenge Super 150's V20011" at bounding box center [143, 210] width 229 height 26
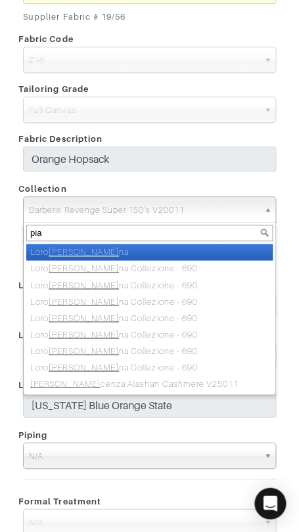
type input "piac"
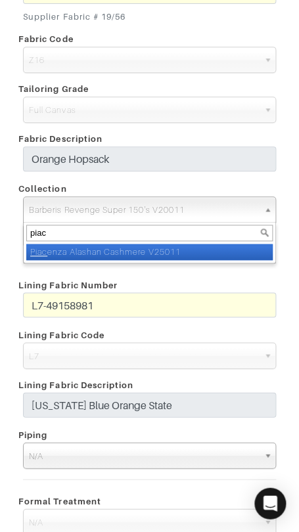
select select "1129"
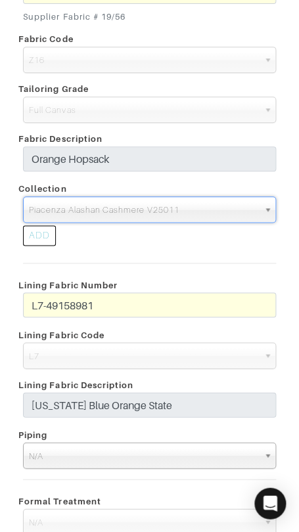
click at [196, 243] on div "ADD" at bounding box center [149, 238] width 273 height 30
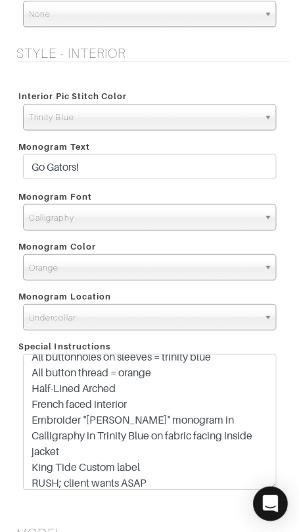
scroll to position [0, 0]
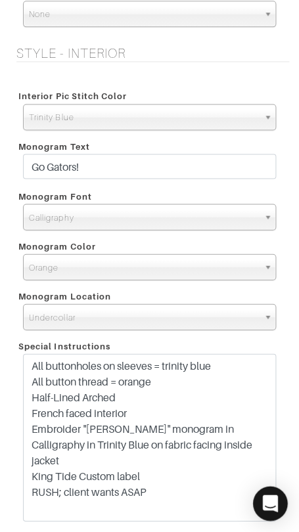
drag, startPoint x: 270, startPoint y: 387, endPoint x: 269, endPoint y: 509, distance: 122.3
click at [269, 513] on body "Curator Inc Lisa Bubes Home Clients Invoices Comments Reminders Stylists Shop C…" at bounding box center [149, 44] width 299 height 3120
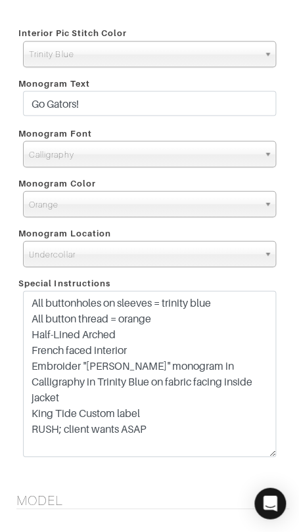
scroll to position [1581, 0]
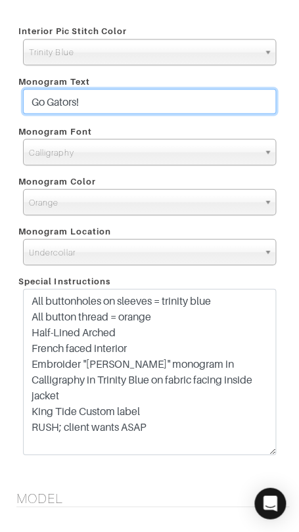
click at [248, 101] on input "Go Gators!" at bounding box center [149, 101] width 253 height 25
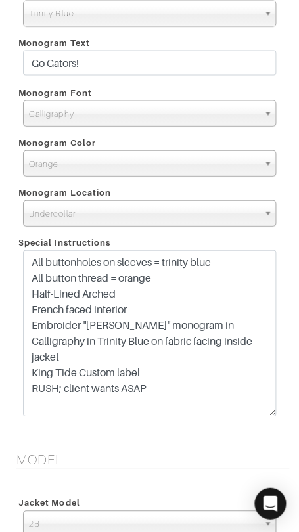
scroll to position [1620, 0]
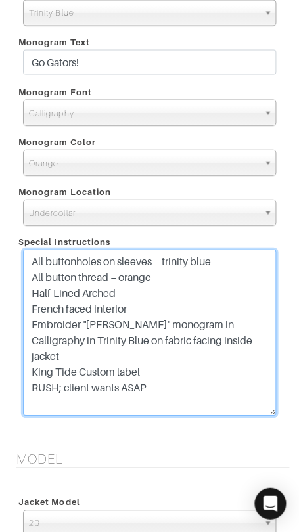
drag, startPoint x: 145, startPoint y: 324, endPoint x: 89, endPoint y: 325, distance: 55.2
click at [89, 325] on textarea "All buttonholes on sleeves = trinity blue All button thread = orange Half-Lined…" at bounding box center [149, 332] width 253 height 166
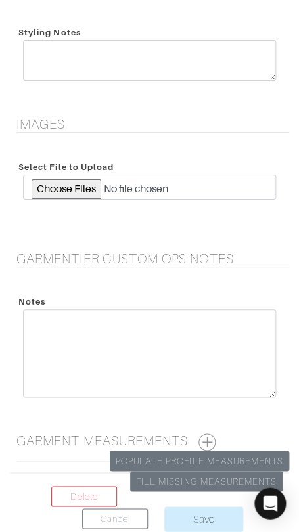
scroll to position [2583, 0]
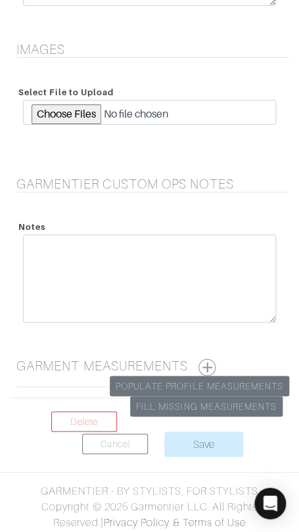
click at [208, 359] on button "button" at bounding box center [207, 367] width 17 height 17
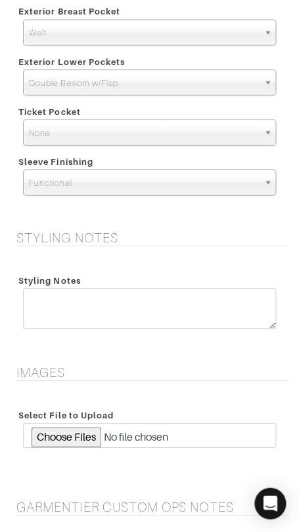
scroll to position [2297, 0]
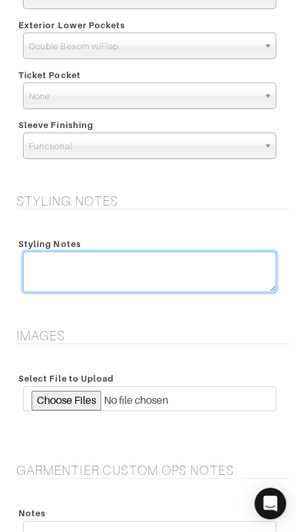
click at [191, 277] on textarea at bounding box center [149, 271] width 253 height 41
type textarea "RUSH"
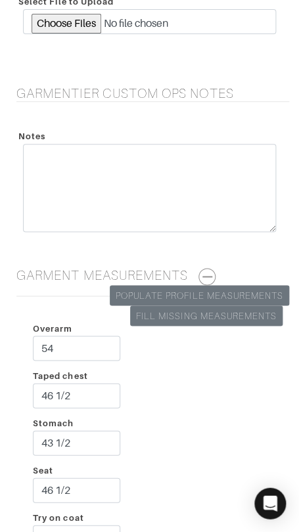
scroll to position [3165, 0]
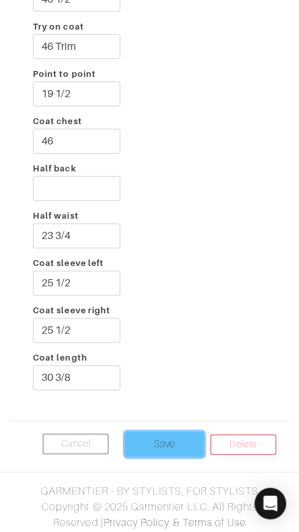
drag, startPoint x: 152, startPoint y: 437, endPoint x: 177, endPoint y: 434, distance: 24.5
click at [152, 437] on input "Save" at bounding box center [164, 444] width 79 height 25
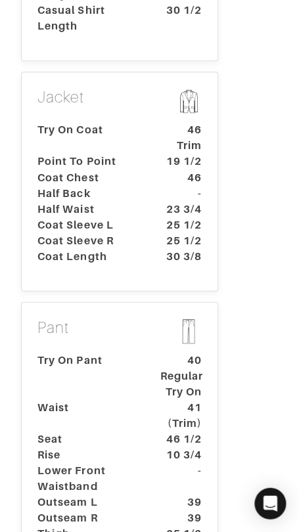
scroll to position [822, 0]
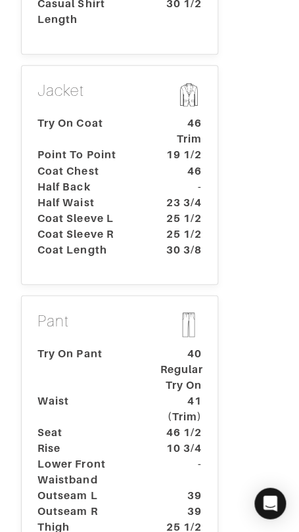
click at [135, 210] on dt "Coat Sleeve L" at bounding box center [89, 218] width 123 height 16
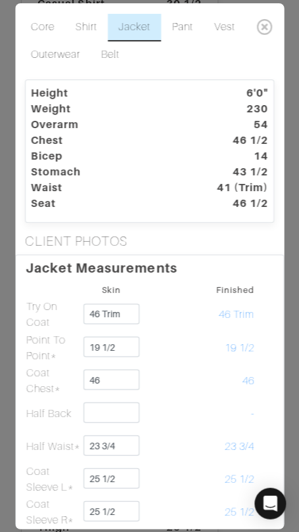
scroll to position [2, 0]
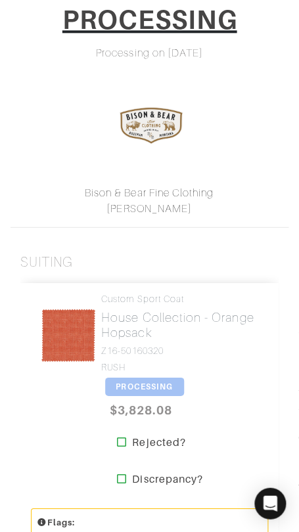
scroll to position [202, 0]
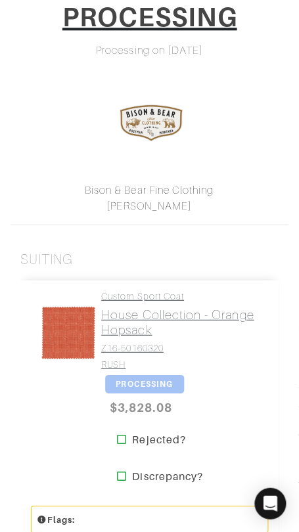
click at [158, 319] on h2 "House Collection - Orange Hopsack" at bounding box center [179, 322] width 157 height 30
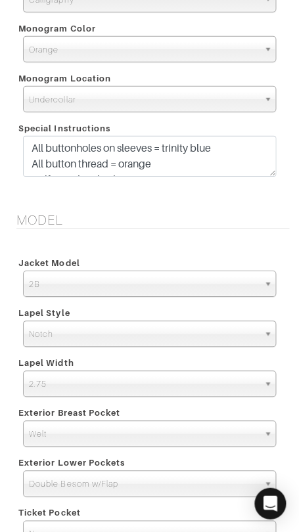
scroll to position [1766, 0]
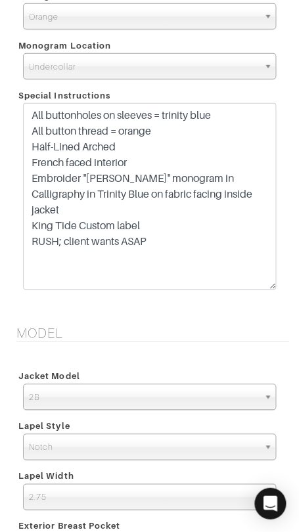
drag, startPoint x: 272, startPoint y: 141, endPoint x: 273, endPoint y: 286, distance: 145.3
click at [273, 286] on textarea "All buttonholes on sleeves = trinity blue All button thread = orange Half-Lined…" at bounding box center [149, 196] width 253 height 187
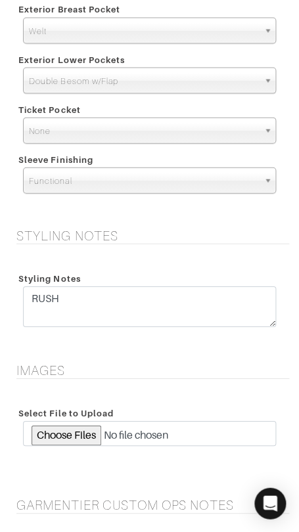
scroll to position [2603, 0]
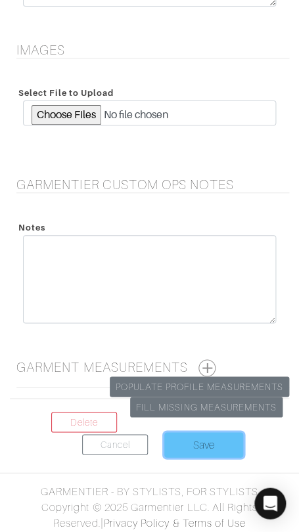
click at [194, 450] on input "Save" at bounding box center [203, 445] width 79 height 25
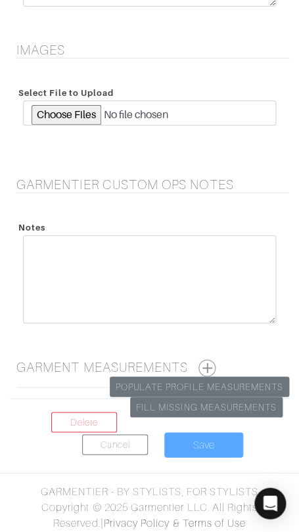
click at [209, 366] on button "button" at bounding box center [207, 368] width 17 height 17
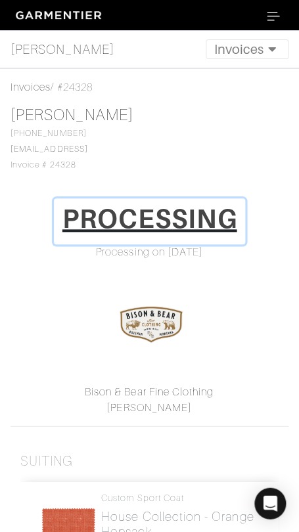
click at [167, 223] on h1 "PROCESSING" at bounding box center [149, 219] width 175 height 32
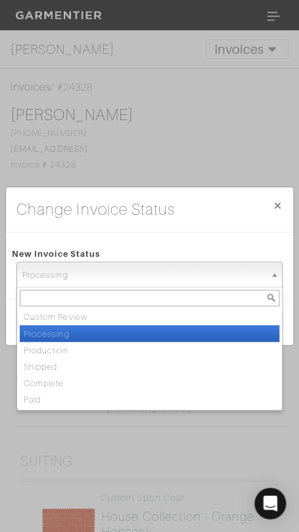
click at [178, 283] on span "Processing" at bounding box center [143, 275] width 243 height 26
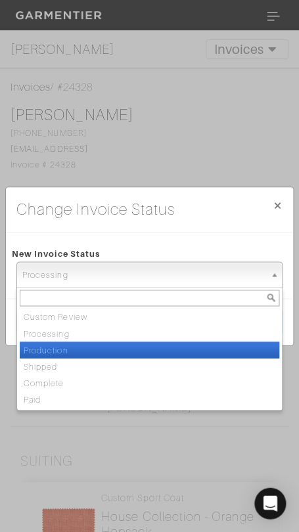
click at [164, 348] on li "Production" at bounding box center [150, 350] width 260 height 16
select select "Production"
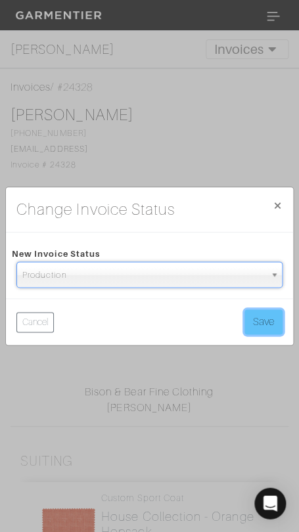
click at [265, 316] on button "Save" at bounding box center [264, 322] width 38 height 25
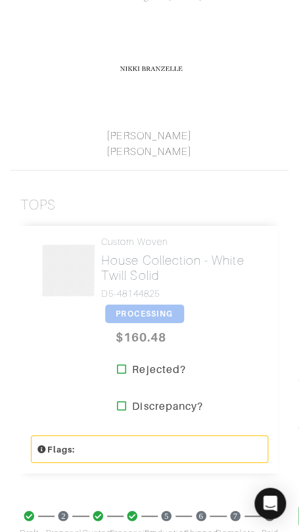
scroll to position [309, 0]
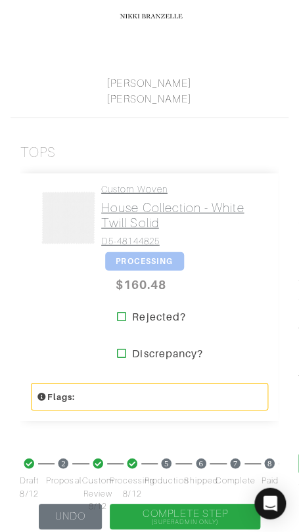
click at [137, 200] on h2 "House Collection - White Twill Solid" at bounding box center [179, 215] width 157 height 30
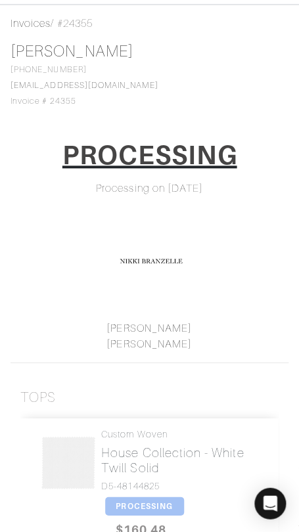
scroll to position [0, 0]
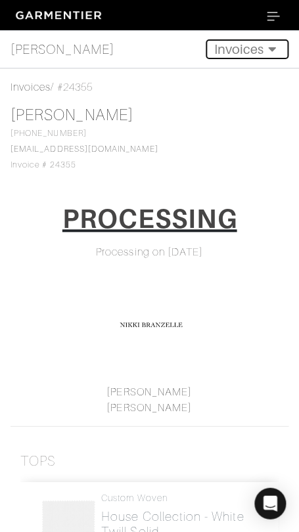
click at [227, 49] on button "Invoices" at bounding box center [247, 49] width 83 height 20
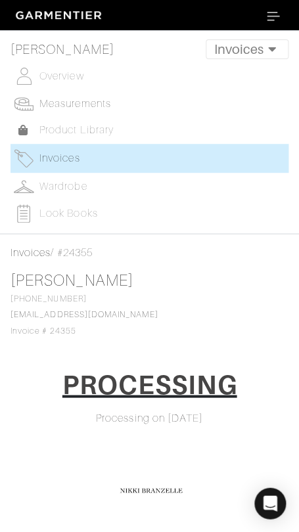
click at [74, 103] on span "Measurements" at bounding box center [75, 104] width 72 height 12
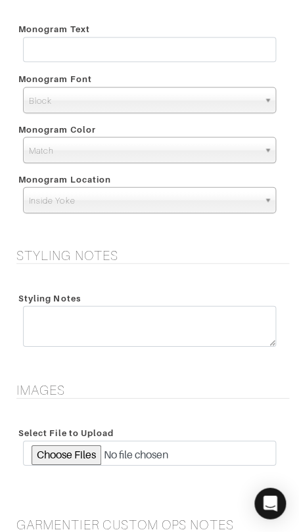
scroll to position [1891, 0]
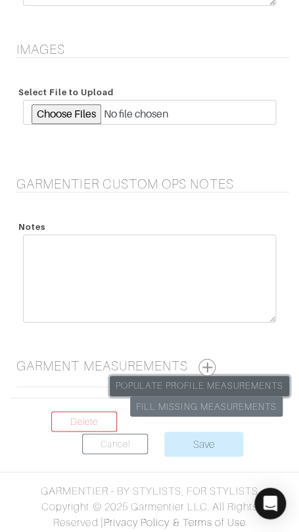
drag, startPoint x: 185, startPoint y: 387, endPoint x: 180, endPoint y: 374, distance: 13.3
click at [185, 387] on link "Populate Profile Measurements" at bounding box center [199, 386] width 179 height 20
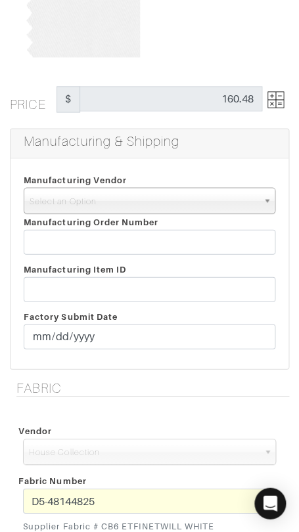
scroll to position [210, 0]
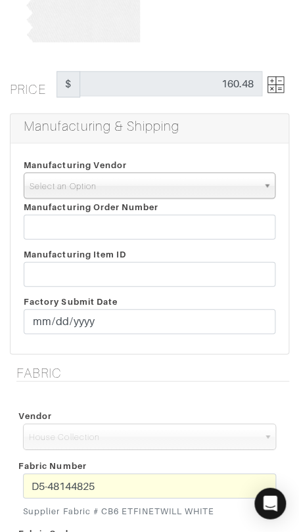
click at [172, 187] on span "Select an Option" at bounding box center [144, 186] width 228 height 26
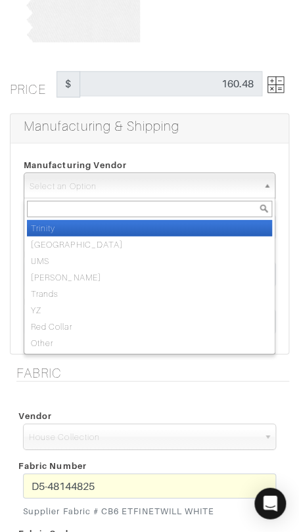
click at [169, 228] on li "Trinity" at bounding box center [149, 228] width 245 height 16
select select "1"
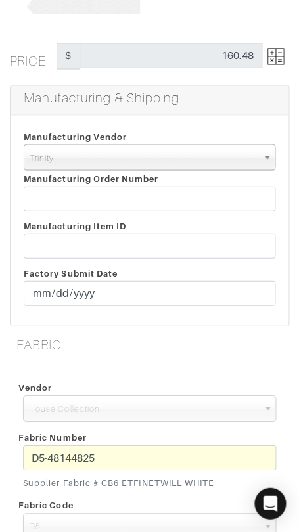
scroll to position [238, 0]
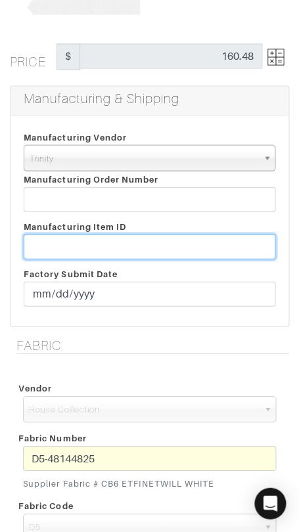
click at [178, 243] on input "text" at bounding box center [150, 246] width 252 height 25
paste input "T2-1773416"
type input "T2-1773416"
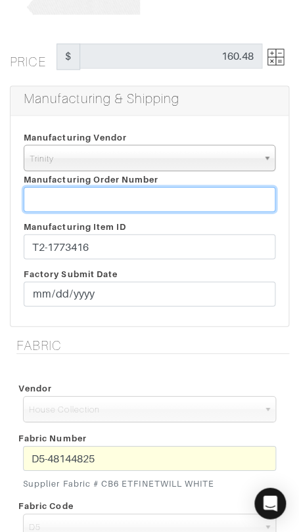
click at [126, 200] on input "text" at bounding box center [150, 199] width 252 height 25
paste input "809763"
type input "809763"
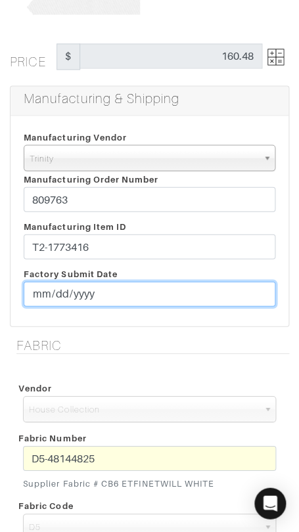
click at [44, 291] on input "date" at bounding box center [150, 293] width 252 height 25
type input "2025-08-13"
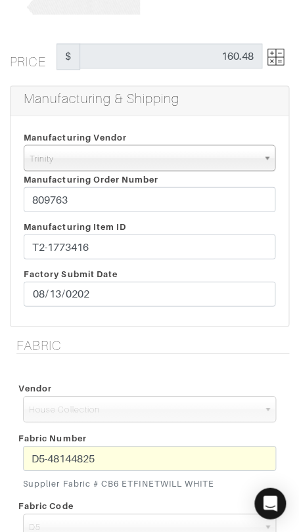
click at [118, 316] on div "Manufacturing Vendor Trinity London UMS W. Kleinberg Trands YZ Red Collar Other…" at bounding box center [150, 221] width 278 height 210
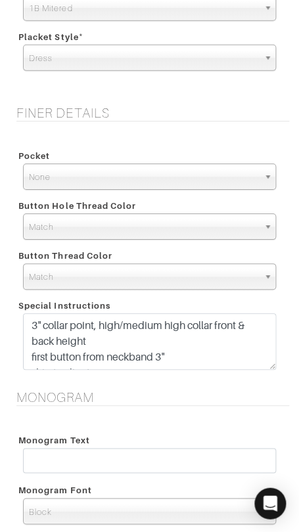
scroll to position [1141, 0]
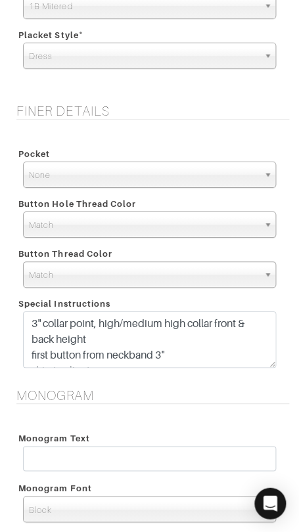
click at [268, 366] on textarea "3" collar point, high/medium high collar front & back height first button from …" at bounding box center [149, 340] width 253 height 57
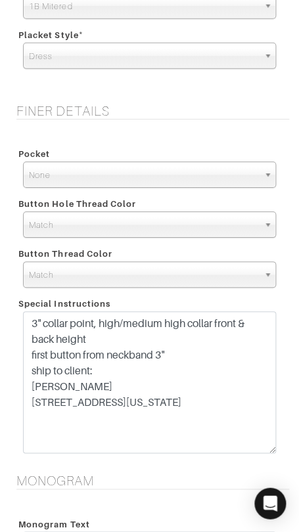
drag, startPoint x: 271, startPoint y: 364, endPoint x: 266, endPoint y: 451, distance: 86.9
click at [267, 451] on textarea "3" collar point, high/medium high collar front & back height first button from …" at bounding box center [149, 383] width 253 height 142
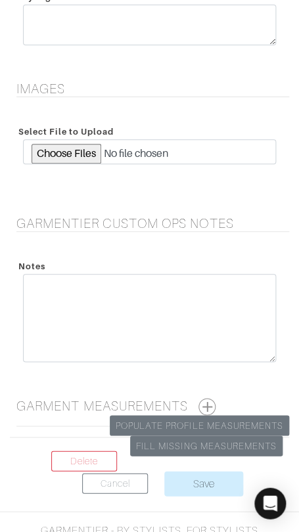
scroll to position [1977, 0]
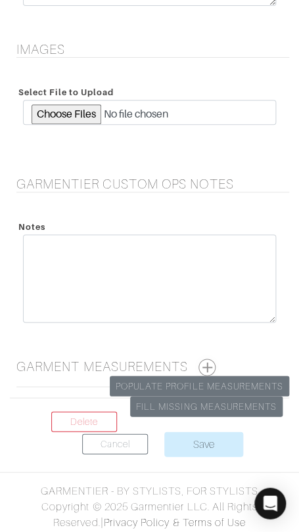
click at [209, 367] on button "button" at bounding box center [207, 367] width 17 height 17
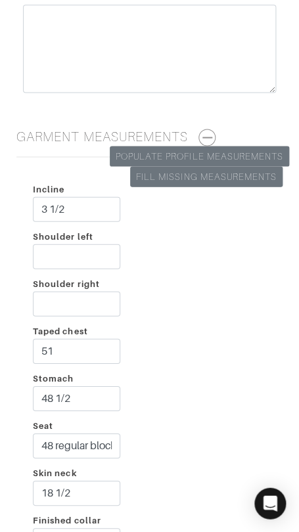
scroll to position [2208, 0]
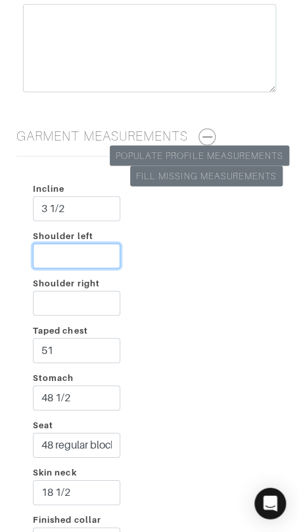
click at [84, 248] on input "Shoulder left" at bounding box center [76, 255] width 87 height 25
type input "2 3/4"
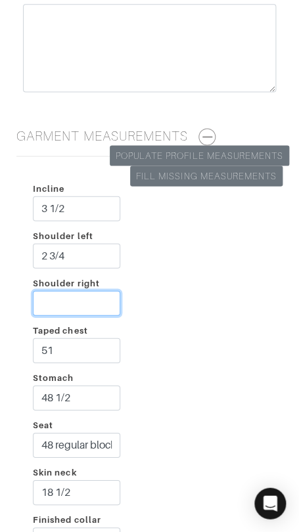
click at [95, 303] on input "Shoulder right" at bounding box center [76, 303] width 87 height 25
type input "2 1/4"
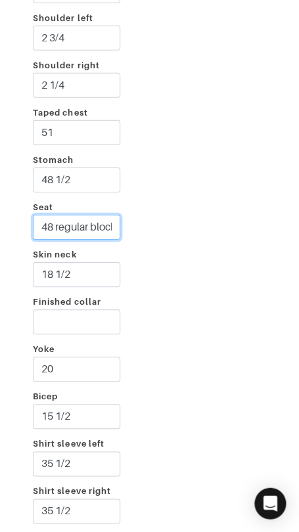
scroll to position [0, 4]
drag, startPoint x: 54, startPoint y: 224, endPoint x: 157, endPoint y: 223, distance: 103.2
click at [157, 223] on div "Incline 3 1/2 Shoulder left 2 3/4 Shoulder right 2 1/4 Taped chest 51 Stomach 4…" at bounding box center [149, 440] width 279 height 983
type input "48"
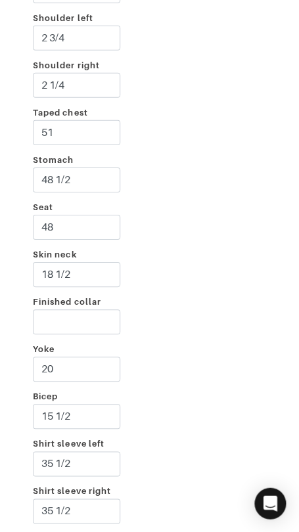
click at [158, 222] on div "Incline 3 1/2 Shoulder left 2 3/4 Shoulder right 2 1/4 Taped chest 51 Stomach 4…" at bounding box center [149, 440] width 279 height 983
click at [103, 325] on input "Finished collar" at bounding box center [76, 322] width 87 height 25
type input "19 1/2"
type input "36 1/2"
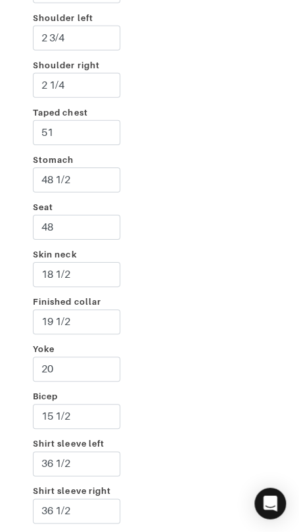
scroll to position [2715, 0]
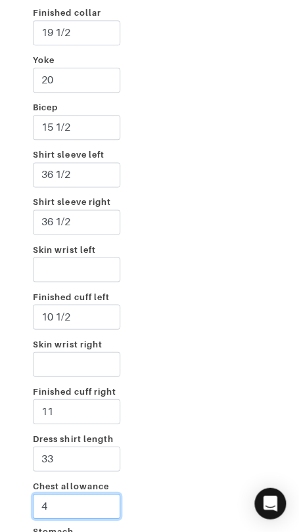
type input "3"
type input "4"
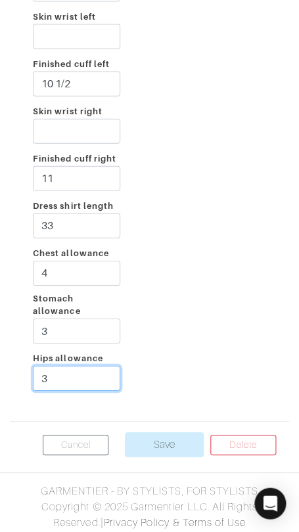
type input "3"
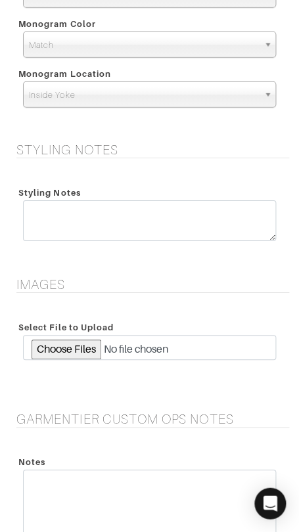
scroll to position [1735, 0]
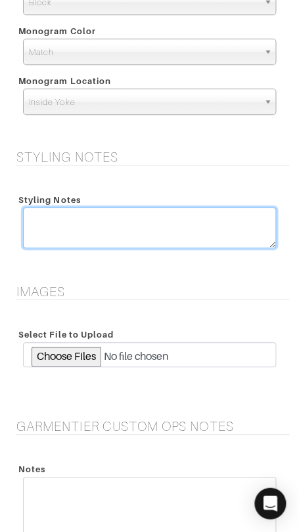
click at [193, 222] on textarea at bounding box center [149, 228] width 253 height 41
type textarea "40/40 REMAKE"
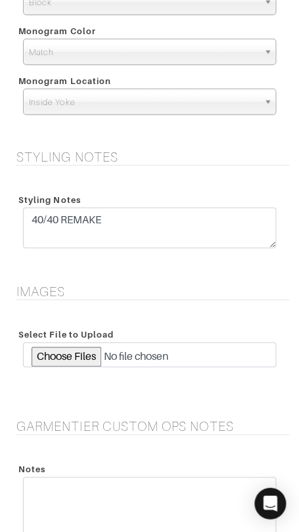
click at [197, 170] on div "Styling Notes Styling Notes 40/40 REMAKE" at bounding box center [149, 208] width 299 height 119
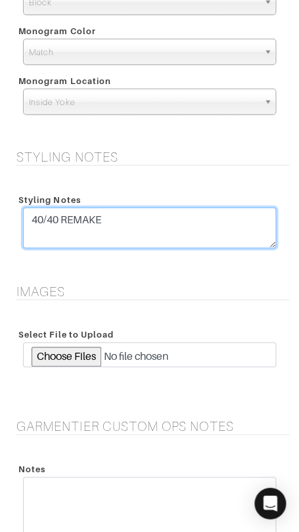
drag, startPoint x: 171, startPoint y: 218, endPoint x: 170, endPoint y: 202, distance: 16.4
click at [170, 202] on div "Styling Notes 40/40 REMAKE" at bounding box center [149, 222] width 273 height 66
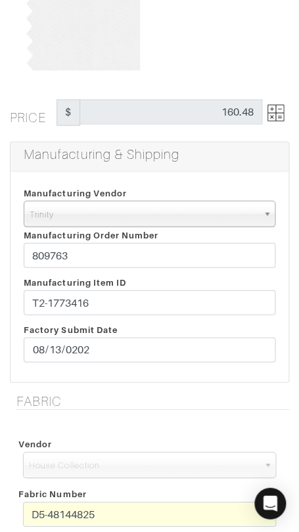
scroll to position [189, 0]
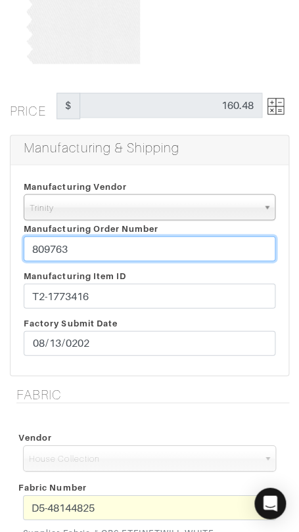
click at [182, 242] on input "809763" at bounding box center [150, 248] width 252 height 25
paste input "40/40 REMAKE"
drag, startPoint x: 68, startPoint y: 248, endPoint x: 201, endPoint y: 252, distance: 133.5
click at [202, 252] on input "809763 - 40/40 REMAKE" at bounding box center [150, 248] width 252 height 25
type input "809763 - 40/40 REMAKE"
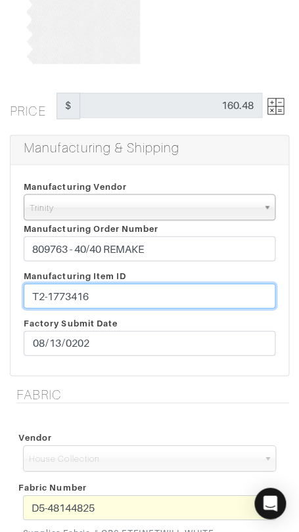
click at [199, 296] on input "T2-1773416" at bounding box center [150, 295] width 252 height 25
paste input "- 40/40 REMAKE"
type input "T2-1773416 - 40/40 REMAKE"
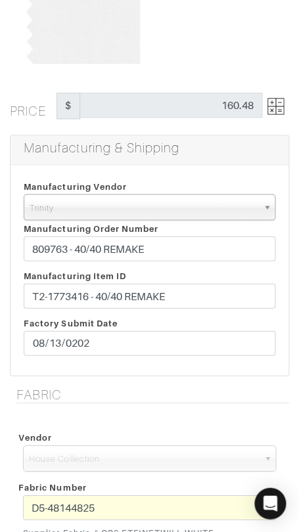
click at [276, 109] on img at bounding box center [276, 106] width 16 height 16
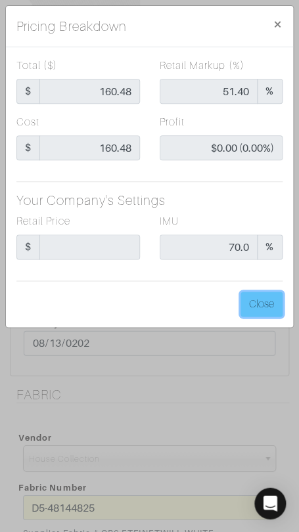
click at [270, 303] on button "Close" at bounding box center [262, 304] width 42 height 25
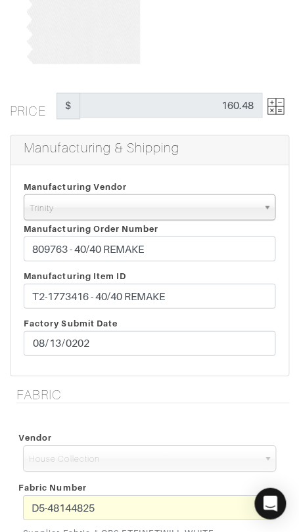
click at [189, 270] on div "Manufacturing Item ID T2-1773416 - 40/40 REMAKE Factory Submit Date 2025-08-13" at bounding box center [149, 315] width 271 height 95
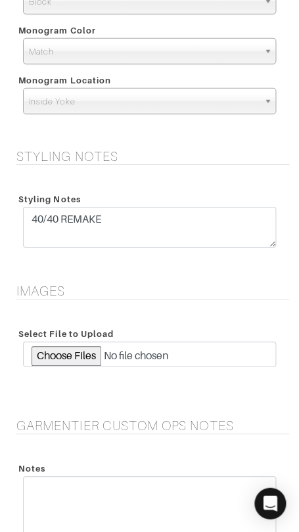
scroll to position [1731, 0]
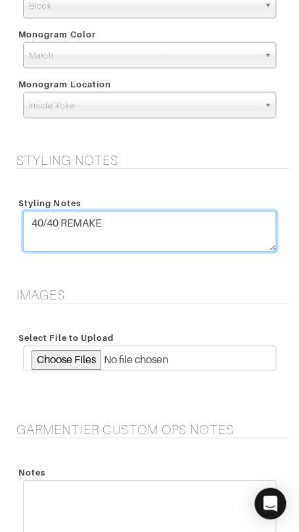
drag, startPoint x: 64, startPoint y: 225, endPoint x: 23, endPoint y: 226, distance: 40.8
click at [23, 226] on textarea "40/40 REMAKE" at bounding box center [149, 231] width 253 height 41
type textarea "REMAKE"
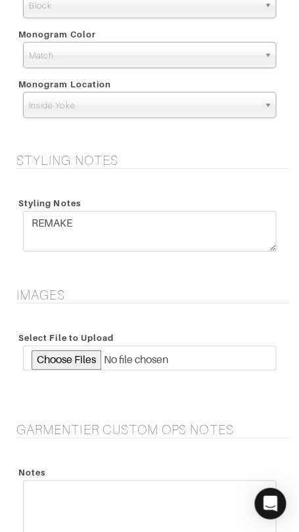
click at [154, 282] on form "See Custom Models & Style Options Swatch & Detail Images Price $ 160.48 Manufac…" at bounding box center [149, 8] width 279 height 3364
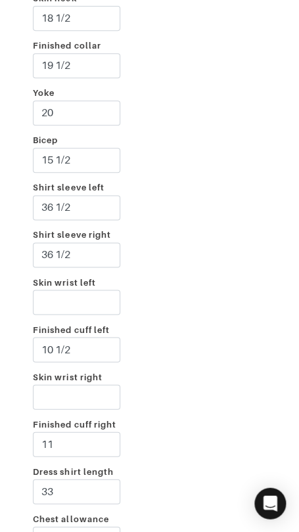
scroll to position [2948, 0]
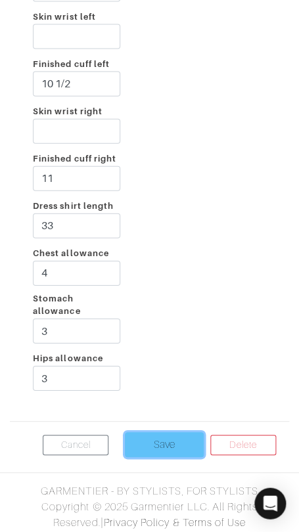
click at [182, 436] on input "Save" at bounding box center [164, 444] width 79 height 25
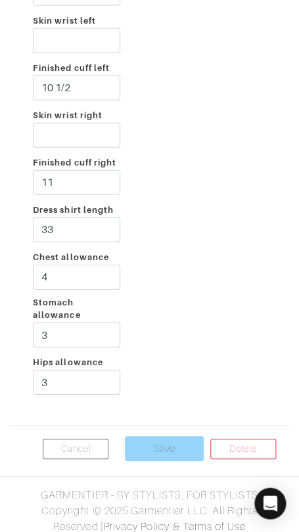
scroll to position [2936, 0]
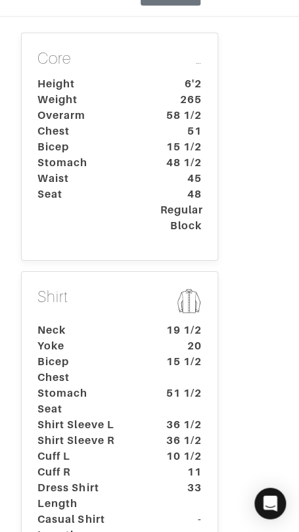
scroll to position [324, 0]
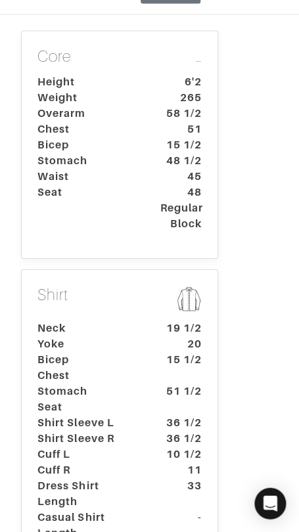
click at [160, 270] on div "Shirt Neck 19 1/2 Yoke 20 Bicep 15 1/2 Chest Stomach 51 1/2 Seat Shirt Sleeve L…" at bounding box center [119, 418] width 197 height 299
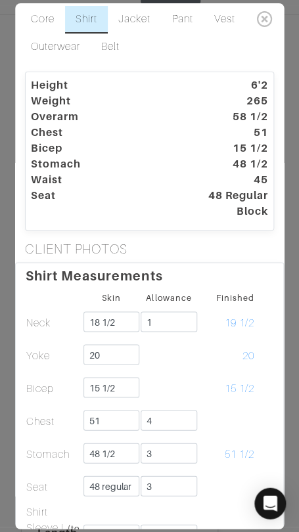
scroll to position [5, 0]
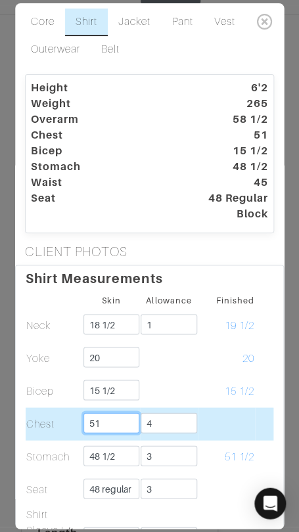
click at [110, 423] on input "51" at bounding box center [111, 423] width 56 height 20
type input "4"
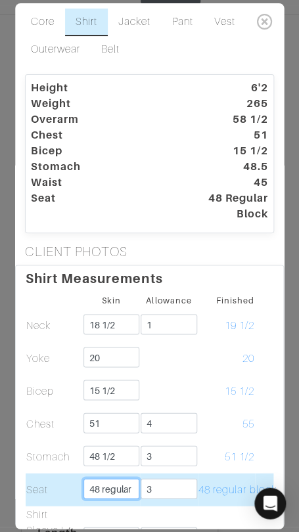
click at [120, 484] on input "48 regular block" at bounding box center [111, 489] width 56 height 20
type input "48"
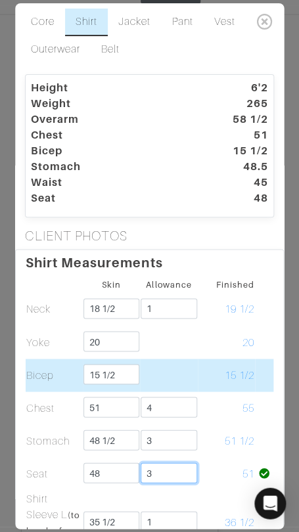
scroll to position [0, 0]
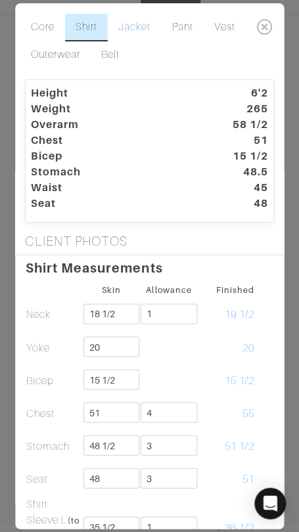
click at [147, 20] on link "Jacket" at bounding box center [134, 28] width 53 height 28
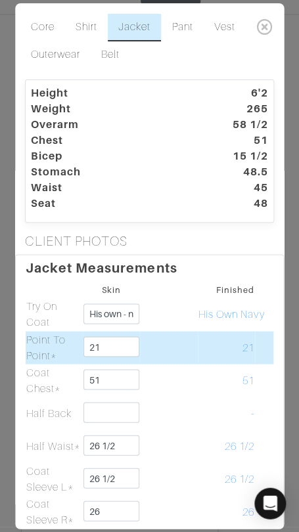
scroll to position [317, 0]
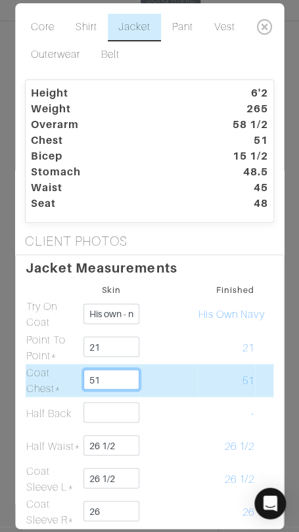
click at [123, 376] on input "51" at bounding box center [111, 379] width 56 height 20
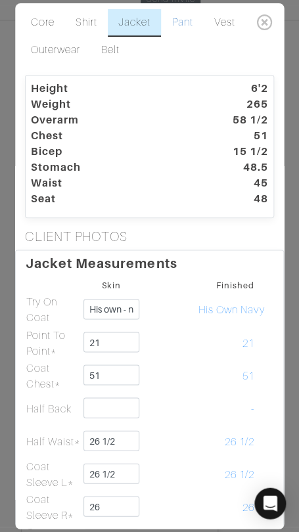
click at [174, 30] on link "Pant" at bounding box center [183, 23] width 42 height 28
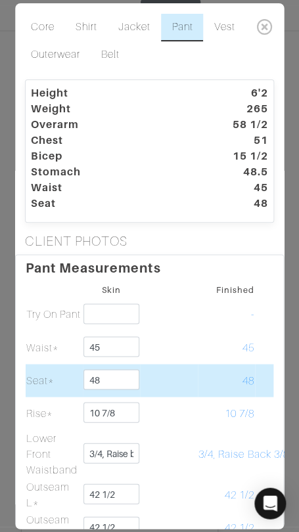
scroll to position [0, 0]
drag, startPoint x: 115, startPoint y: 380, endPoint x: 116, endPoint y: 368, distance: 11.9
click at [114, 369] on input "48" at bounding box center [111, 379] width 56 height 20
paste input "regular block"
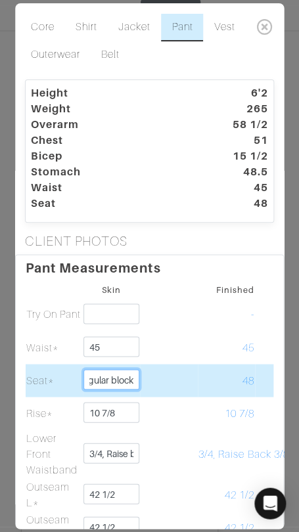
type input "48 regular block"
click at [168, 369] on td at bounding box center [169, 380] width 57 height 33
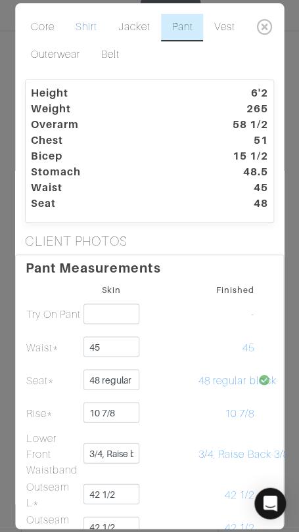
click at [89, 24] on link "Shirt" at bounding box center [86, 28] width 43 height 28
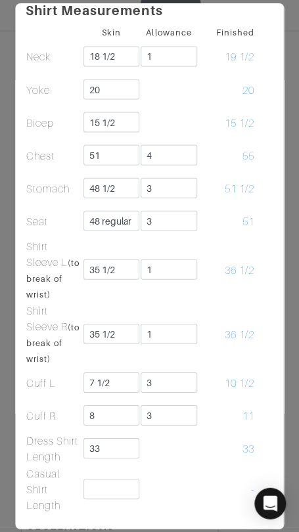
scroll to position [259, 0]
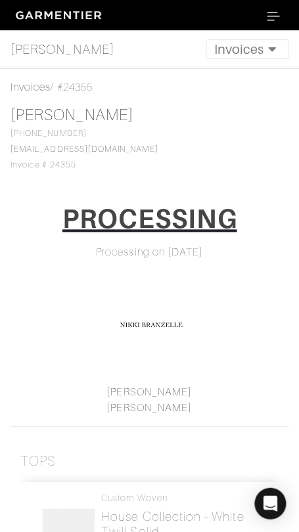
drag, startPoint x: 67, startPoint y: 86, endPoint x: 108, endPoint y: 85, distance: 41.4
click at [108, 85] on div "Invoices / #24355" at bounding box center [150, 88] width 278 height 16
copy div "24355"
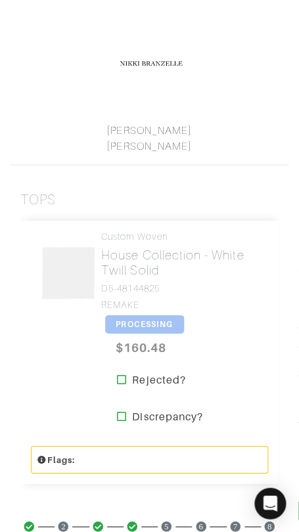
scroll to position [268, 0]
